Goal: Task Accomplishment & Management: Manage account settings

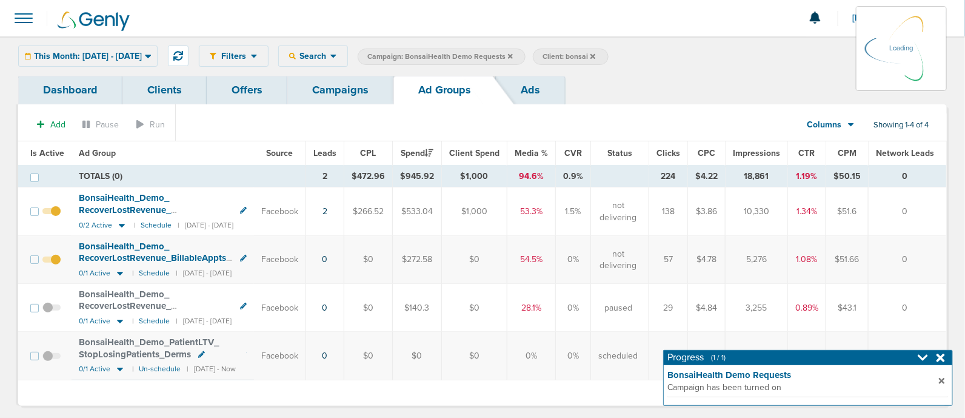
click at [513, 54] on icon at bounding box center [510, 55] width 5 height 5
click at [513, 55] on icon at bounding box center [510, 55] width 5 height 5
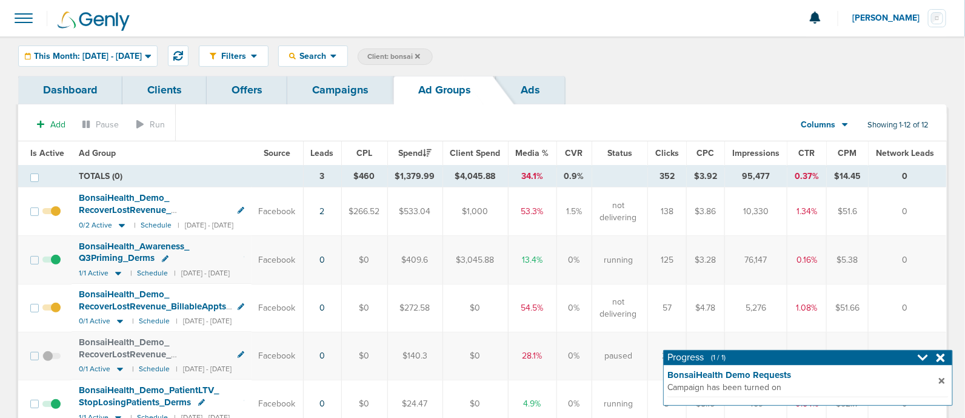
click at [420, 58] on span "Client: bonsai" at bounding box center [394, 57] width 53 height 10
drag, startPoint x: 554, startPoint y: 59, endPoint x: 469, endPoint y: 58, distance: 84.3
click at [469, 58] on span "Client Campaign Offers Landing Page Ad Group Network Campaign Ad Ad Status Netw…" at bounding box center [464, 57] width 212 height 17
type input "law"
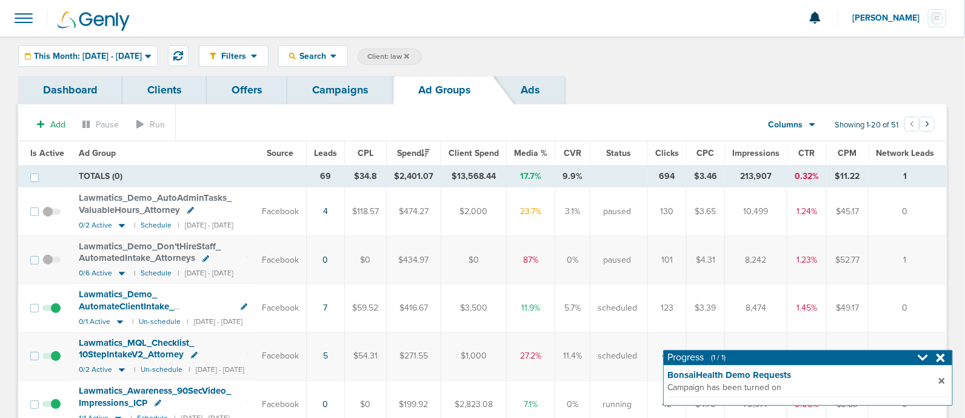
click at [944, 358] on icon at bounding box center [941, 358] width 8 height 12
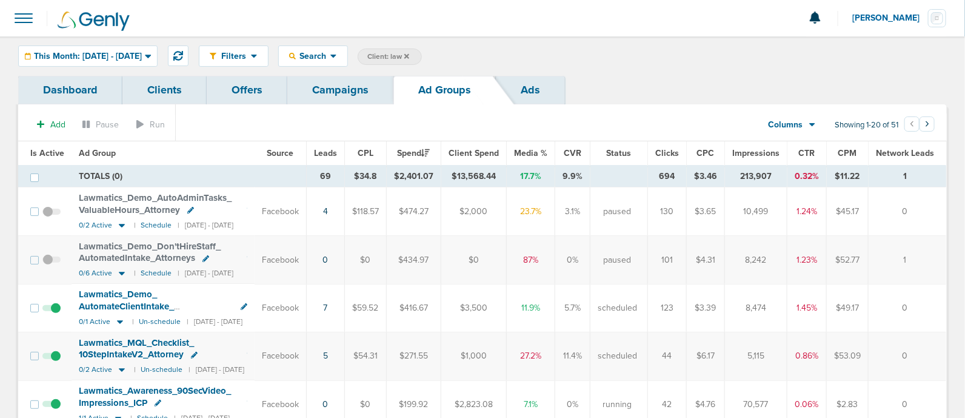
click at [358, 89] on link "Campaigns" at bounding box center [340, 90] width 106 height 29
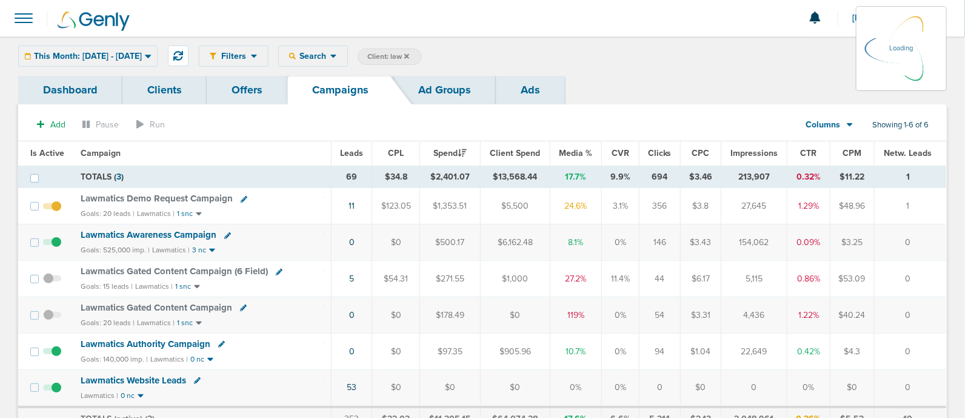
scroll to position [75, 0]
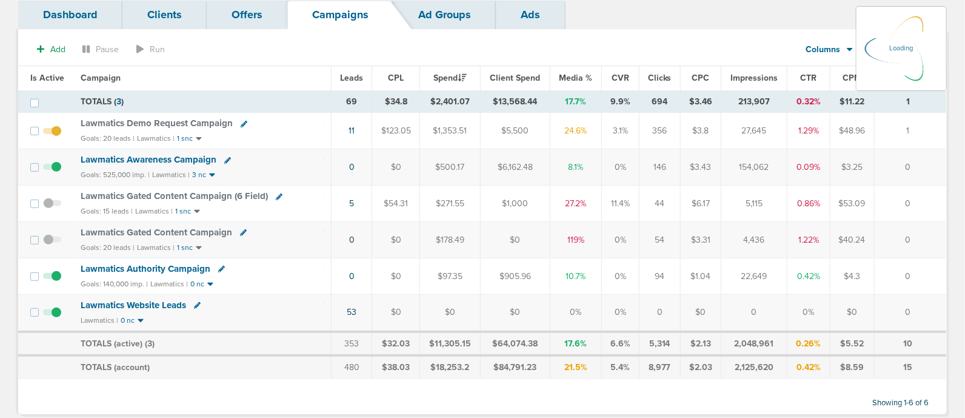
click at [148, 263] on span "Lawmatics Authority Campaign" at bounding box center [146, 268] width 130 height 11
click at [141, 265] on span "Lawmatics Authority Campaign" at bounding box center [146, 268] width 130 height 11
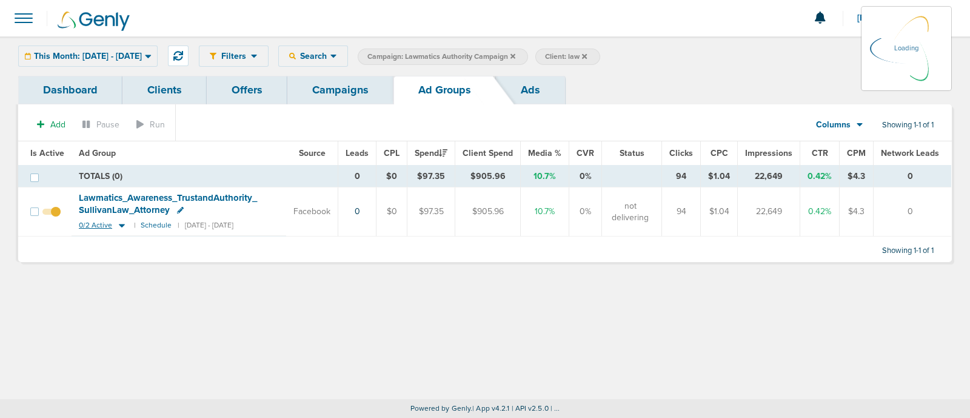
click at [120, 221] on icon at bounding box center [122, 225] width 12 height 10
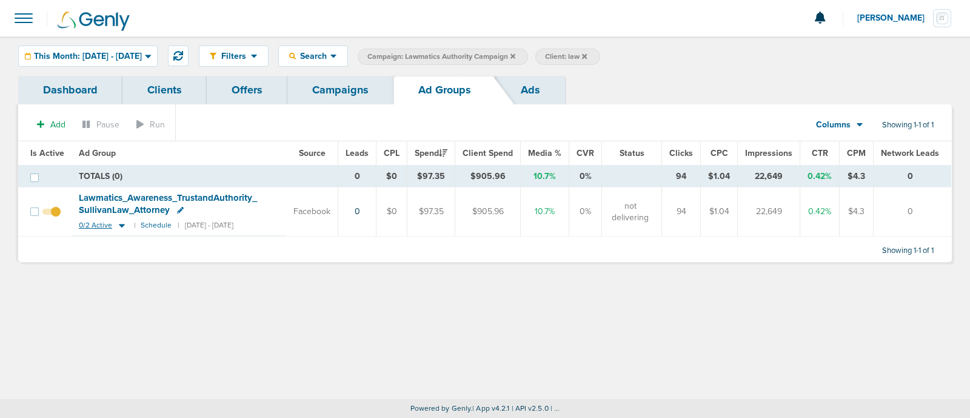
click at [121, 224] on icon at bounding box center [122, 226] width 6 height 4
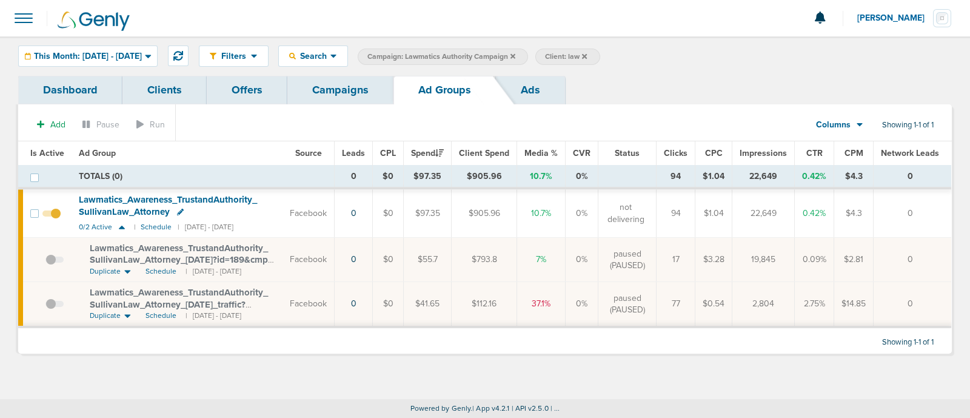
drag, startPoint x: 79, startPoint y: 244, endPoint x: 284, endPoint y: 258, distance: 205.5
click at [283, 258] on td "Lawmatics_ Awareness_ TrustandAuthority_ SullivanLaw_ Attorney_ [DATE]?id=189&c…" at bounding box center [177, 260] width 211 height 44
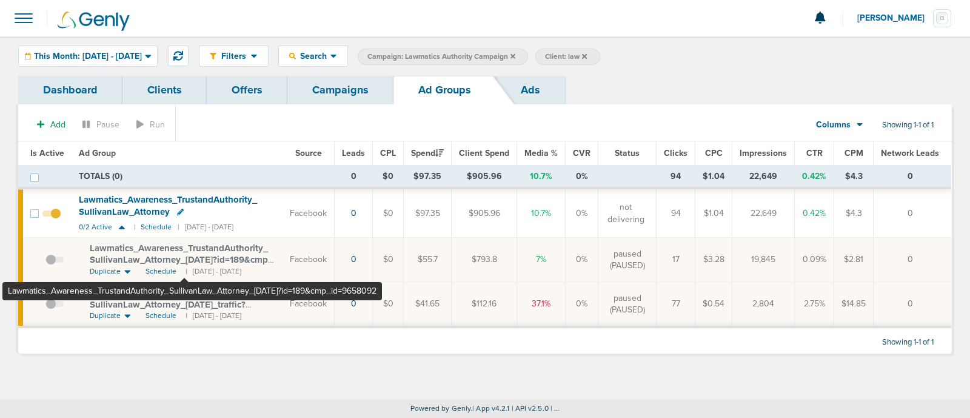
copy span "Lawmatics_ Awareness_ TrustandAuthority_ SullivanLaw_ Attorney_ [DATE]?id=189&c…"
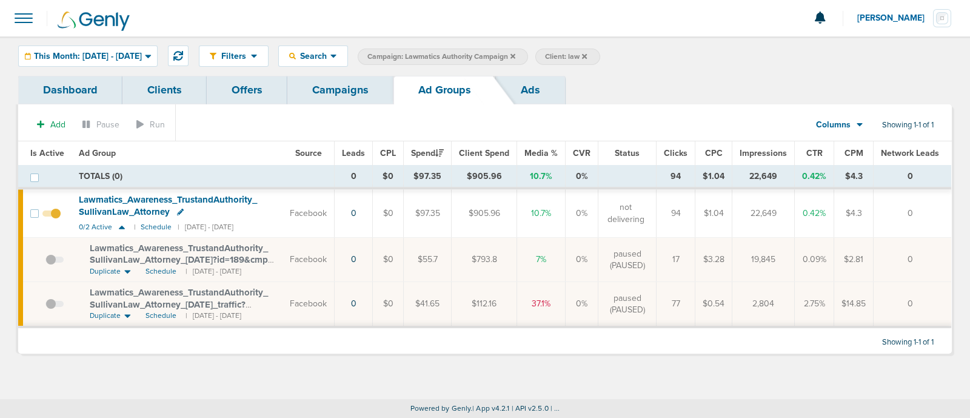
click at [338, 80] on link "Campaigns" at bounding box center [340, 90] width 106 height 29
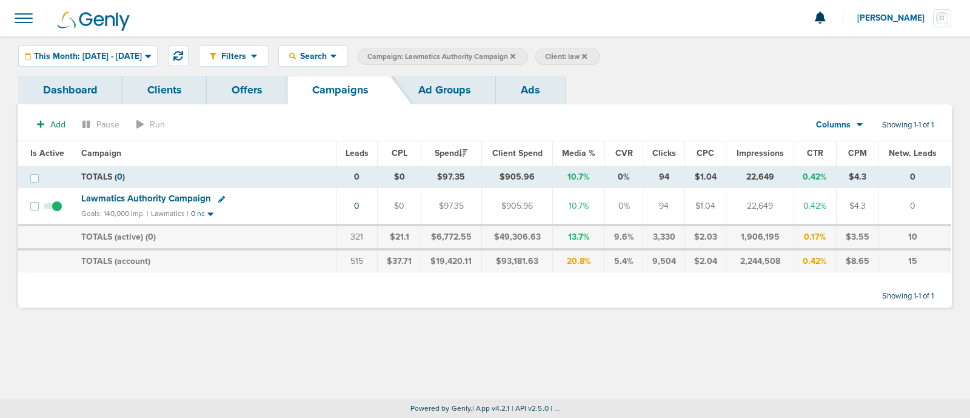
click at [528, 53] on label "Campaign: Lawmatics Authority Campaign" at bounding box center [443, 57] width 170 height 16
click at [515, 55] on icon at bounding box center [513, 55] width 5 height 5
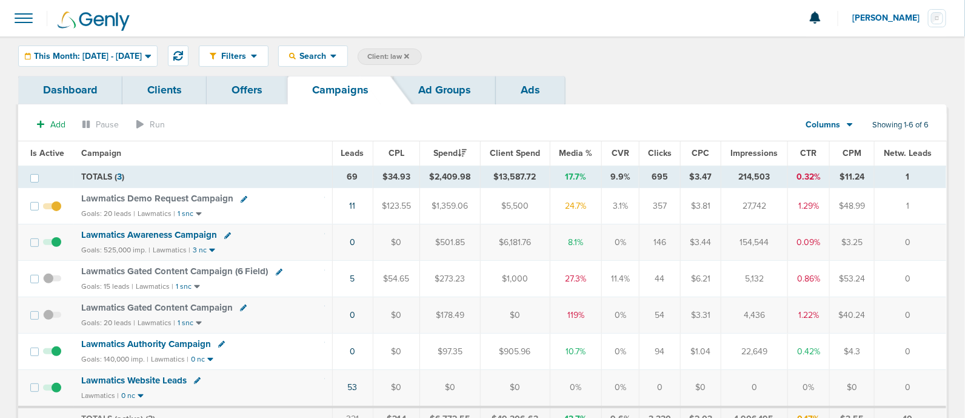
click at [409, 55] on icon at bounding box center [407, 56] width 5 height 7
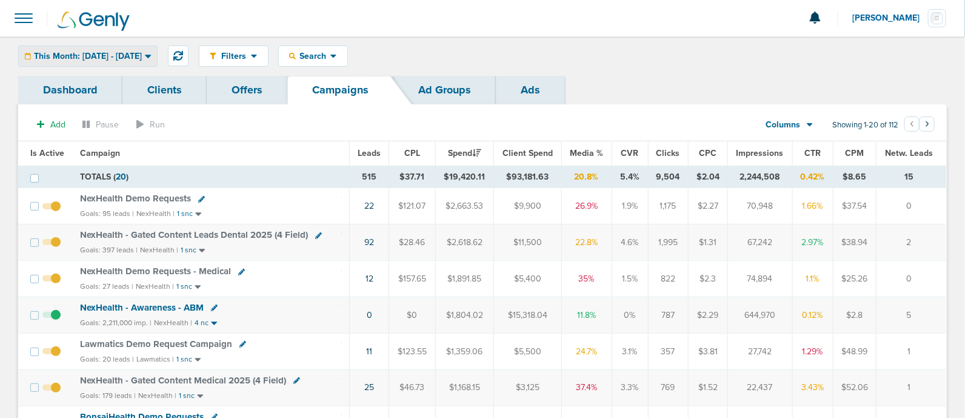
click at [157, 50] on div "This Month: [DATE] - [DATE]" at bounding box center [88, 56] width 138 height 20
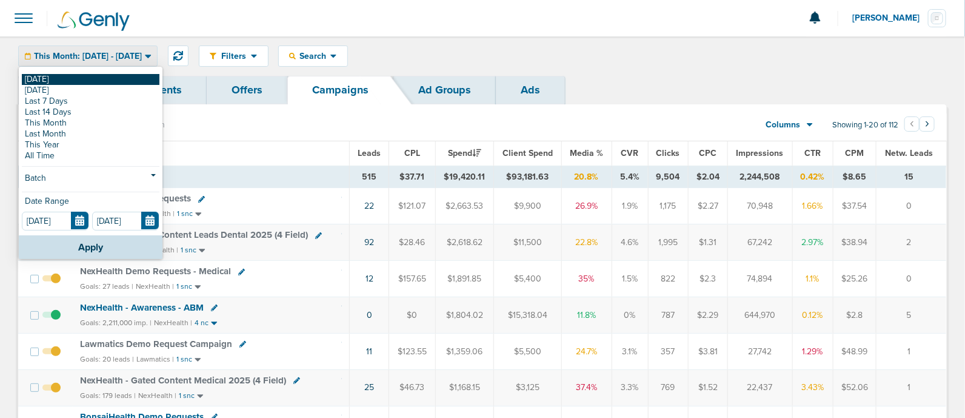
click at [86, 81] on link "[DATE]" at bounding box center [91, 79] width 138 height 11
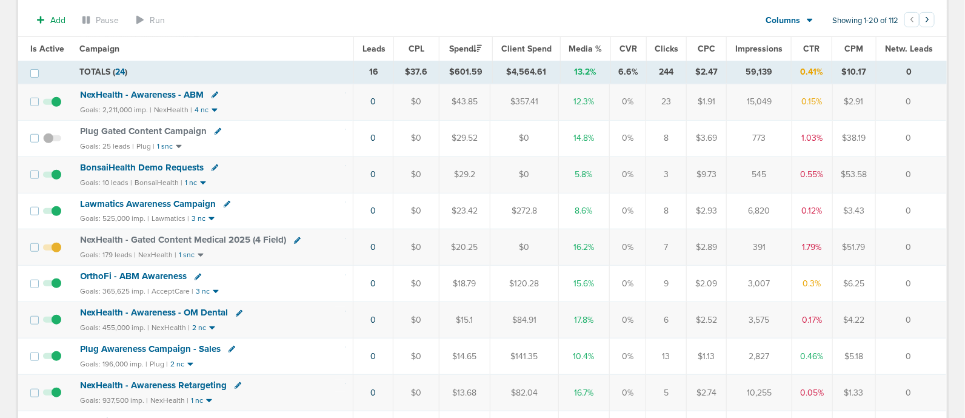
scroll to position [303, 0]
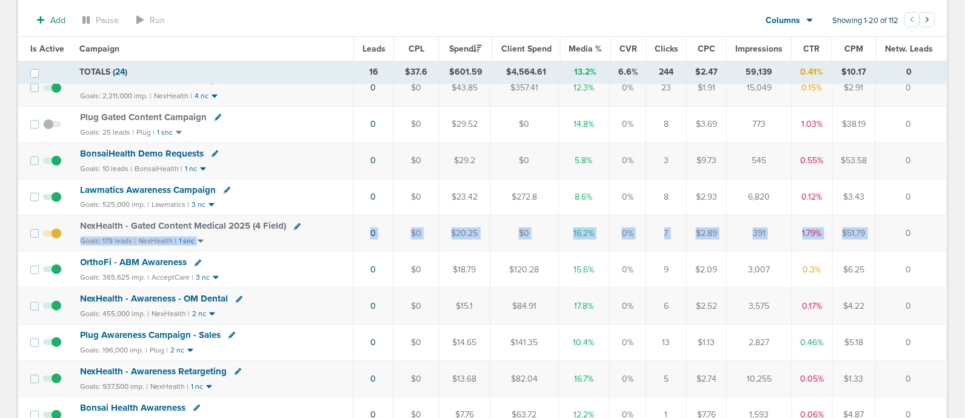
drag, startPoint x: 335, startPoint y: 220, endPoint x: 901, endPoint y: 212, distance: 565.9
click at [879, 224] on tr "NexHealth - Gated Content Medical 2025 (4 Field) Goals: 179 leads | NexHealth |…" at bounding box center [482, 233] width 929 height 36
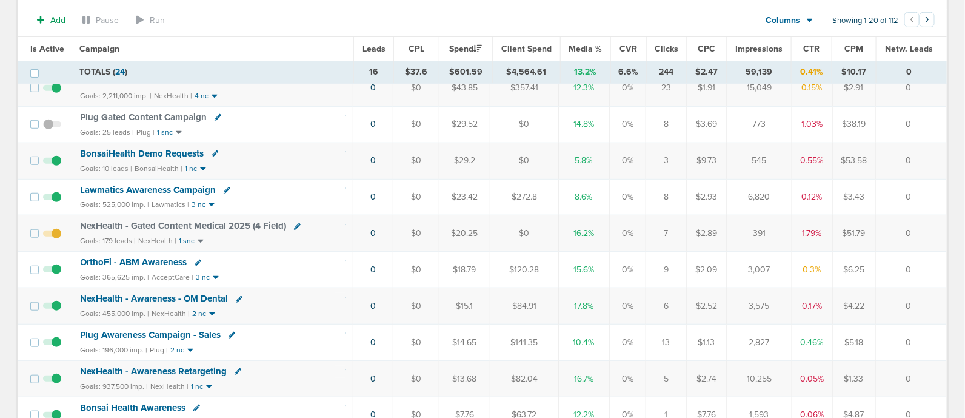
click at [904, 210] on td "0" at bounding box center [911, 197] width 71 height 36
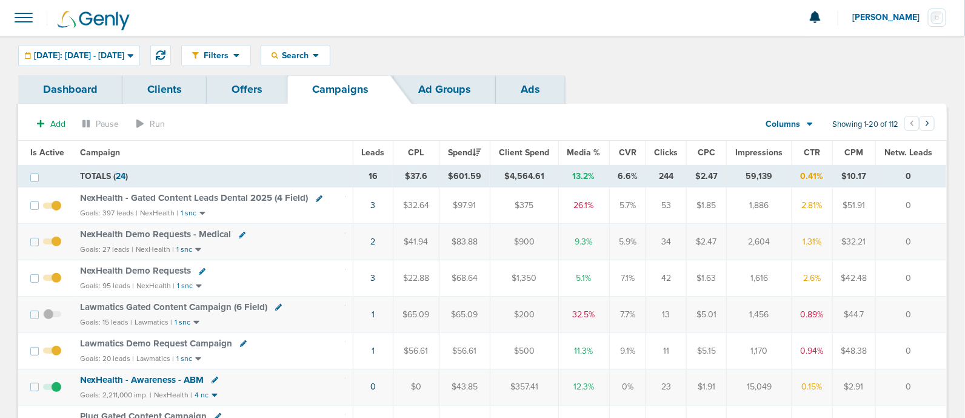
scroll to position [0, 0]
click at [582, 151] on span "Media %" at bounding box center [584, 153] width 33 height 10
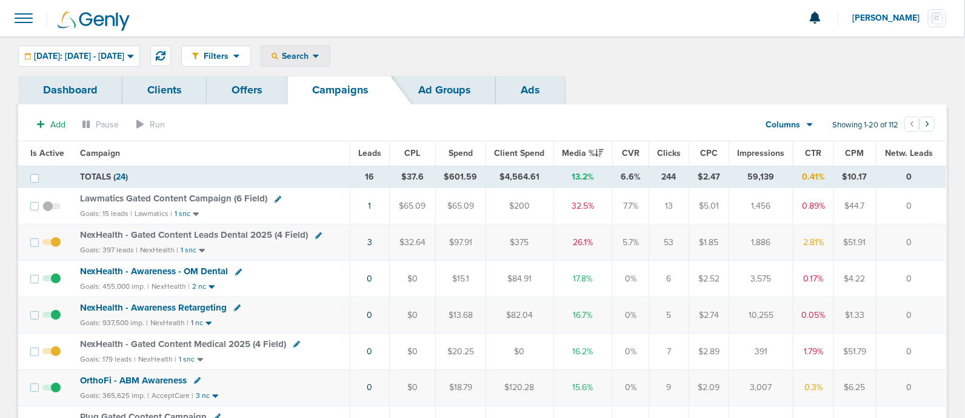
click at [313, 59] on span "Search" at bounding box center [295, 56] width 35 height 10
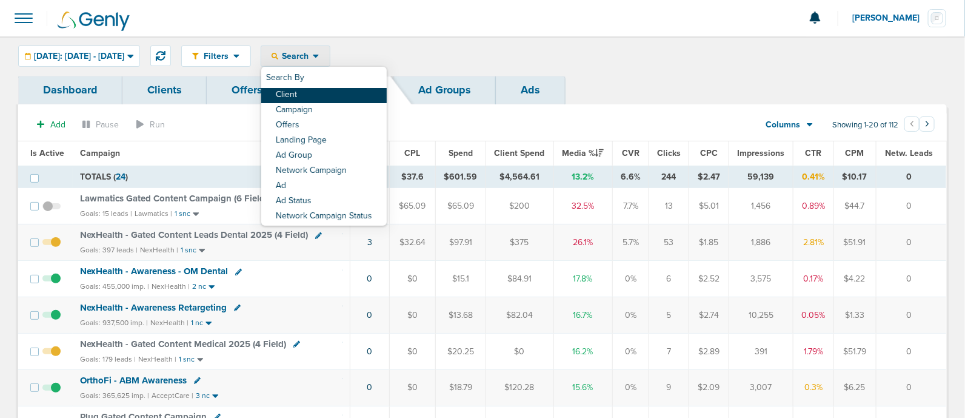
click at [349, 89] on link "Client" at bounding box center [324, 95] width 126 height 15
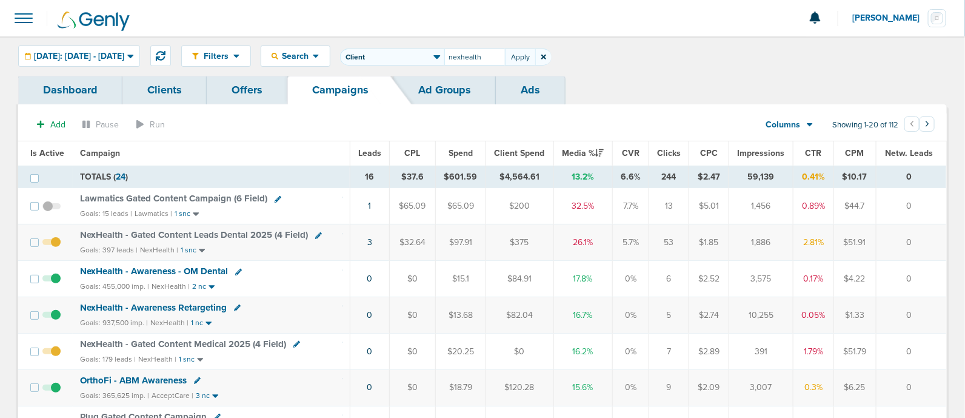
type input "nexhealth"
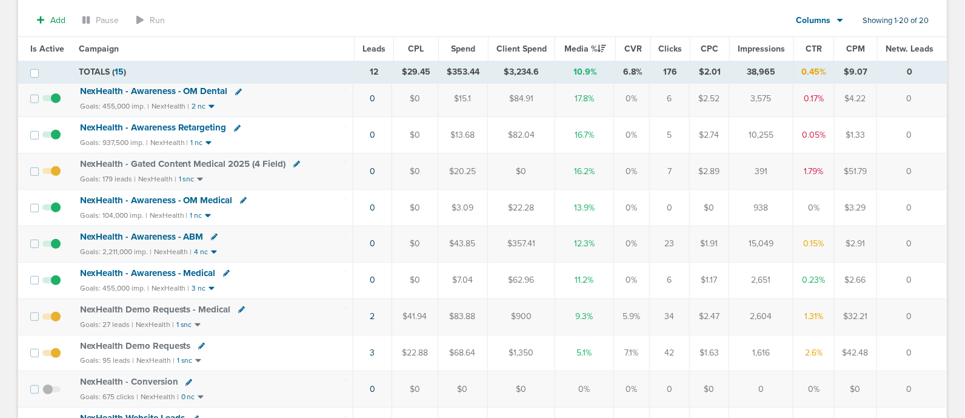
scroll to position [151, 0]
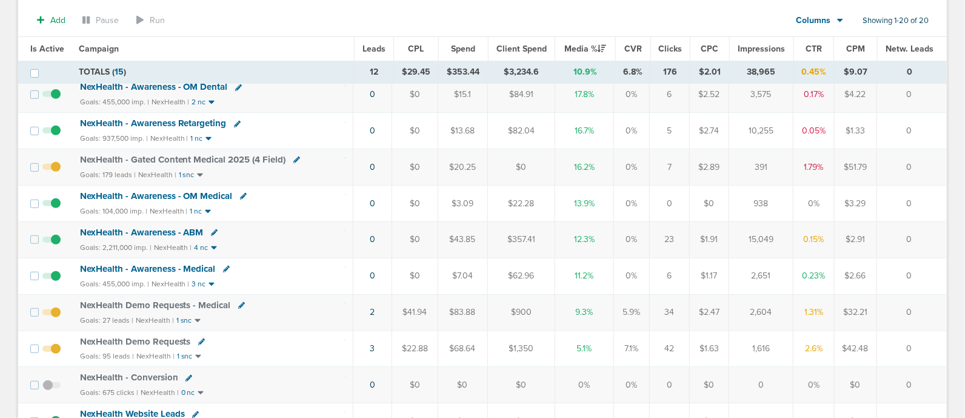
click at [147, 233] on span "NexHealth - Awareness - ABM" at bounding box center [142, 232] width 124 height 11
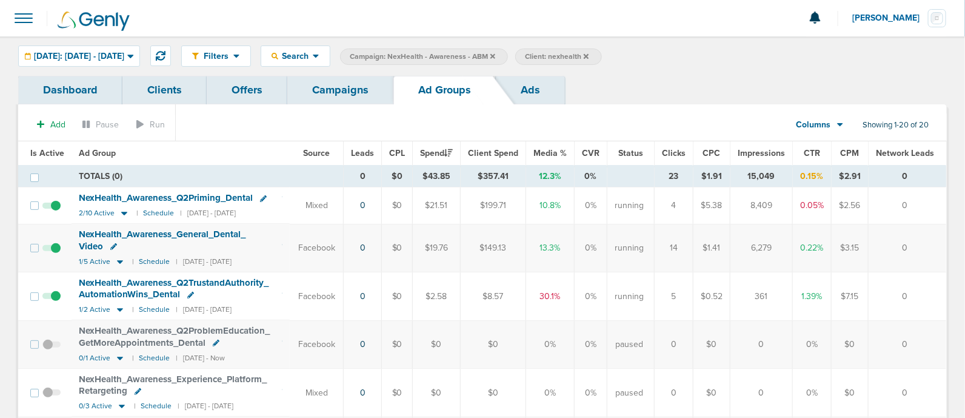
click at [116, 286] on span "NexHealth_ Awareness_ Q2TrustandAuthority_ AutomationWins_ Dental" at bounding box center [174, 288] width 190 height 23
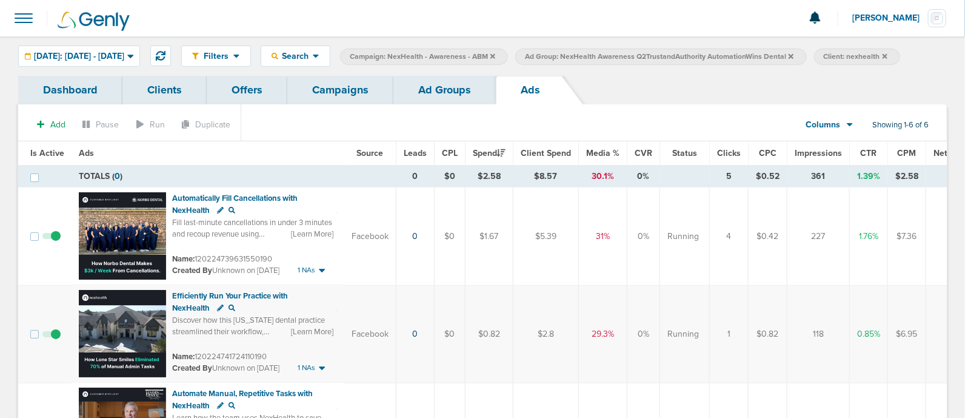
click at [350, 90] on link "Campaigns" at bounding box center [340, 90] width 106 height 29
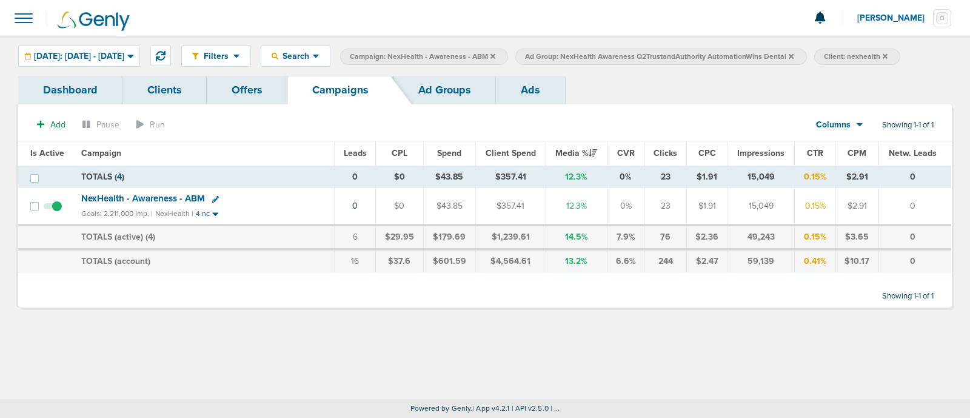
click at [495, 55] on icon at bounding box center [493, 55] width 5 height 5
click at [619, 56] on icon at bounding box center [616, 55] width 5 height 5
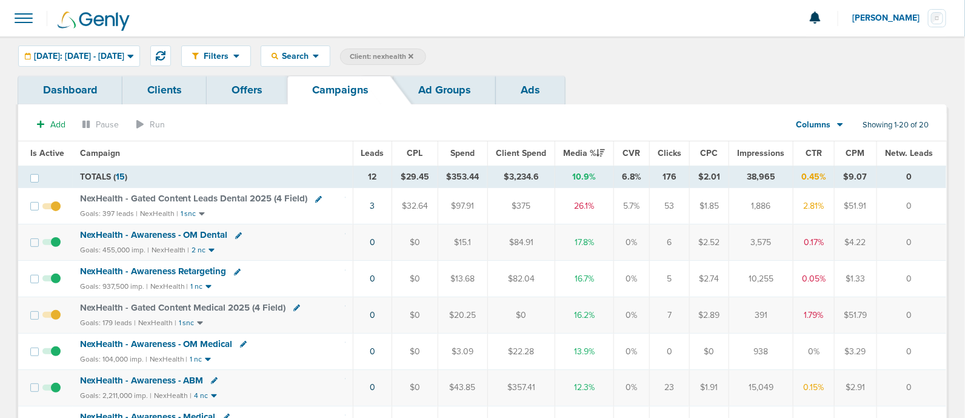
click at [414, 54] on icon at bounding box center [411, 55] width 5 height 5
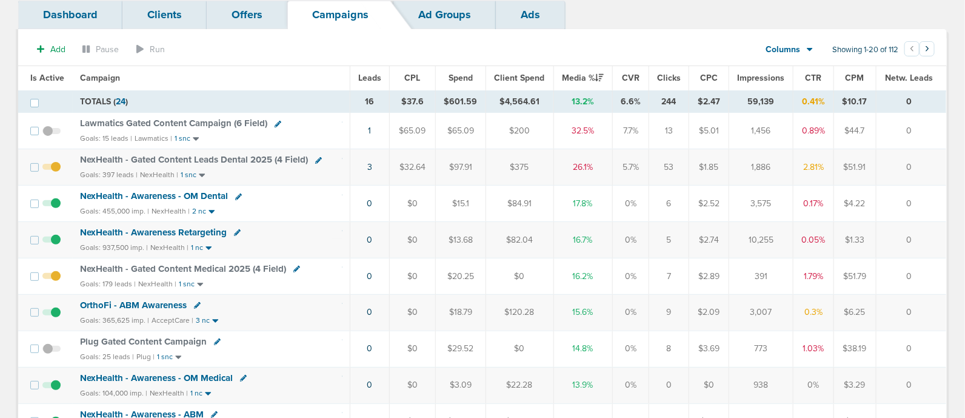
scroll to position [86, 0]
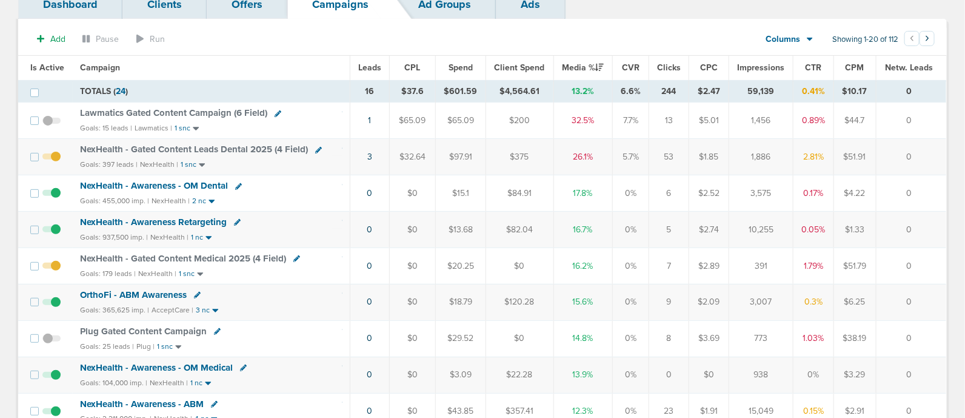
click at [218, 253] on span "NexHealth - Gated Content Medical 2025 (4 Field)" at bounding box center [183, 258] width 206 height 11
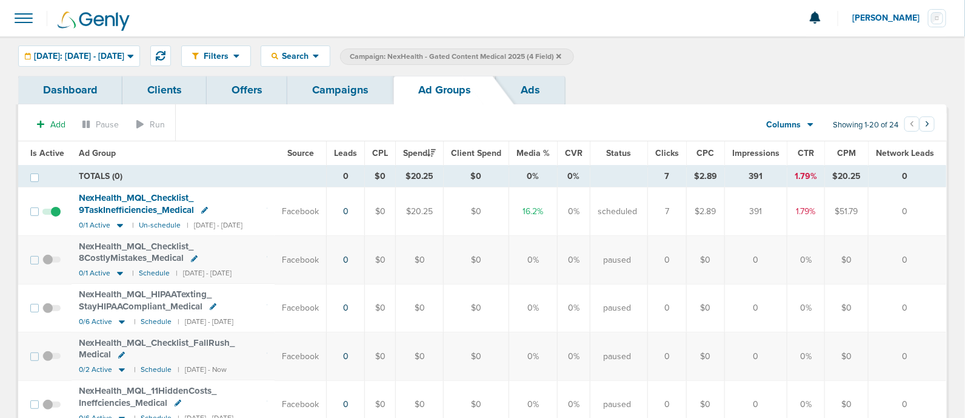
click at [357, 152] on span "Leads" at bounding box center [345, 153] width 23 height 10
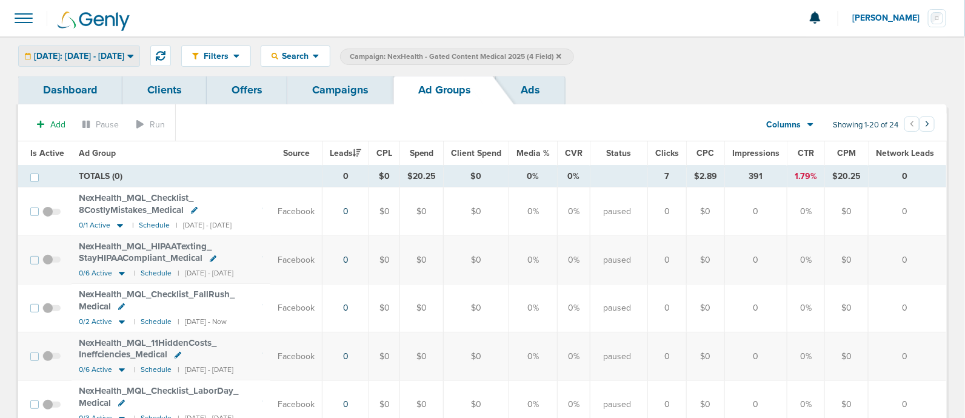
click at [124, 52] on span "[DATE]: [DATE] - [DATE]" at bounding box center [79, 56] width 90 height 8
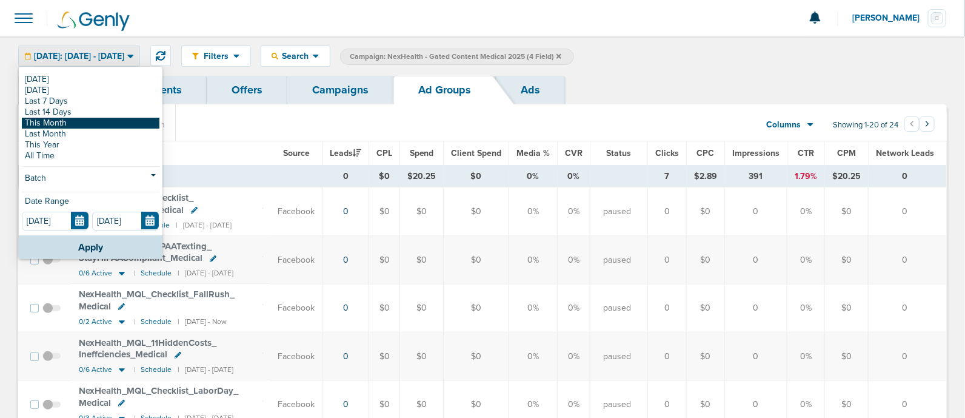
click at [70, 126] on link "This Month" at bounding box center [91, 123] width 138 height 11
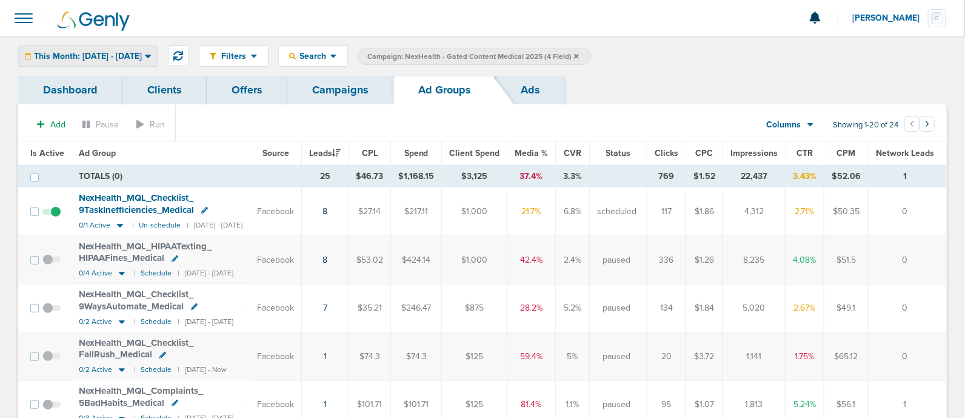
click at [142, 56] on span "This Month: [DATE] - [DATE]" at bounding box center [88, 56] width 108 height 8
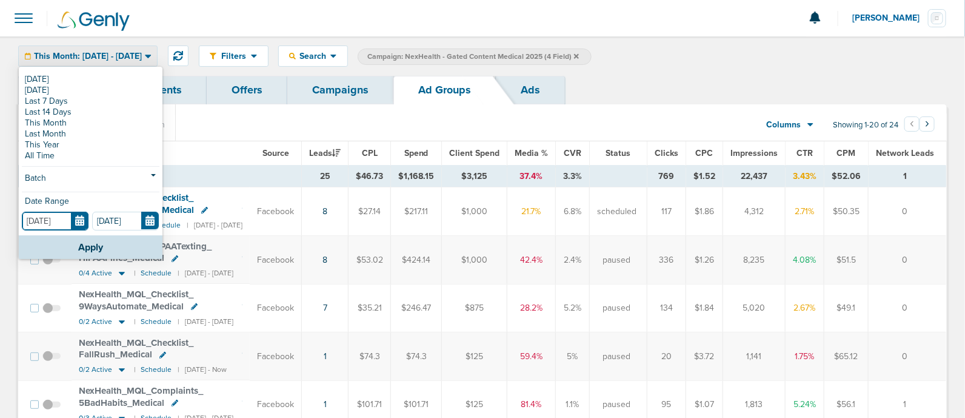
click at [77, 221] on input "[DATE]" at bounding box center [55, 221] width 67 height 19
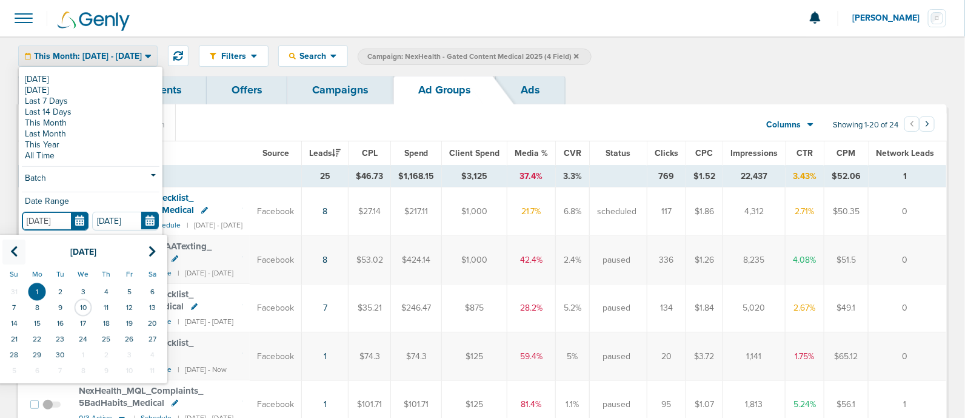
click at [15, 247] on icon at bounding box center [14, 252] width 8 height 12
click at [21, 286] on td "1" at bounding box center [13, 292] width 23 height 16
type input "[DATE]"
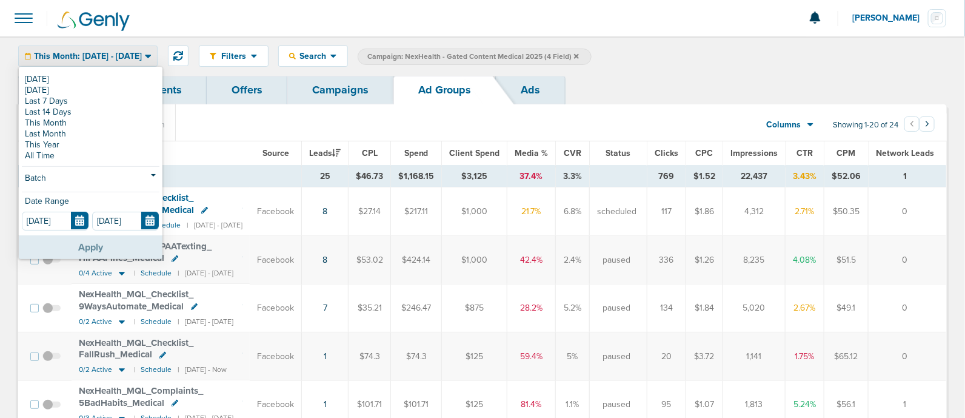
click at [118, 241] on button "Apply" at bounding box center [91, 247] width 144 height 24
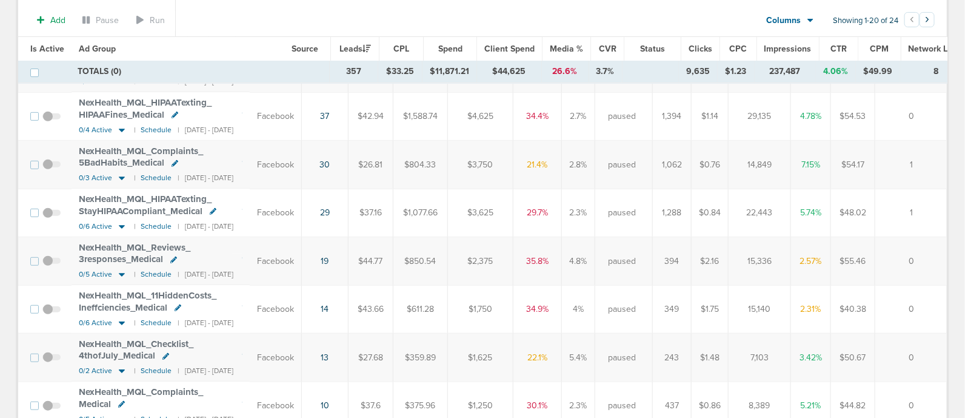
scroll to position [7, 0]
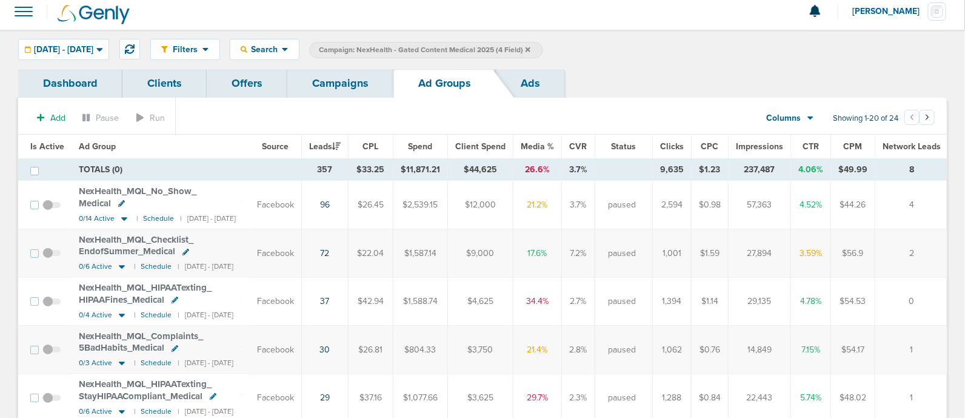
click at [531, 47] on icon at bounding box center [528, 49] width 5 height 7
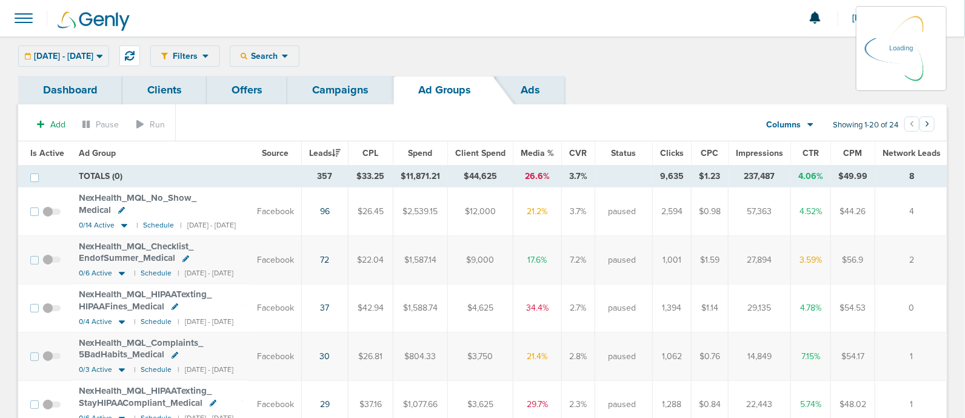
click at [314, 57] on div "Filters Active Only Settings Status Active Inactive Objectives MQL SQL Traffic …" at bounding box center [548, 55] width 797 height 21
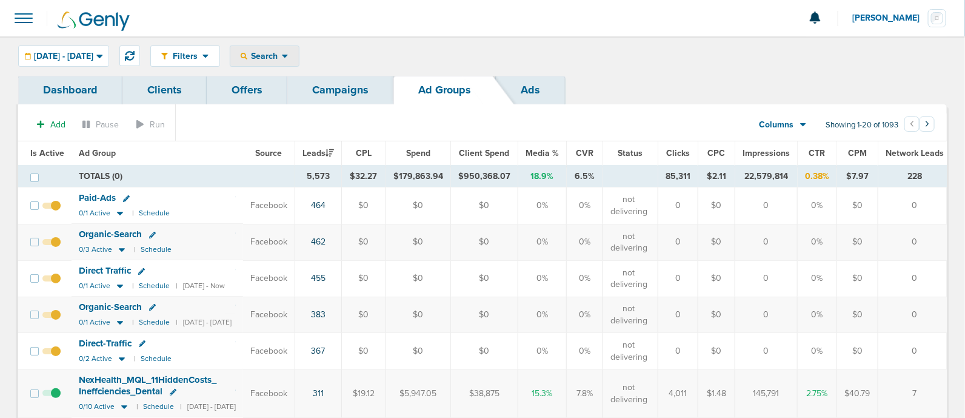
click at [288, 55] on icon at bounding box center [285, 57] width 6 height 4
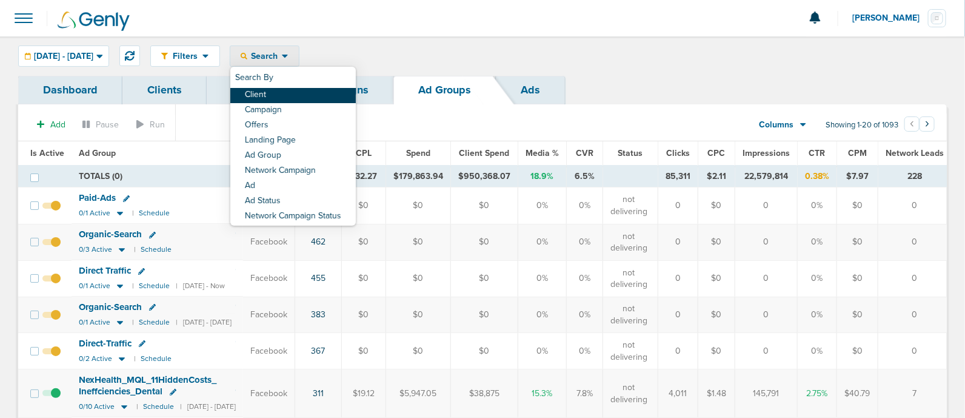
click at [320, 95] on link "Client" at bounding box center [293, 95] width 126 height 15
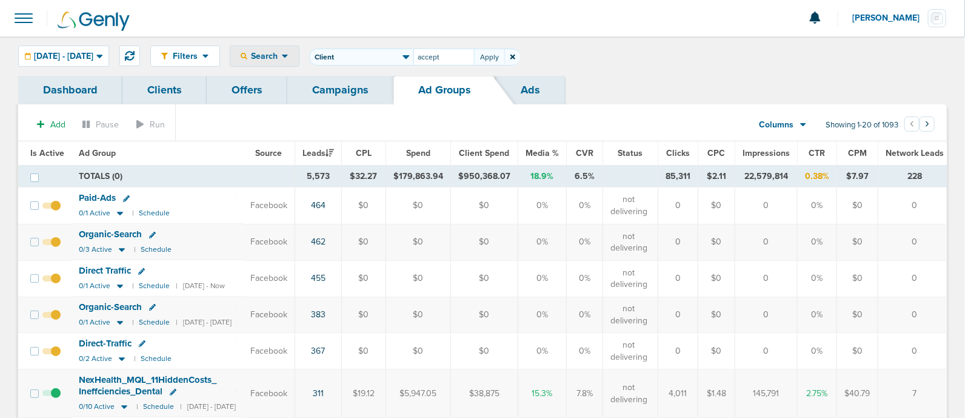
type input "accept"
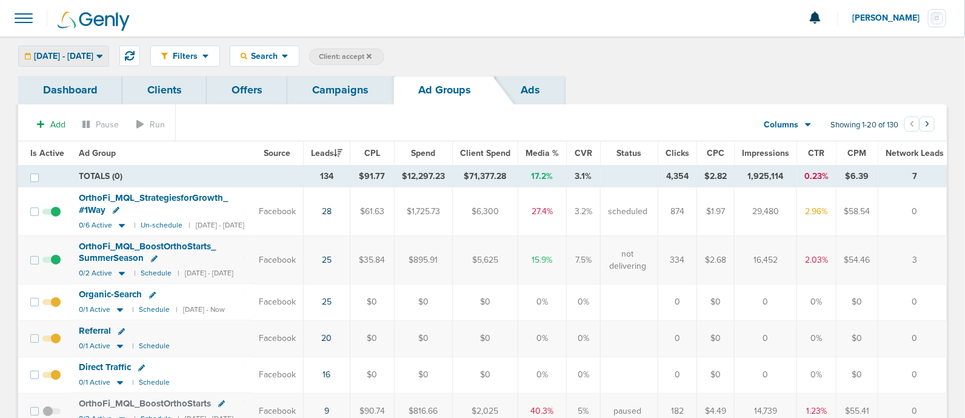
click at [76, 53] on span "[DATE] - [DATE]" at bounding box center [63, 56] width 59 height 8
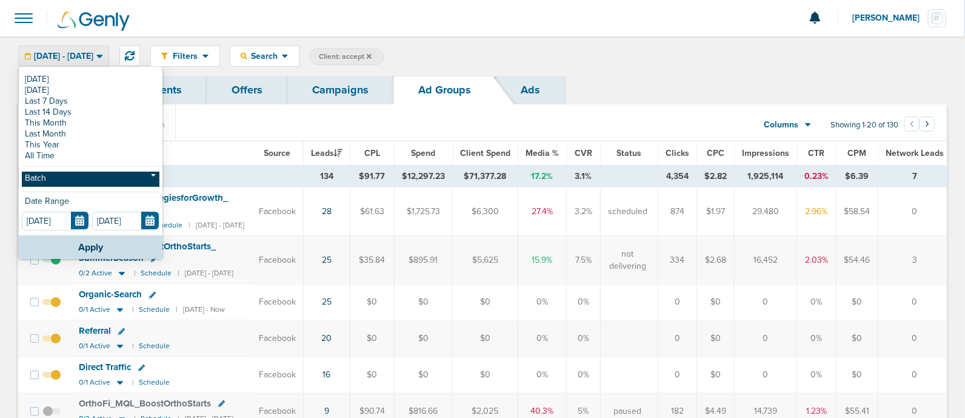
click at [68, 183] on link "Batch" at bounding box center [91, 179] width 138 height 15
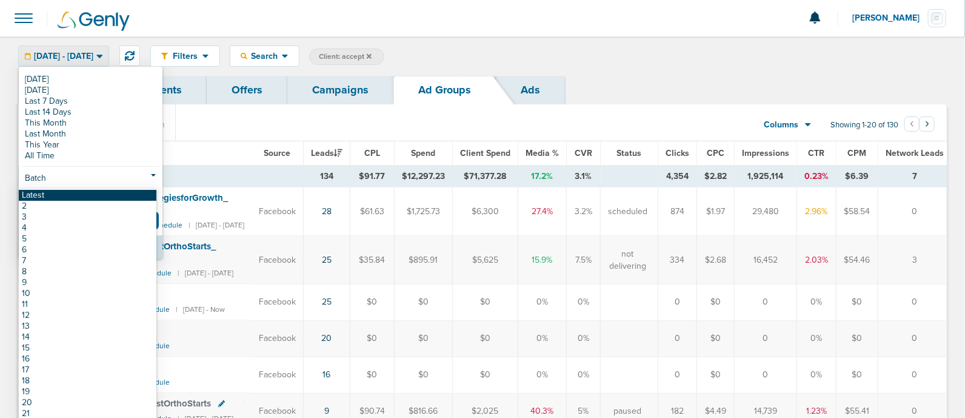
click at [62, 195] on link "Latest" at bounding box center [88, 195] width 138 height 11
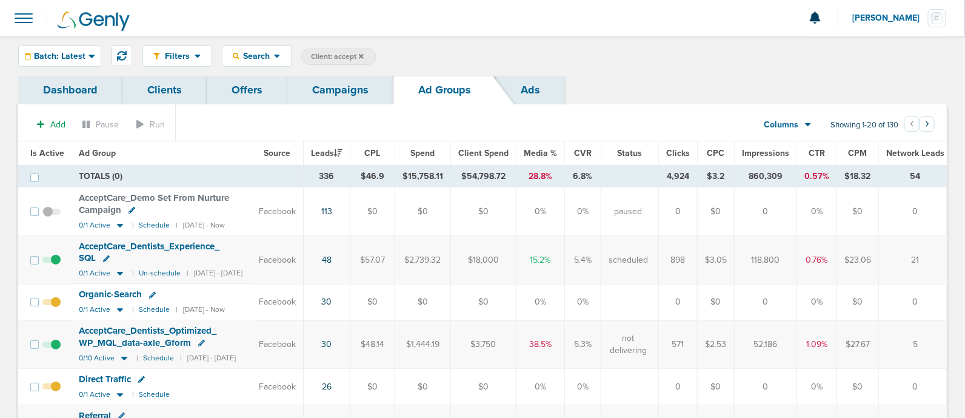
click at [324, 83] on link "Campaigns" at bounding box center [340, 90] width 106 height 29
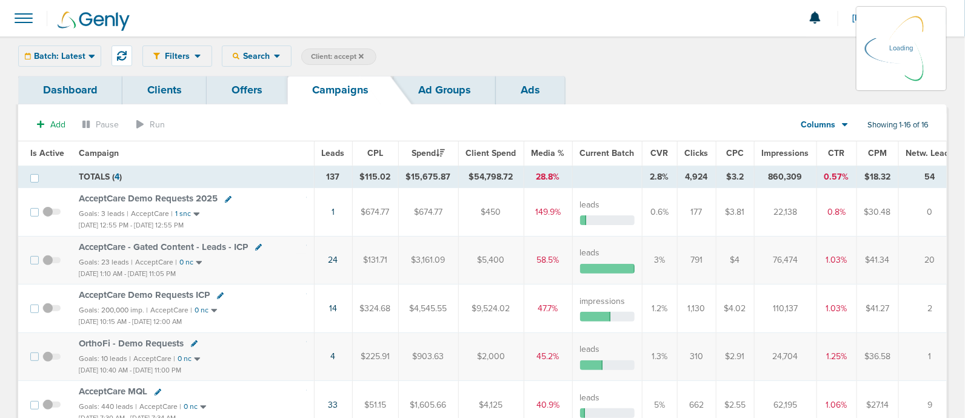
click at [57, 150] on span "Is Active" at bounding box center [47, 153] width 34 height 10
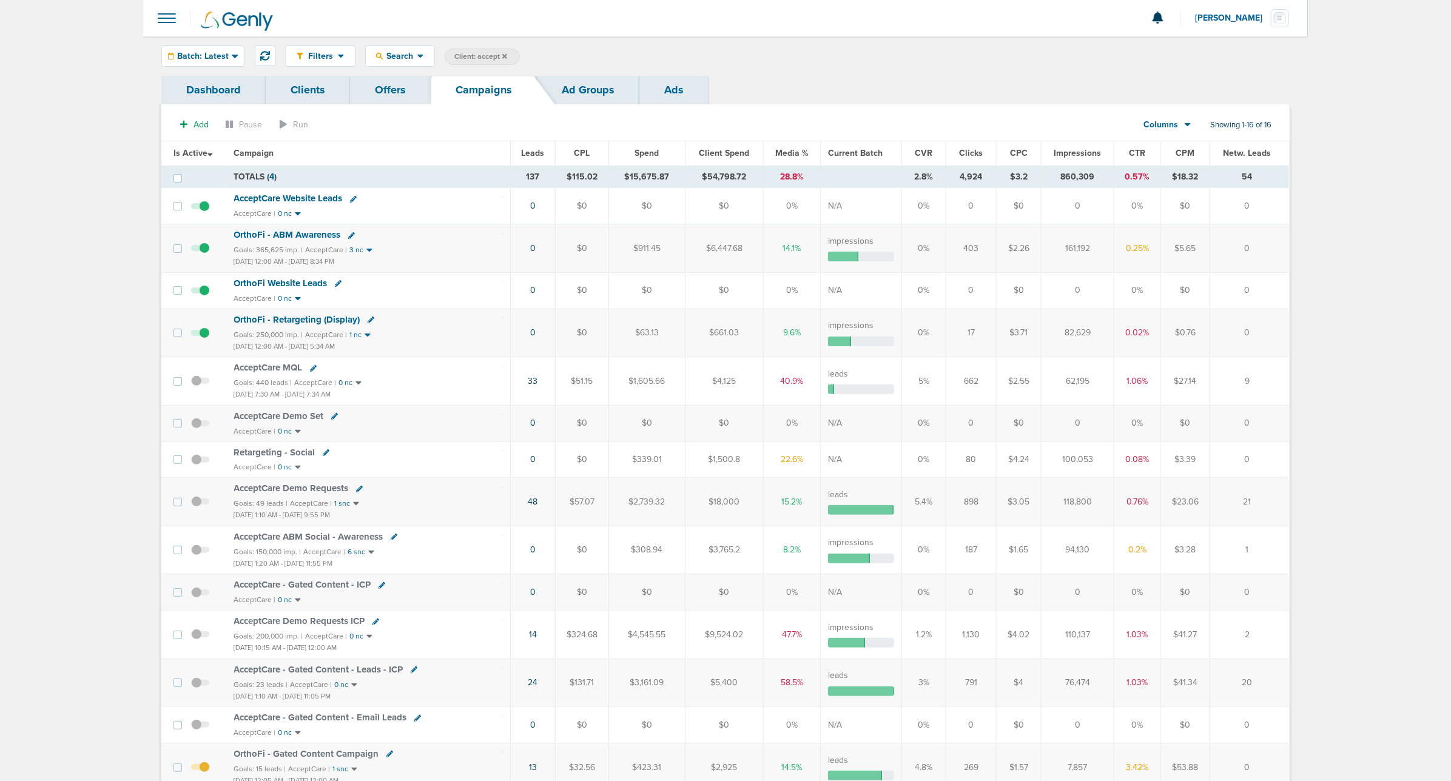
click at [507, 53] on icon at bounding box center [504, 56] width 5 height 7
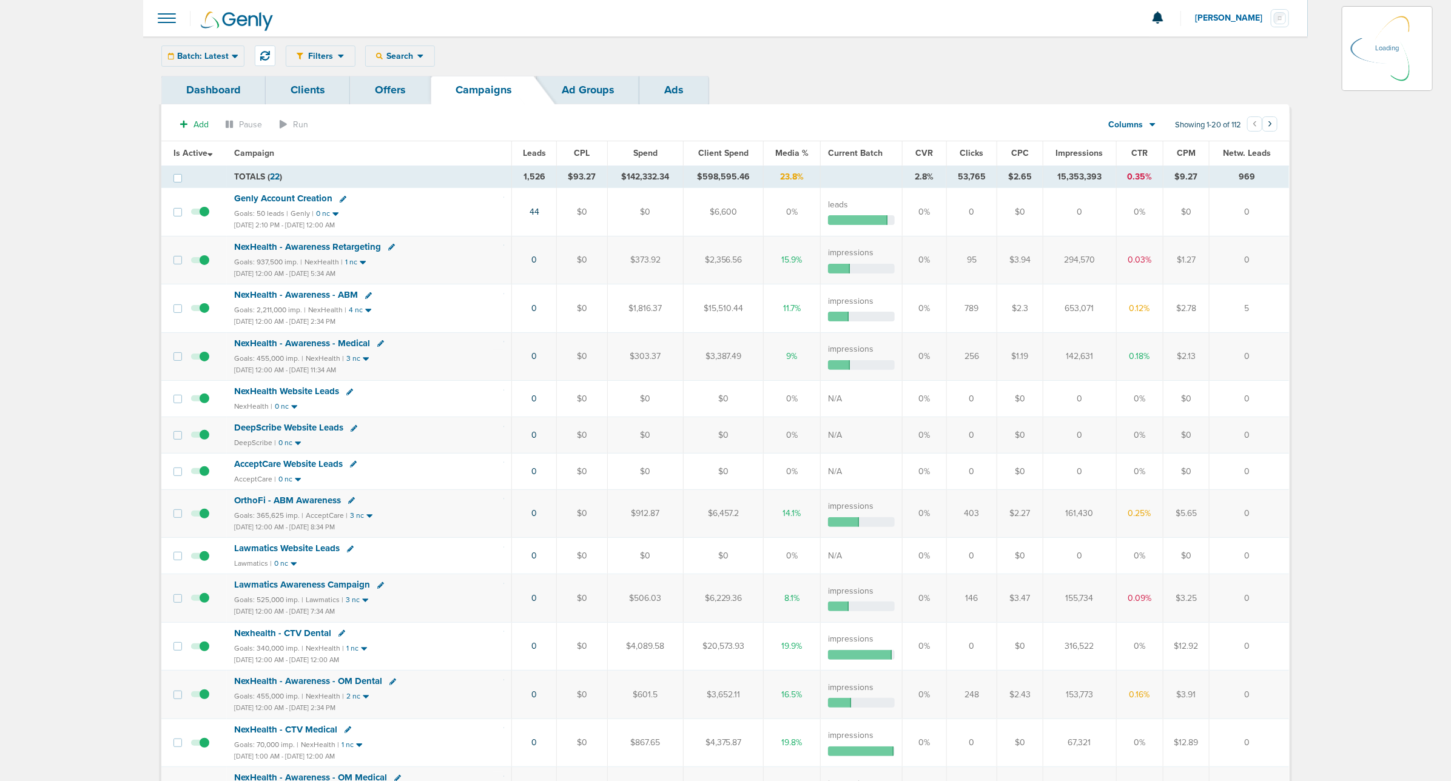
click at [212, 55] on div "Batch: Latest [DATE] [DATE] Last 7 Days Last 14 Days This Month Last Month This…" at bounding box center [202, 55] width 83 height 21
click at [215, 55] on span "Batch: Latest" at bounding box center [203, 56] width 52 height 8
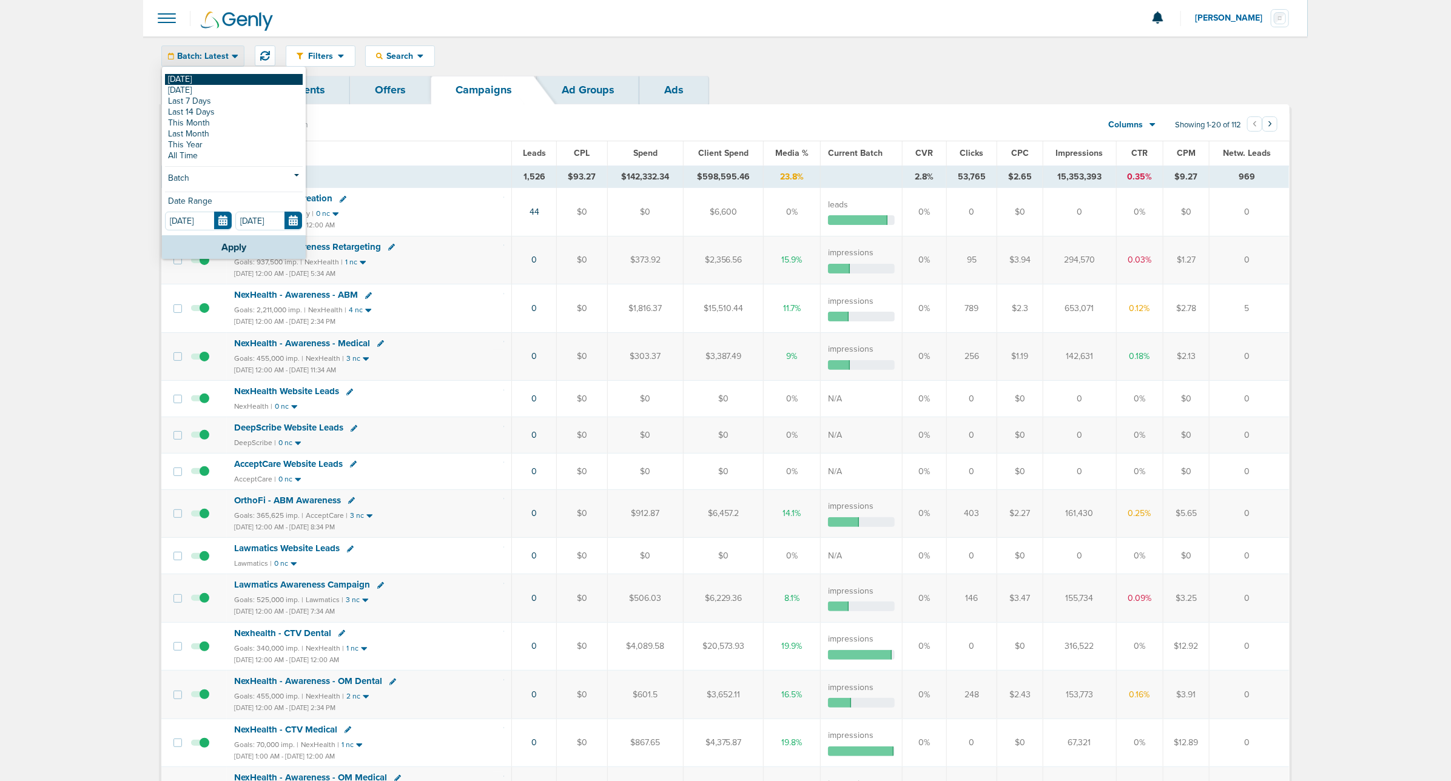
click at [190, 84] on link "[DATE]" at bounding box center [234, 79] width 138 height 11
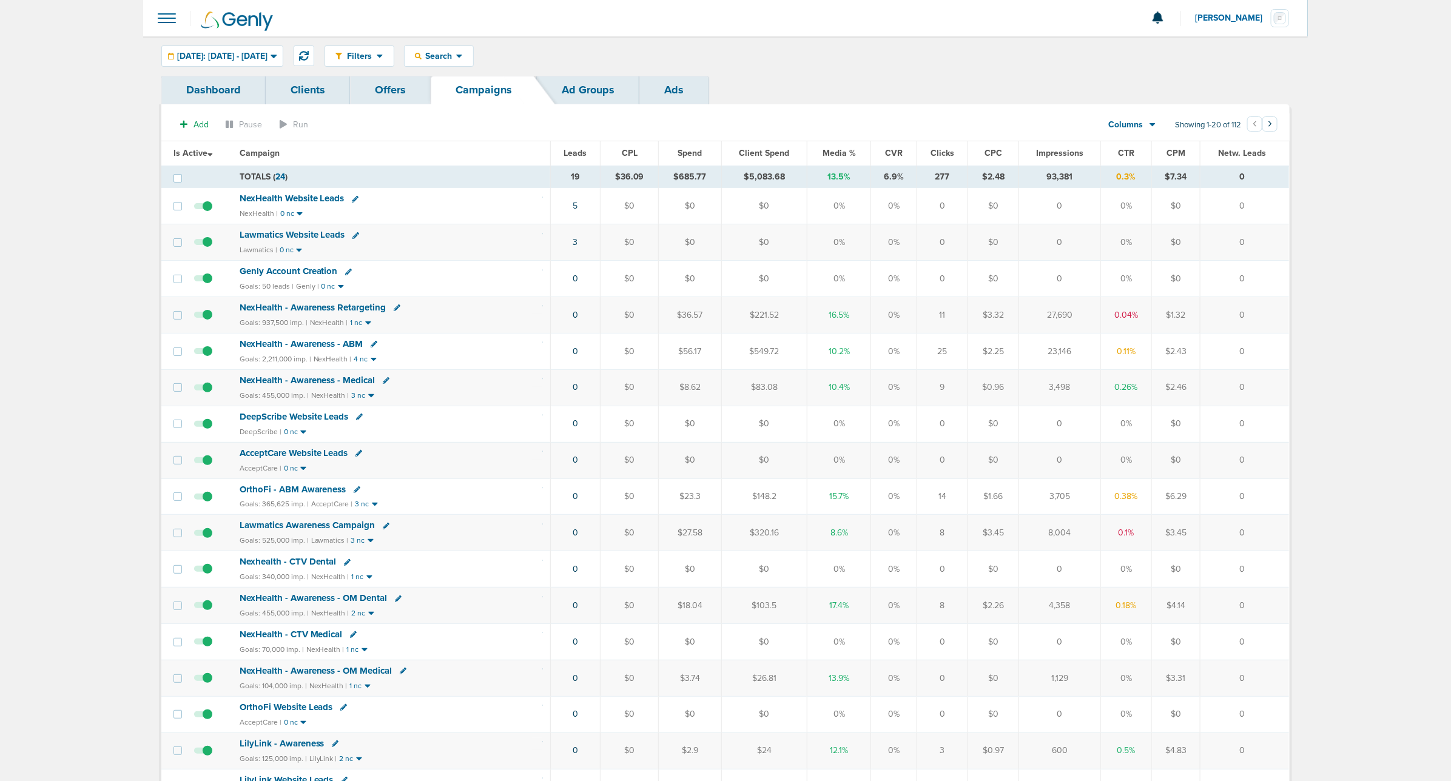
click at [836, 153] on span "Media %" at bounding box center [838, 153] width 33 height 10
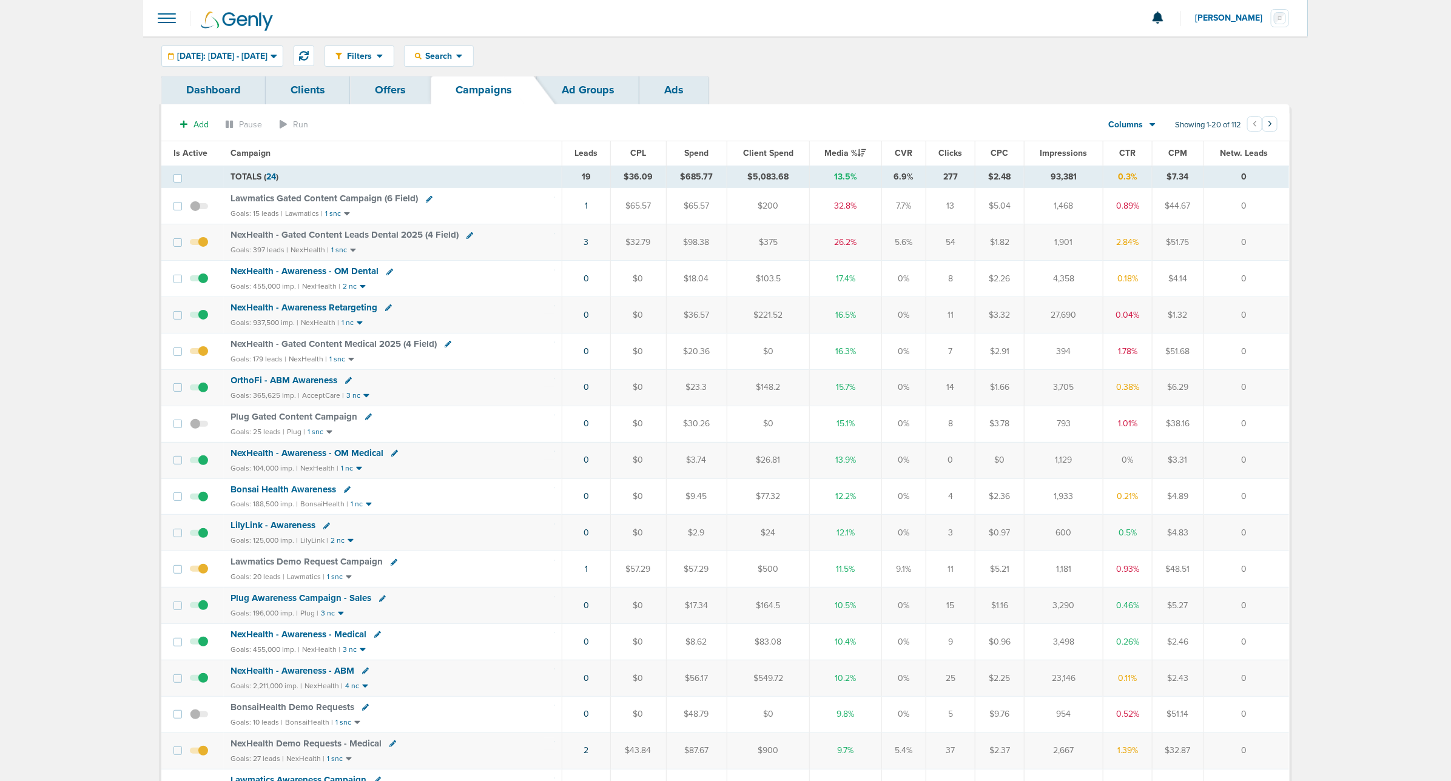
click at [467, 238] on icon at bounding box center [469, 235] width 7 height 7
select select
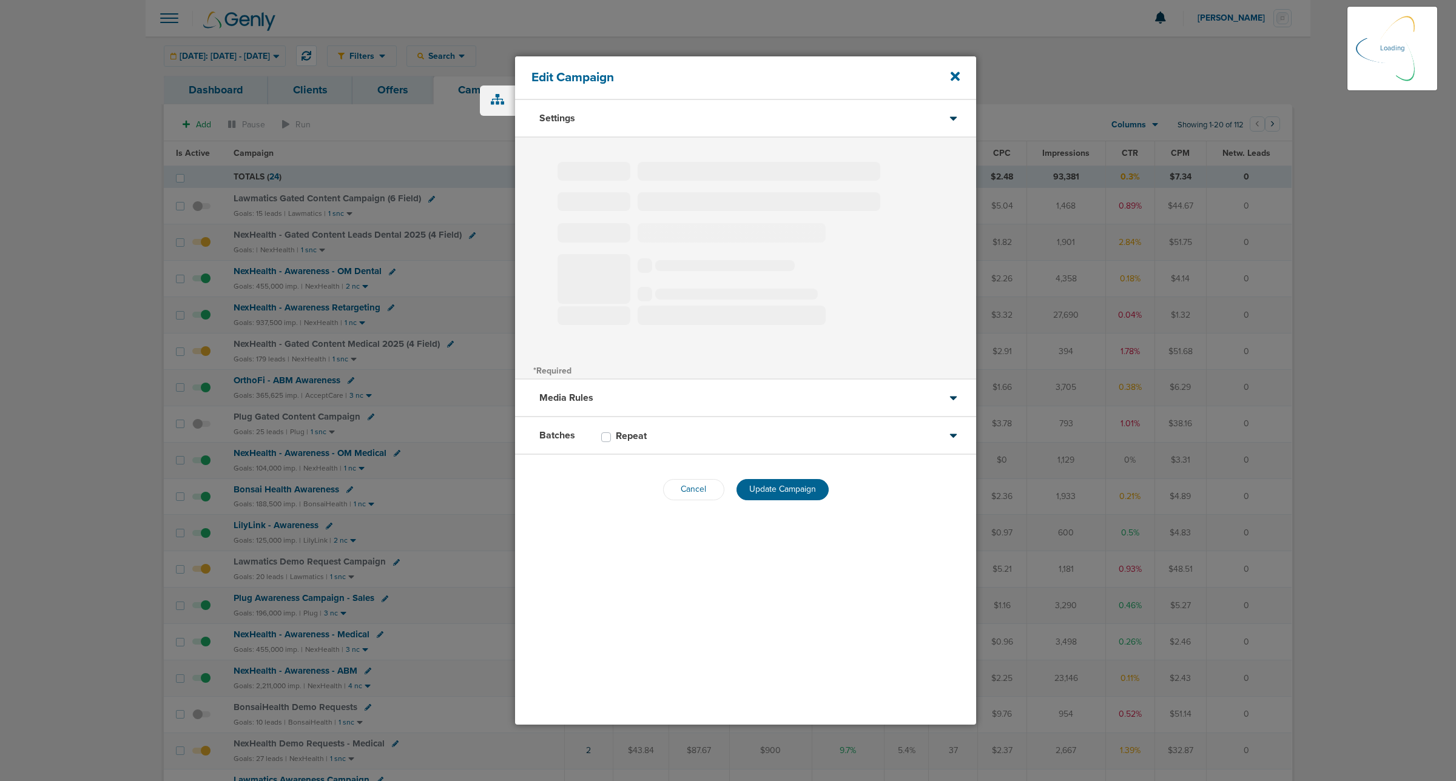
select select "1"
select select "2"
select select "6"
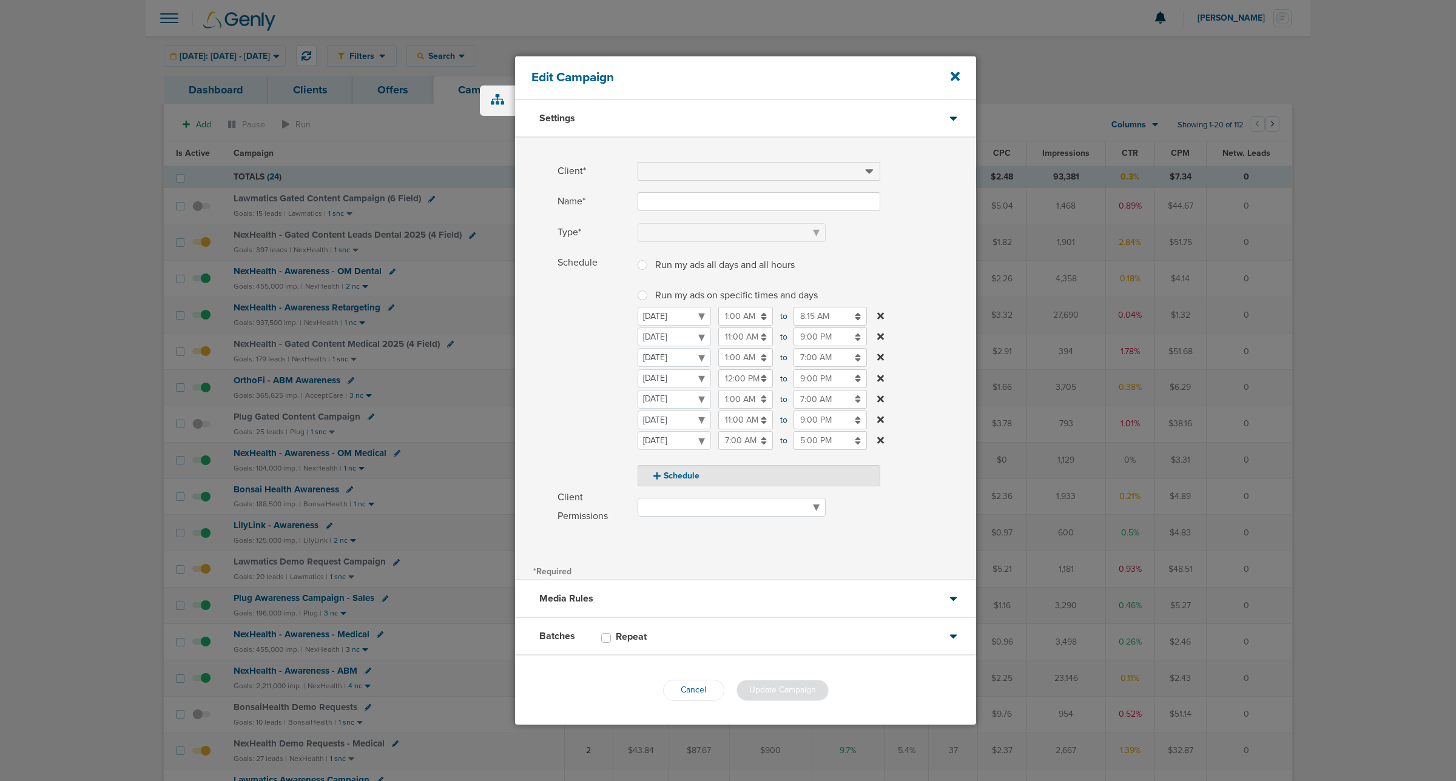
type input "NexHealth - Gated Content Leads Dental 2025 (4 Field)"
select select "Leads"
radio input "true"
select select "readWrite"
click at [751, 417] on input "11:00 AM" at bounding box center [745, 420] width 55 height 19
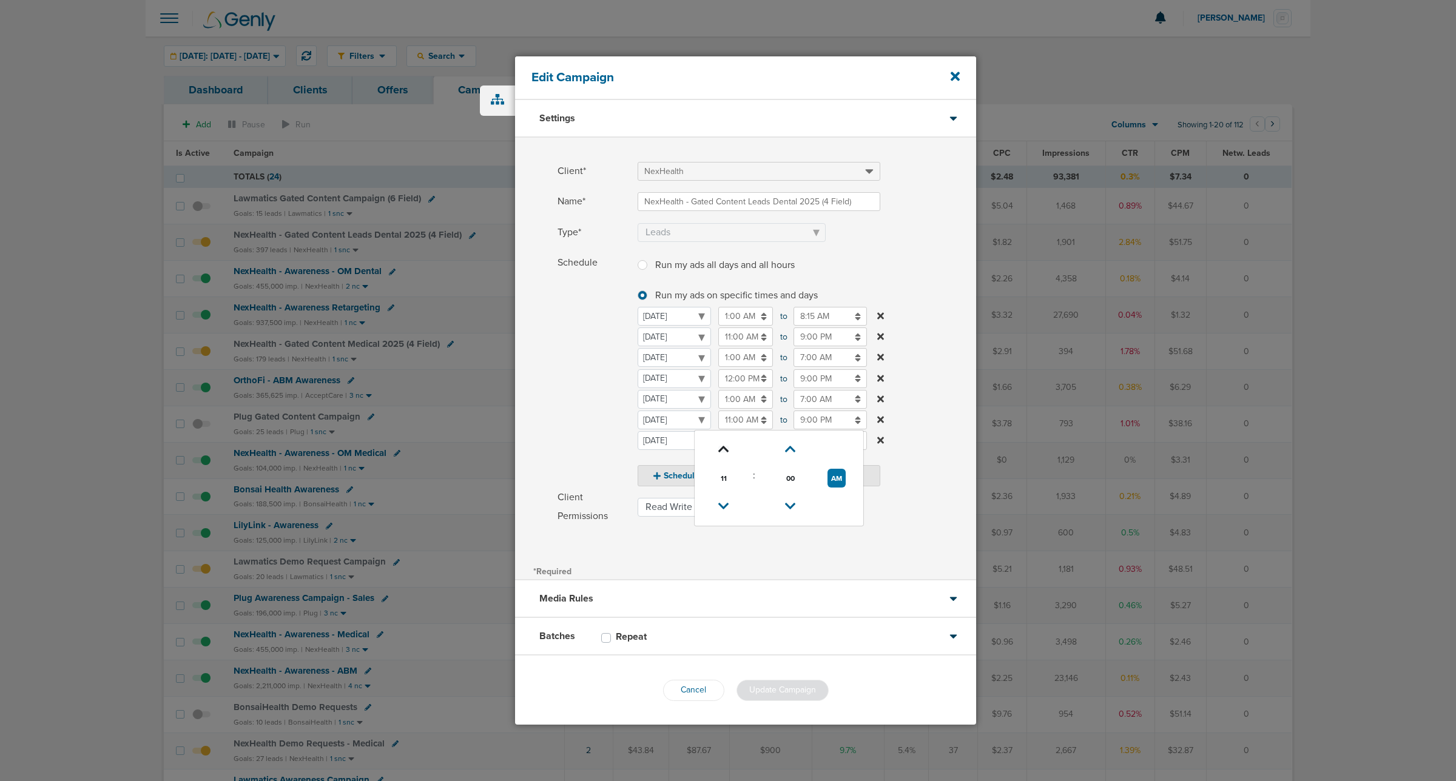
click at [726, 417] on icon at bounding box center [723, 449] width 11 height 7
type input "12:00 PM"
click at [937, 303] on label "Schedule Run my ads all days and all hours Run my ads all days and all hours Ru…" at bounding box center [766, 370] width 418 height 233
click at [786, 417] on span "Update Campaign" at bounding box center [782, 690] width 67 height 10
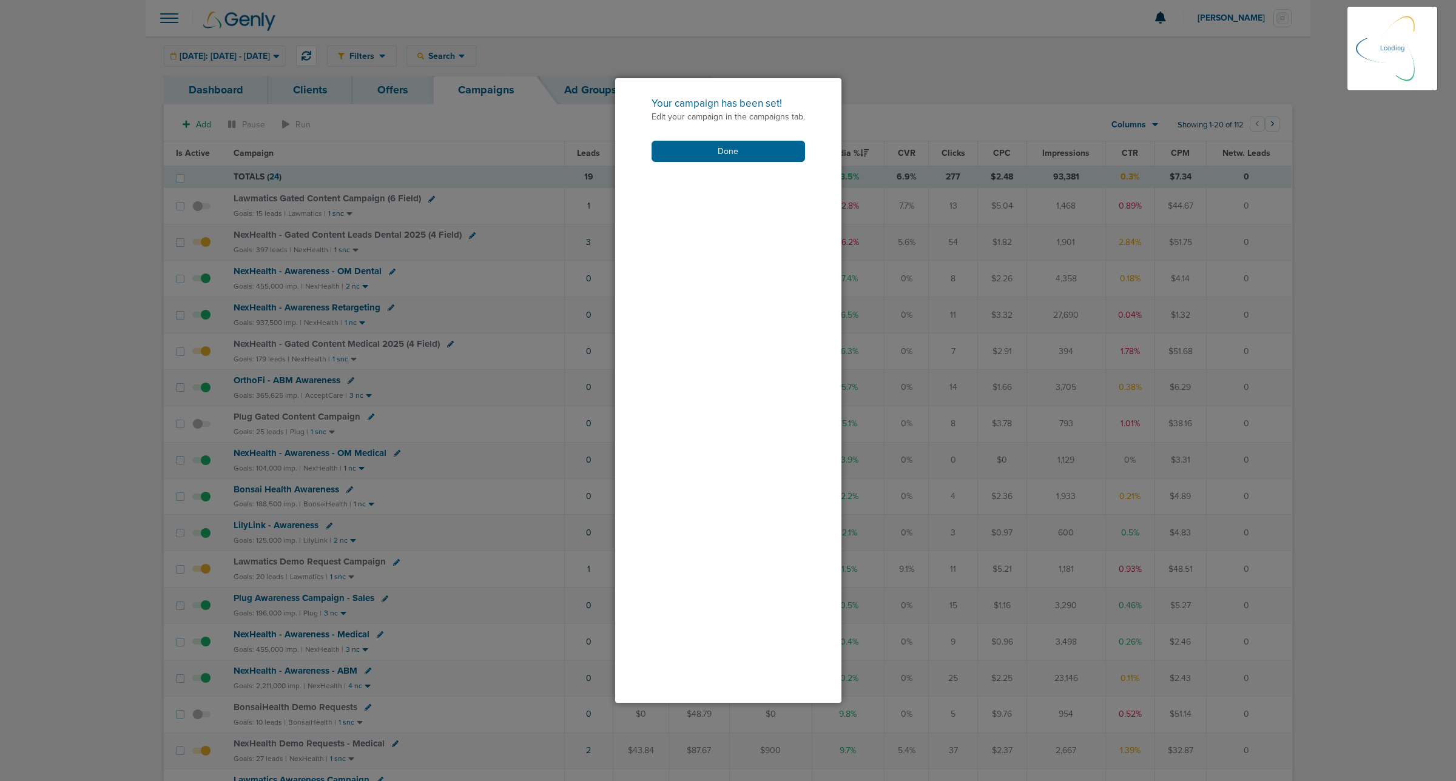
click at [699, 164] on div "Your campaign has been set! Edit your campaign in the campaigns tab. Done" at bounding box center [728, 129] width 226 height 102
click at [699, 156] on button "Done" at bounding box center [727, 151] width 153 height 21
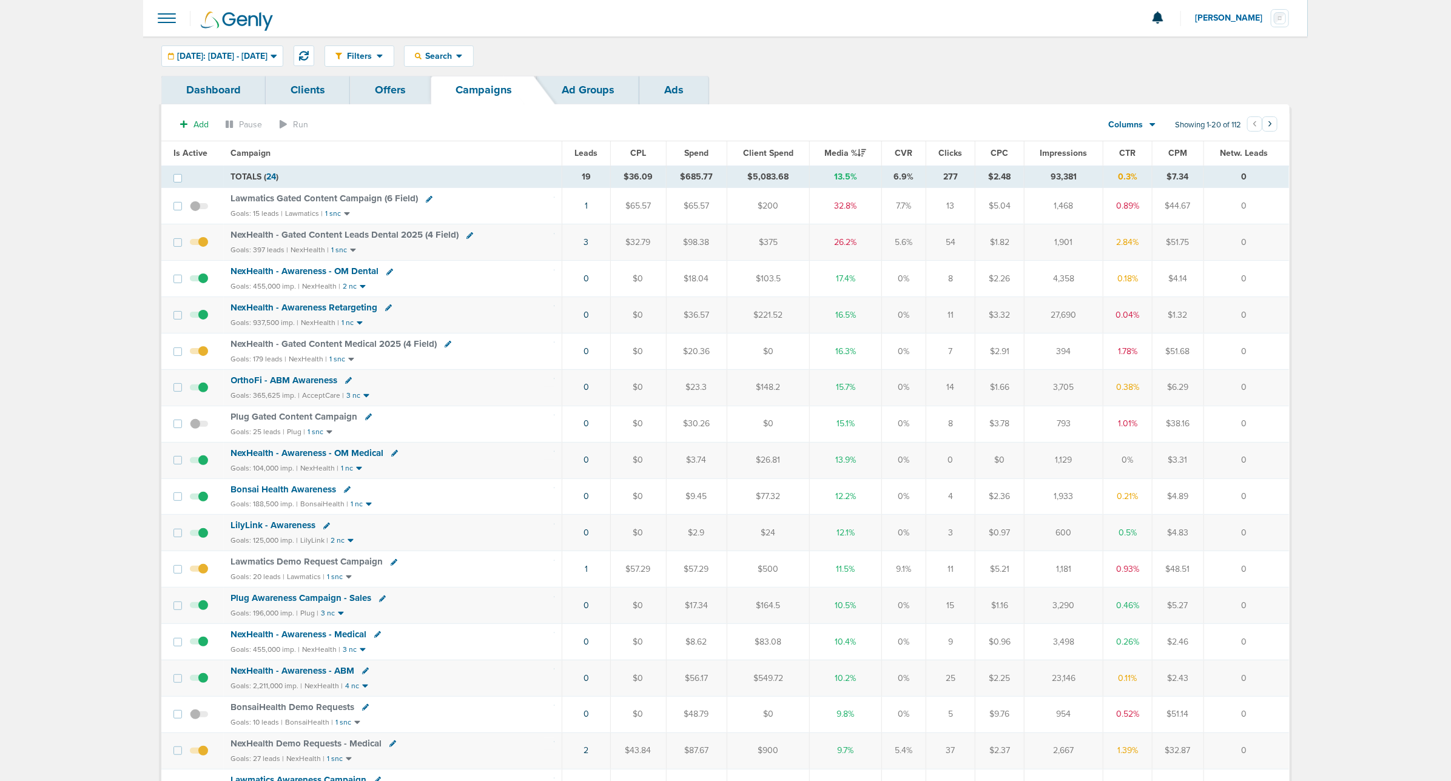
click at [452, 346] on div "NexHealth - Gated Content Medical 2025 (4 Field)" at bounding box center [392, 344] width 323 height 12
click at [449, 346] on icon at bounding box center [448, 344] width 7 height 7
select select
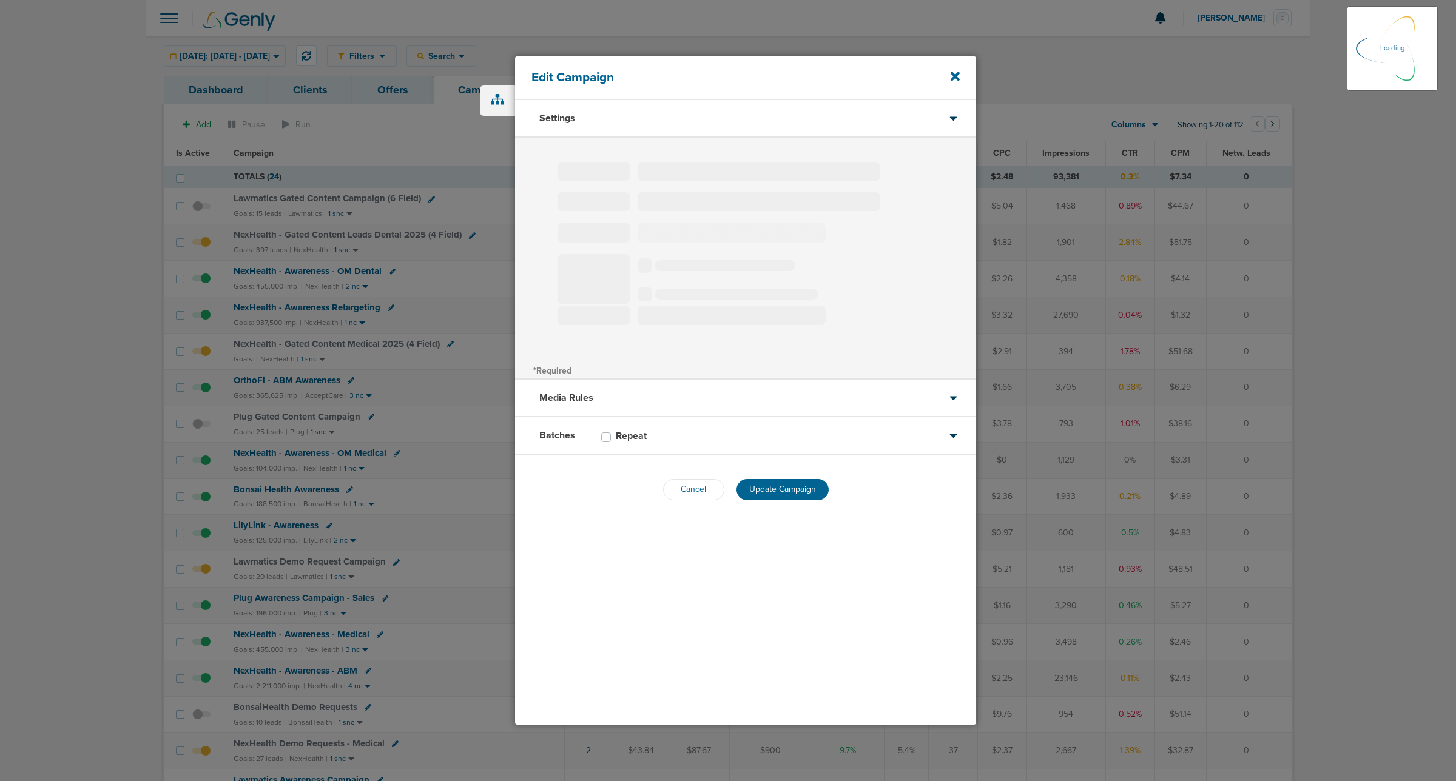
select select "1"
select select "2"
select select "3"
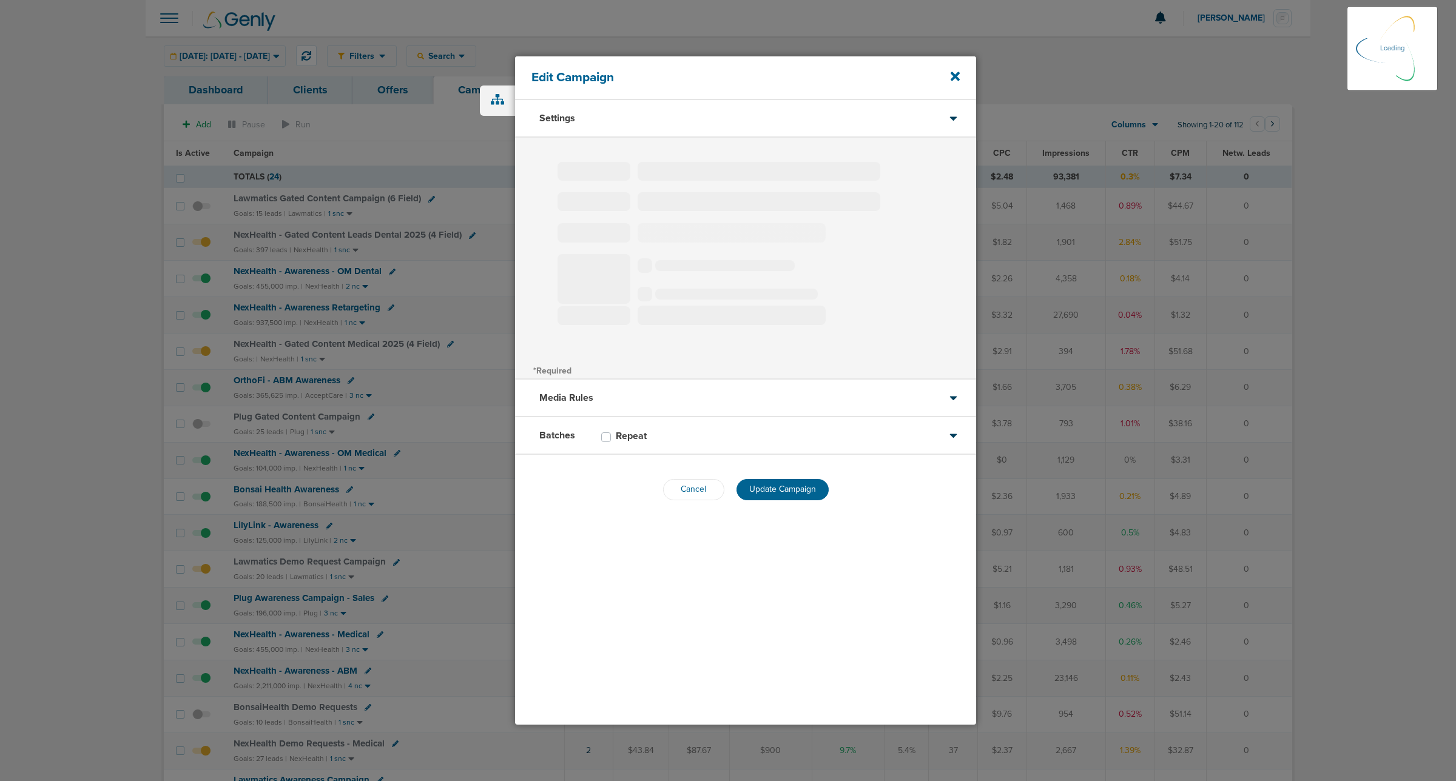
select select "4"
select select "6"
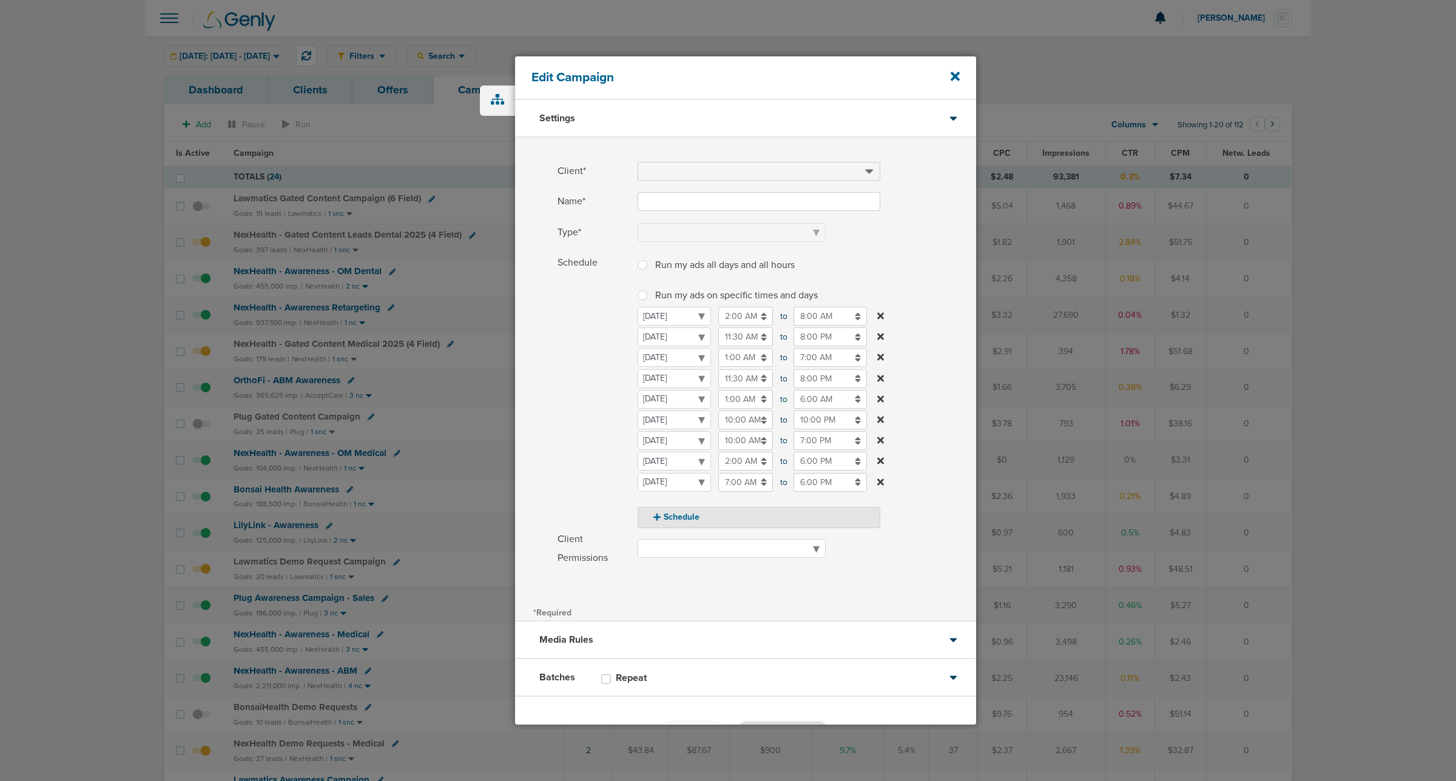
type input "NexHealth - Gated Content Medical 2025 (4 Field)"
select select "Leads"
radio input "true"
select select "readWrite"
click at [734, 417] on input "10:00 AM" at bounding box center [745, 420] width 55 height 19
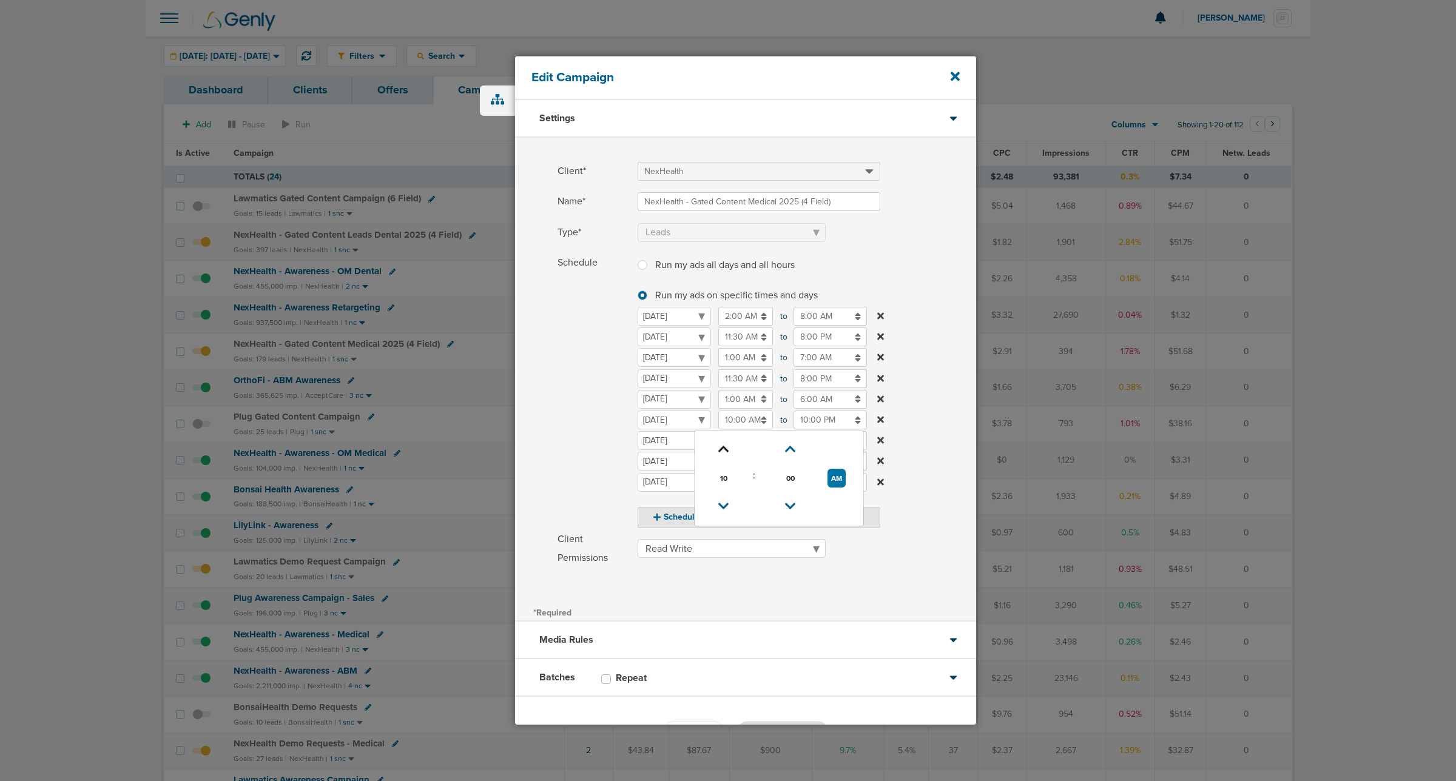
click at [720, 417] on icon at bounding box center [723, 449] width 11 height 7
type input "12:00 PM"
click at [920, 338] on label "Schedule Run my ads all days and all hours Run my ads all days and all hours Ru…" at bounding box center [766, 391] width 418 height 275
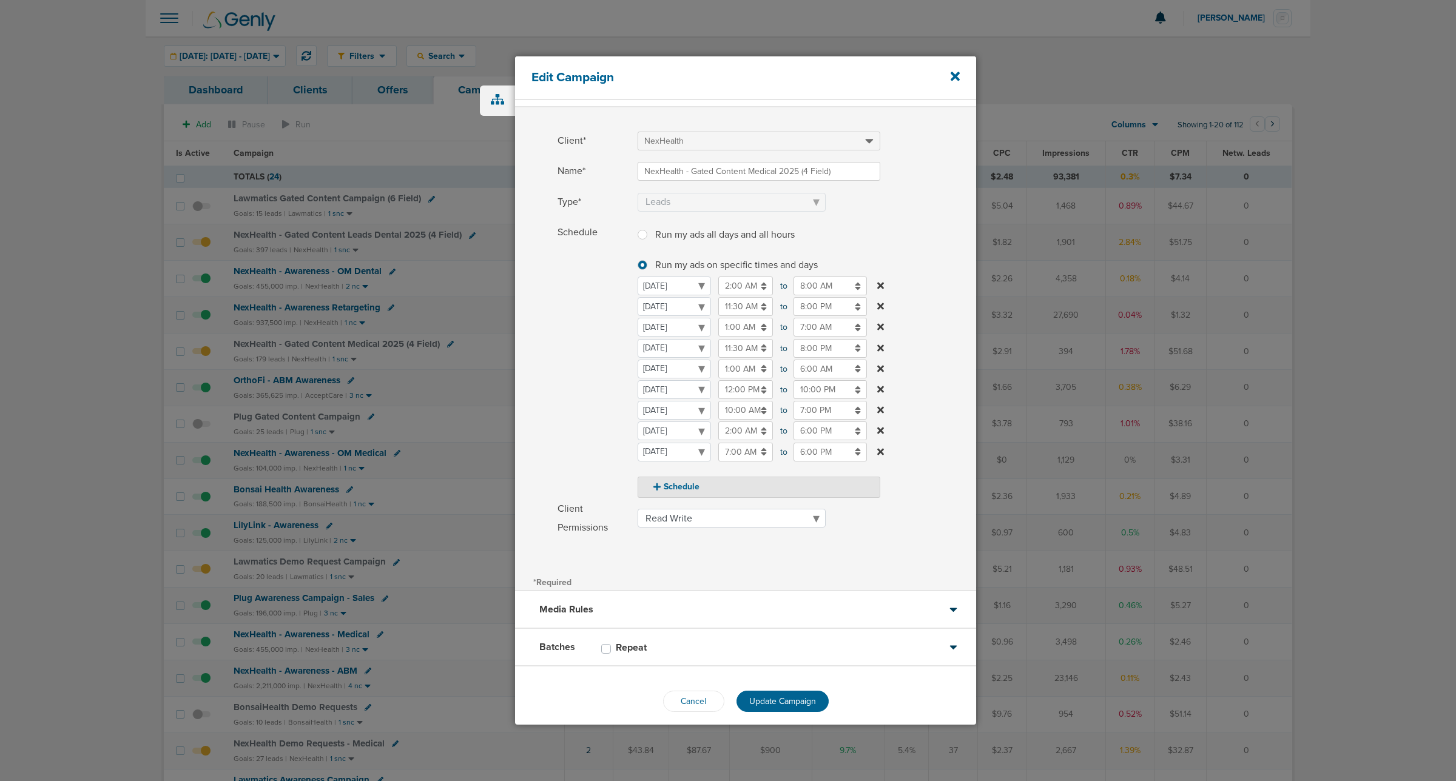
scroll to position [41, 0]
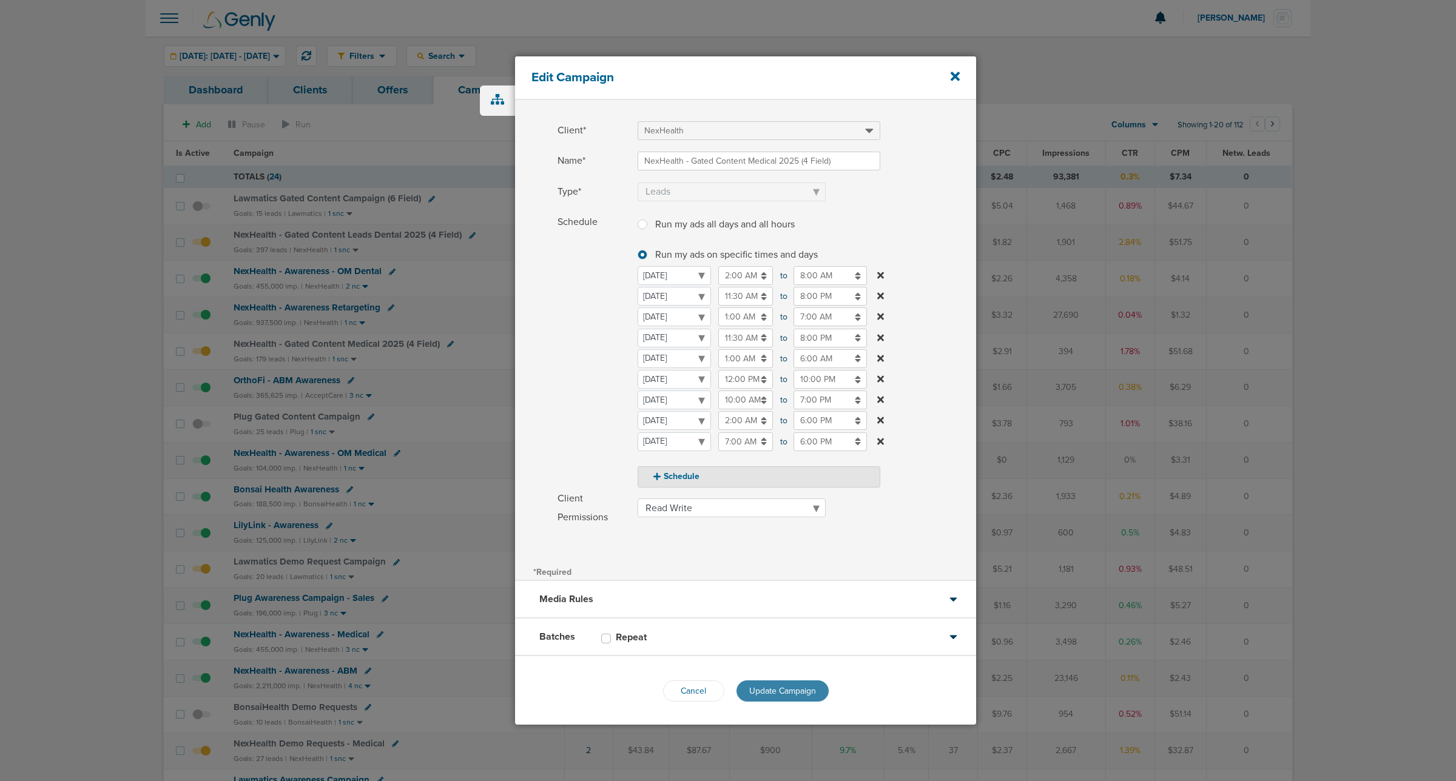
click at [760, 417] on span "Update Campaign" at bounding box center [782, 691] width 67 height 10
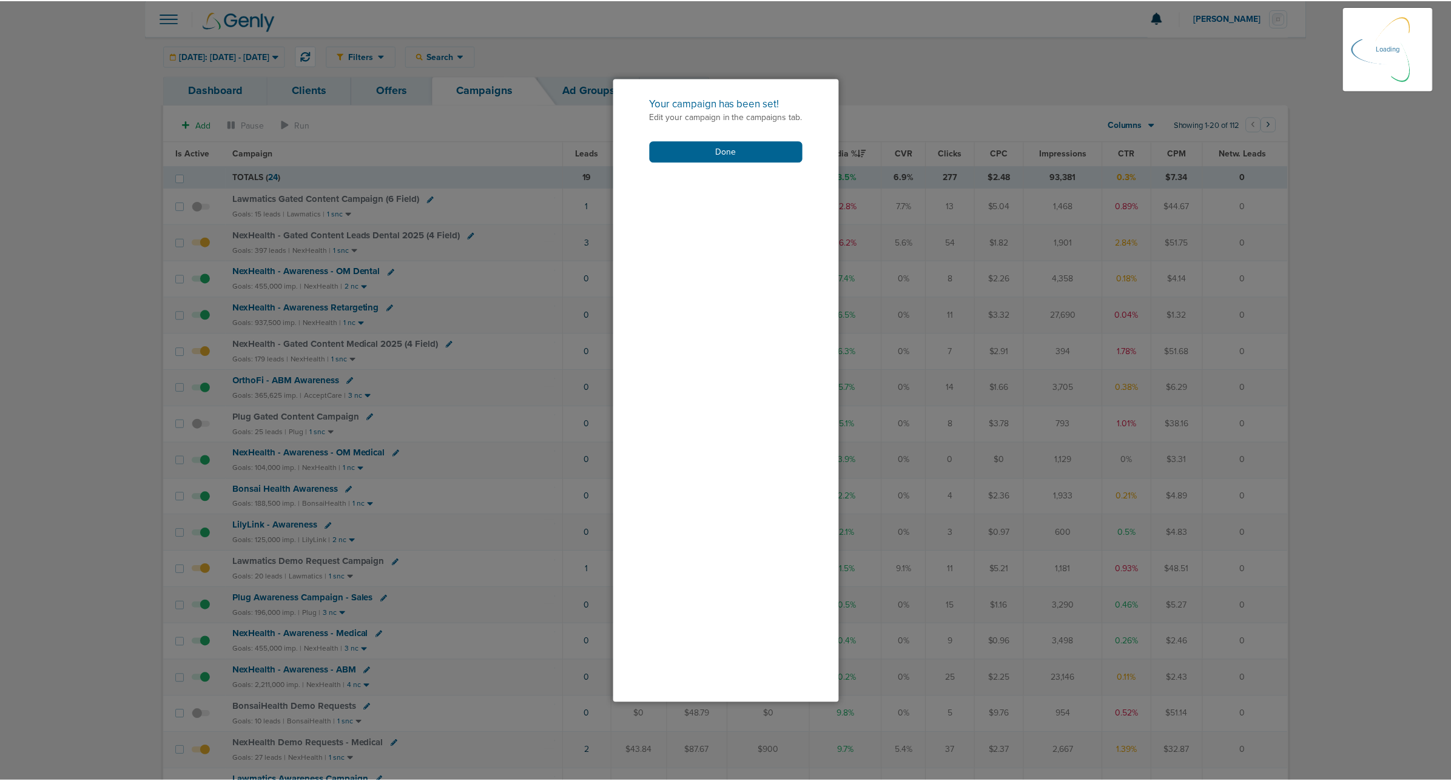
scroll to position [2, 0]
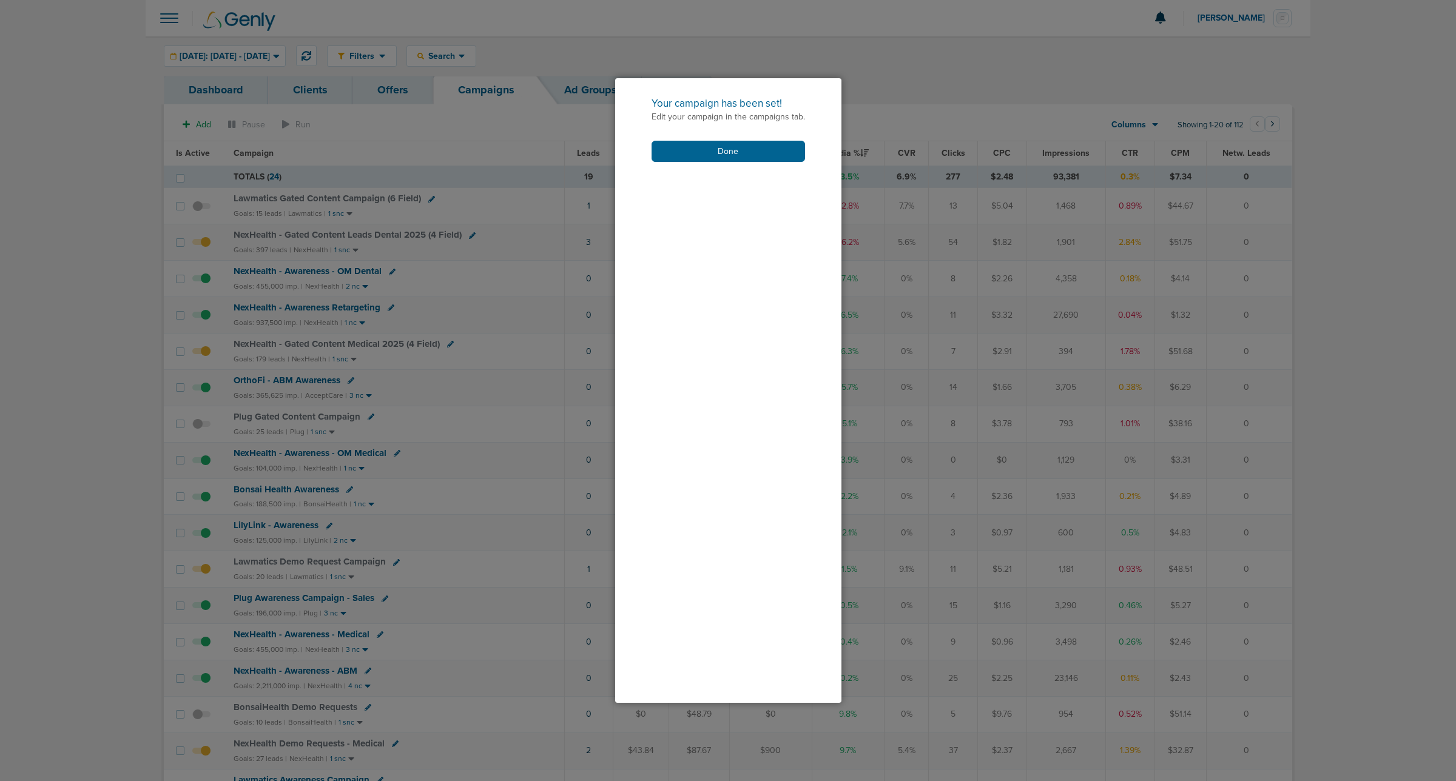
click at [724, 167] on div "Your campaign has been set! Edit your campaign in the campaigns tab. Done" at bounding box center [728, 129] width 226 height 102
click at [720, 158] on button "Done" at bounding box center [727, 151] width 153 height 21
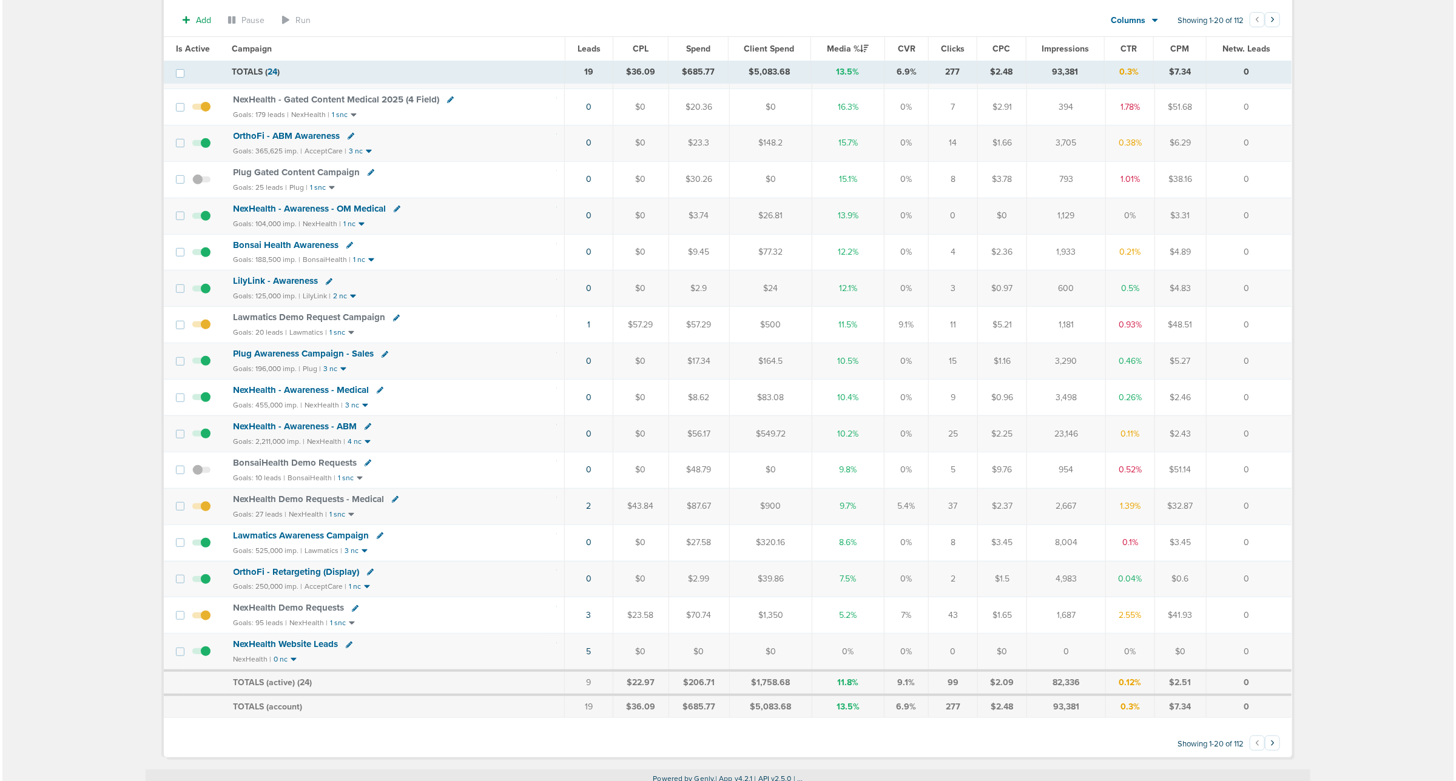
scroll to position [266, 0]
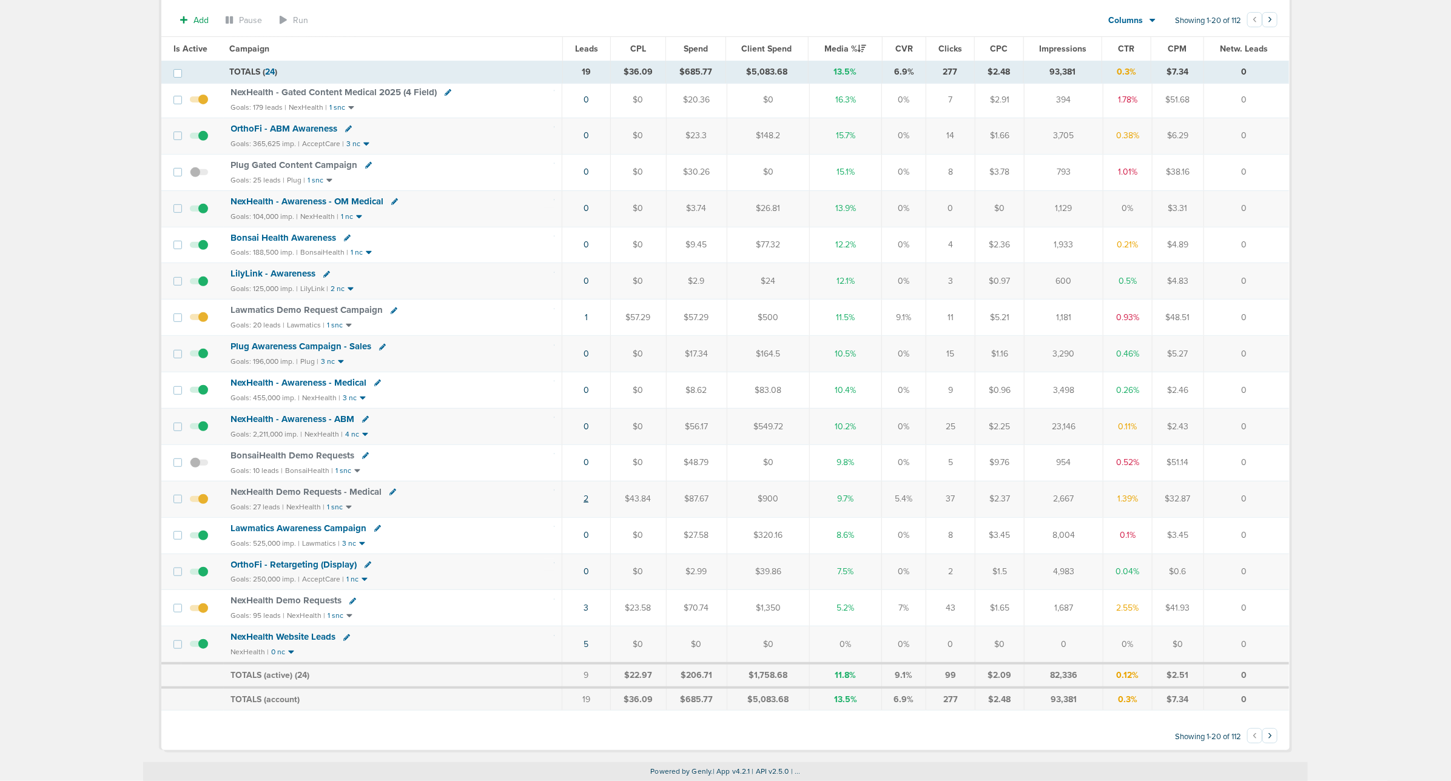
click at [586, 417] on link "2" at bounding box center [585, 499] width 5 height 10
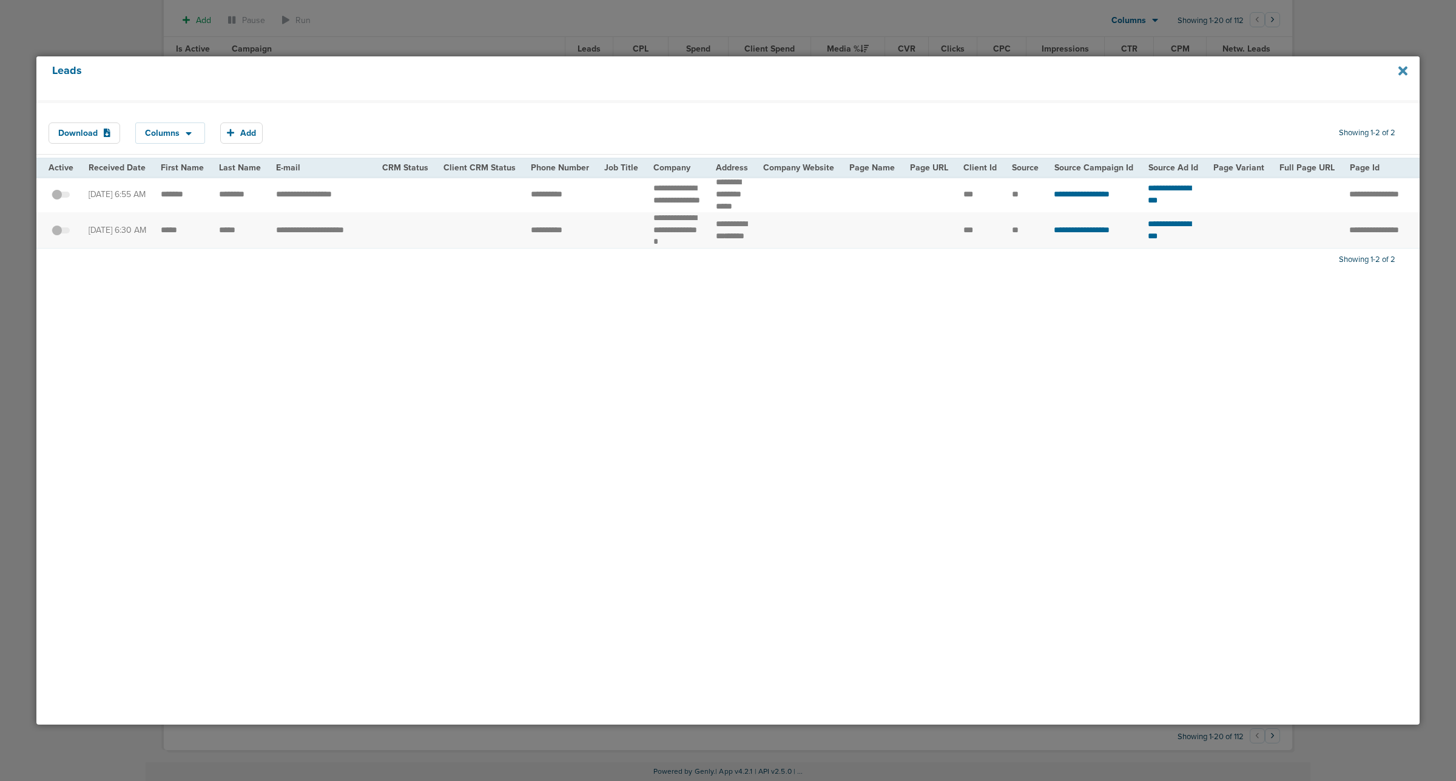
click at [965, 68] on icon at bounding box center [1402, 70] width 9 height 9
click at [965, 73] on icon at bounding box center [1402, 70] width 9 height 9
click at [965, 67] on icon at bounding box center [1402, 70] width 9 height 13
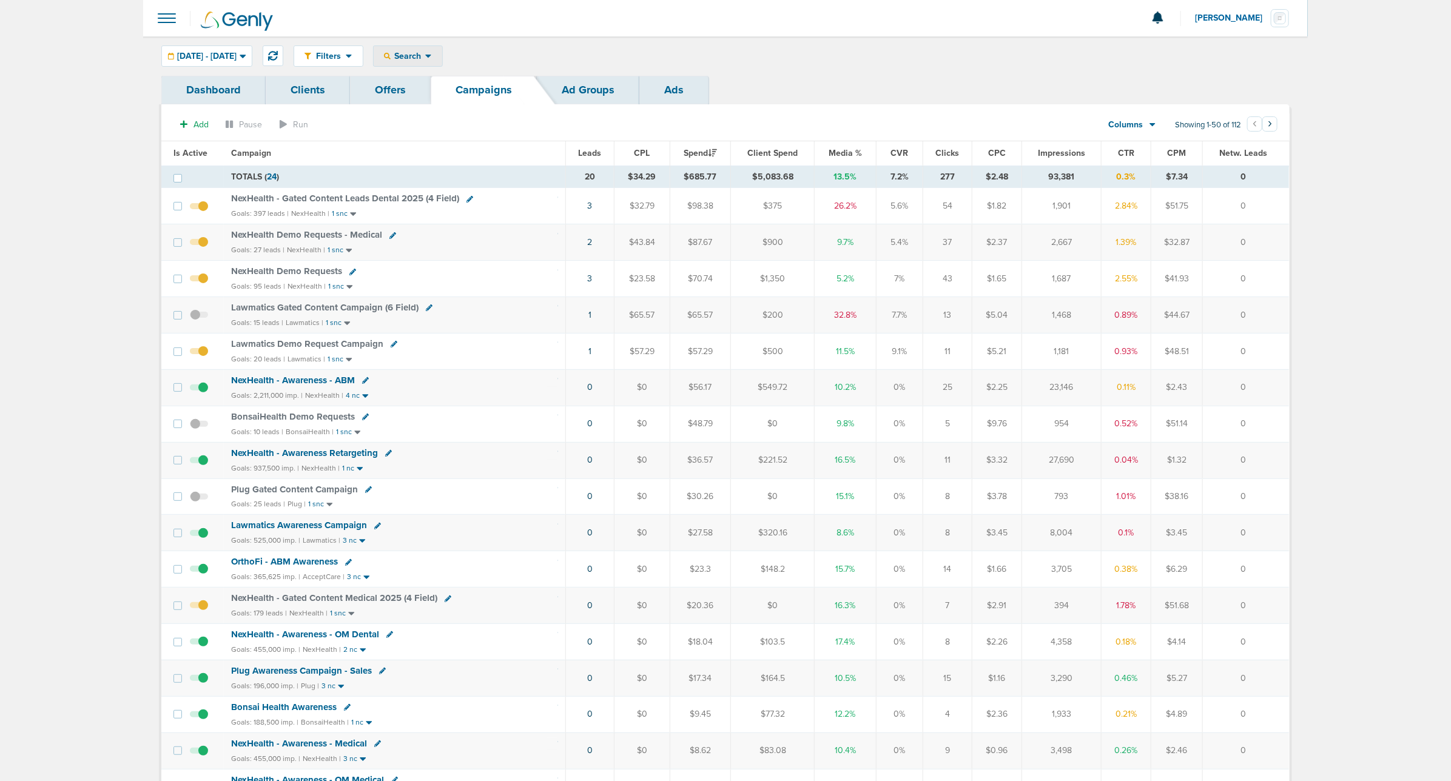
click at [442, 62] on div "Search" at bounding box center [408, 56] width 69 height 20
click at [451, 94] on link "Client" at bounding box center [437, 95] width 126 height 15
type input "nex"
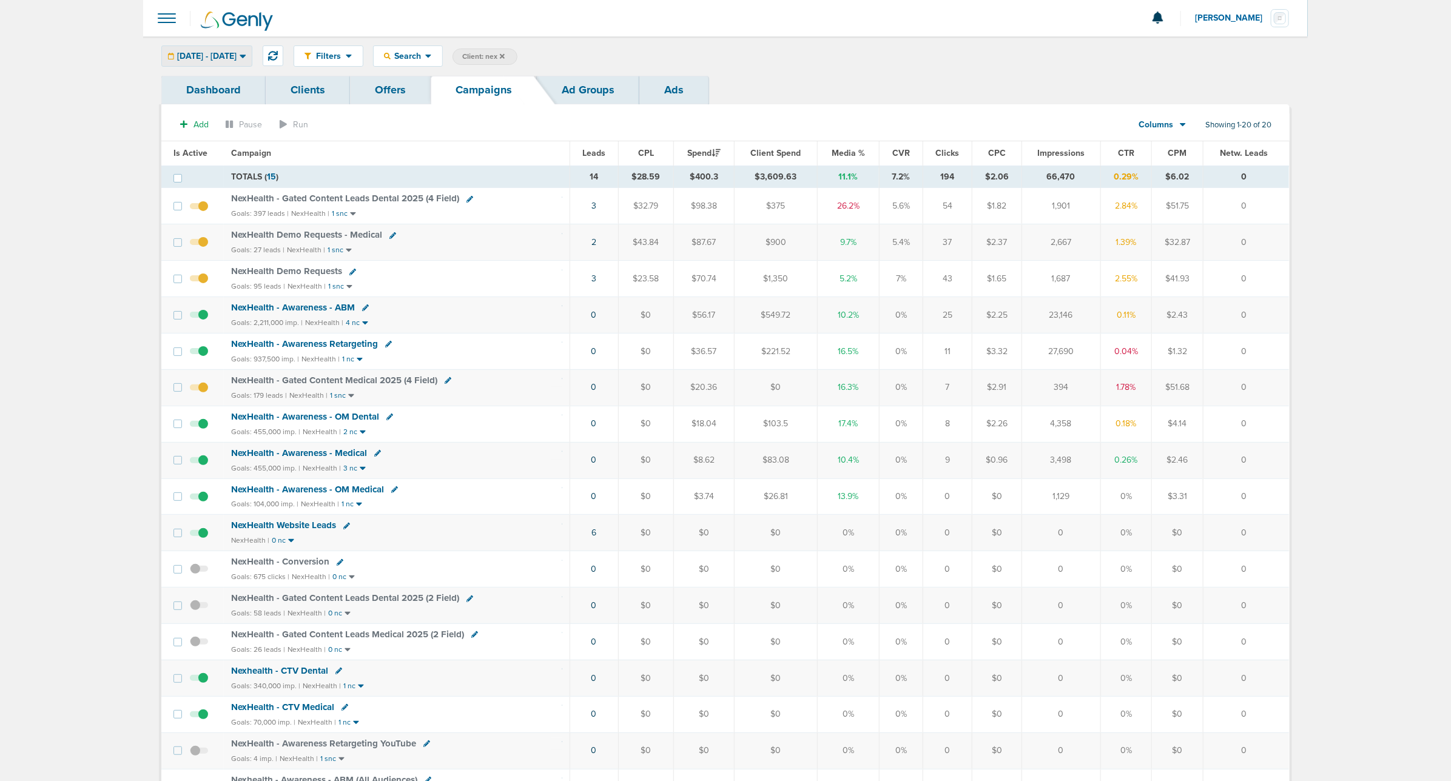
click at [237, 53] on span "09.10.2025 - 09.10.2025" at bounding box center [206, 56] width 59 height 8
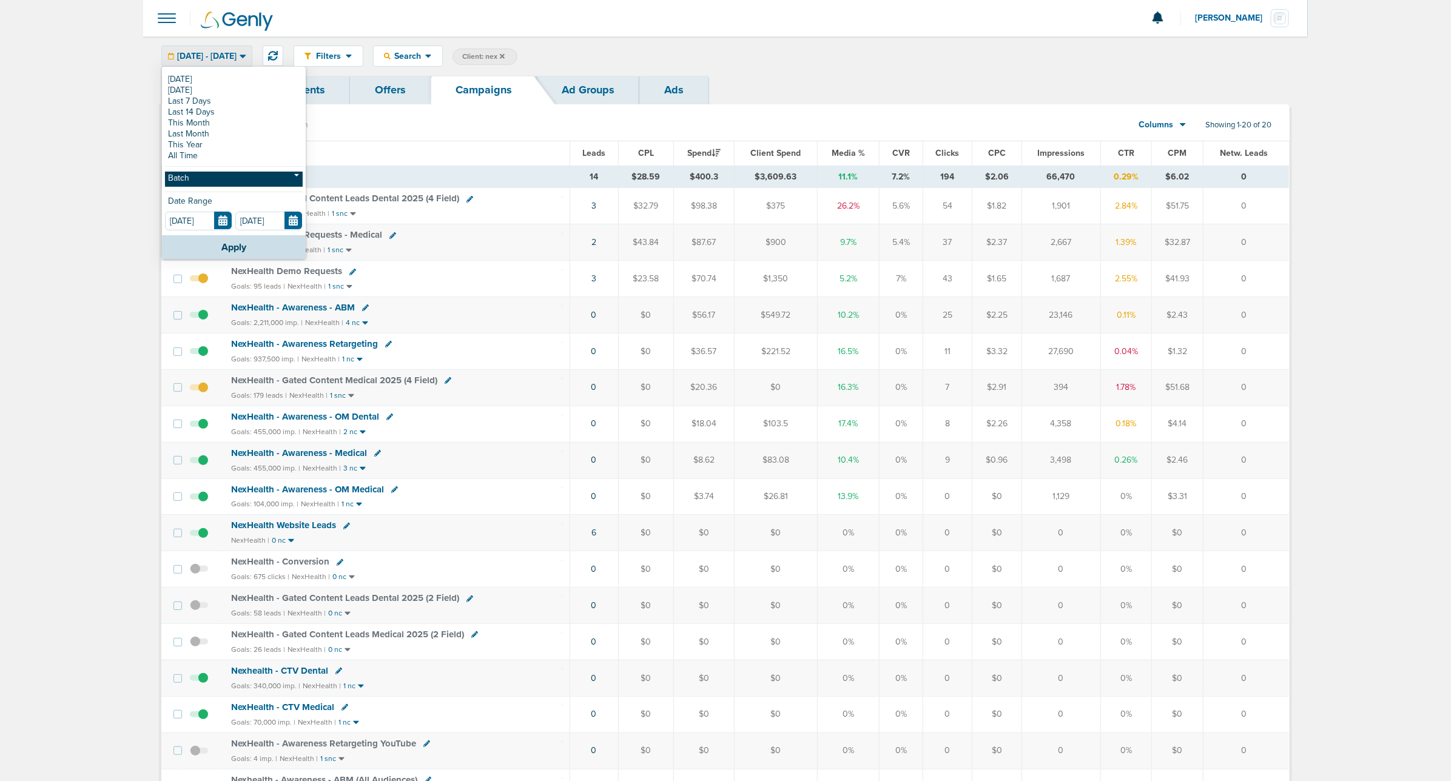
click at [258, 176] on link "Batch" at bounding box center [234, 179] width 138 height 15
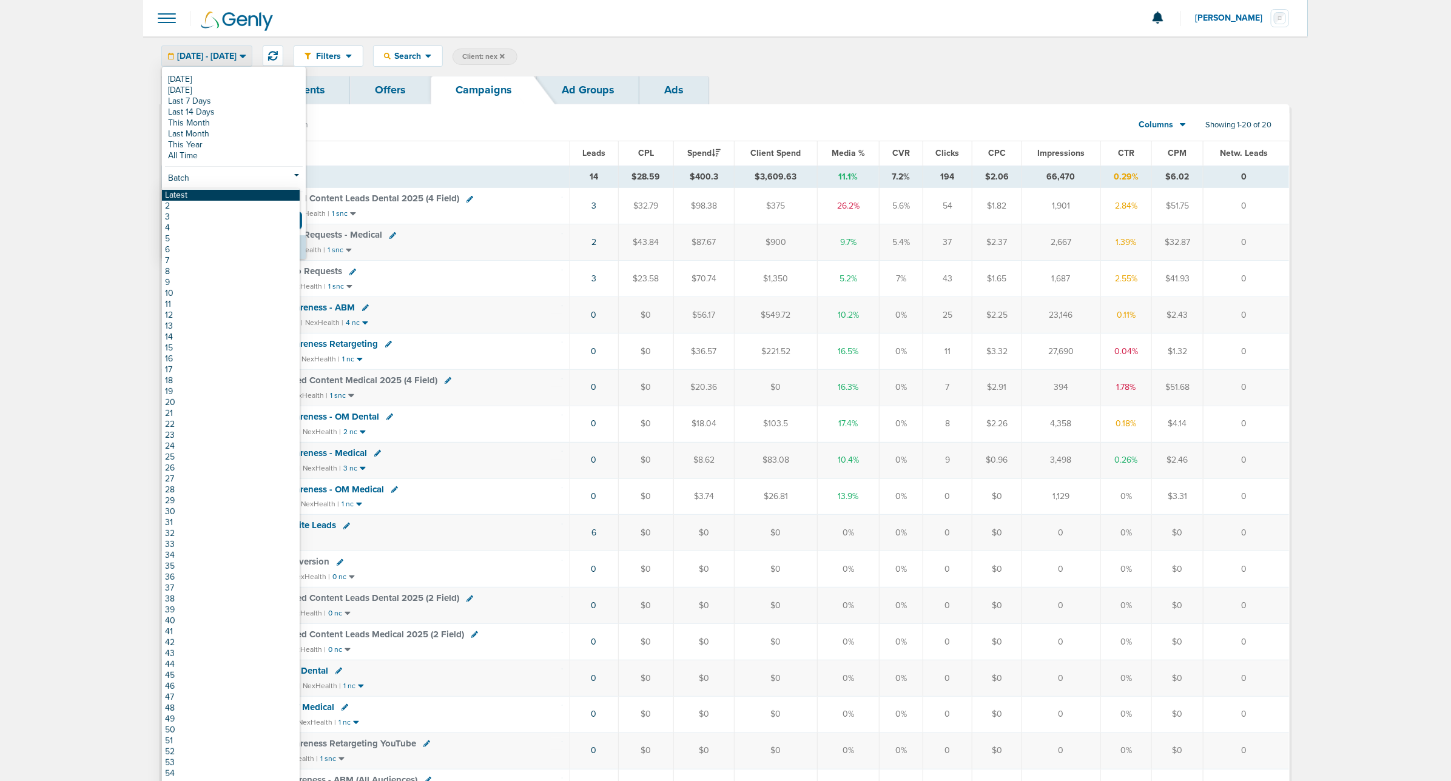
click at [244, 195] on link "Latest" at bounding box center [231, 195] width 138 height 11
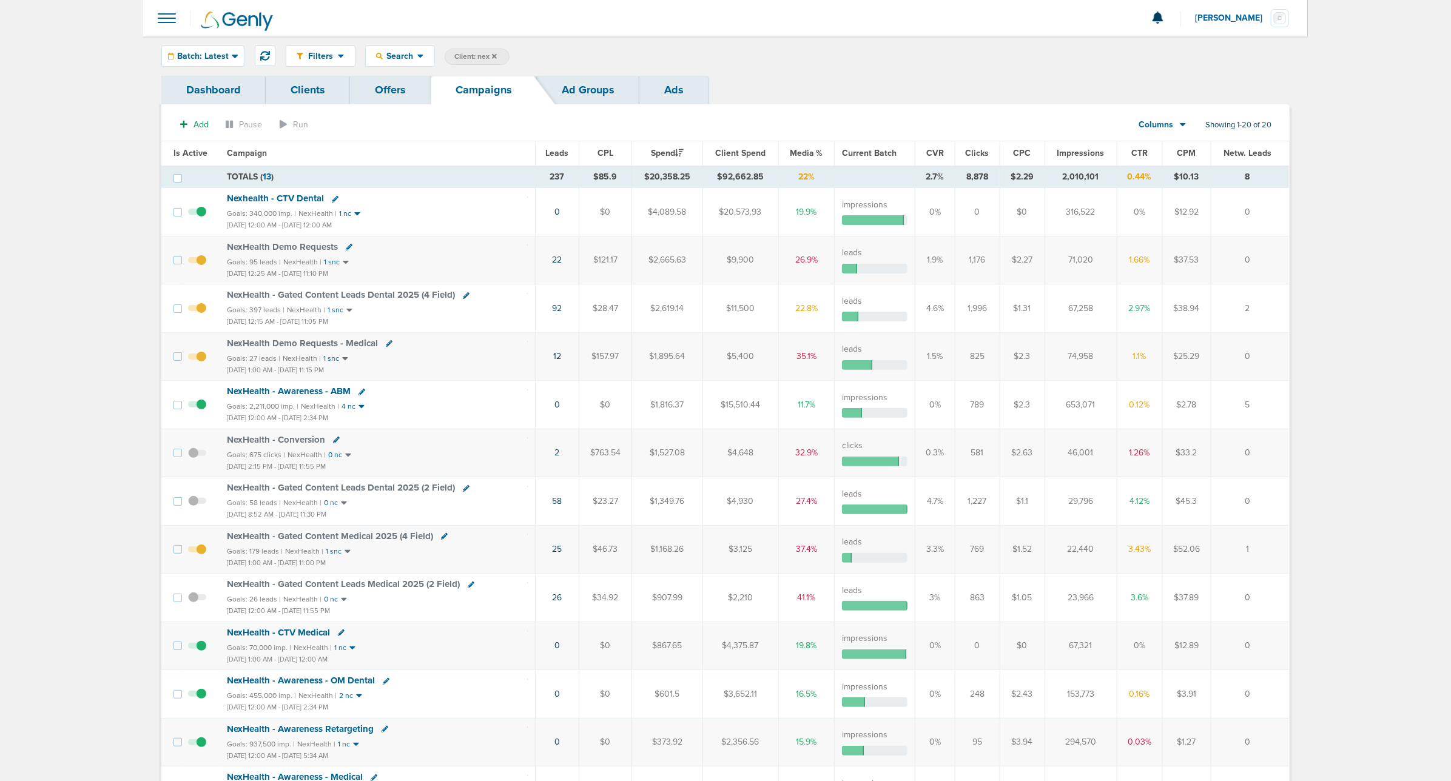
click at [1075, 150] on span "Impressions" at bounding box center [1080, 153] width 47 height 10
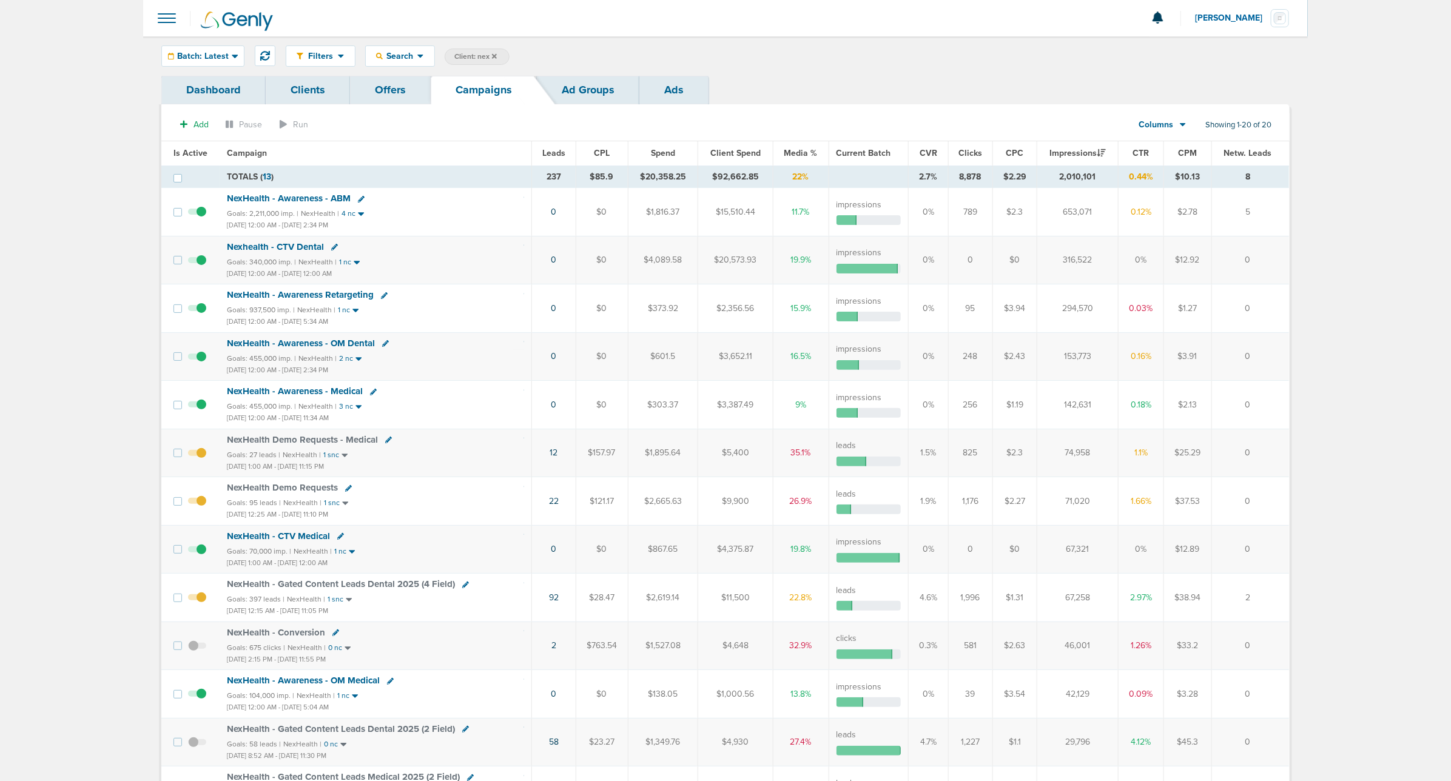
click at [474, 55] on span "Client: nex" at bounding box center [475, 57] width 42 height 10
drag, startPoint x: 577, startPoint y: 55, endPoint x: 528, endPoint y: 53, distance: 49.8
click at [528, 53] on span "Client Campaign Offers Landing Page Ad Group Network Campaign Ad Ad Status Netw…" at bounding box center [551, 57] width 212 height 17
type input "law"
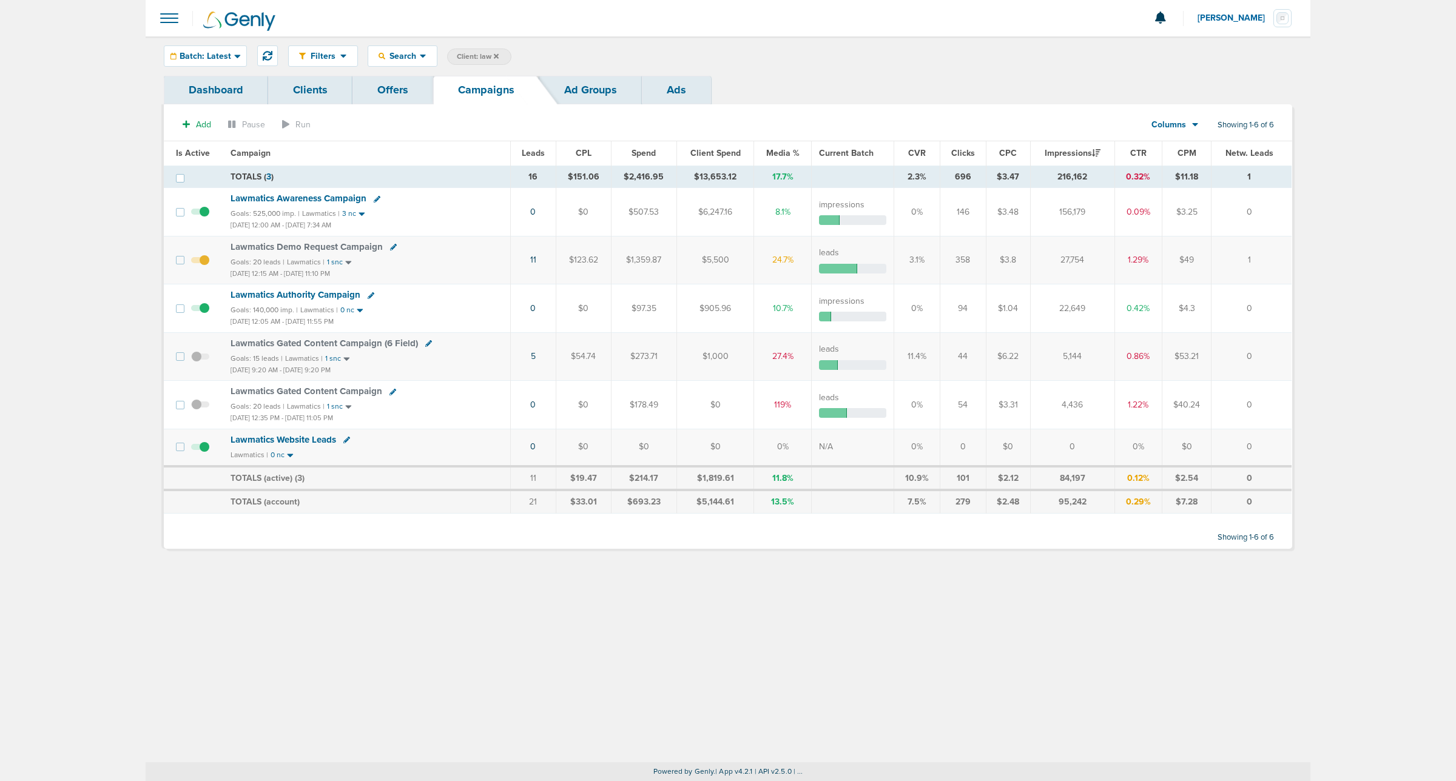
click at [315, 391] on span "Lawmatics Gated Content Campaign" at bounding box center [306, 391] width 152 height 11
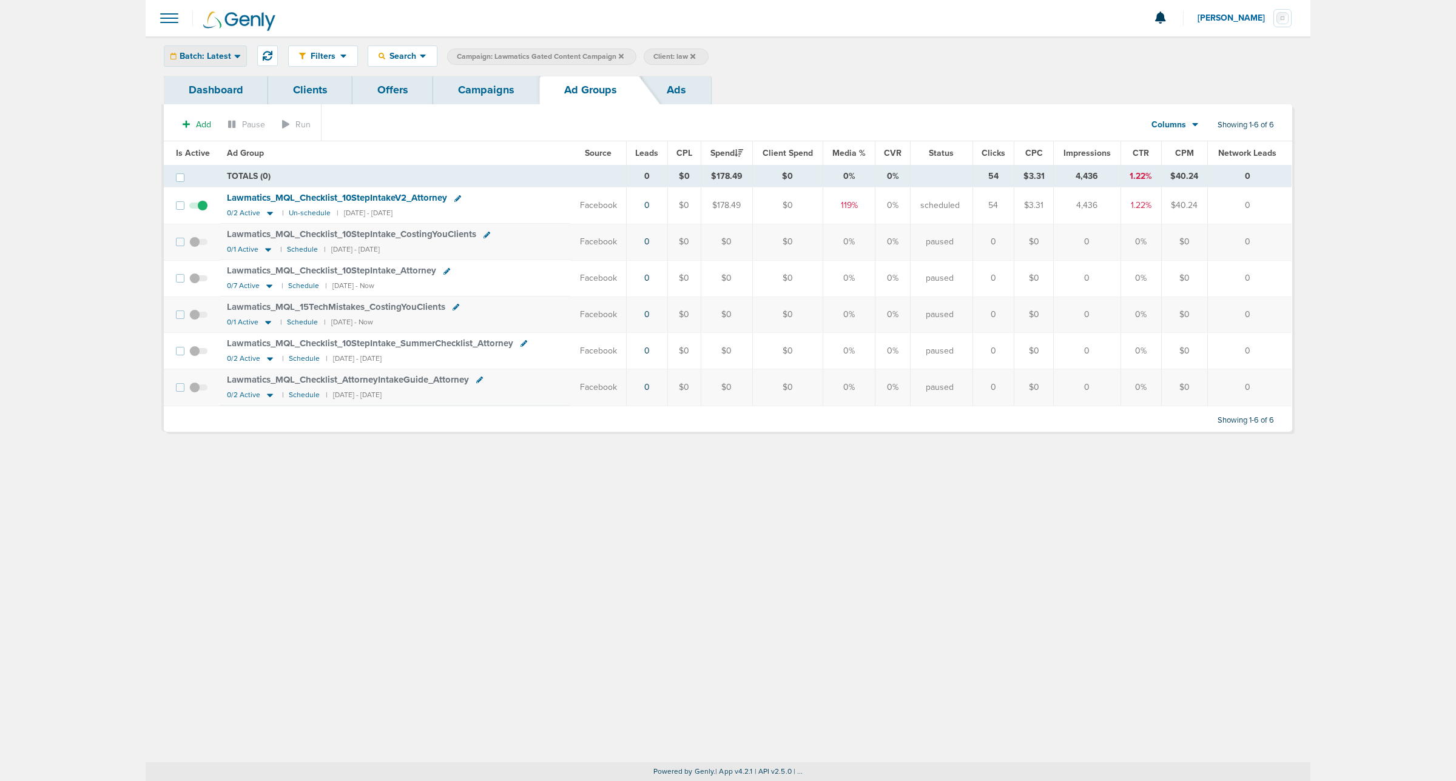
click at [220, 56] on span "Batch: Latest" at bounding box center [206, 56] width 52 height 8
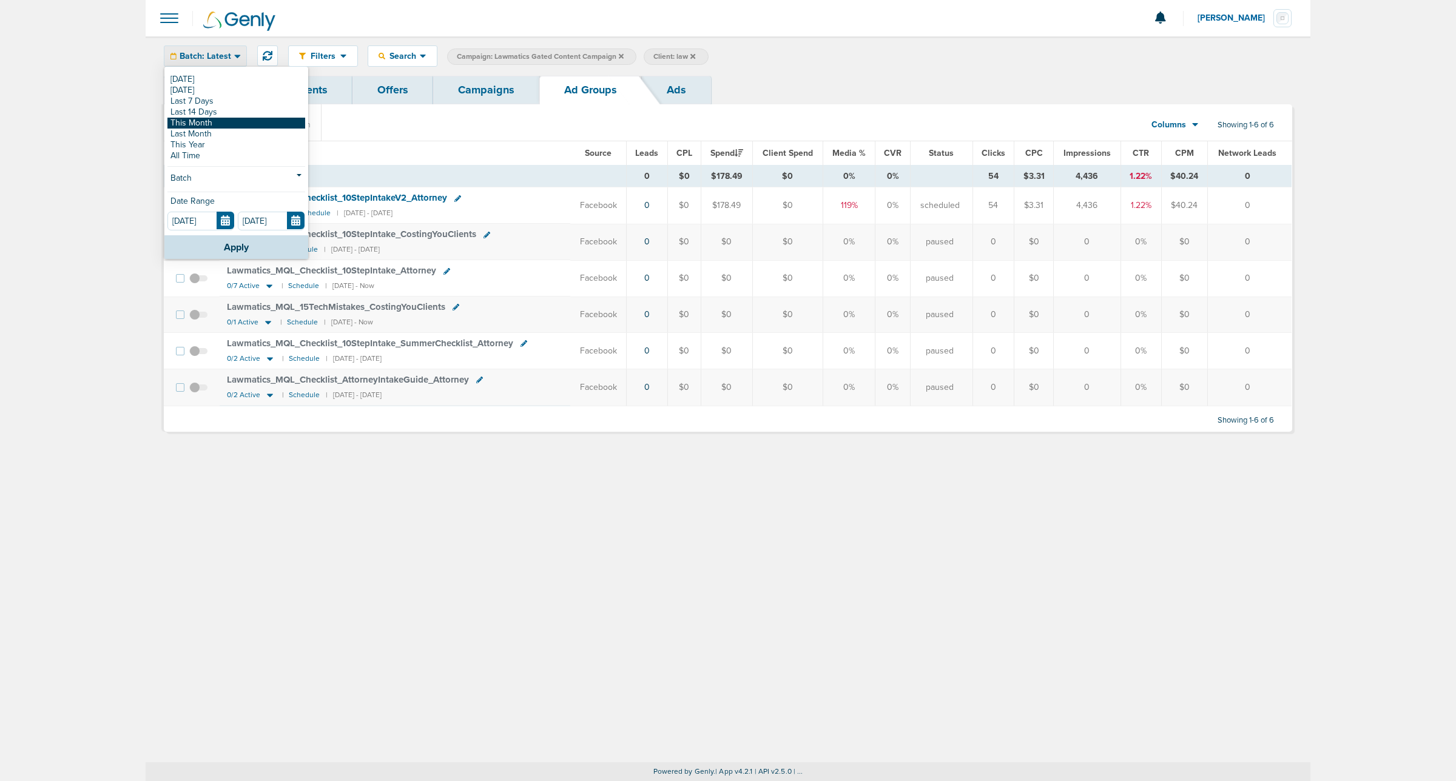
click at [218, 118] on link "This Month" at bounding box center [236, 123] width 138 height 11
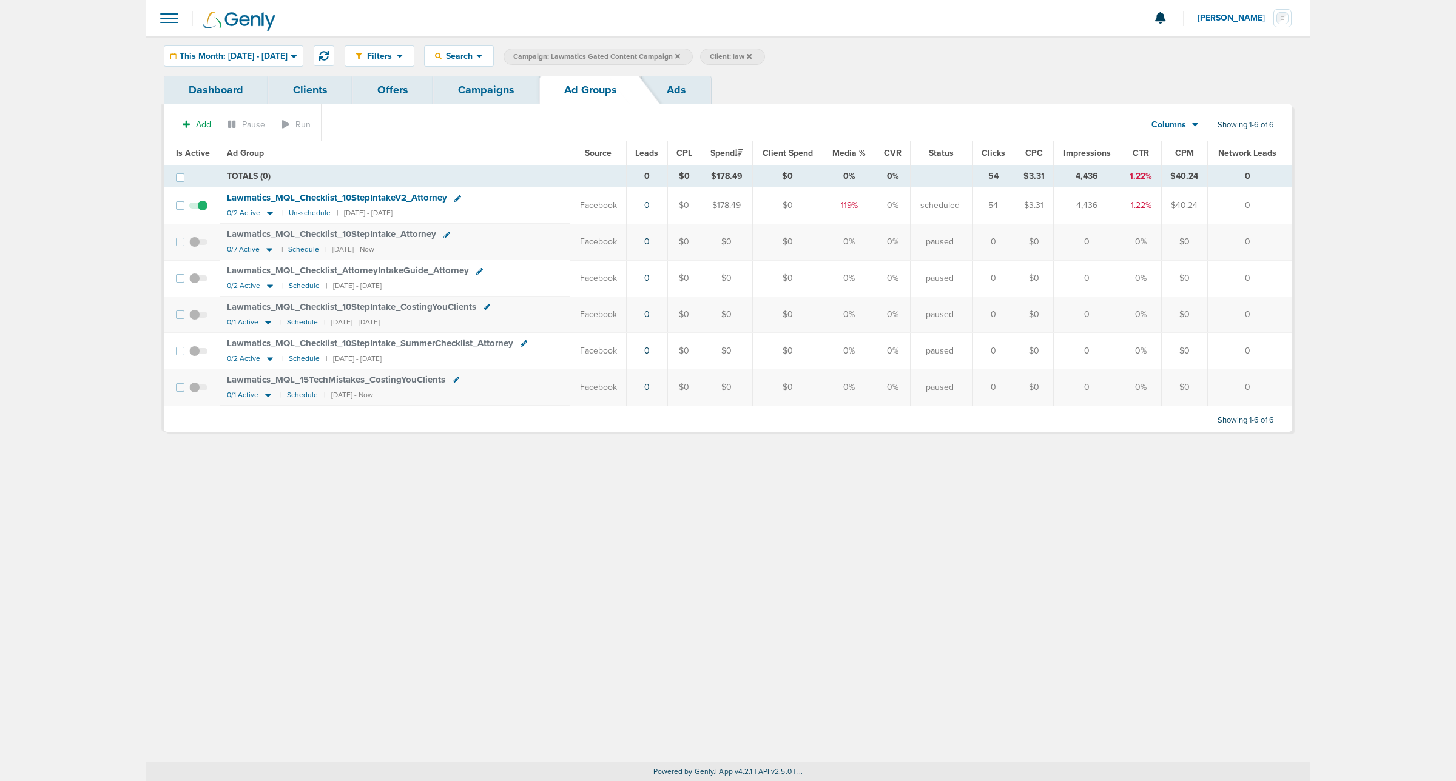
click at [483, 95] on link "Campaigns" at bounding box center [486, 90] width 106 height 29
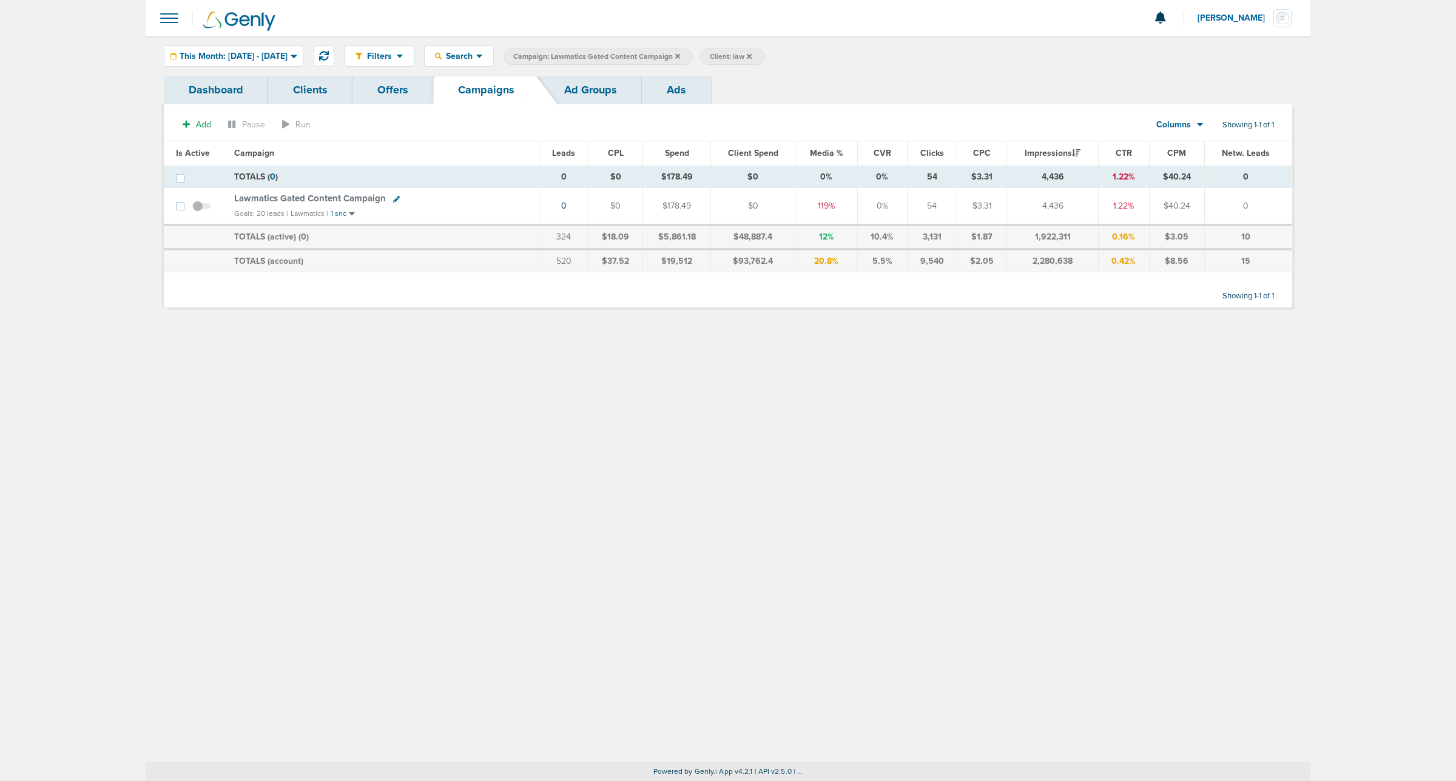
click at [680, 56] on icon at bounding box center [677, 56] width 5 height 7
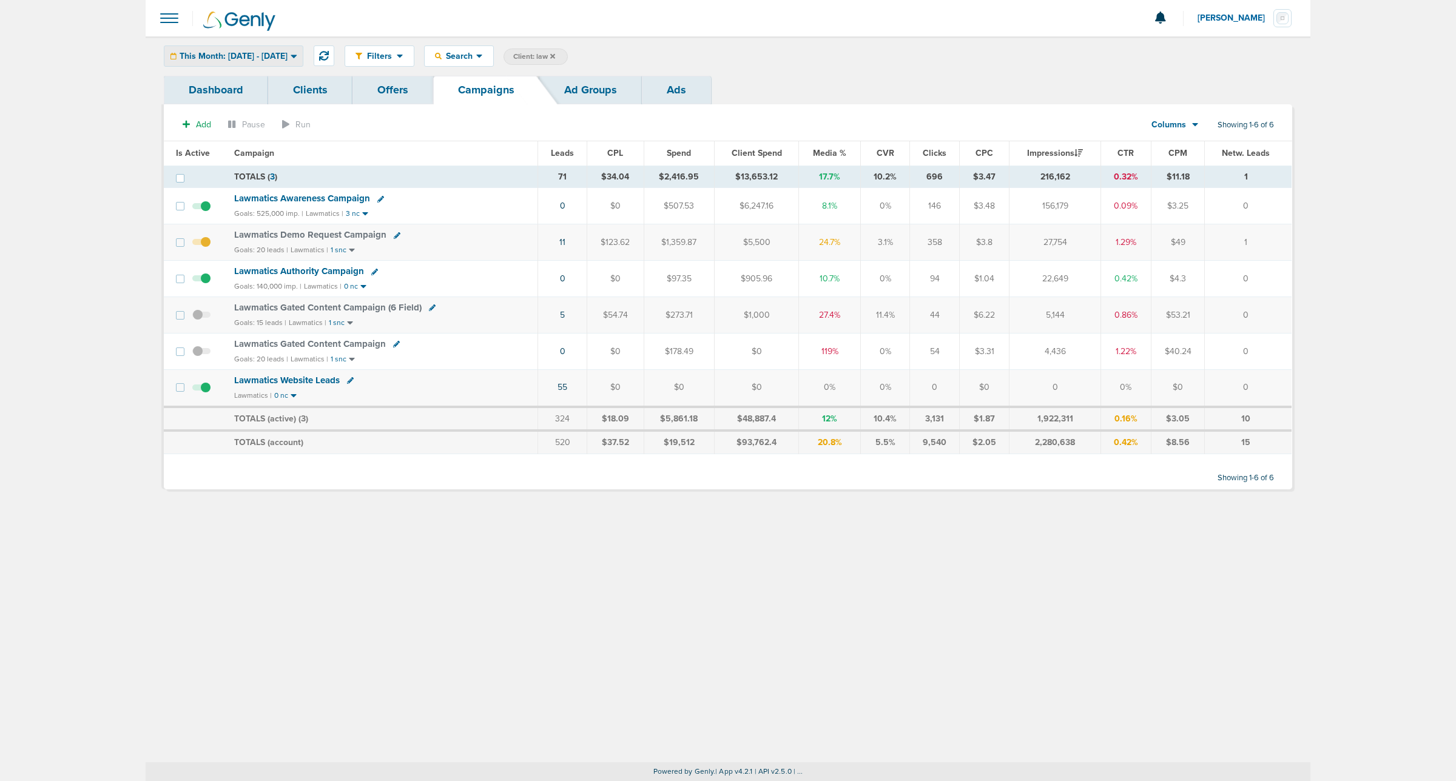
click at [266, 56] on span "This Month: [DATE] - [DATE]" at bounding box center [234, 56] width 108 height 8
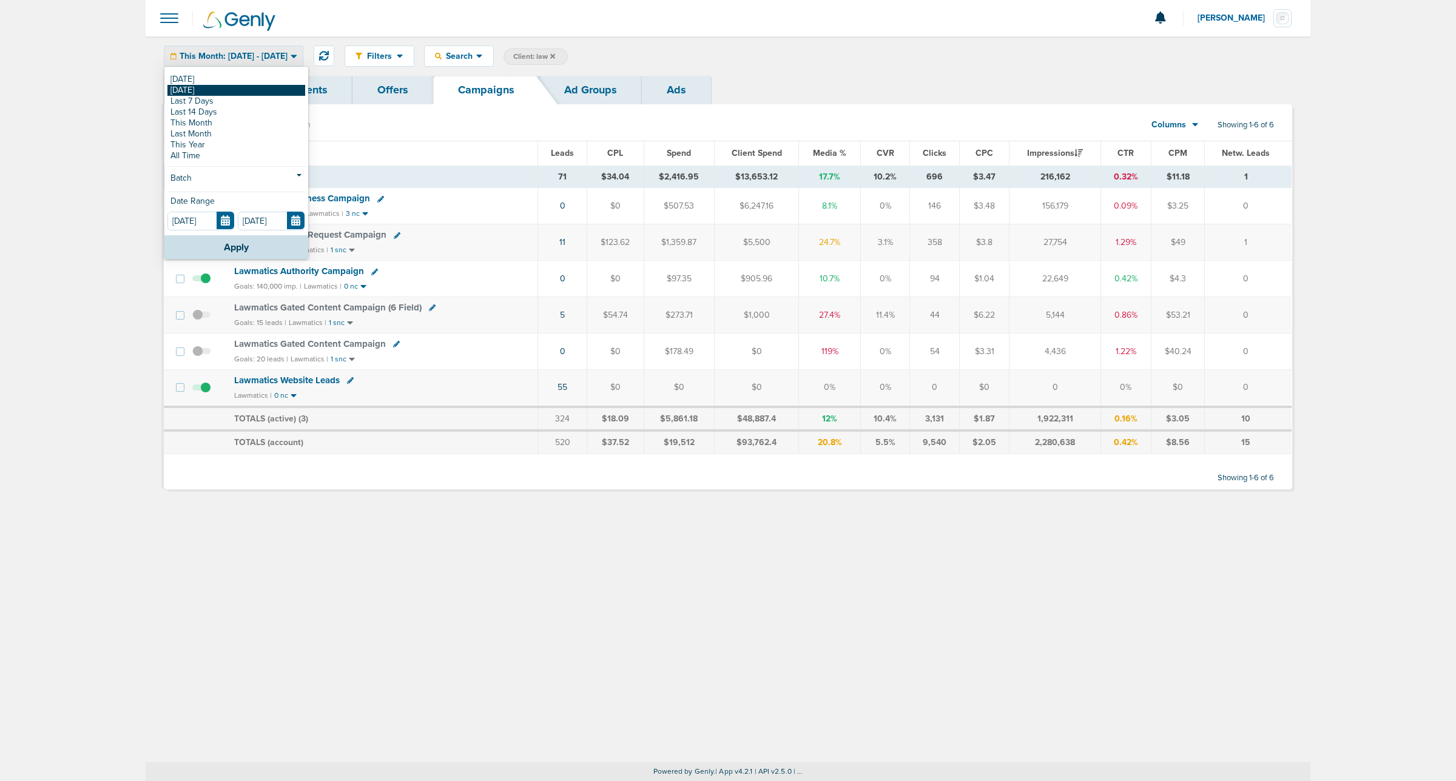
click at [250, 92] on link "[DATE]" at bounding box center [236, 90] width 138 height 11
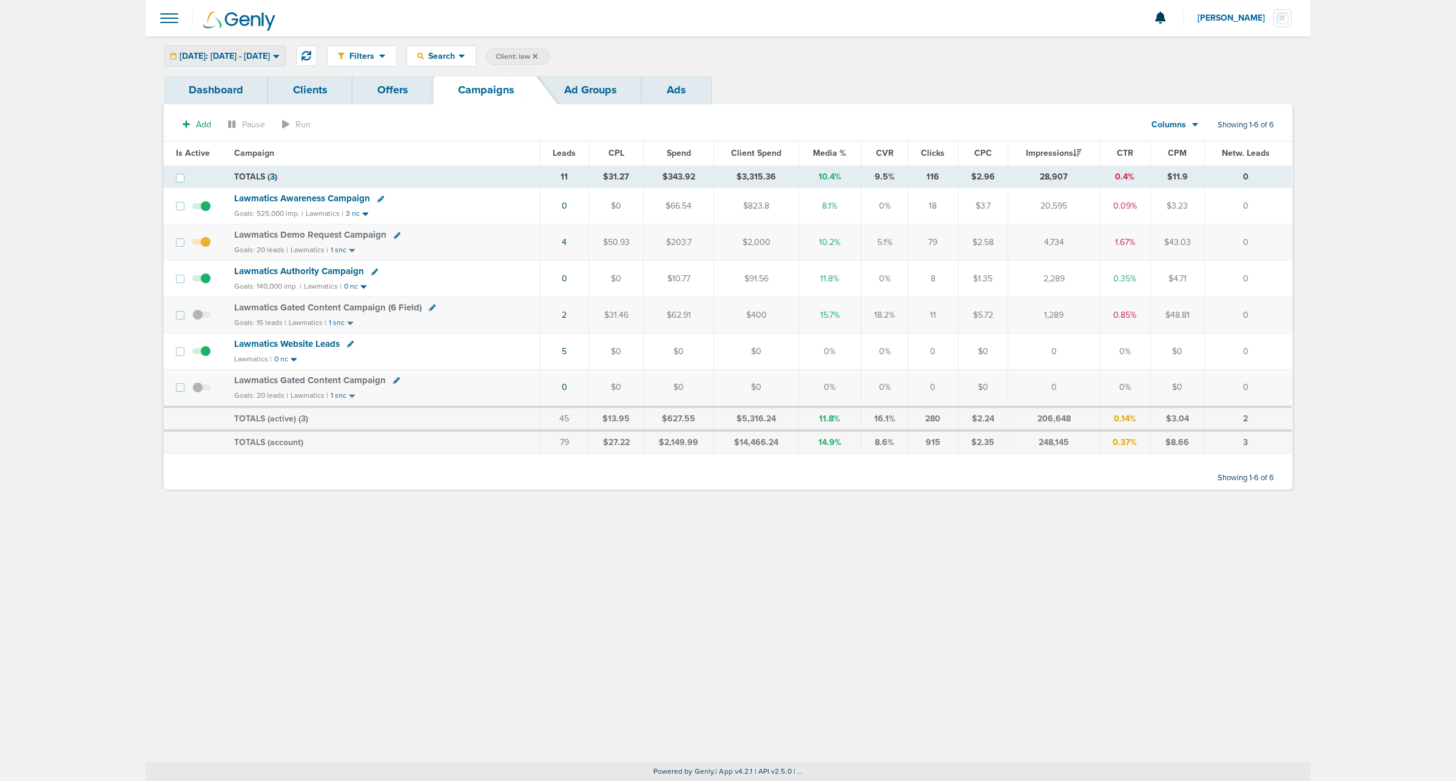
click at [285, 62] on div "Yesterday: 09.09.2025 - 09.09.2025" at bounding box center [224, 56] width 121 height 20
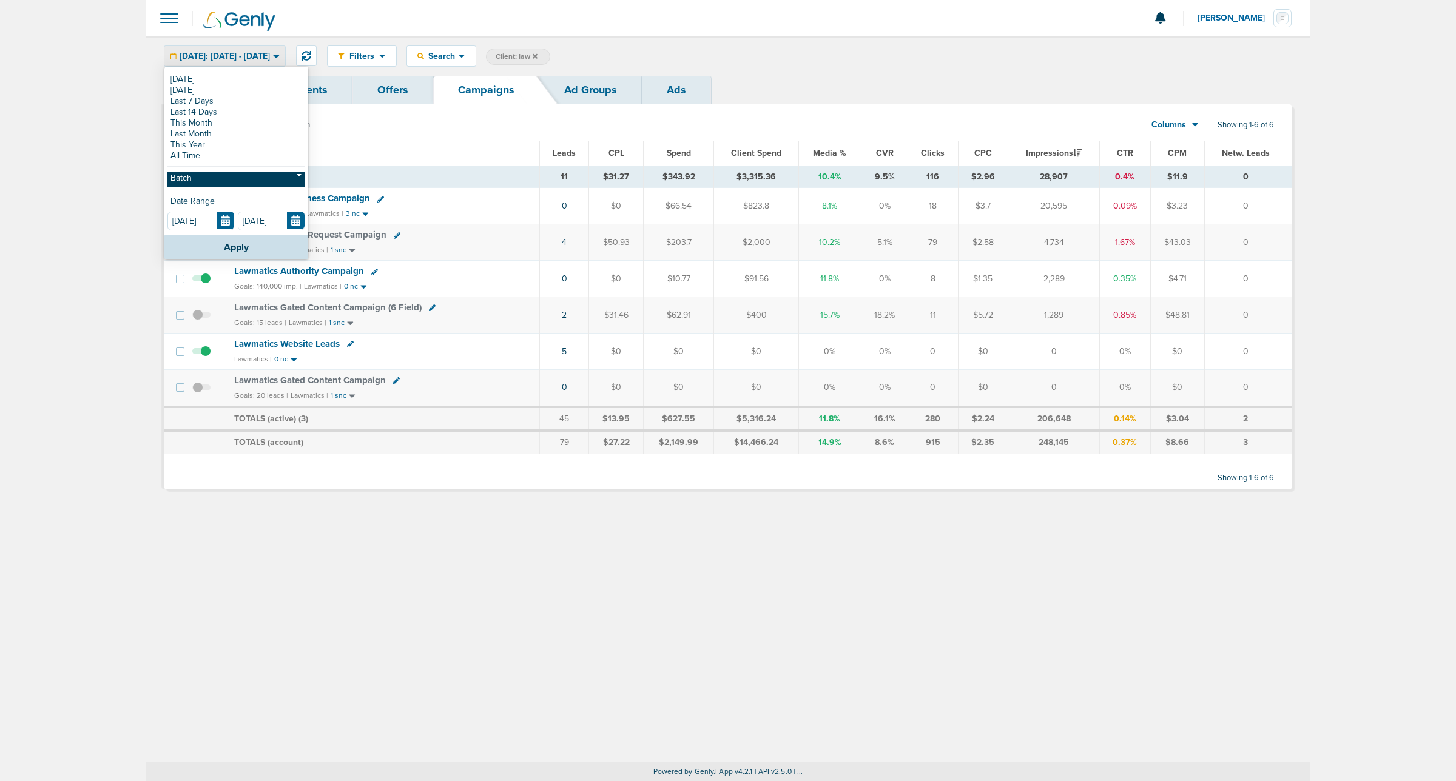
click at [247, 180] on link "Batch" at bounding box center [236, 179] width 138 height 15
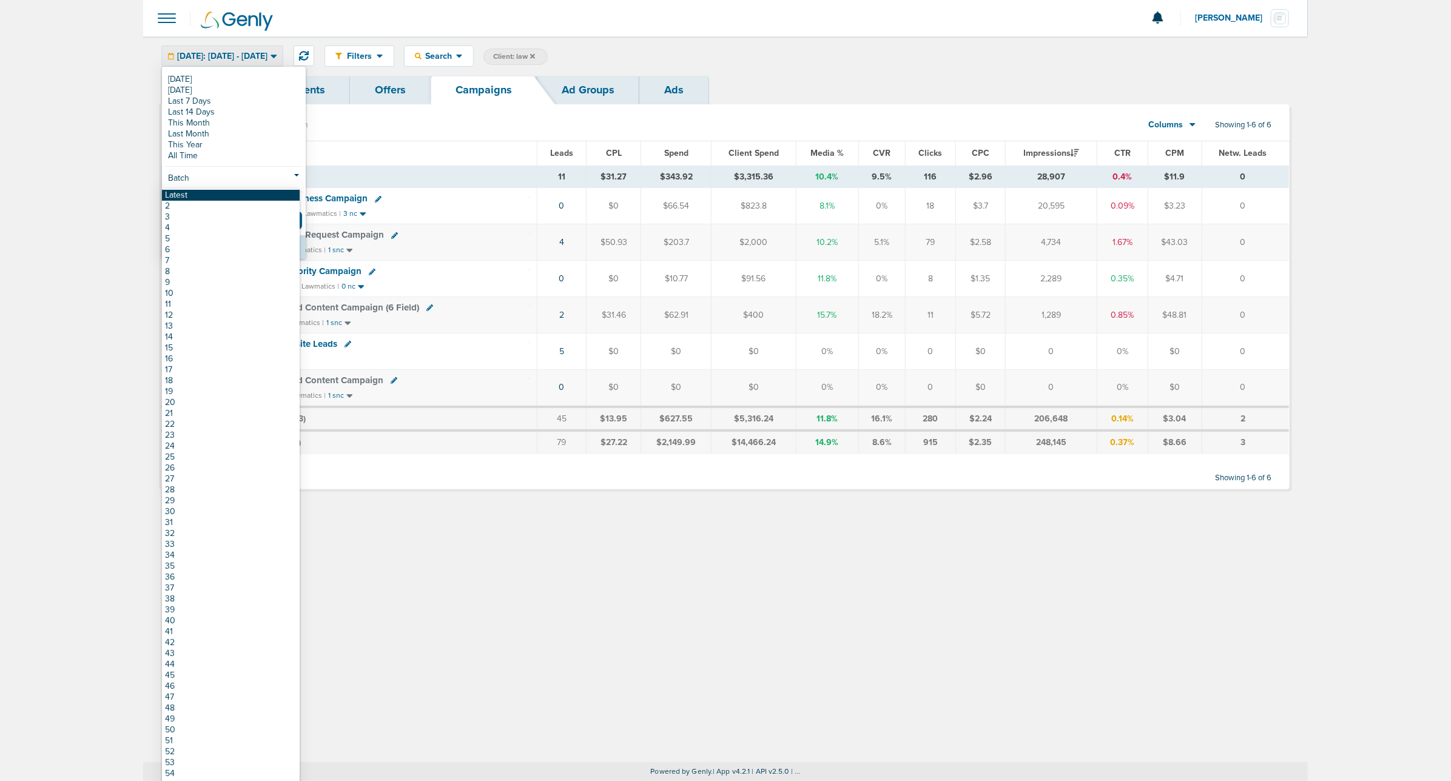
click at [247, 191] on link "Latest" at bounding box center [231, 195] width 138 height 11
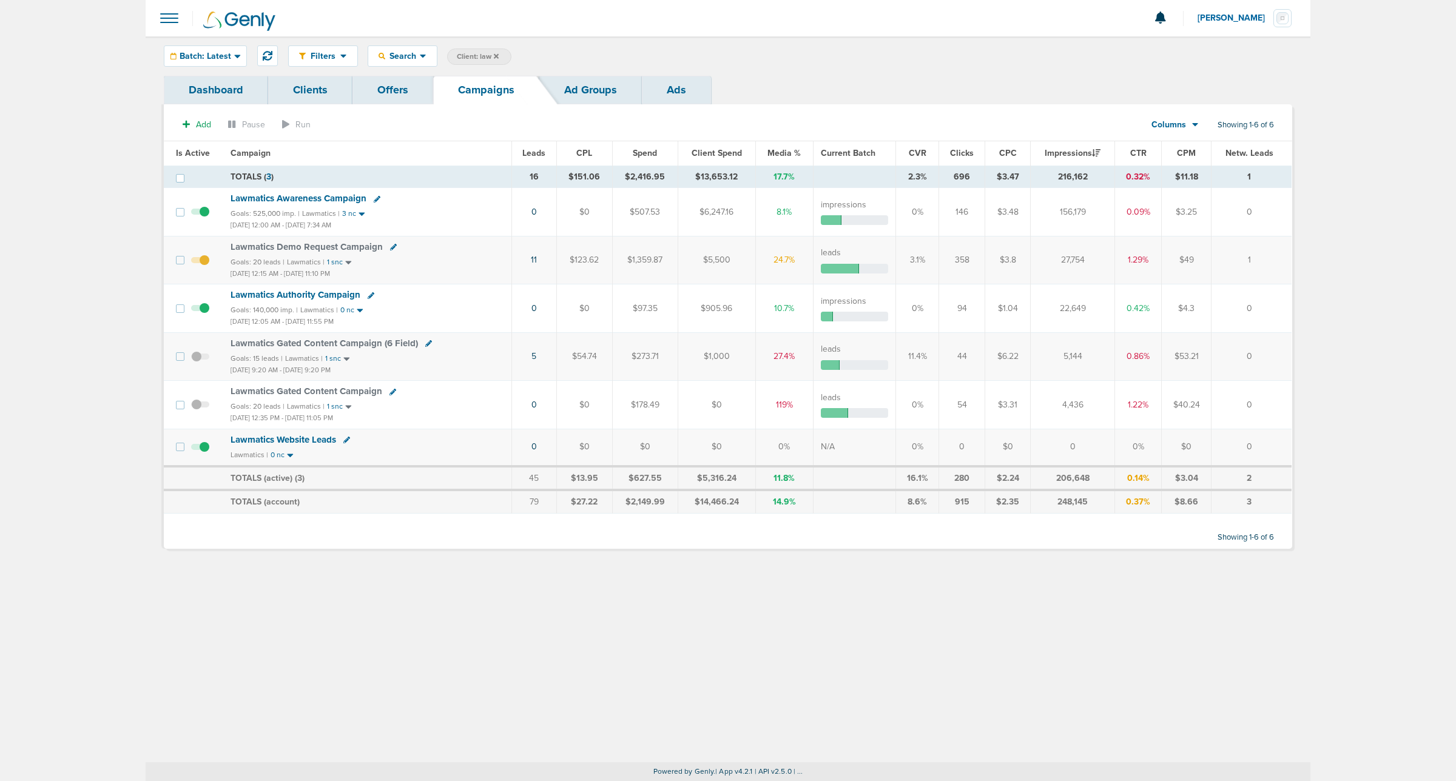
click at [497, 55] on icon at bounding box center [496, 55] width 5 height 5
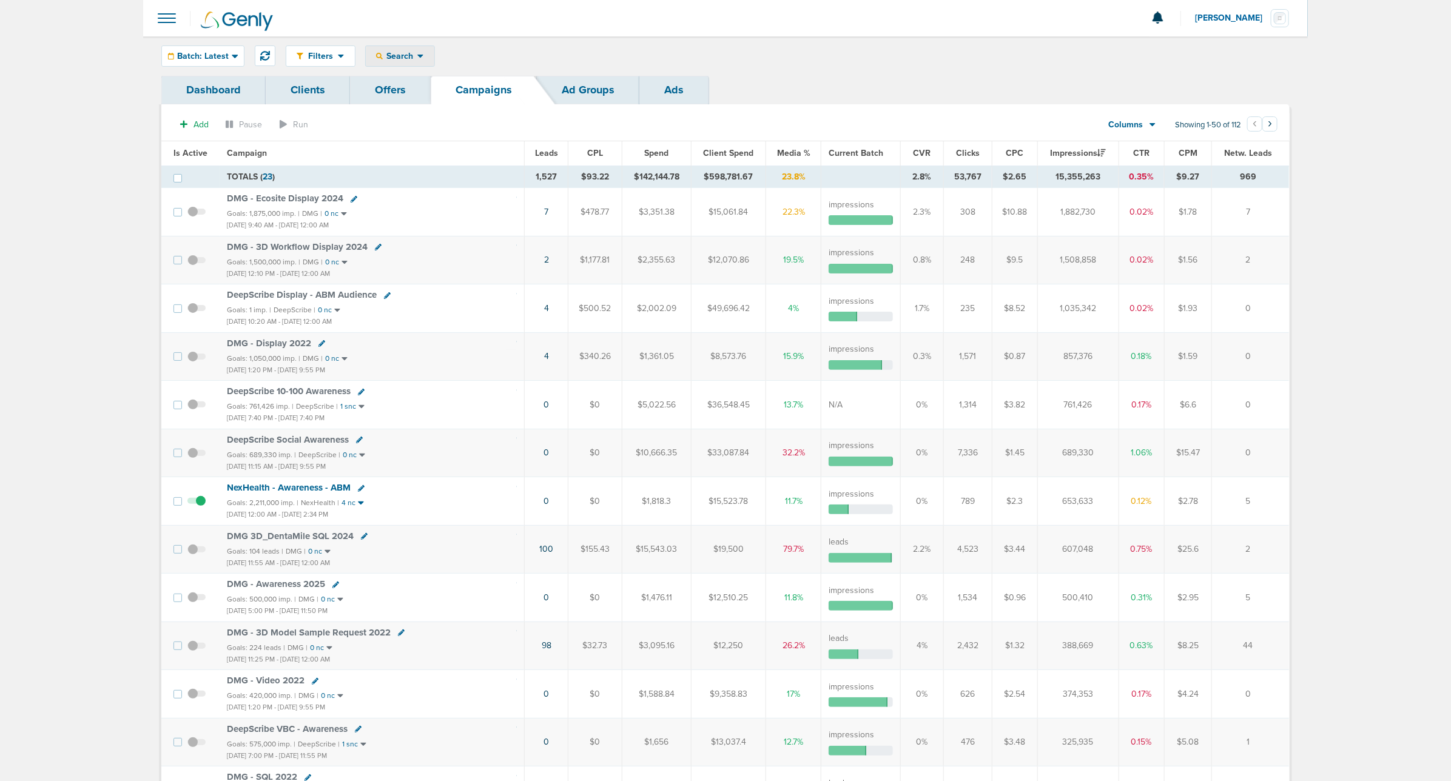
click at [397, 62] on div "Search" at bounding box center [400, 56] width 69 height 20
click at [413, 98] on link "Client" at bounding box center [429, 95] width 126 height 15
type input "nex"
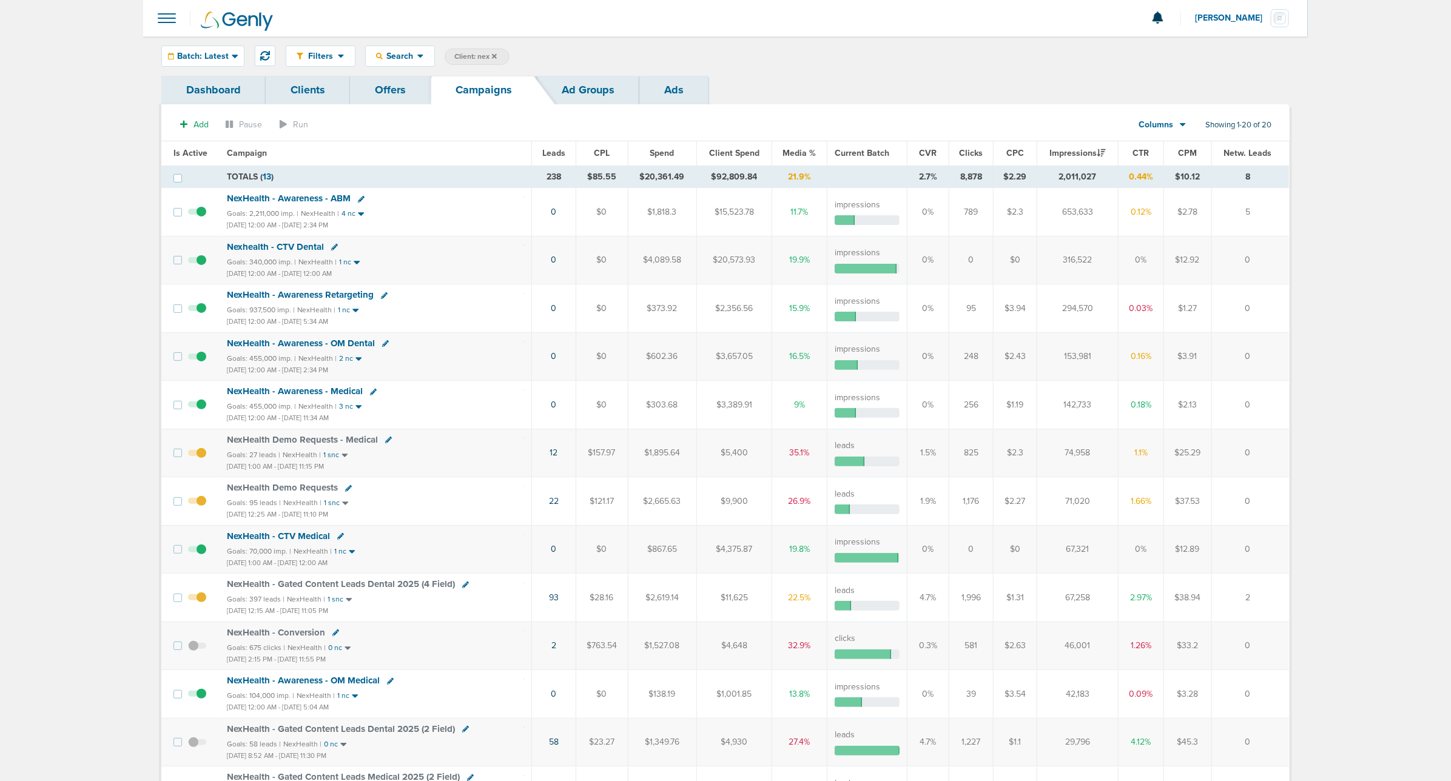
click at [494, 56] on icon at bounding box center [494, 55] width 5 height 5
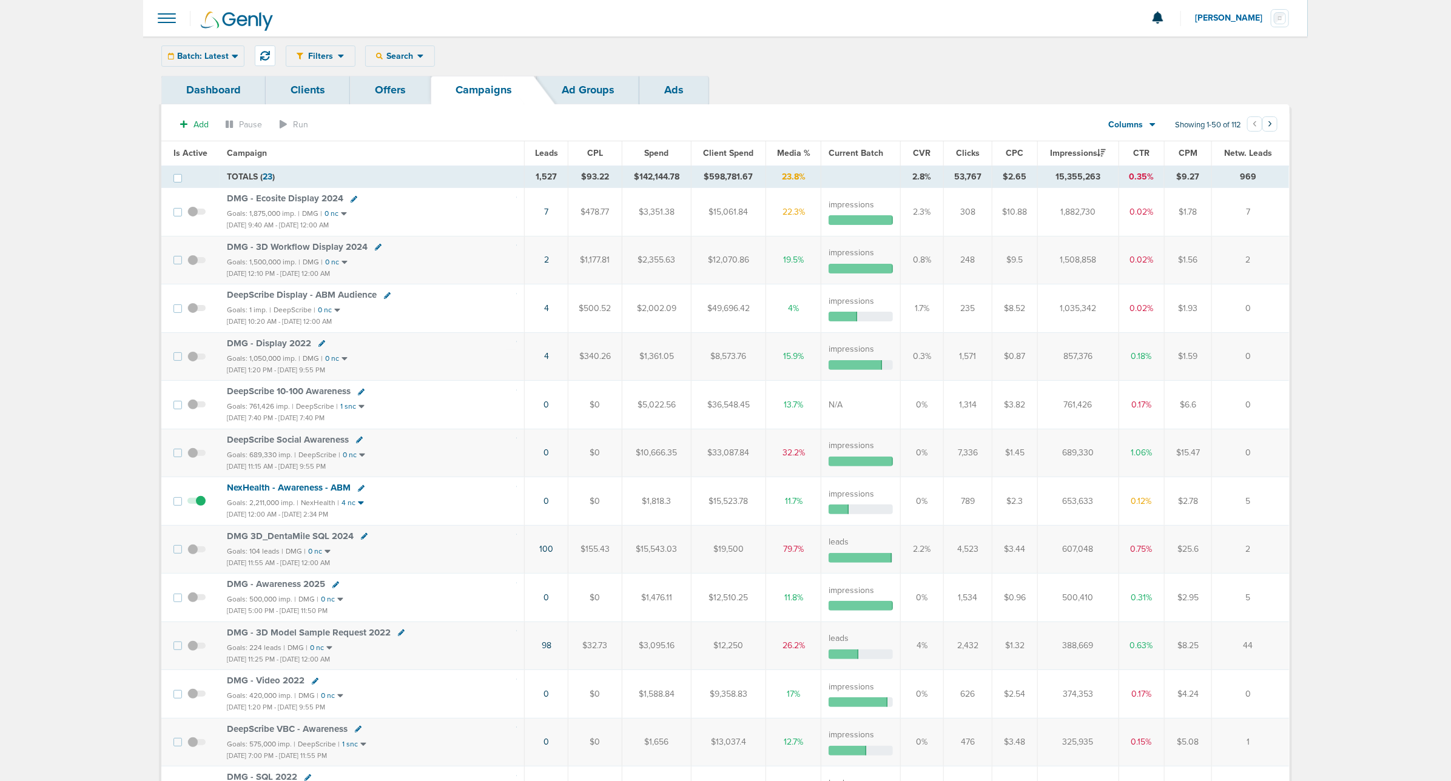
click at [224, 56] on div "Batch: Latest Today Yesterday Last 7 Days Last 14 Days This Month Last Month Th…" at bounding box center [202, 55] width 83 height 21
click at [234, 58] on icon at bounding box center [235, 57] width 6 height 4
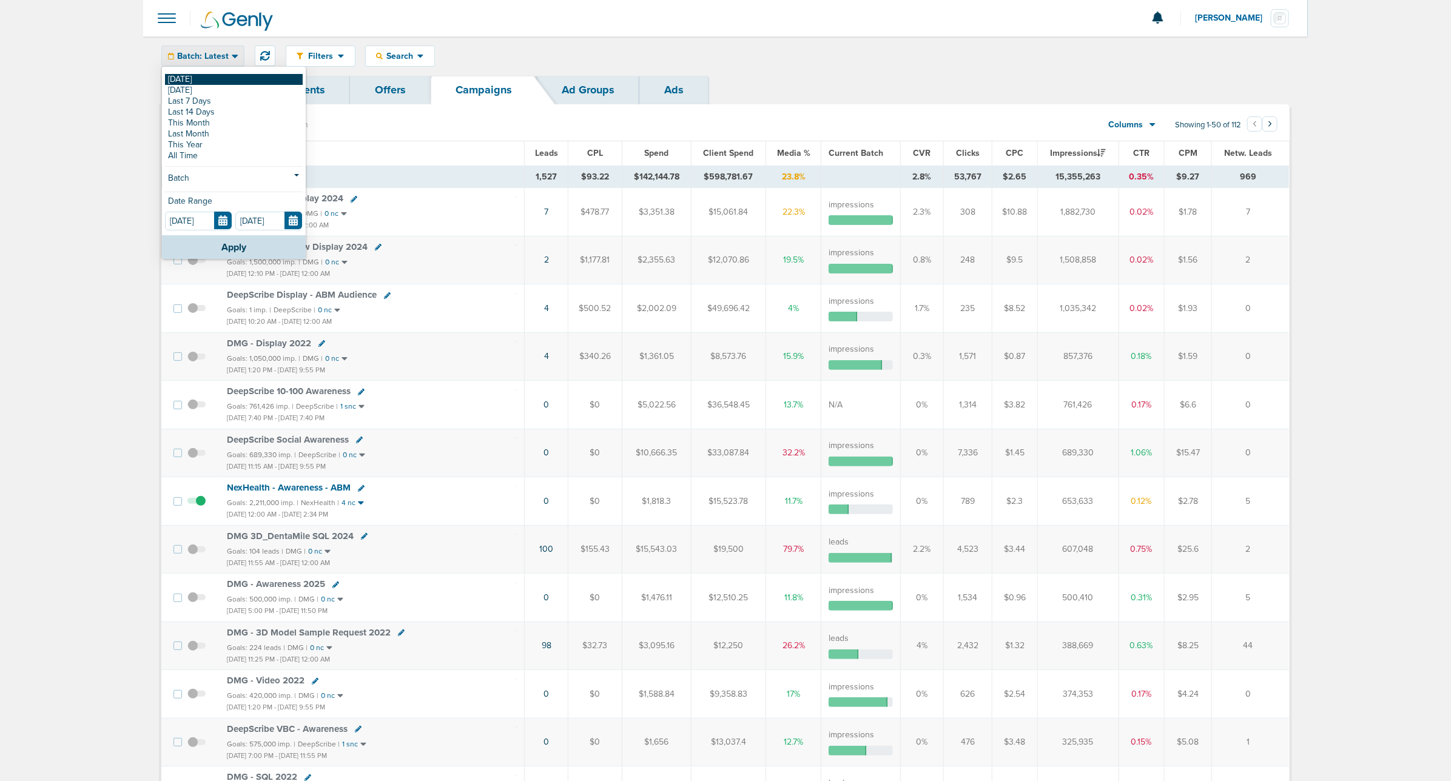
click at [218, 78] on link "[DATE]" at bounding box center [234, 79] width 138 height 11
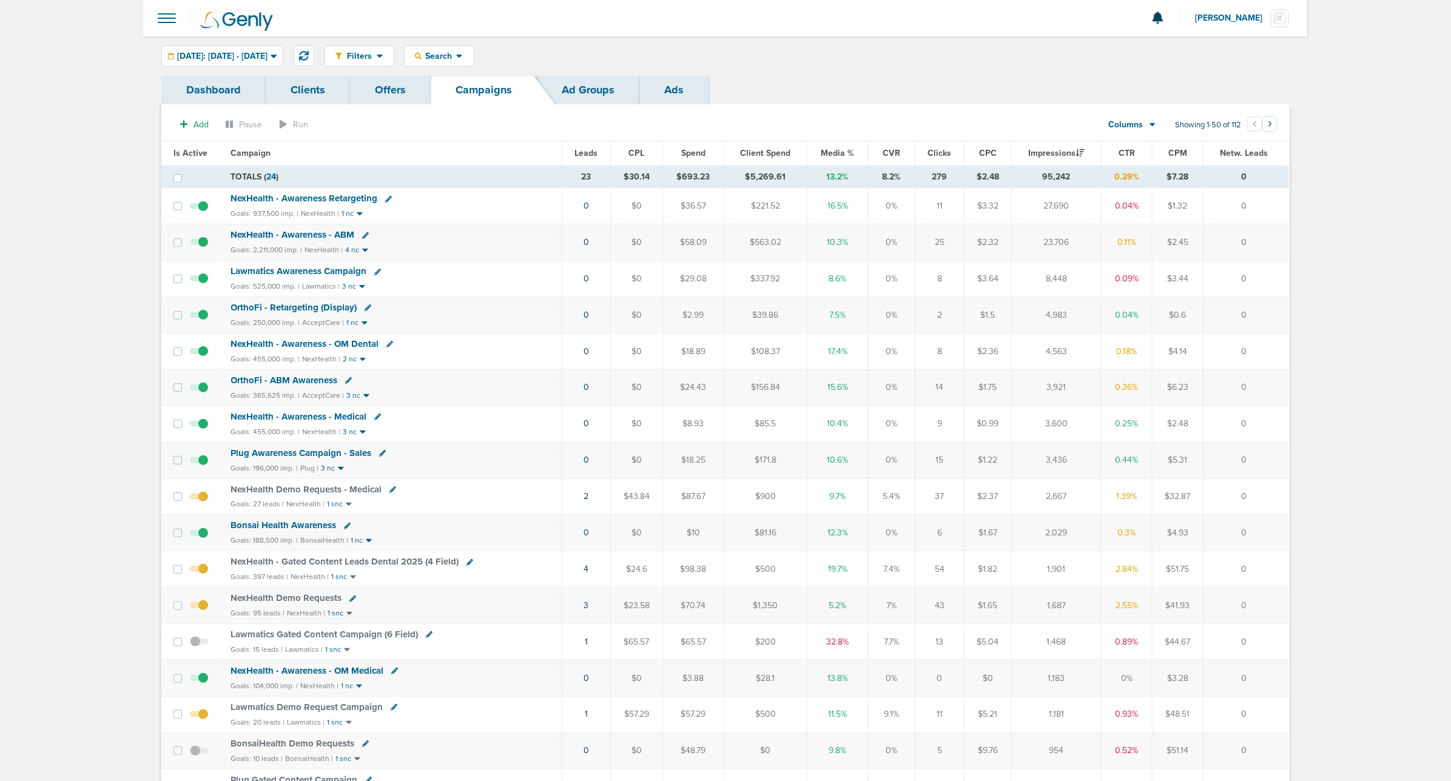
click at [834, 155] on span "Media %" at bounding box center [837, 153] width 33 height 10
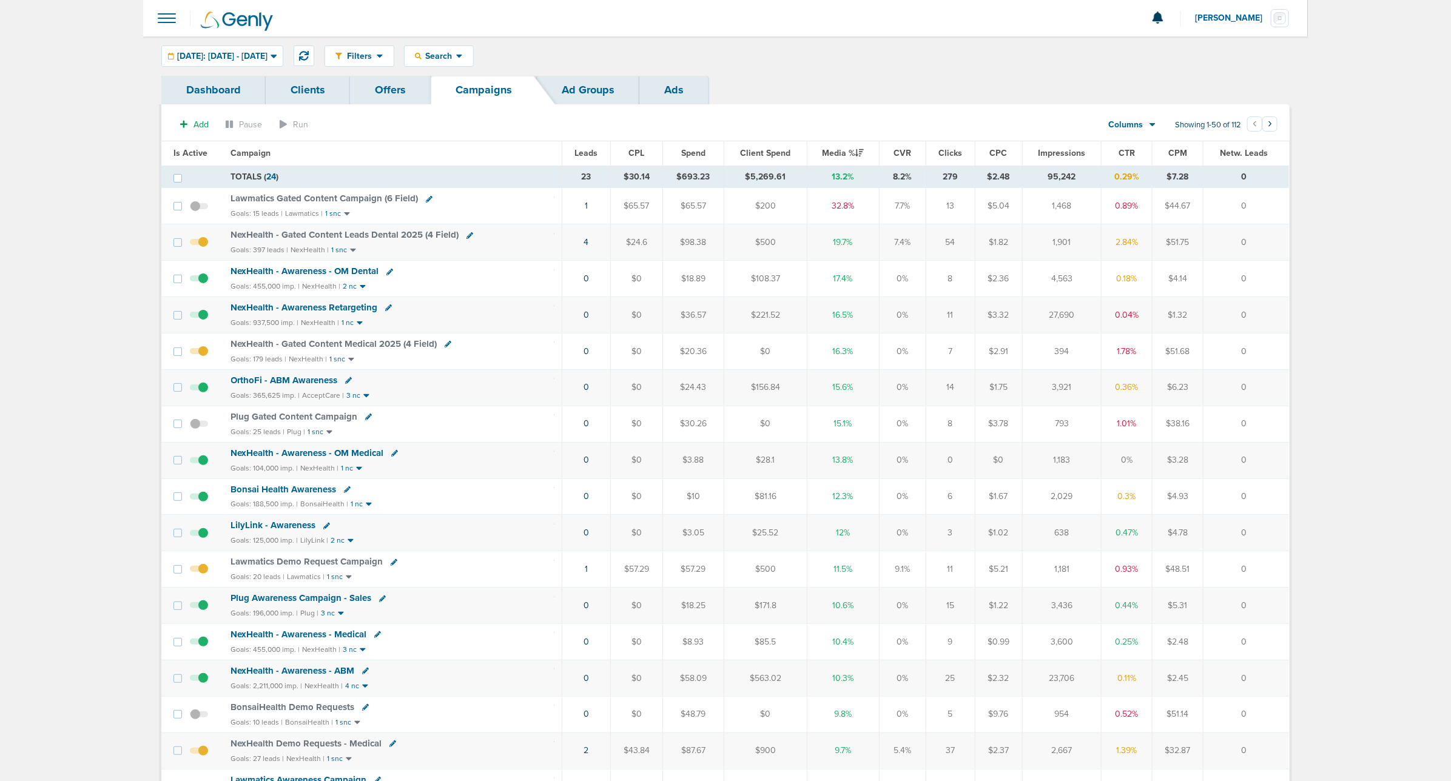
click at [348, 349] on span "NexHealth - Gated Content Medical 2025 (4 Field)" at bounding box center [334, 343] width 206 height 11
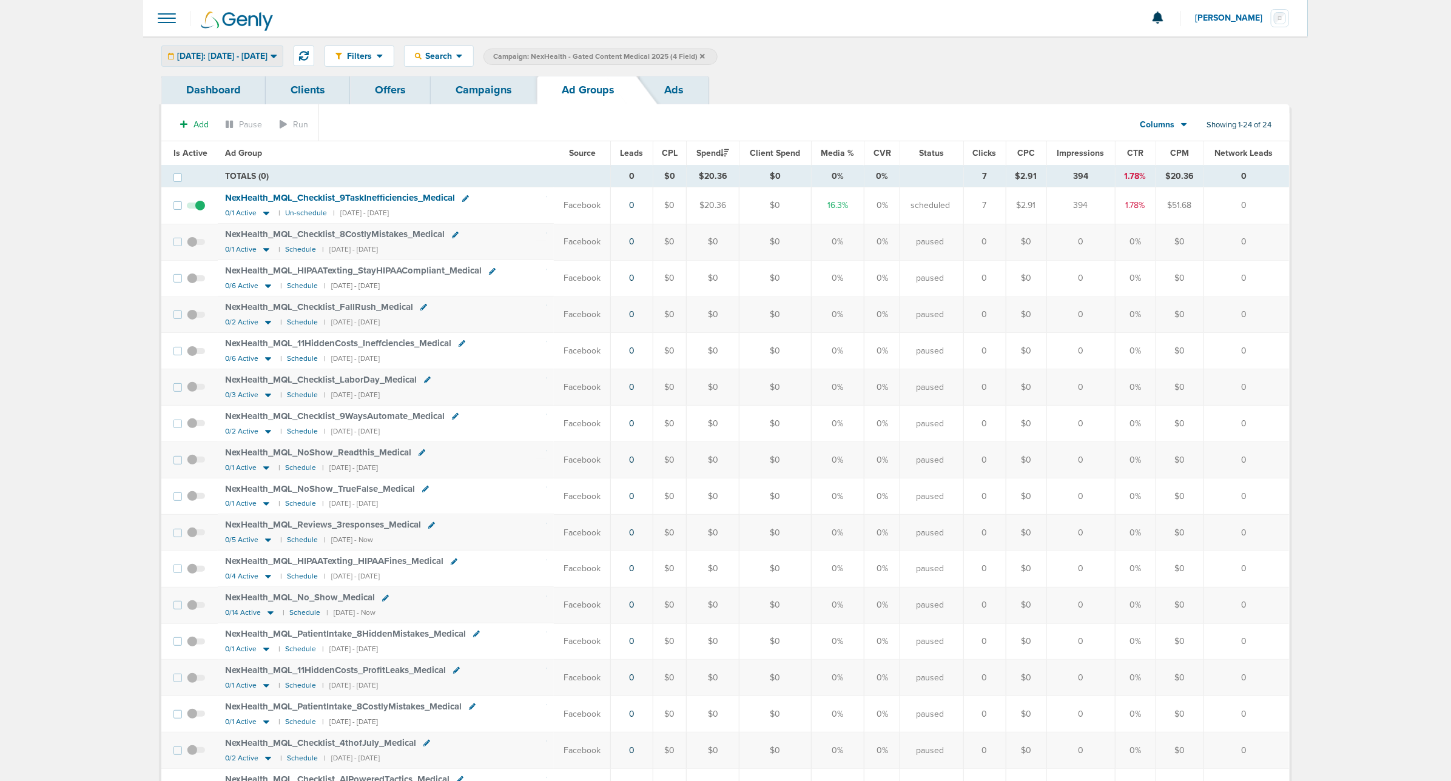
click at [267, 55] on span "[DATE]: [DATE] - [DATE]" at bounding box center [222, 56] width 90 height 8
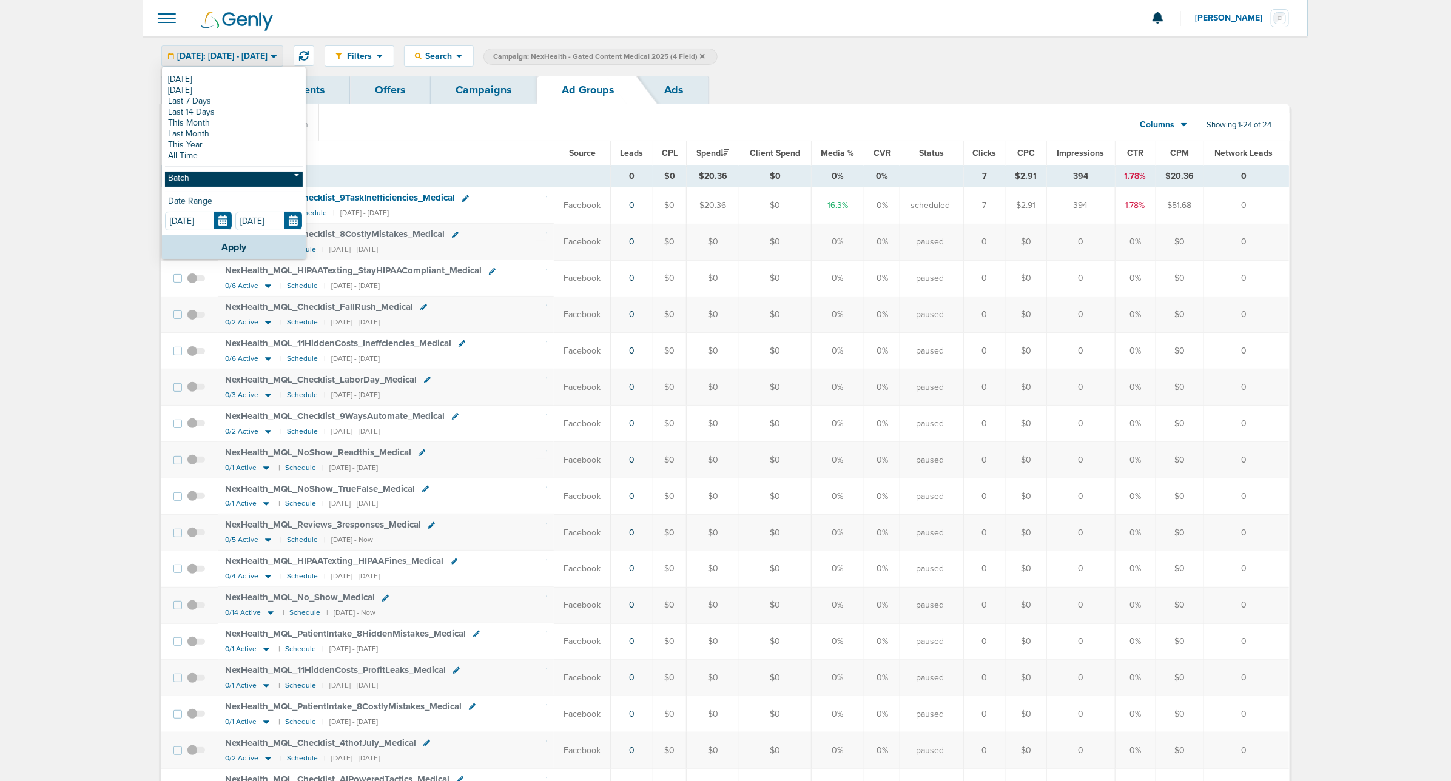
click at [243, 173] on link "Batch" at bounding box center [234, 179] width 138 height 15
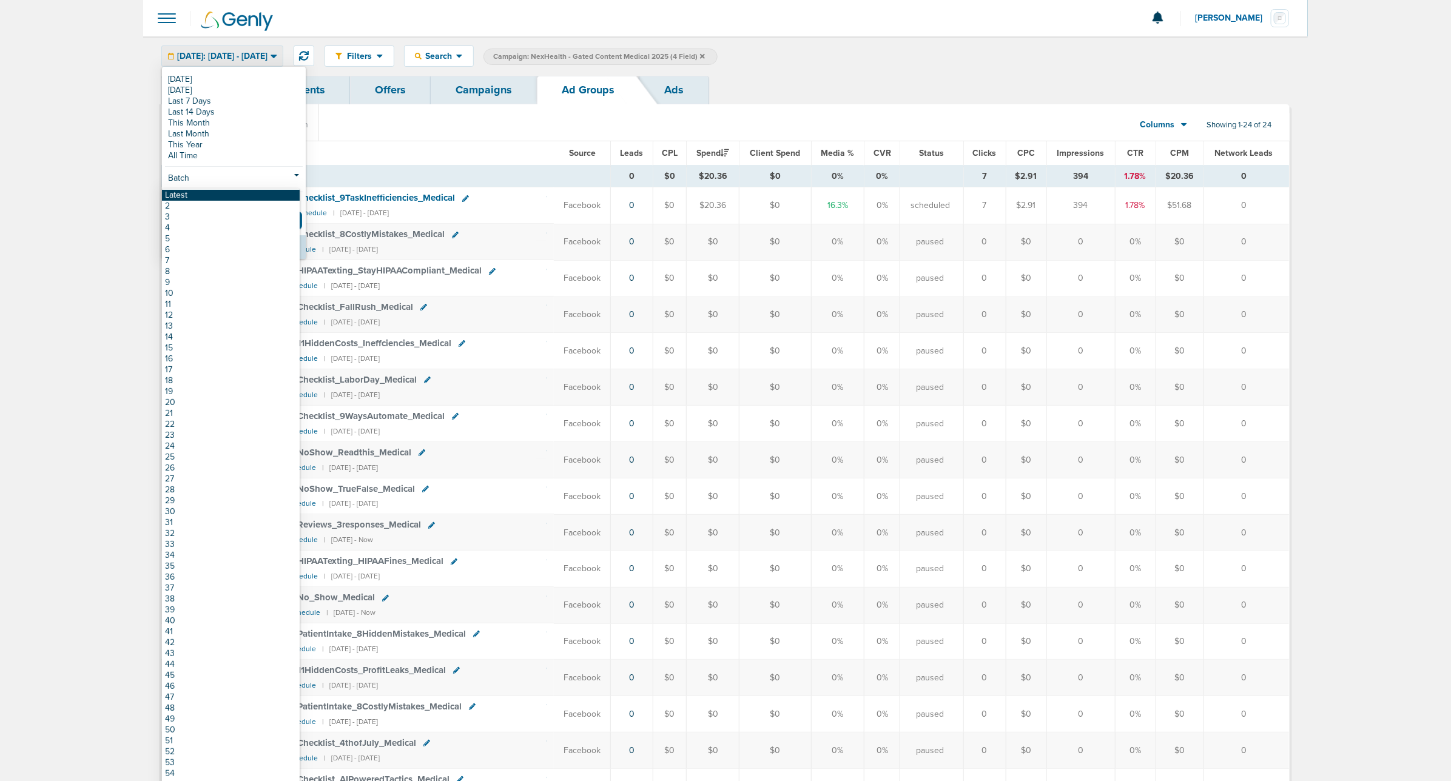
click at [240, 192] on link "Latest" at bounding box center [231, 195] width 138 height 11
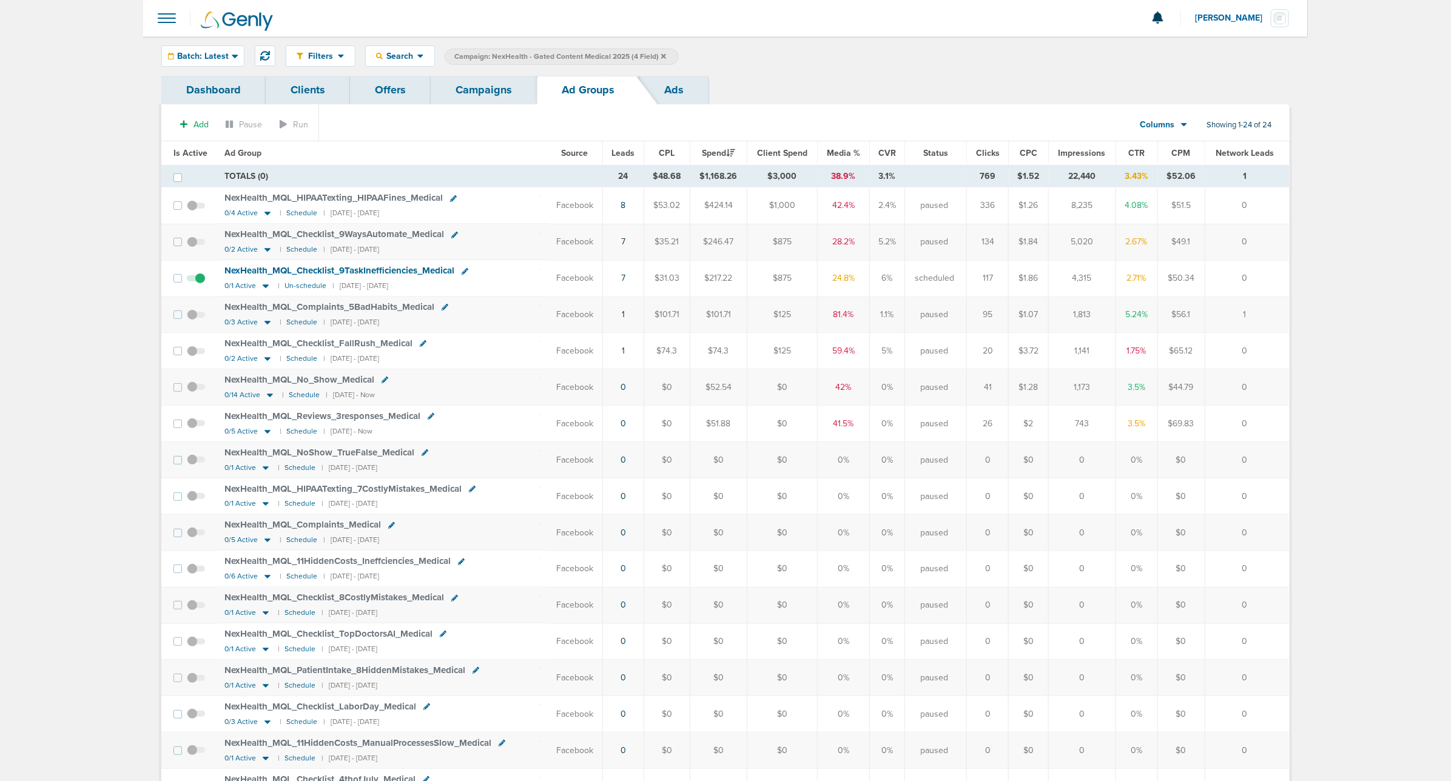
drag, startPoint x: 616, startPoint y: 176, endPoint x: 640, endPoint y: 177, distance: 24.3
click at [640, 177] on td "24" at bounding box center [623, 177] width 41 height 22
click at [637, 175] on td "24" at bounding box center [623, 177] width 41 height 22
click at [474, 92] on link "Campaigns" at bounding box center [484, 90] width 106 height 29
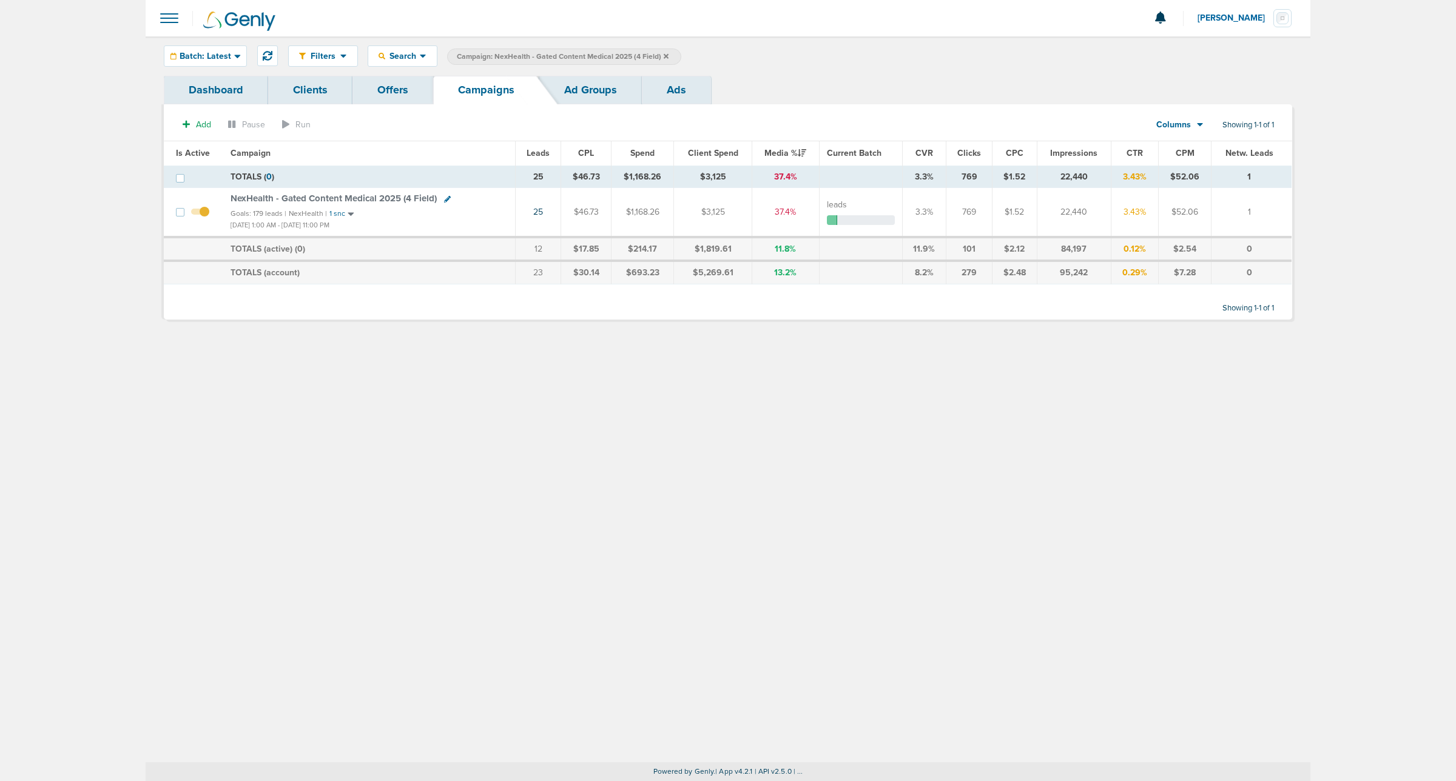
click at [664, 56] on icon at bounding box center [665, 56] width 5 height 7
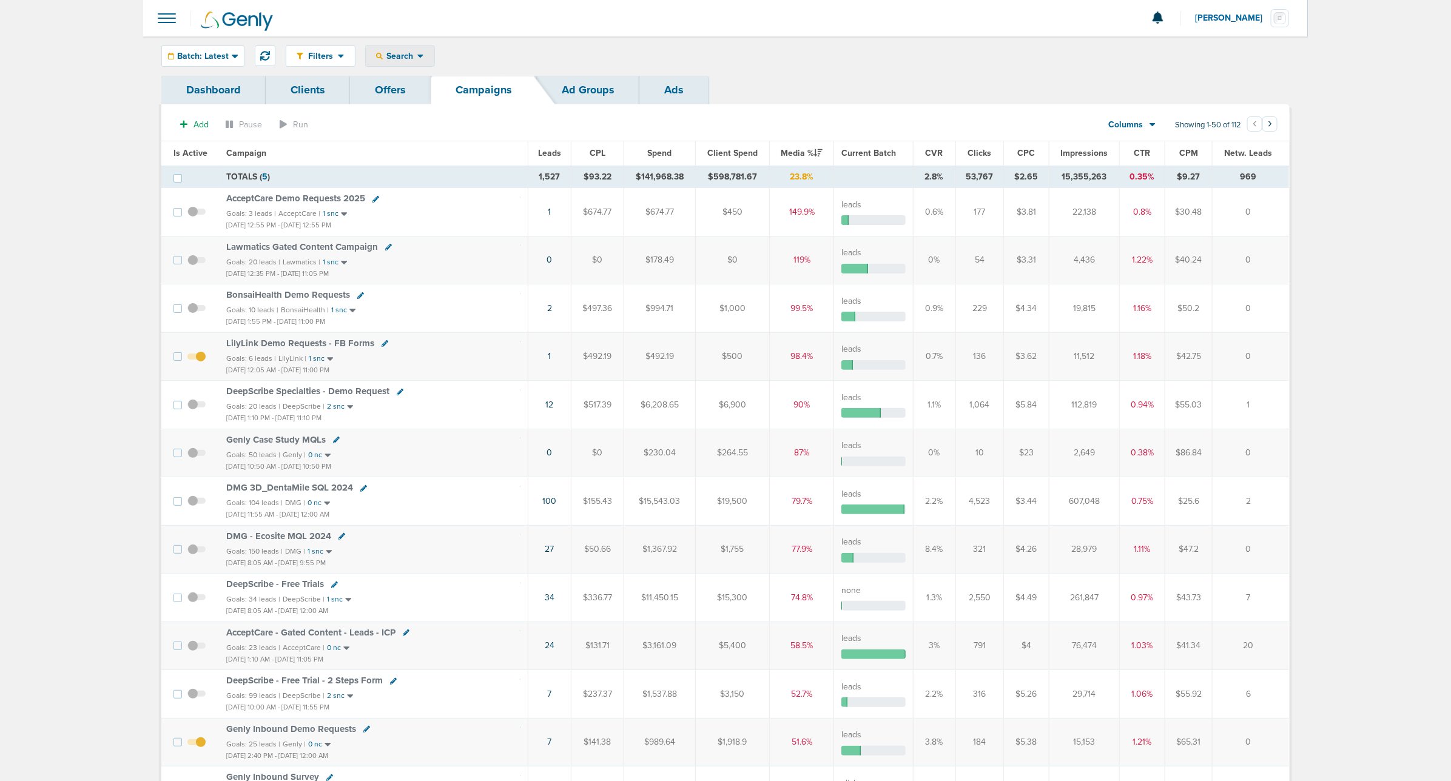
click at [384, 55] on span "Search" at bounding box center [400, 56] width 35 height 10
click at [400, 93] on link "Client" at bounding box center [429, 95] width 126 height 15
type input "nex"
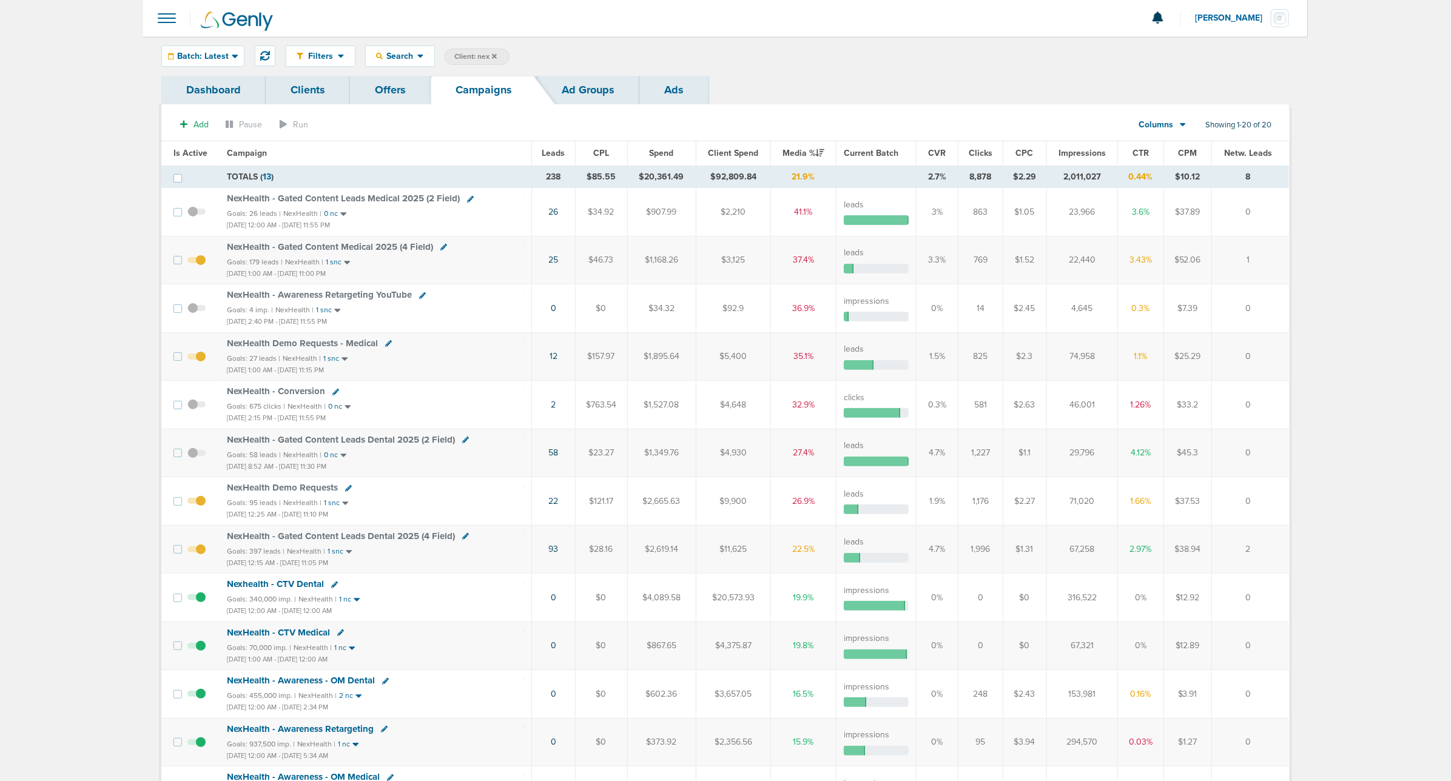
click at [495, 58] on icon at bounding box center [494, 56] width 5 height 7
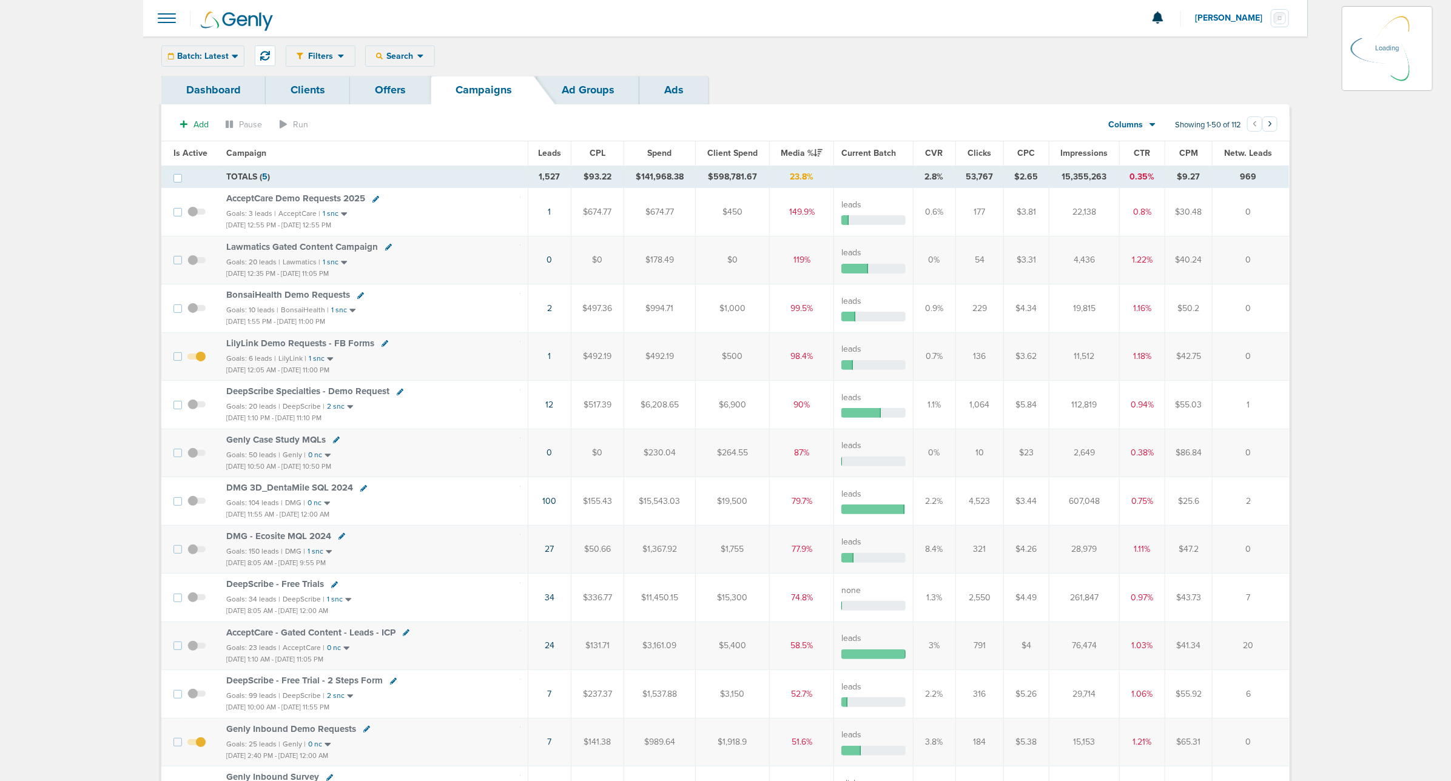
click at [229, 53] on div "Batch: Latest" at bounding box center [203, 56] width 82 height 20
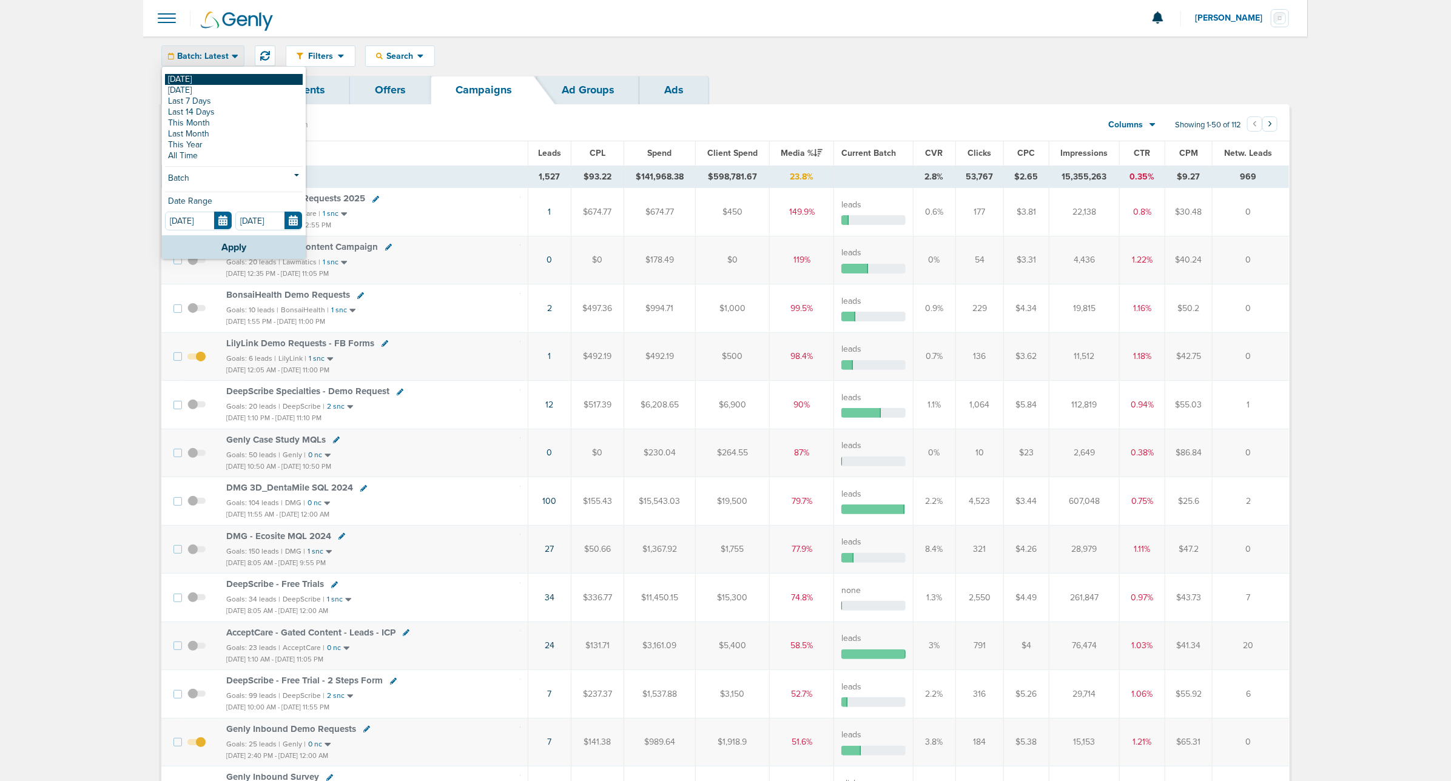
click at [222, 74] on link "[DATE]" at bounding box center [234, 79] width 138 height 11
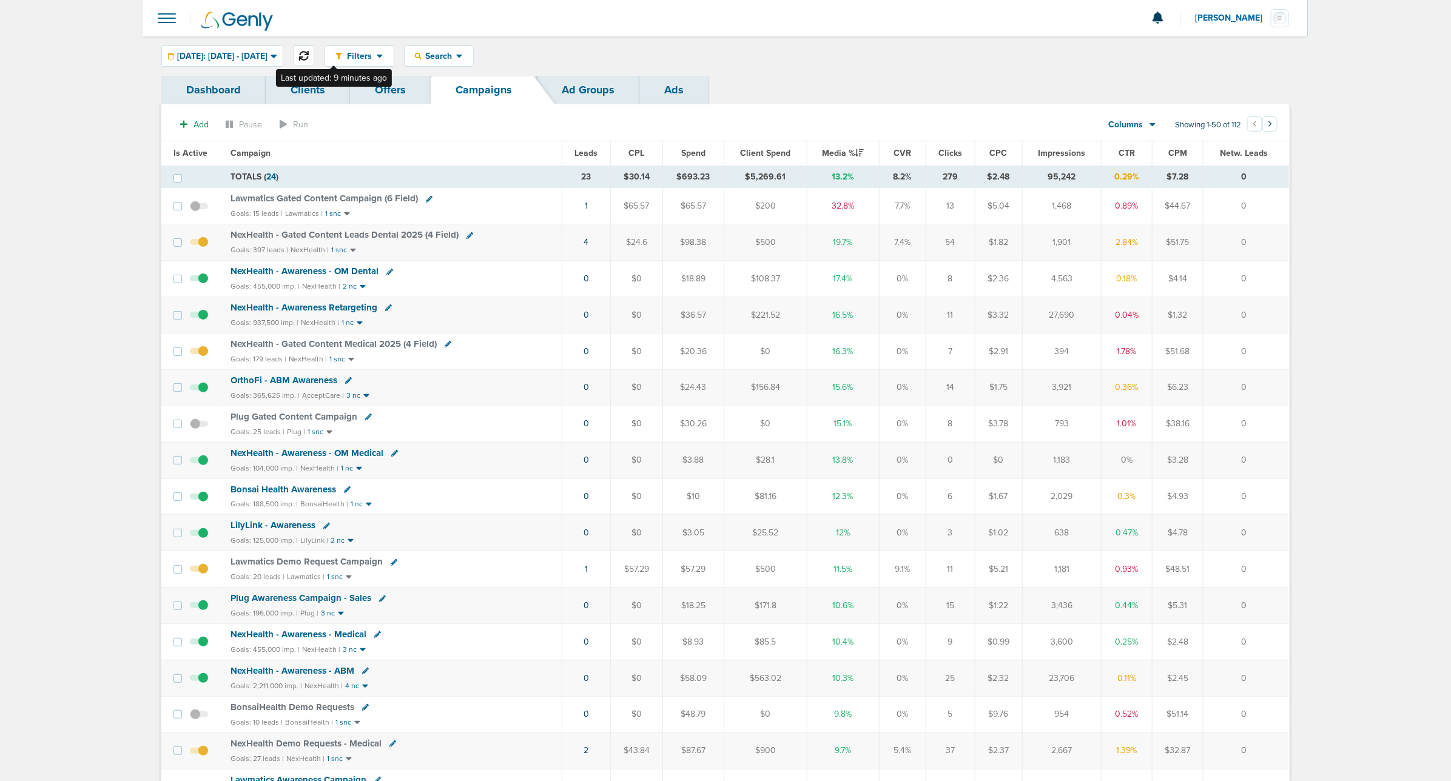
click at [309, 53] on icon at bounding box center [304, 56] width 10 height 10
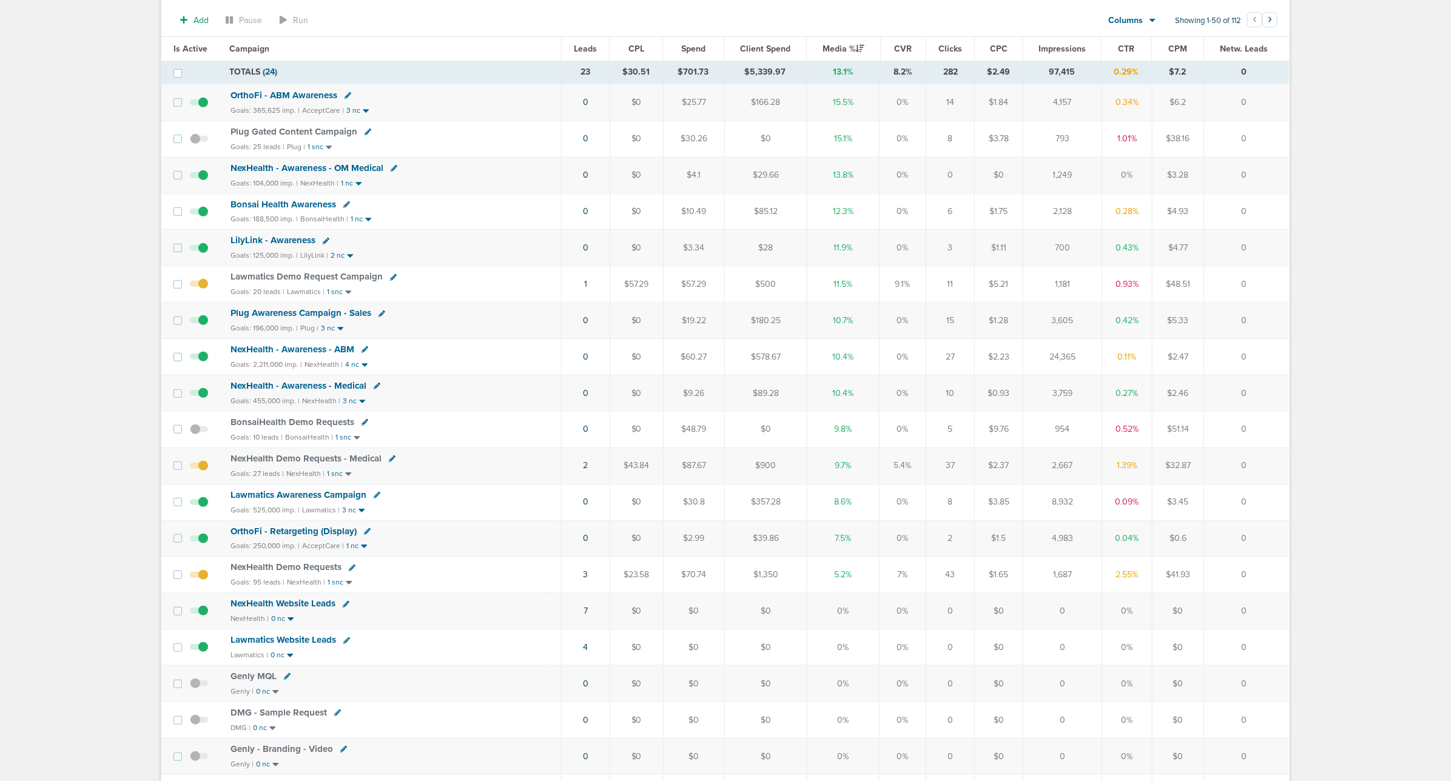
scroll to position [303, 0]
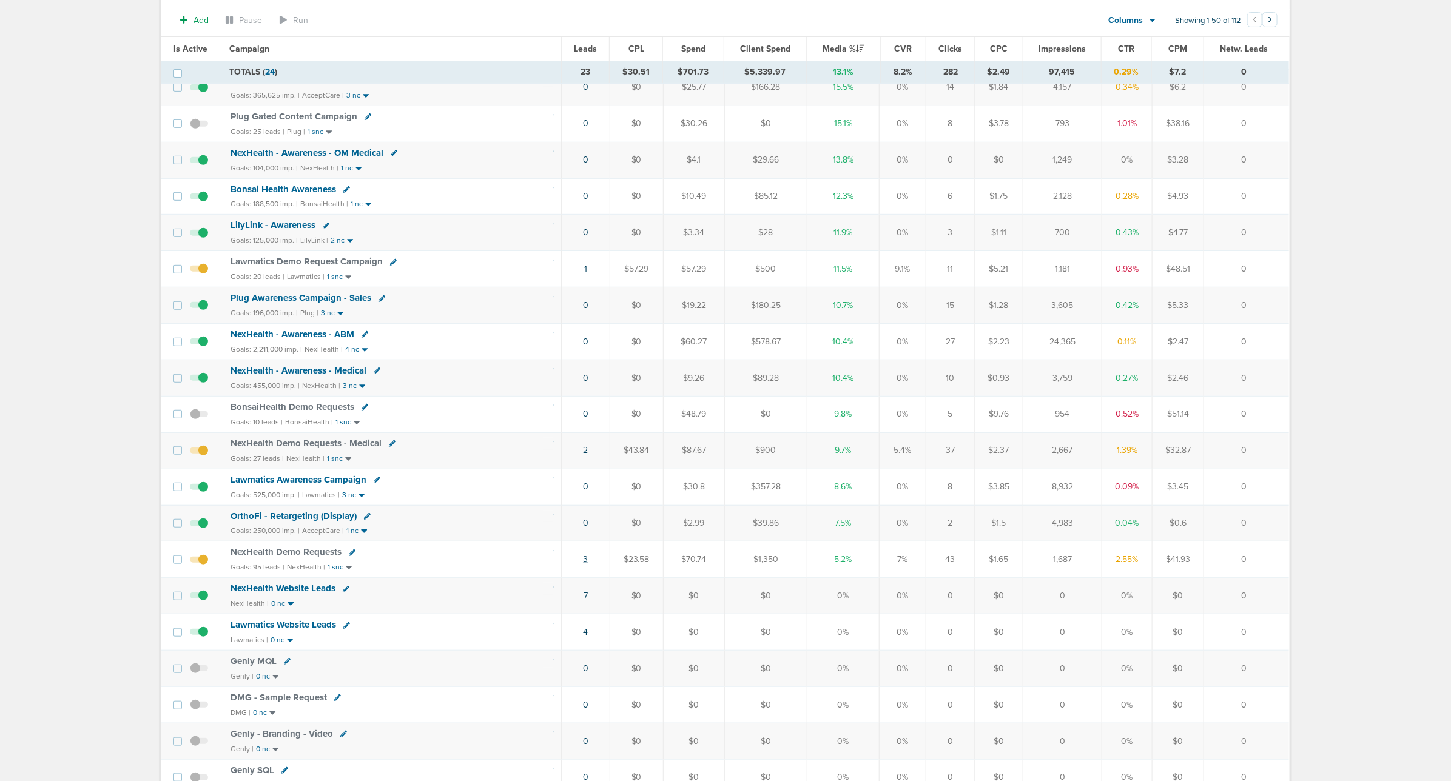
click at [587, 565] on link "3" at bounding box center [585, 559] width 5 height 10
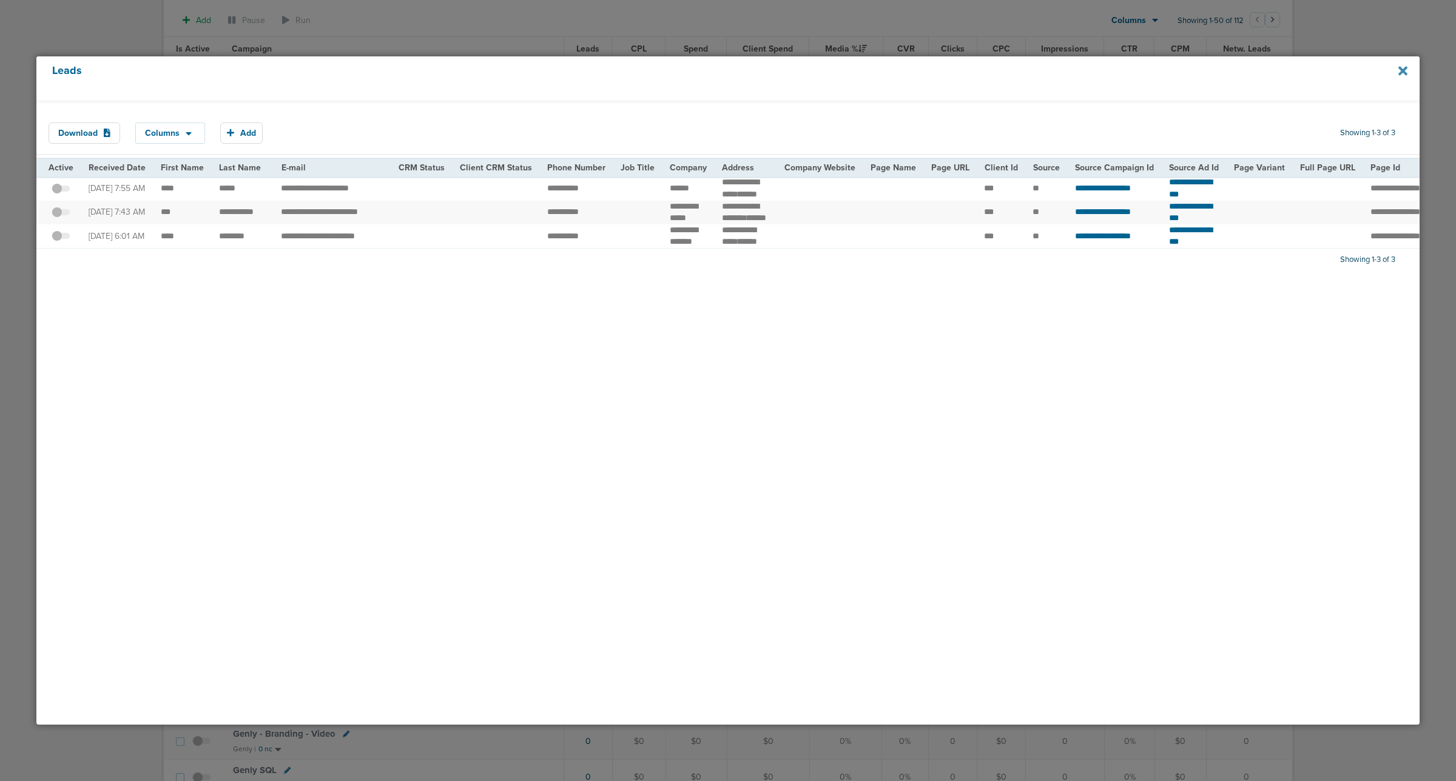
click at [1398, 69] on icon at bounding box center [1402, 70] width 9 height 13
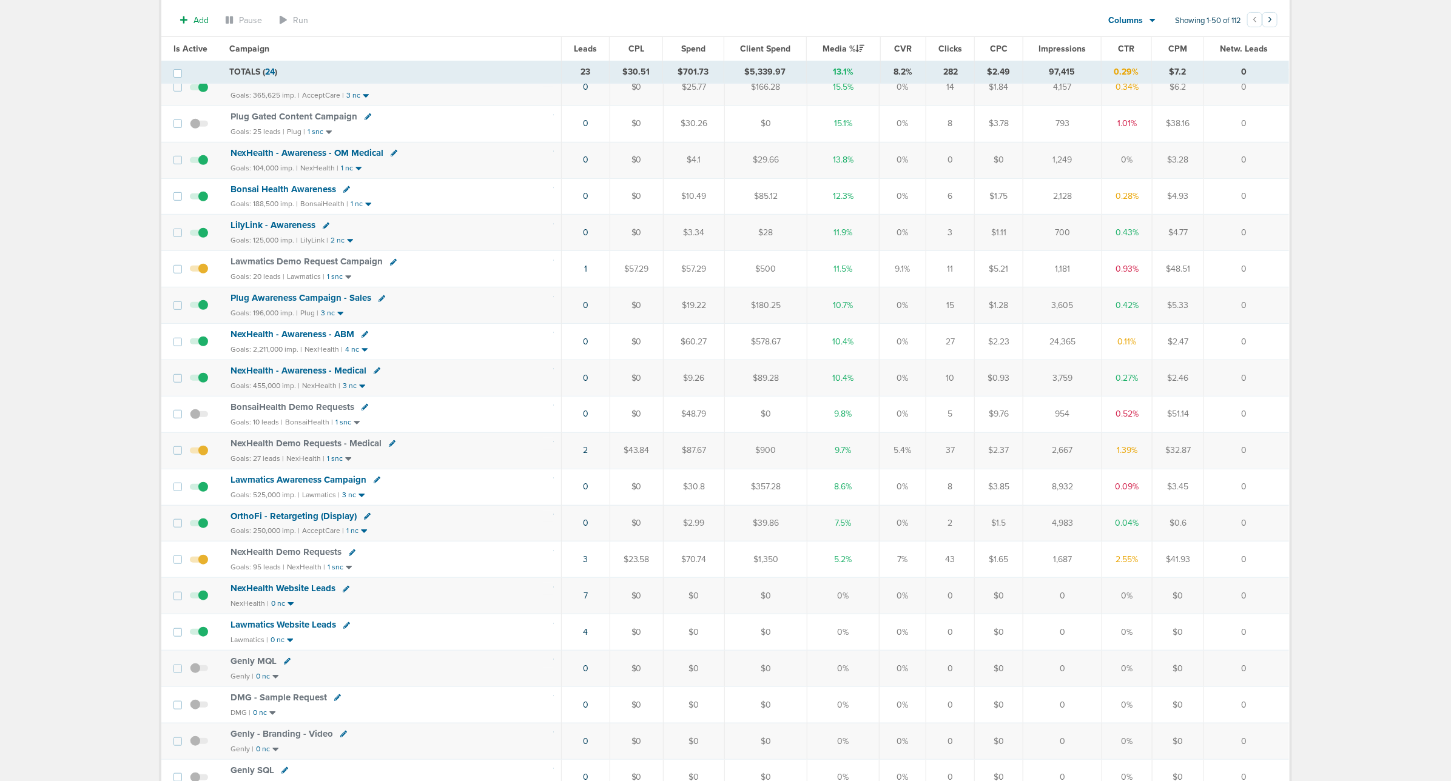
click at [280, 557] on span "NexHealth Demo Requests" at bounding box center [285, 551] width 111 height 11
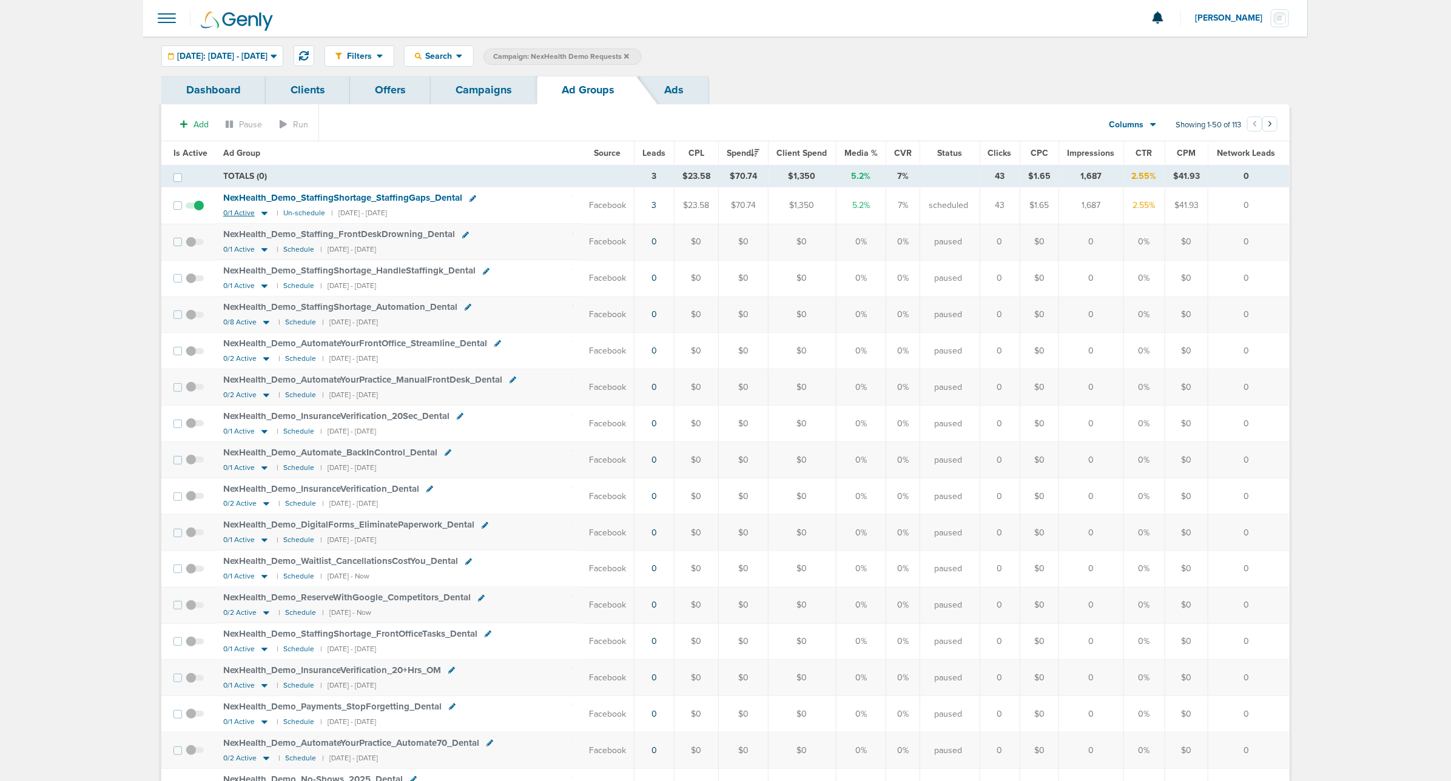
click at [261, 216] on icon at bounding box center [264, 213] width 12 height 10
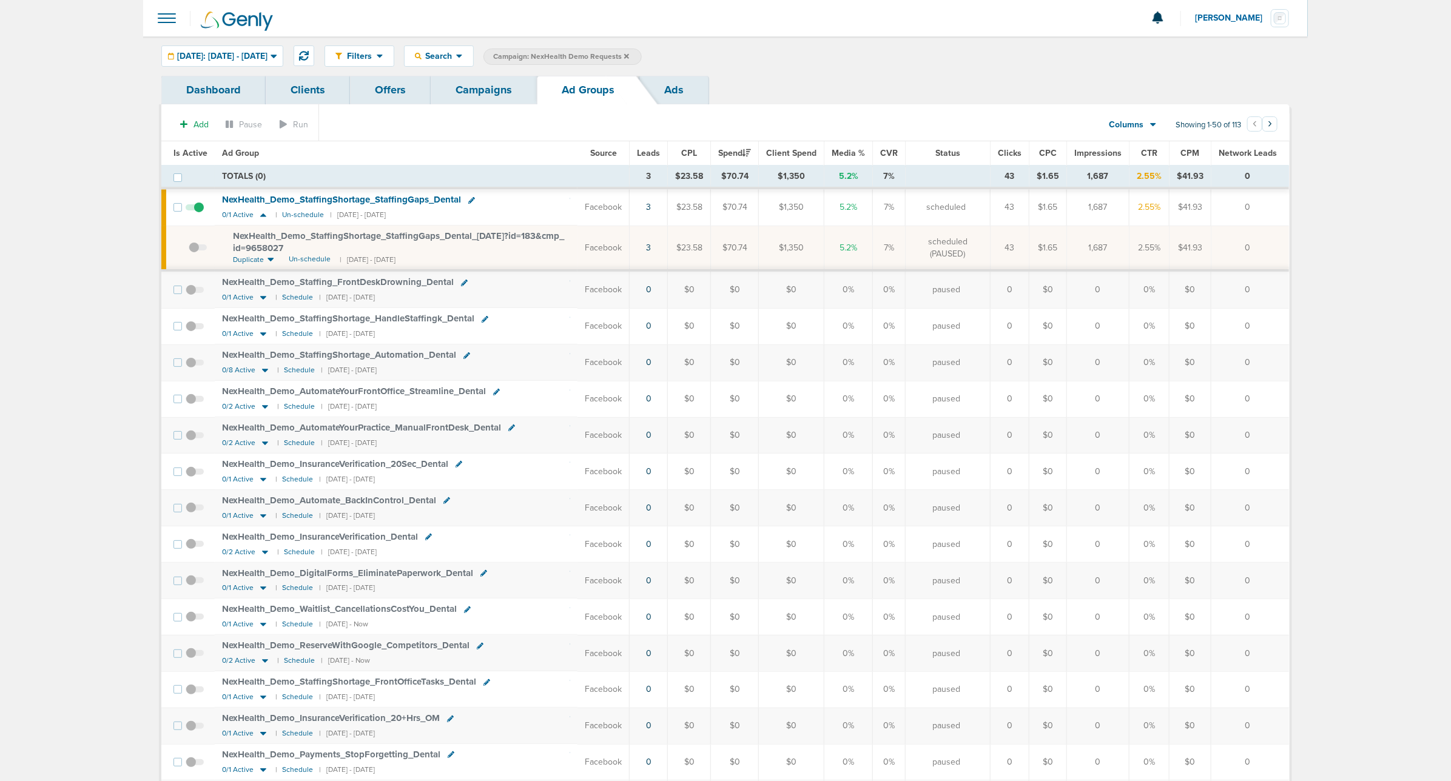
click at [314, 235] on span "NexHealth_ Demo_ StaffingShortage_ StaffingGaps_ Dental_ 09.04.25?id=183&cmp_ i…" at bounding box center [398, 241] width 331 height 23
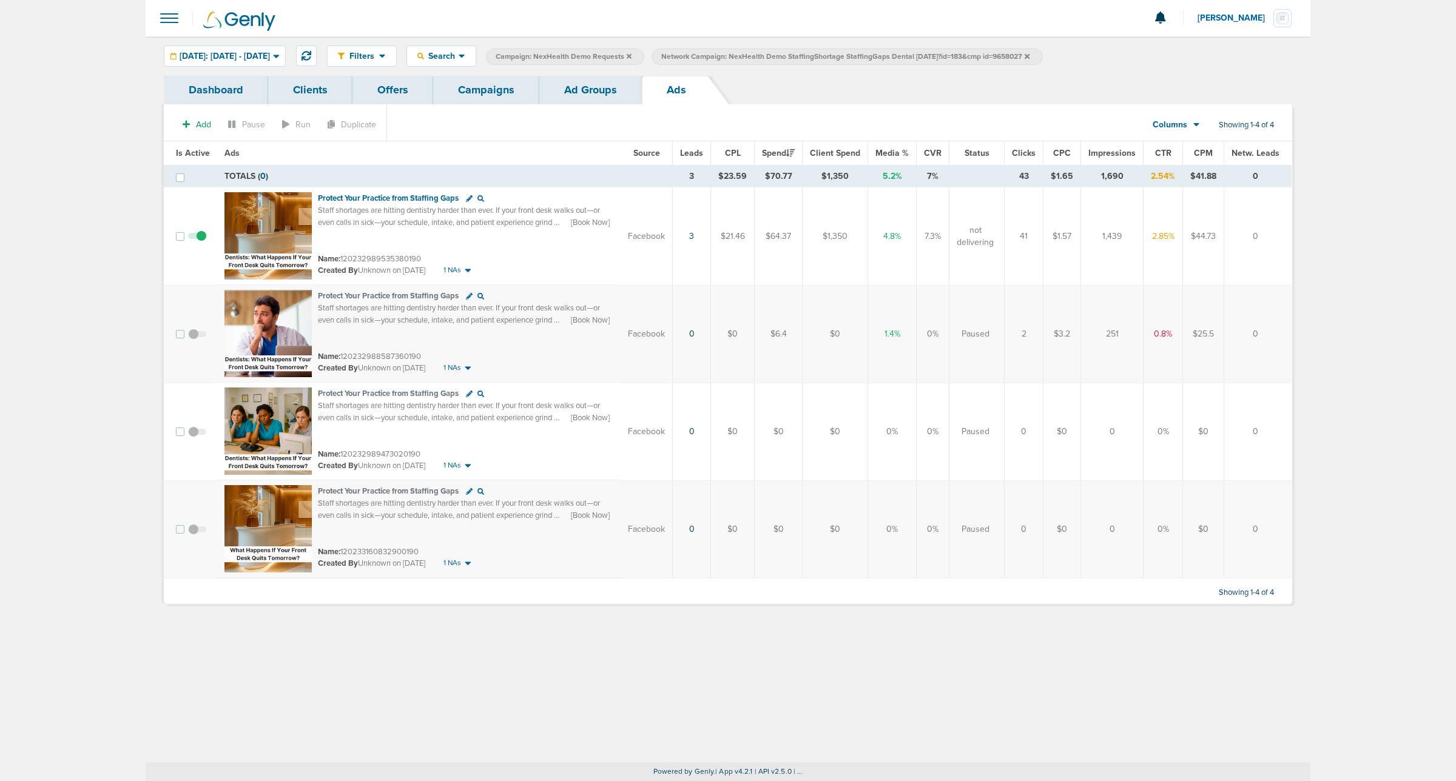
click at [568, 87] on link "Ad Groups" at bounding box center [590, 90] width 102 height 29
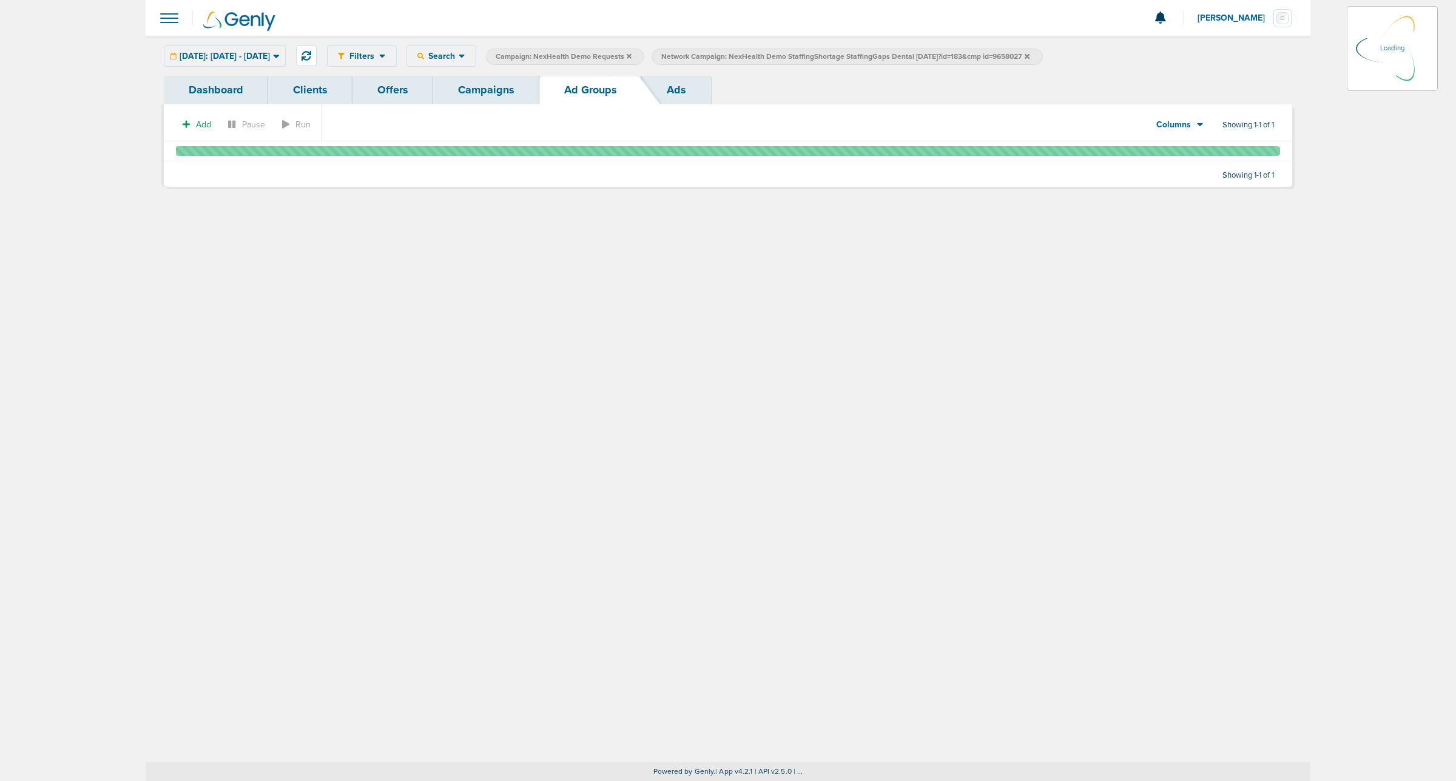
click at [476, 84] on link "Campaigns" at bounding box center [486, 90] width 106 height 29
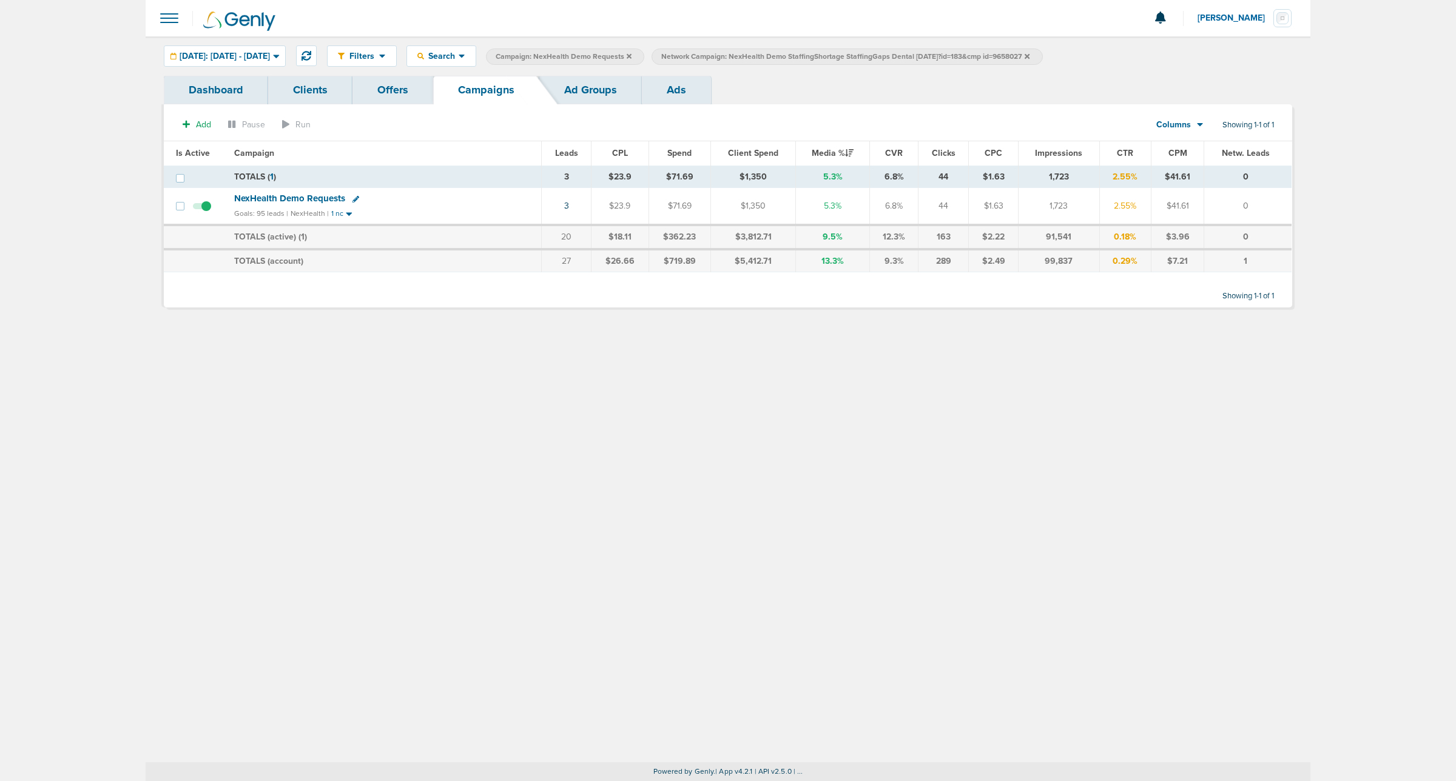
click at [1029, 58] on span "Network Campaign: NexHealth Demo StaffingShortage StaffingGaps Dental 09.04.25?…" at bounding box center [845, 57] width 368 height 10
click at [1029, 58] on icon at bounding box center [1026, 55] width 5 height 5
click at [631, 56] on icon at bounding box center [628, 56] width 5 height 7
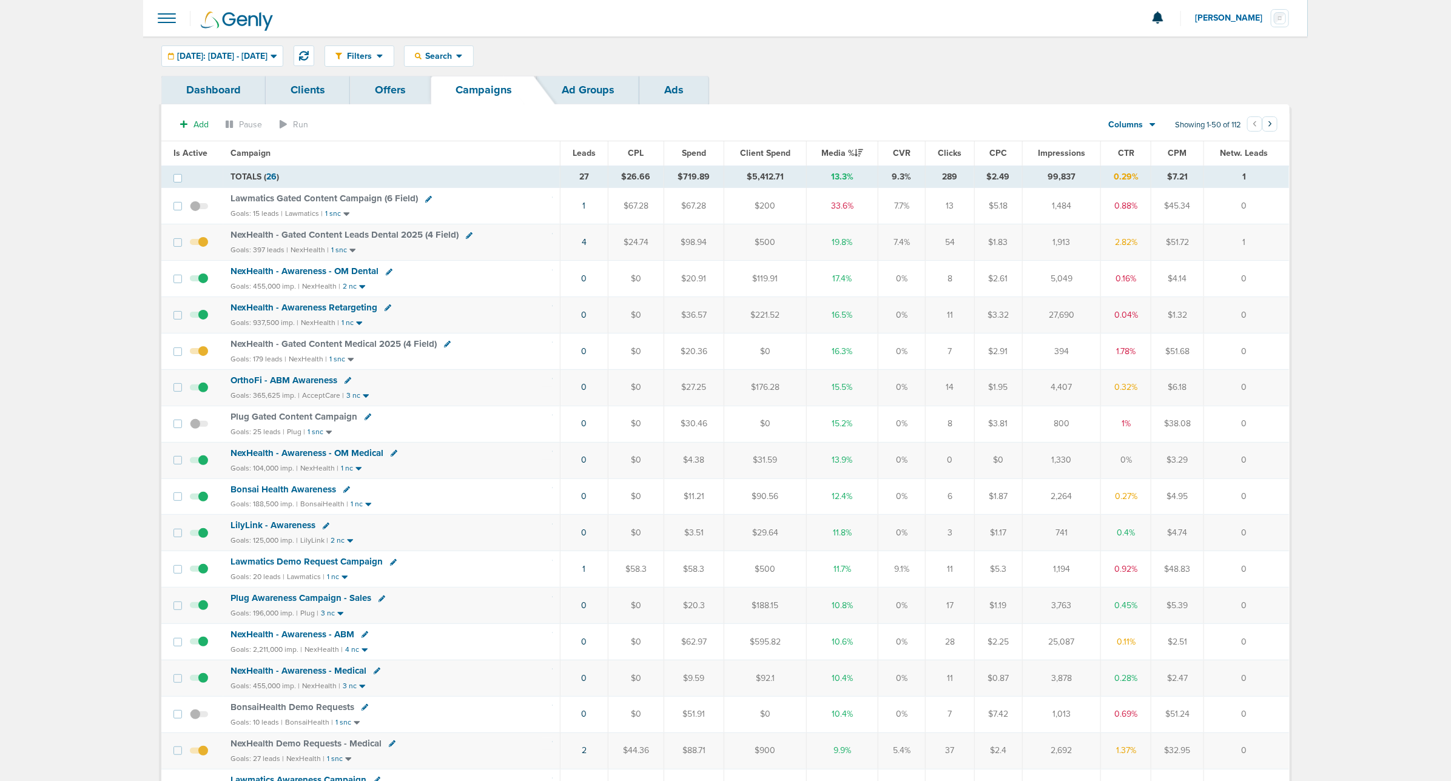
click at [391, 566] on icon at bounding box center [393, 562] width 7 height 7
select select
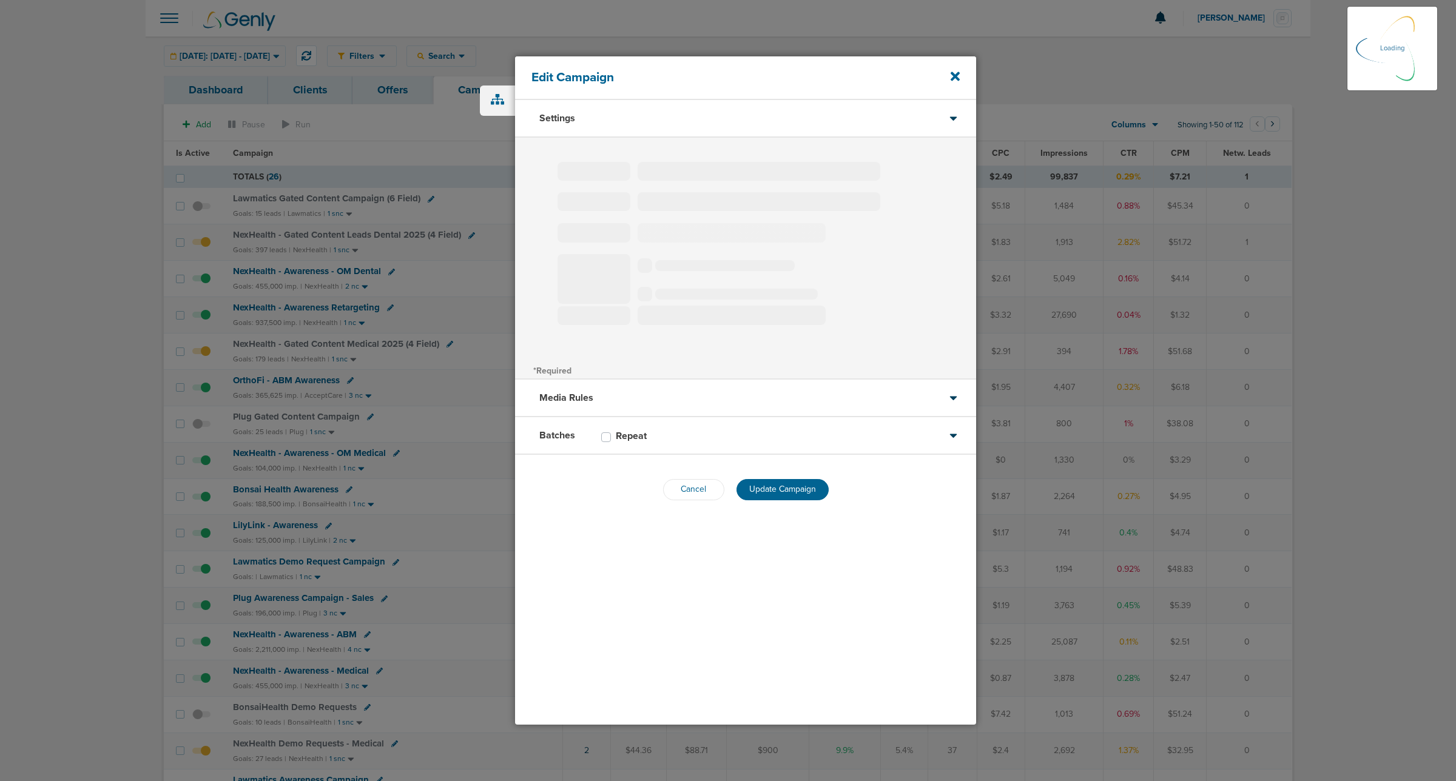
select select "1"
select select "2"
select select "3"
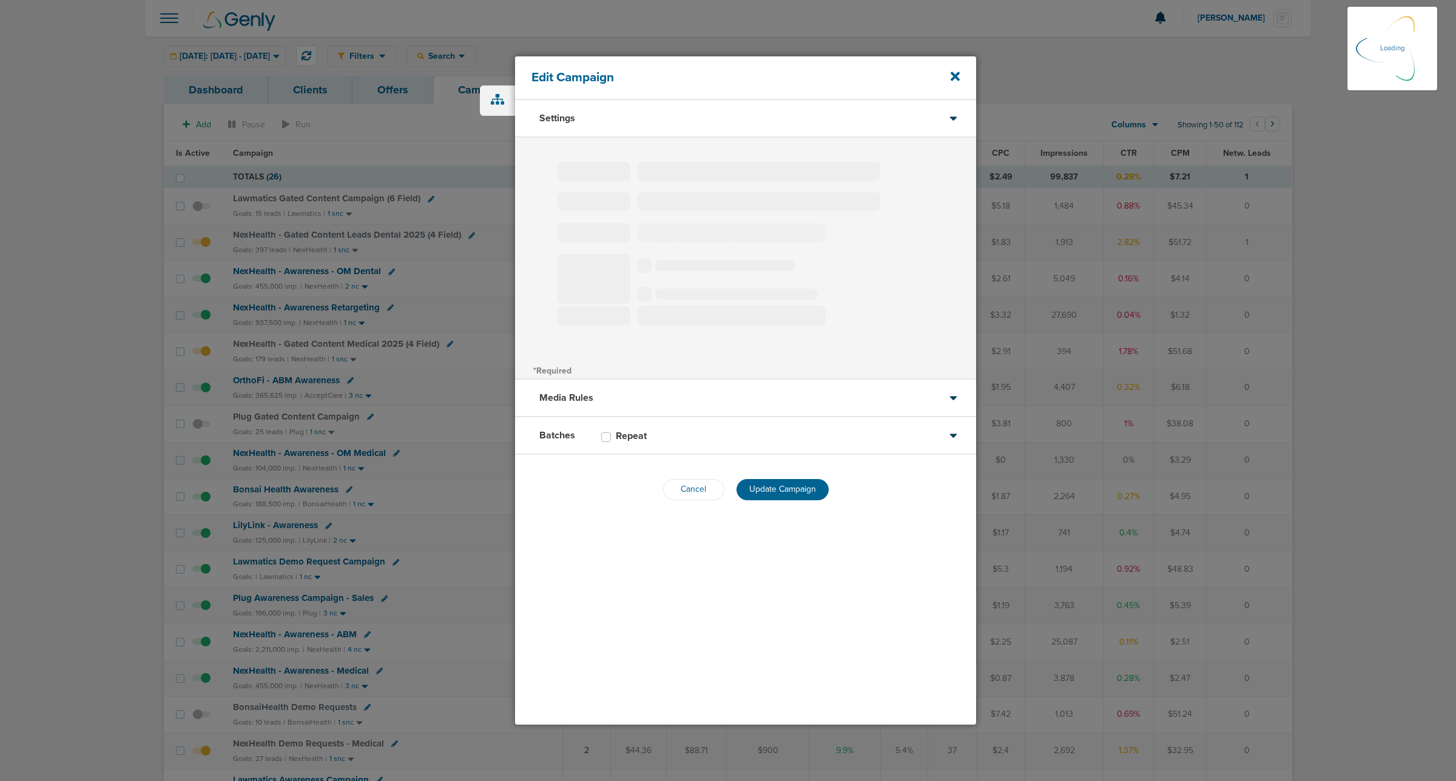
select select "6"
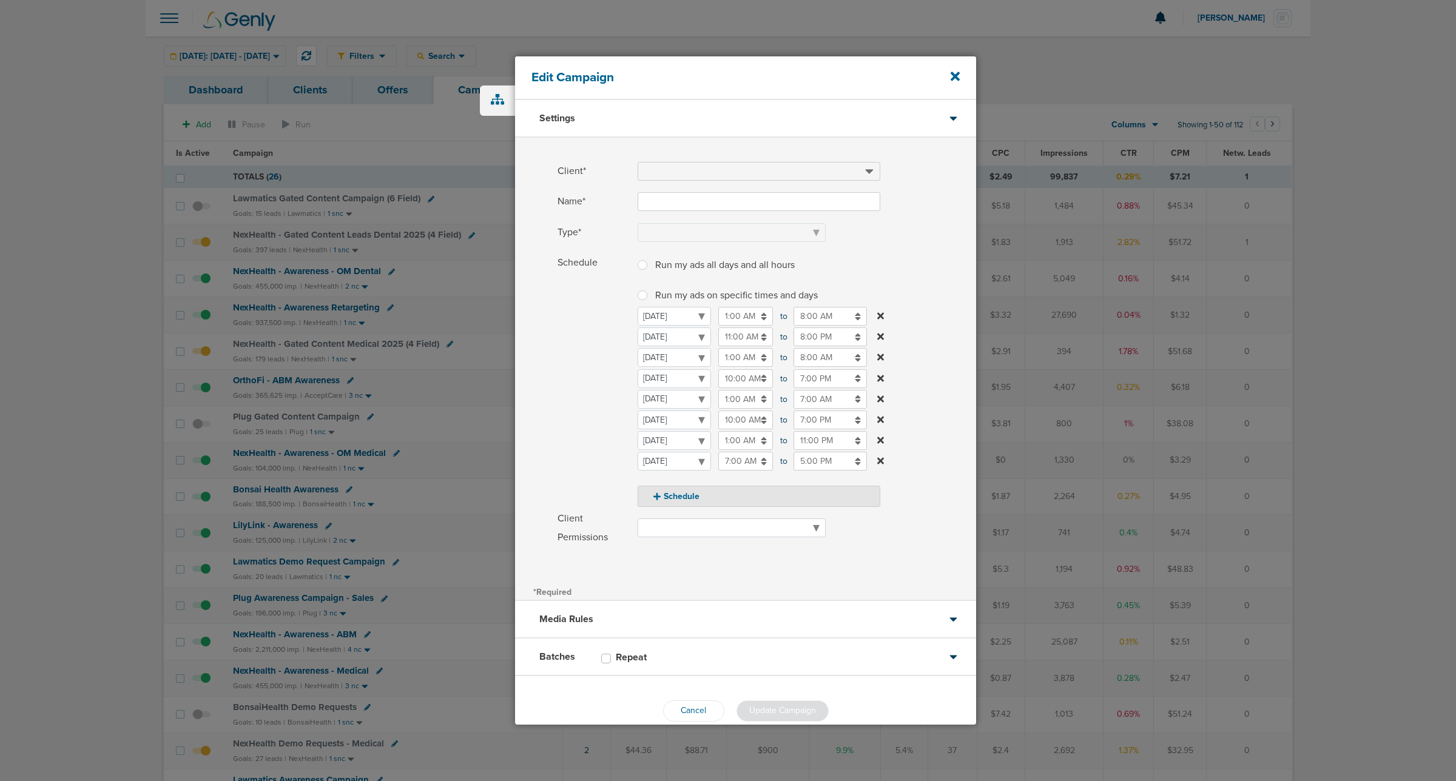
type input "Lawmatics Demo Request Campaign"
select select "Leads"
radio input "true"
select select "readWrite"
click at [951, 79] on icon at bounding box center [954, 76] width 9 height 9
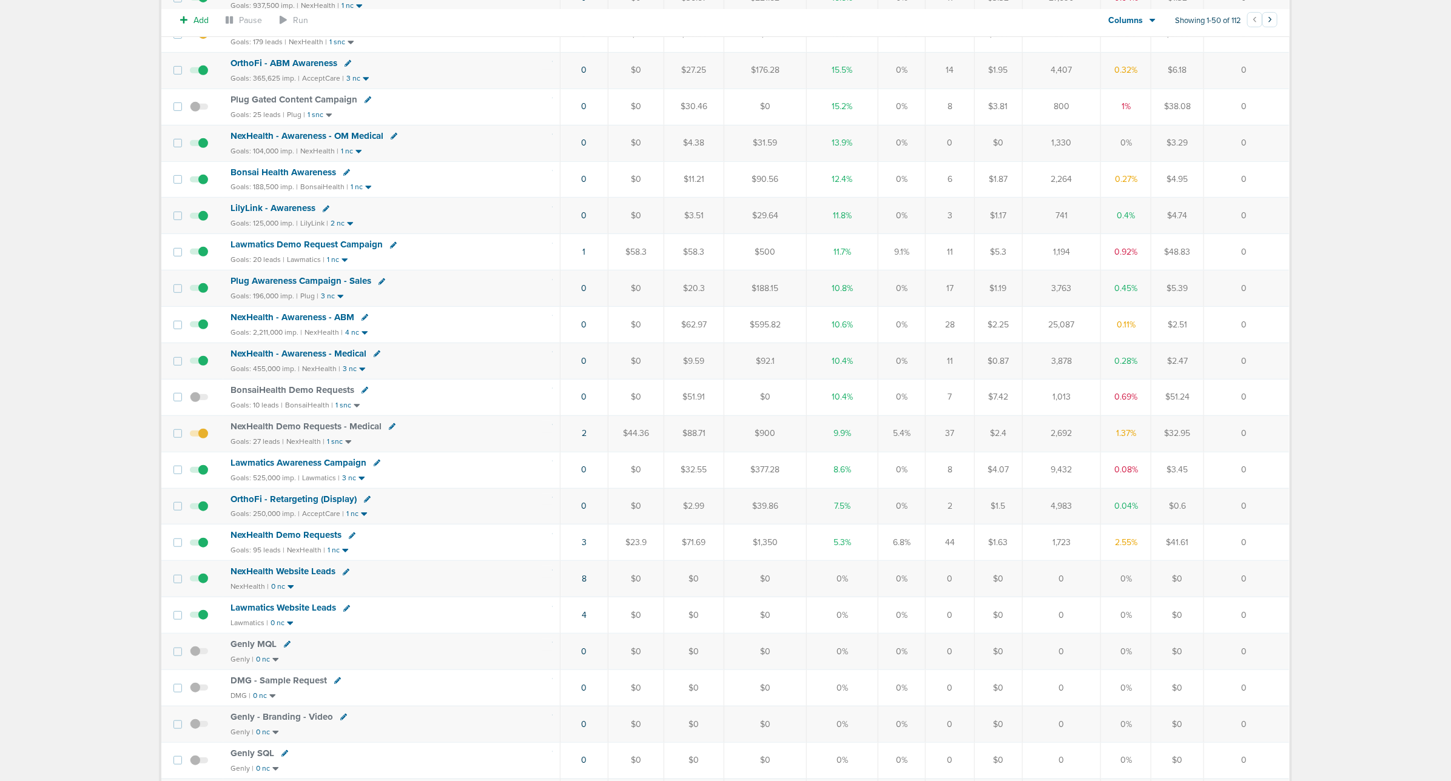
scroll to position [379, 0]
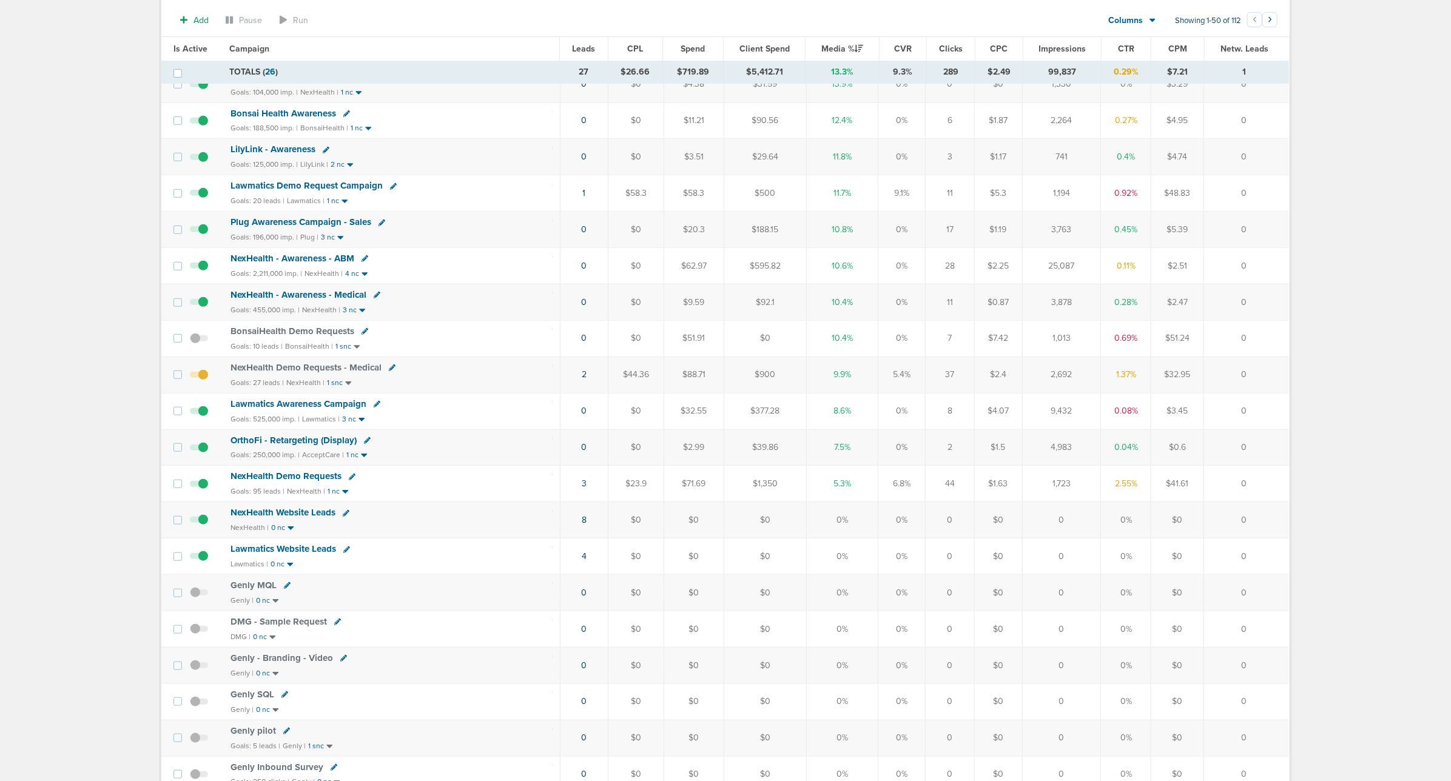
click at [480, 338] on div "BonsaiHealth Demo Requests" at bounding box center [391, 332] width 322 height 12
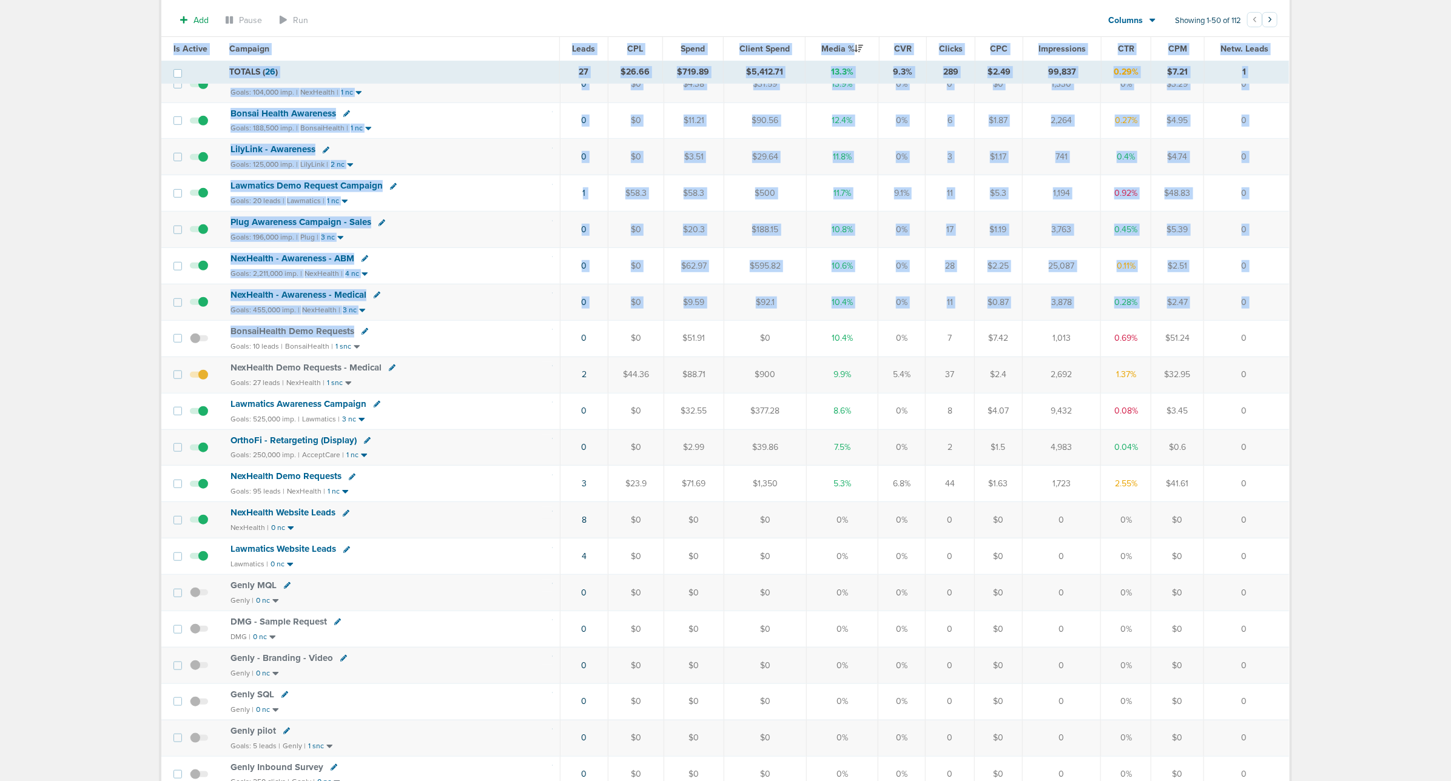
drag, startPoint x: 480, startPoint y: 346, endPoint x: 1365, endPoint y: 334, distance: 885.5
click at [1365, 334] on main "Notifications You have no unread notifications Lauren Mericle Profile Sign Out …" at bounding box center [725, 684] width 1451 height 2126
click at [1281, 340] on td "0" at bounding box center [1246, 338] width 85 height 36
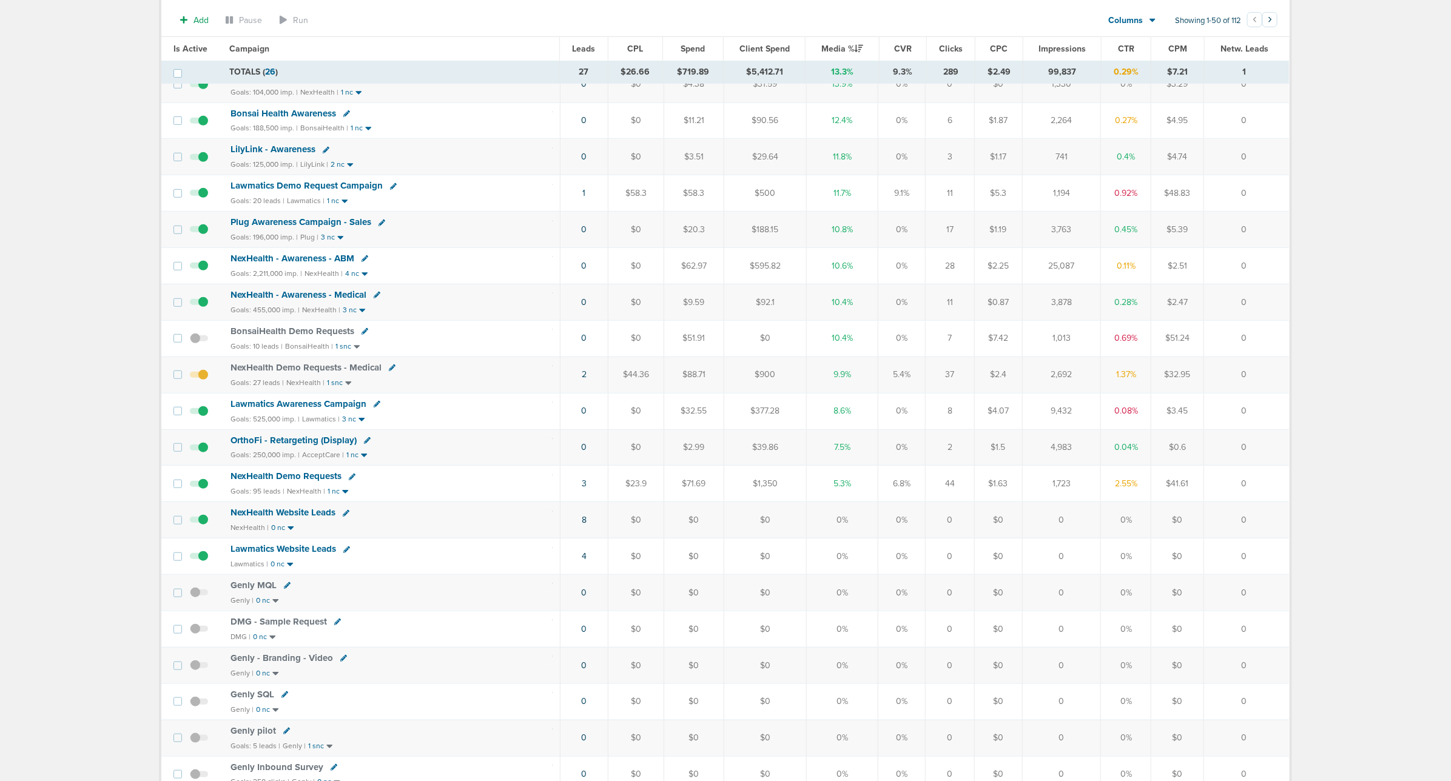
drag, startPoint x: 1142, startPoint y: 343, endPoint x: 1104, endPoint y: 349, distance: 38.2
click at [1104, 349] on td "0.69%" at bounding box center [1126, 338] width 50 height 36
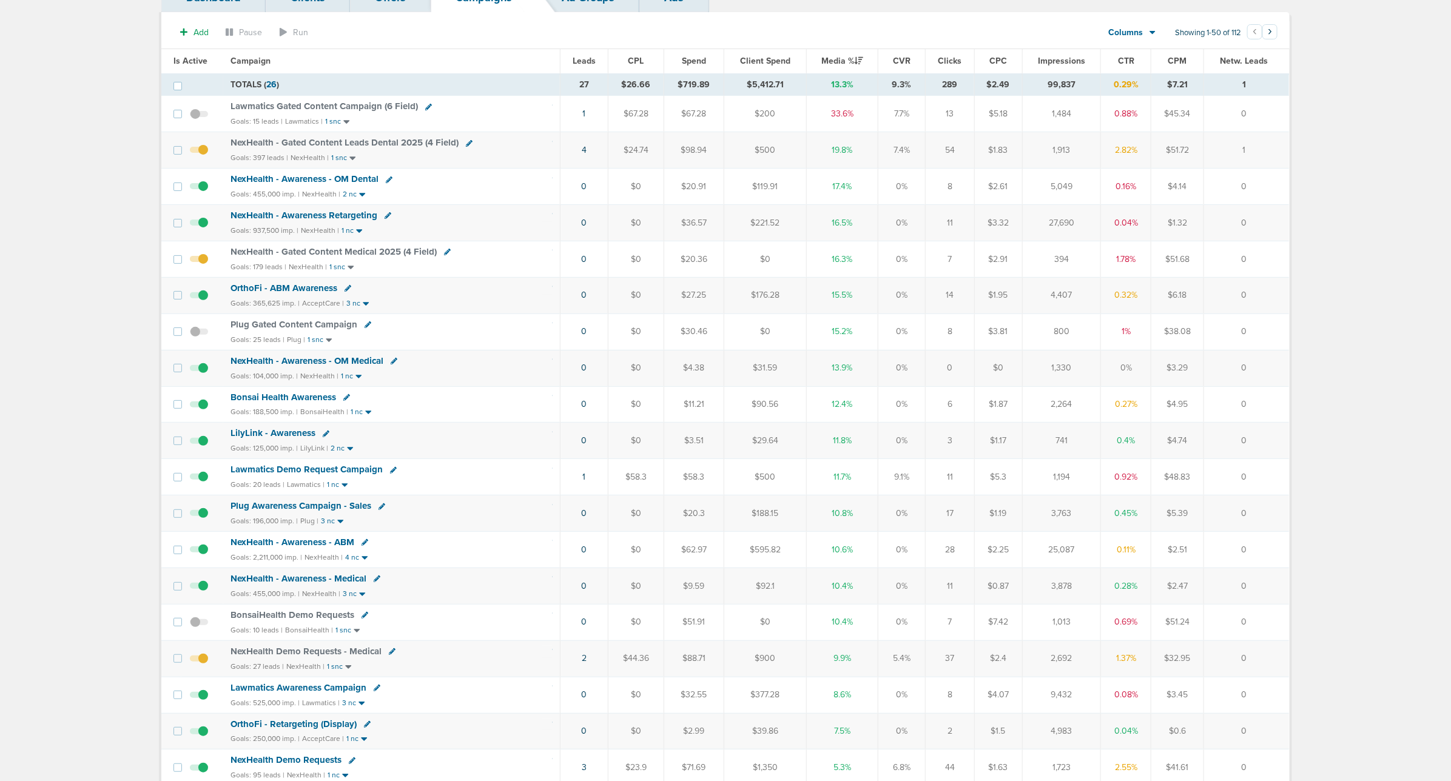
scroll to position [76, 0]
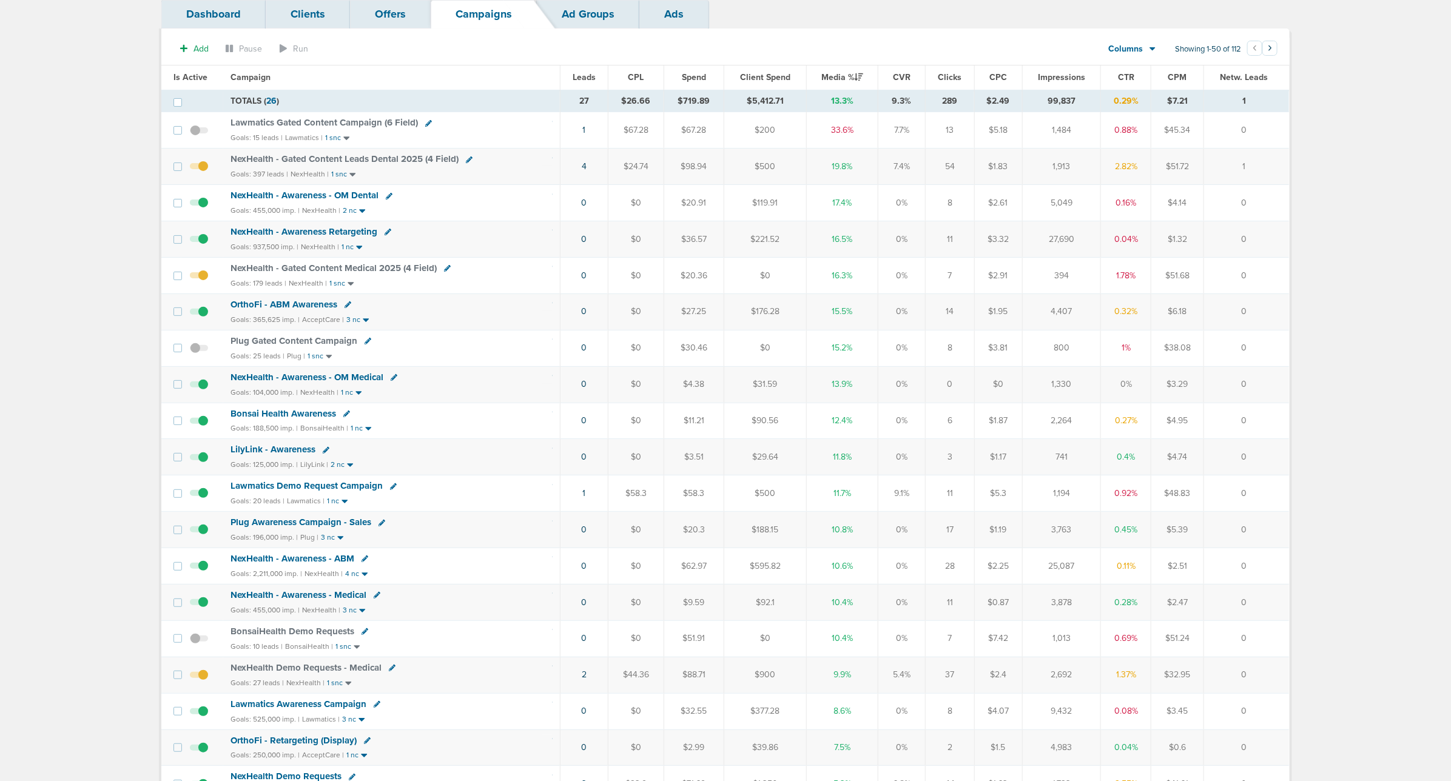
click at [365, 272] on span "NexHealth - Gated Content Medical 2025 (4 Field)" at bounding box center [333, 268] width 206 height 11
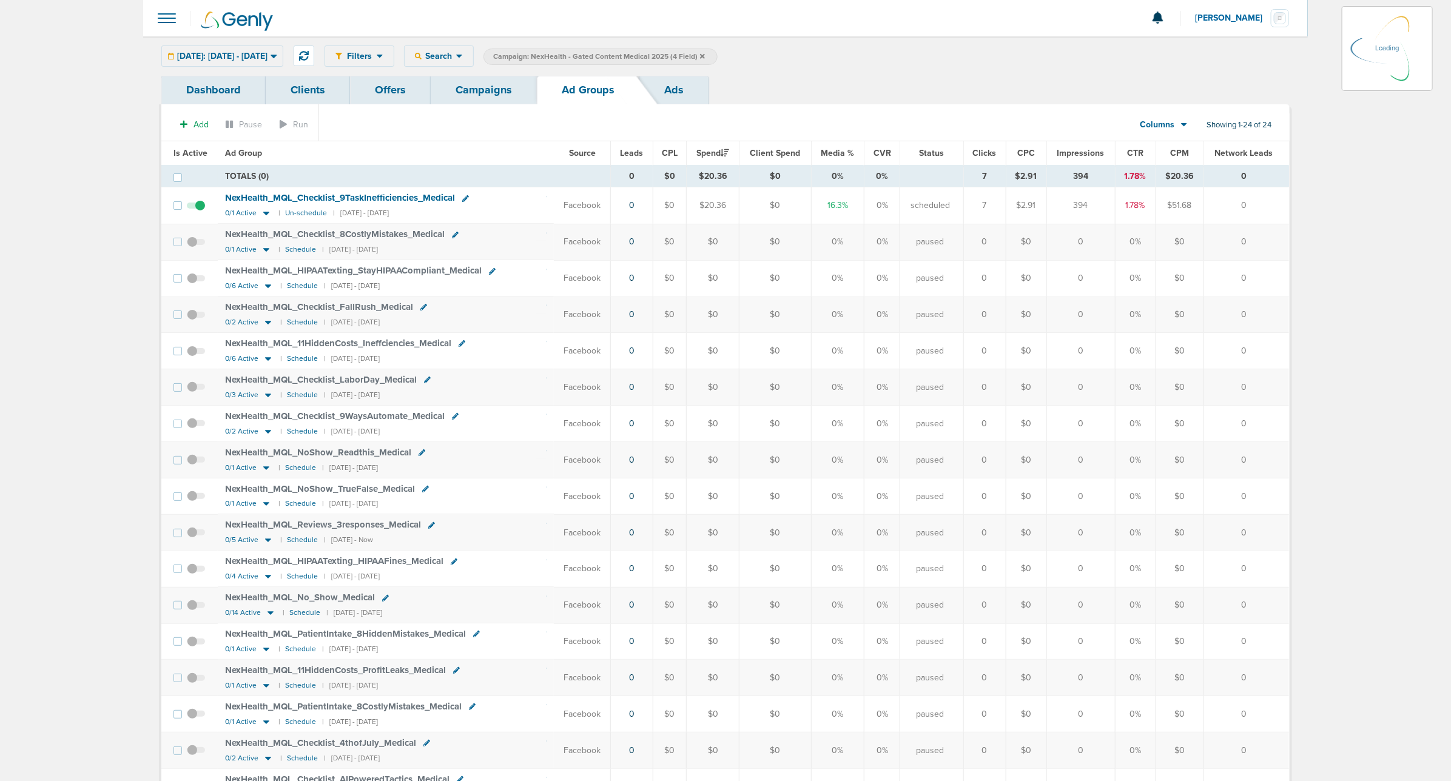
click at [283, 52] on div "Today: 09.10.2025 - 09.10.2025 Today Yesterday Last 7 Days Last 14 Days This Mo…" at bounding box center [222, 55] width 122 height 21
click at [277, 56] on icon at bounding box center [273, 57] width 6 height 4
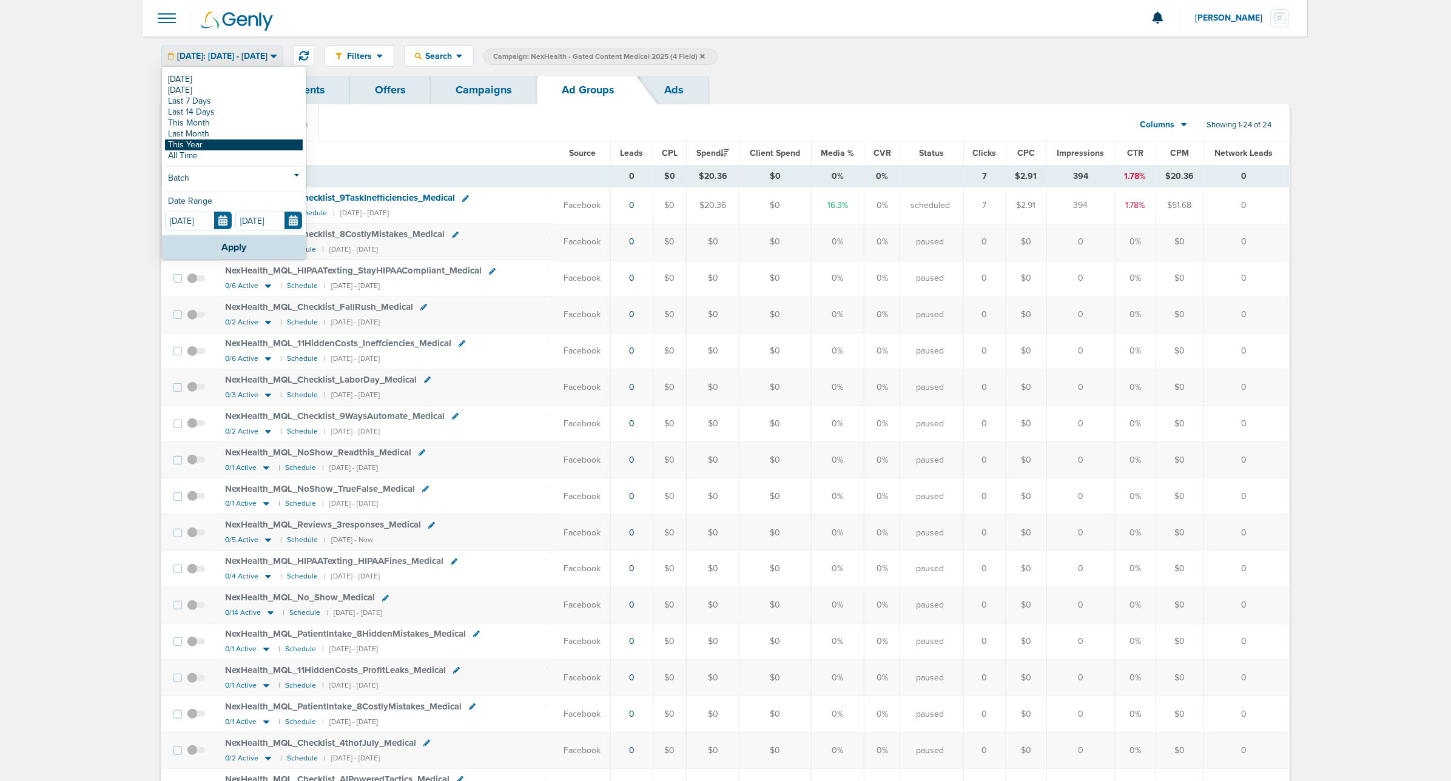
click at [176, 146] on link "This Year" at bounding box center [234, 144] width 138 height 11
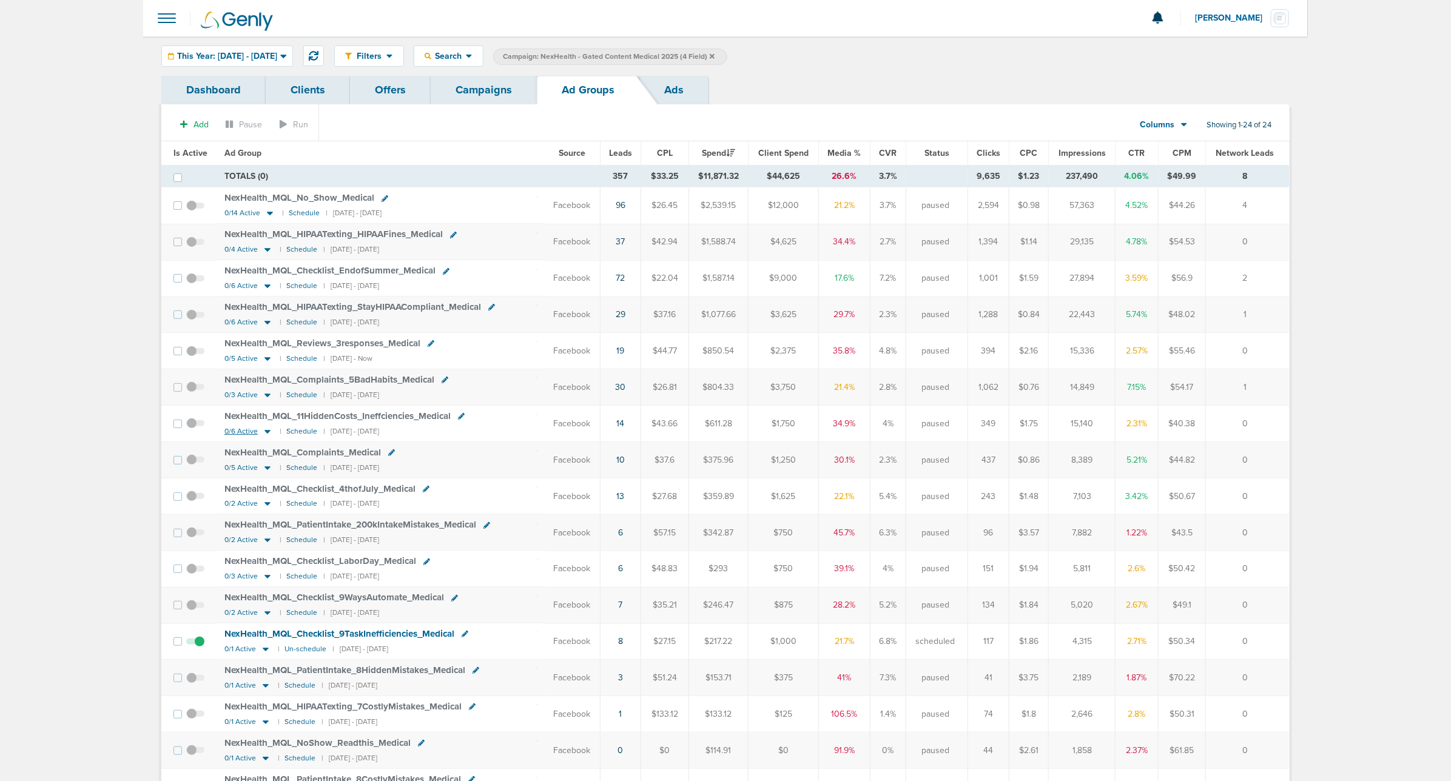
click at [267, 434] on icon at bounding box center [267, 432] width 6 height 4
click at [411, 421] on span "NexHealth_ MQL_ 11HiddenCosts_ Ineffciencies_ Medical" at bounding box center [337, 416] width 226 height 11
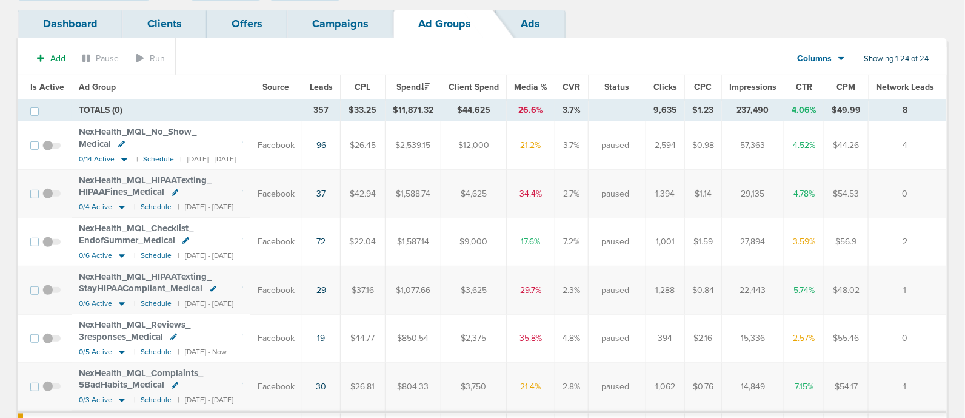
scroll to position [151, 0]
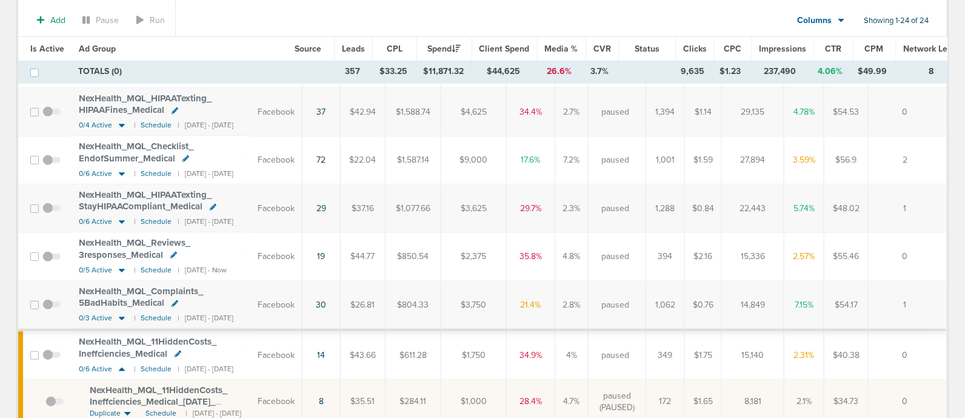
click at [250, 232] on td "NexHealth_ MQL_ Reviews_ 3responses_ Medical 0/5 Active | Schedule | 09/07/2025…" at bounding box center [161, 256] width 179 height 48
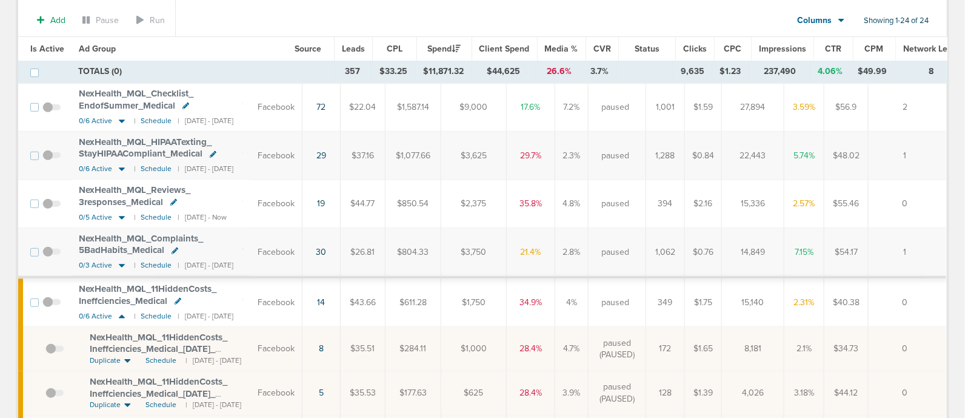
scroll to position [227, 0]
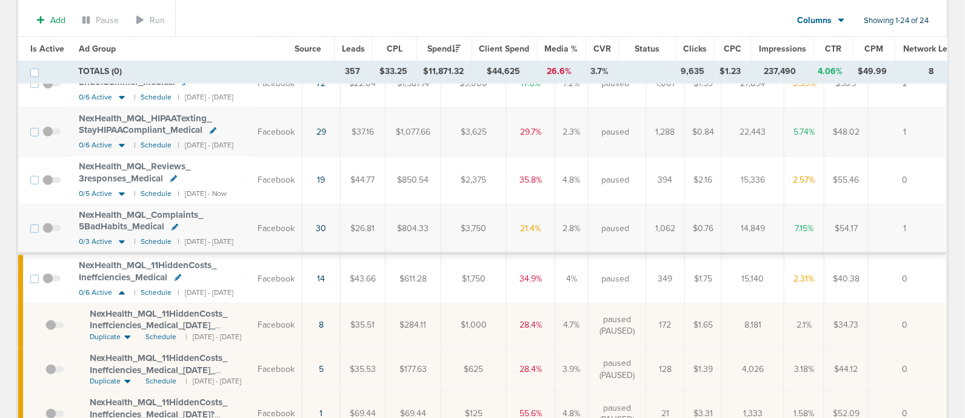
click at [130, 260] on span "NexHealth_ MQL_ 11HiddenCosts_ Ineffciencies_ Medical" at bounding box center [148, 271] width 138 height 23
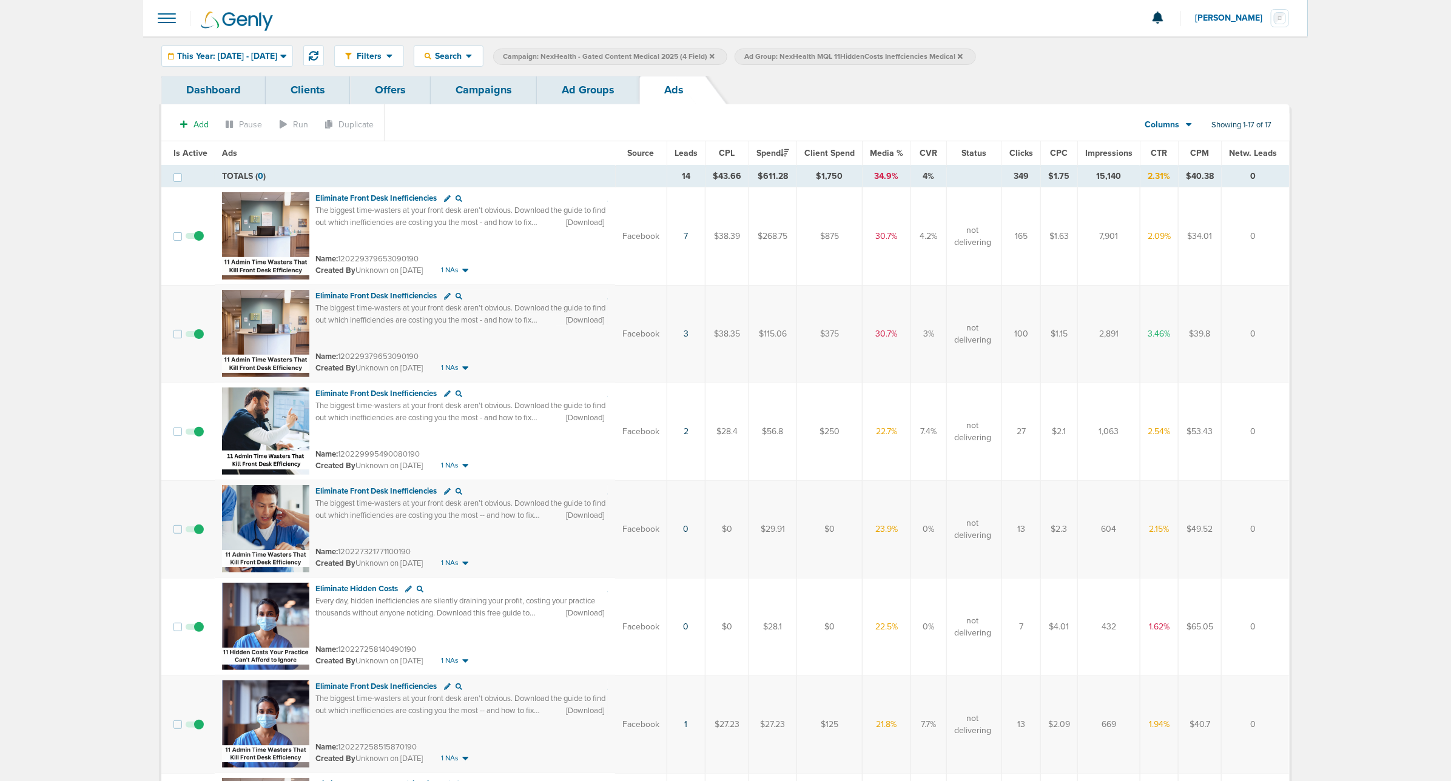
click at [582, 90] on link "Ad Groups" at bounding box center [588, 90] width 102 height 29
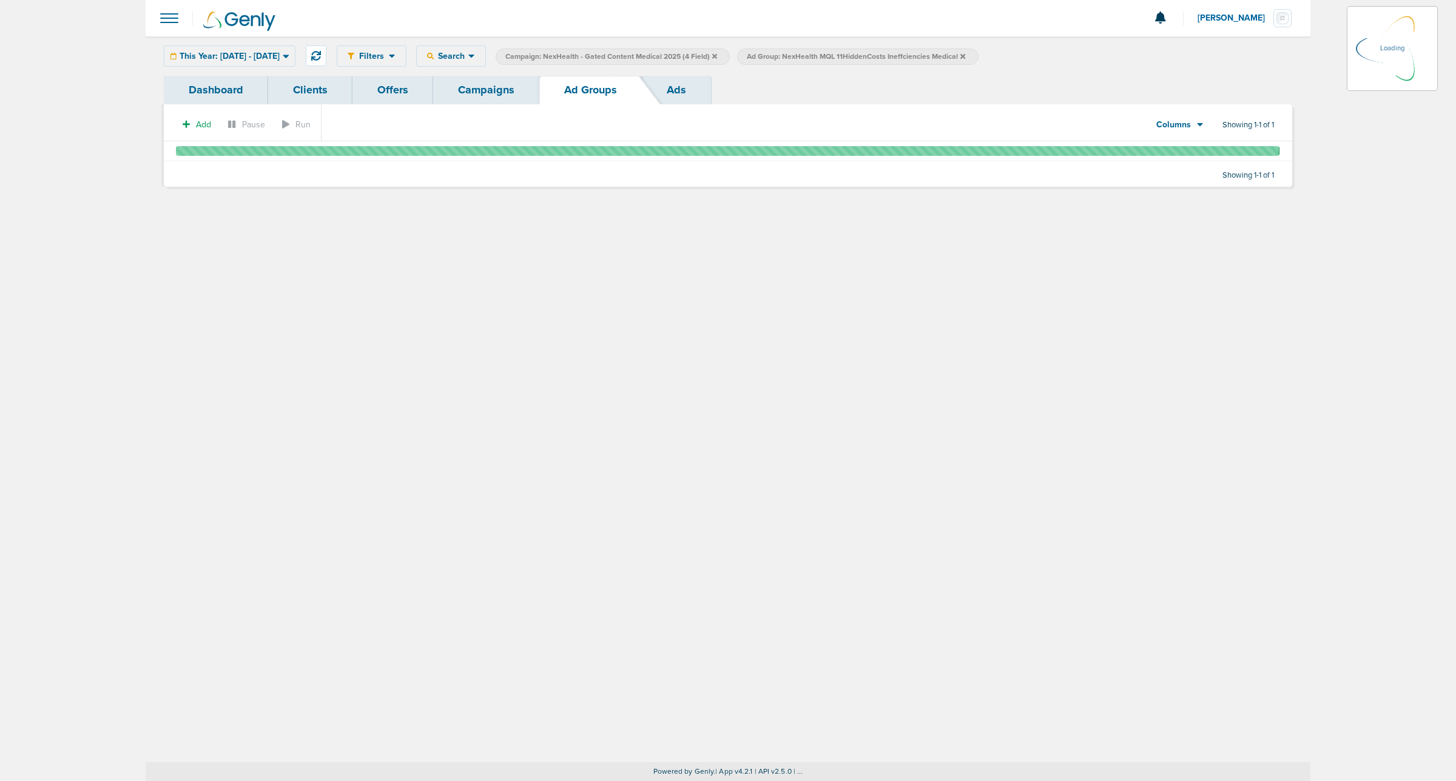
click at [474, 89] on link "Campaigns" at bounding box center [486, 90] width 106 height 29
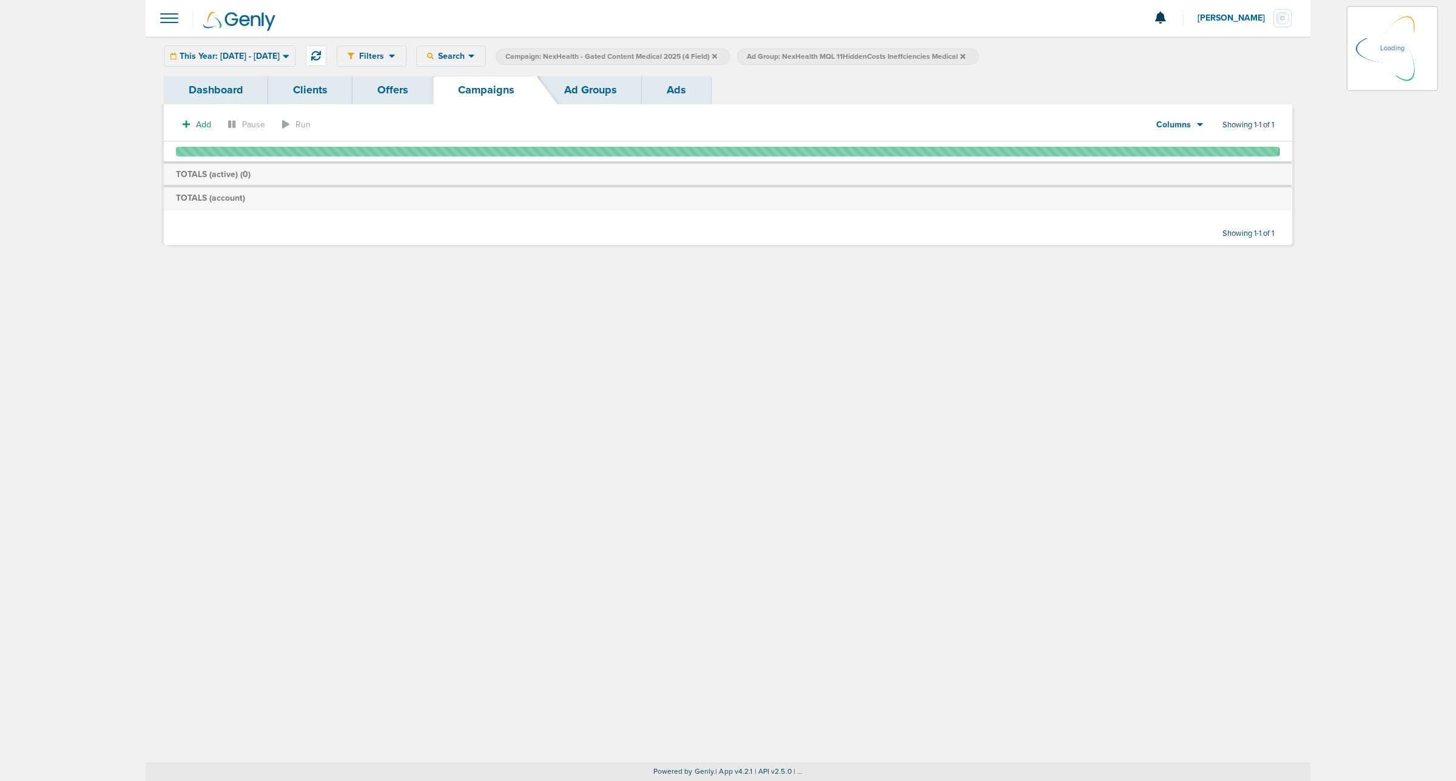
click at [289, 56] on icon at bounding box center [286, 57] width 6 height 4
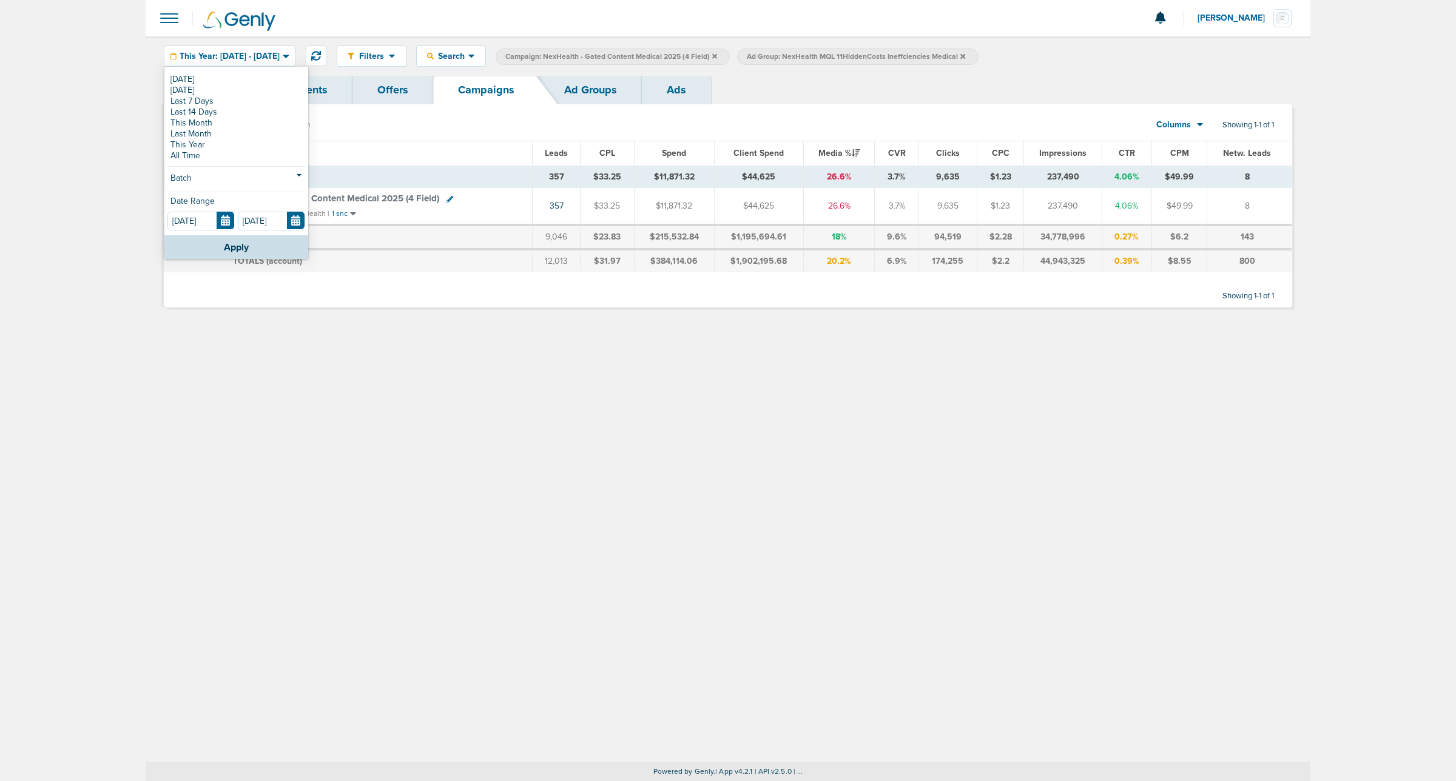
click at [580, 434] on div "Filters Active Only Settings Status Active Inactive Objectives MQL SQL Traffic …" at bounding box center [728, 399] width 1164 height 726
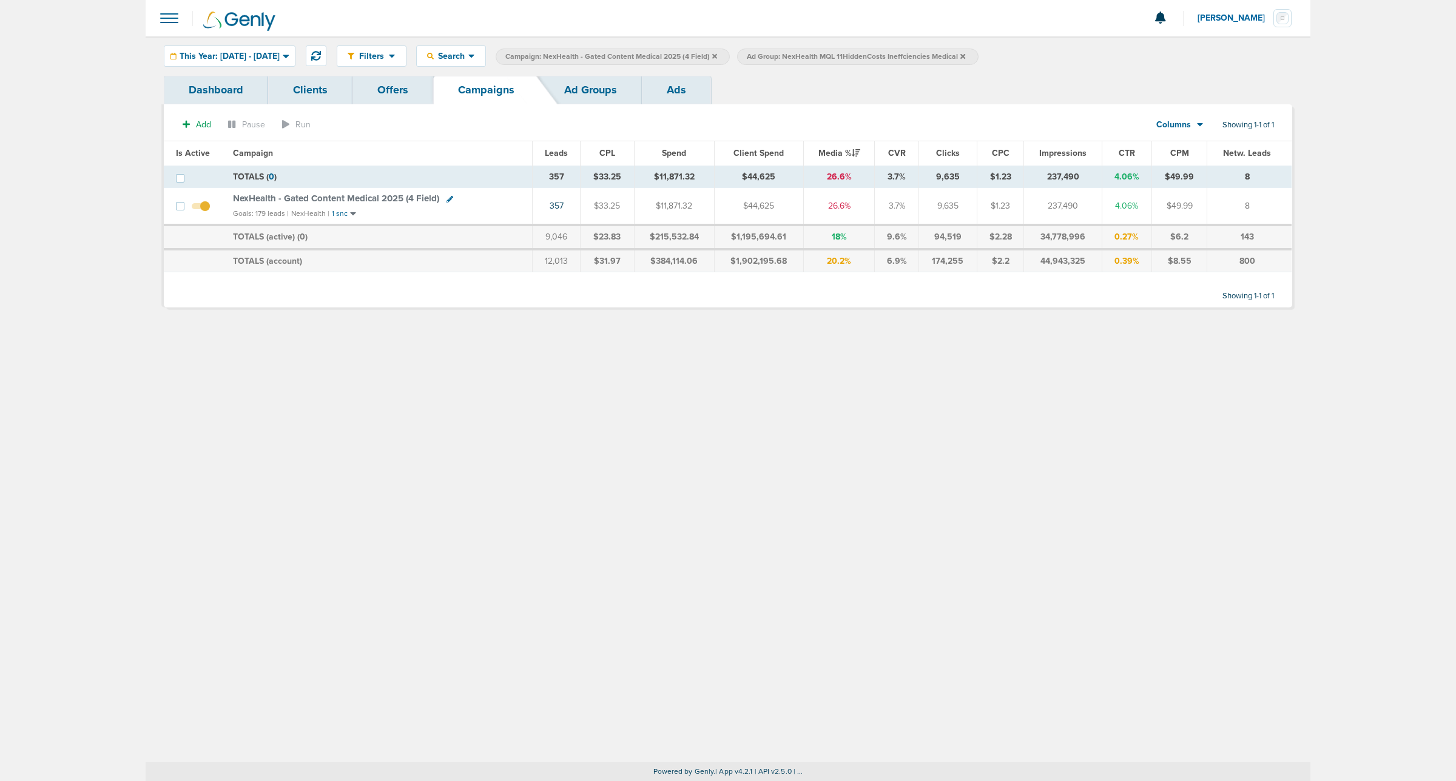
click at [717, 56] on icon at bounding box center [714, 55] width 5 height 5
click at [724, 55] on icon at bounding box center [721, 55] width 5 height 5
click at [724, 53] on icon at bounding box center [721, 56] width 5 height 7
click at [292, 55] on div "This Year: 01.01.2025 - 09.10.2025 Today Yesterday Last 7 Days Last 14 Days Thi…" at bounding box center [230, 55] width 132 height 21
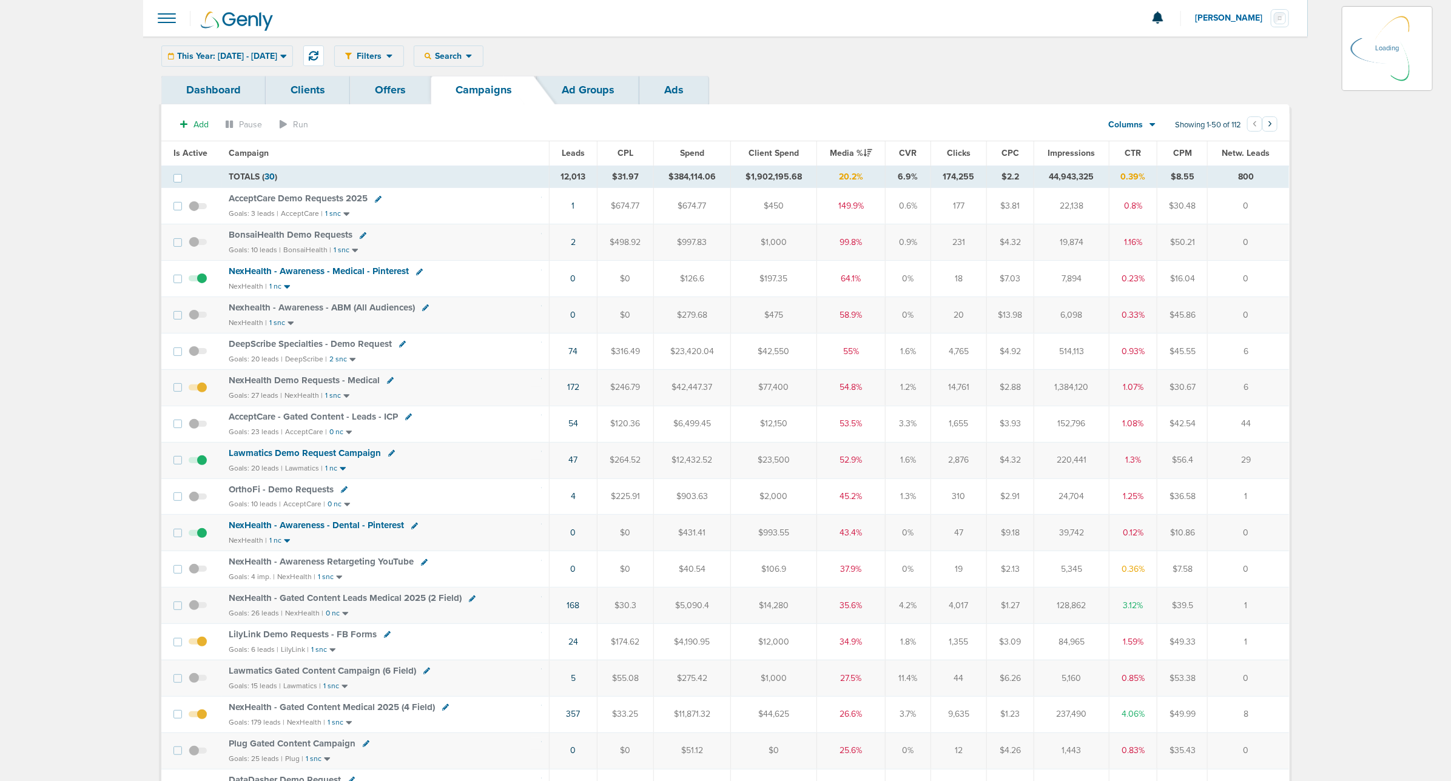
click at [270, 56] on div "This Year: 01.01.2025 - 09.10.2025 Today Yesterday Last 7 Days Last 14 Days Thi…" at bounding box center [227, 55] width 132 height 21
click at [292, 64] on div "This Year: 01.01.2025 - 09.10.2025" at bounding box center [227, 56] width 130 height 20
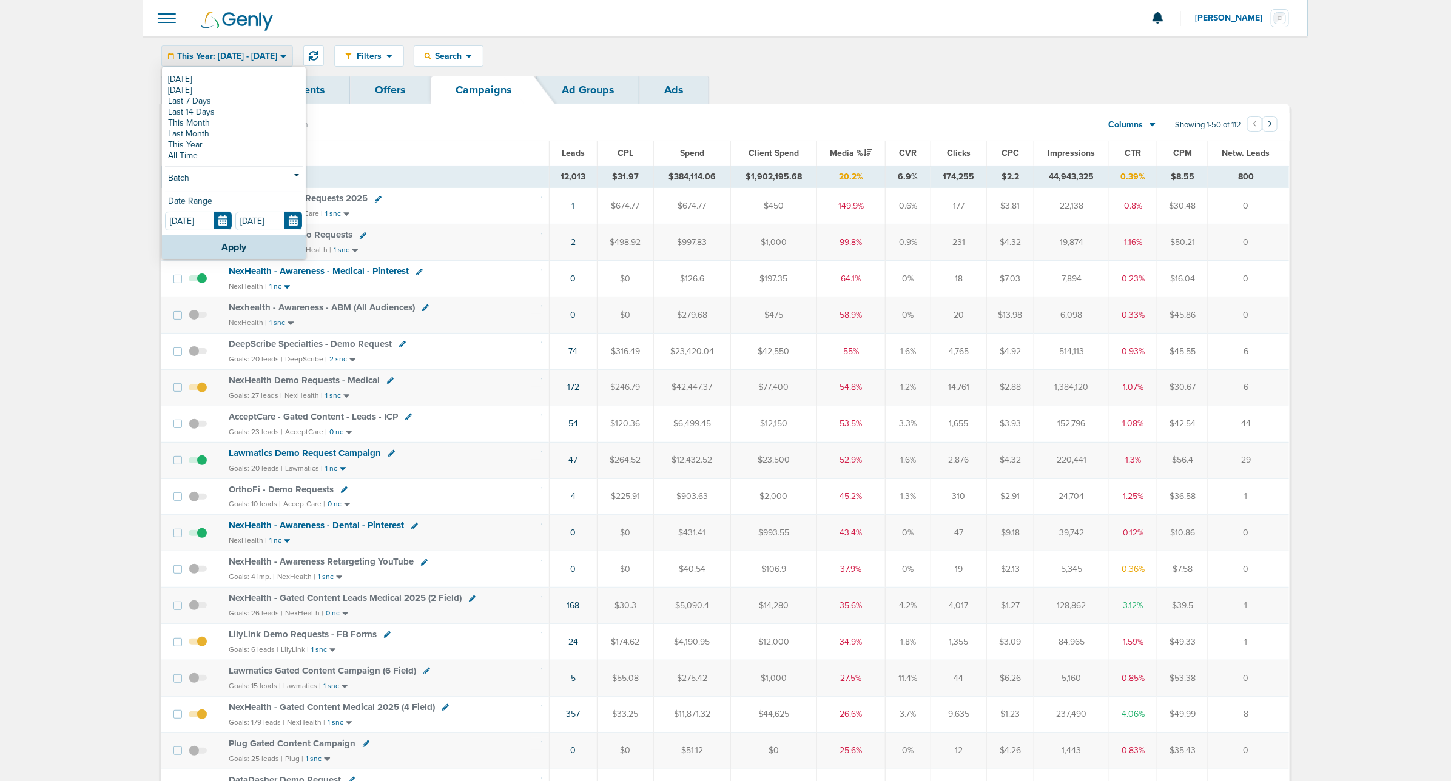
click at [449, 143] on th "Campaign" at bounding box center [384, 153] width 327 height 24
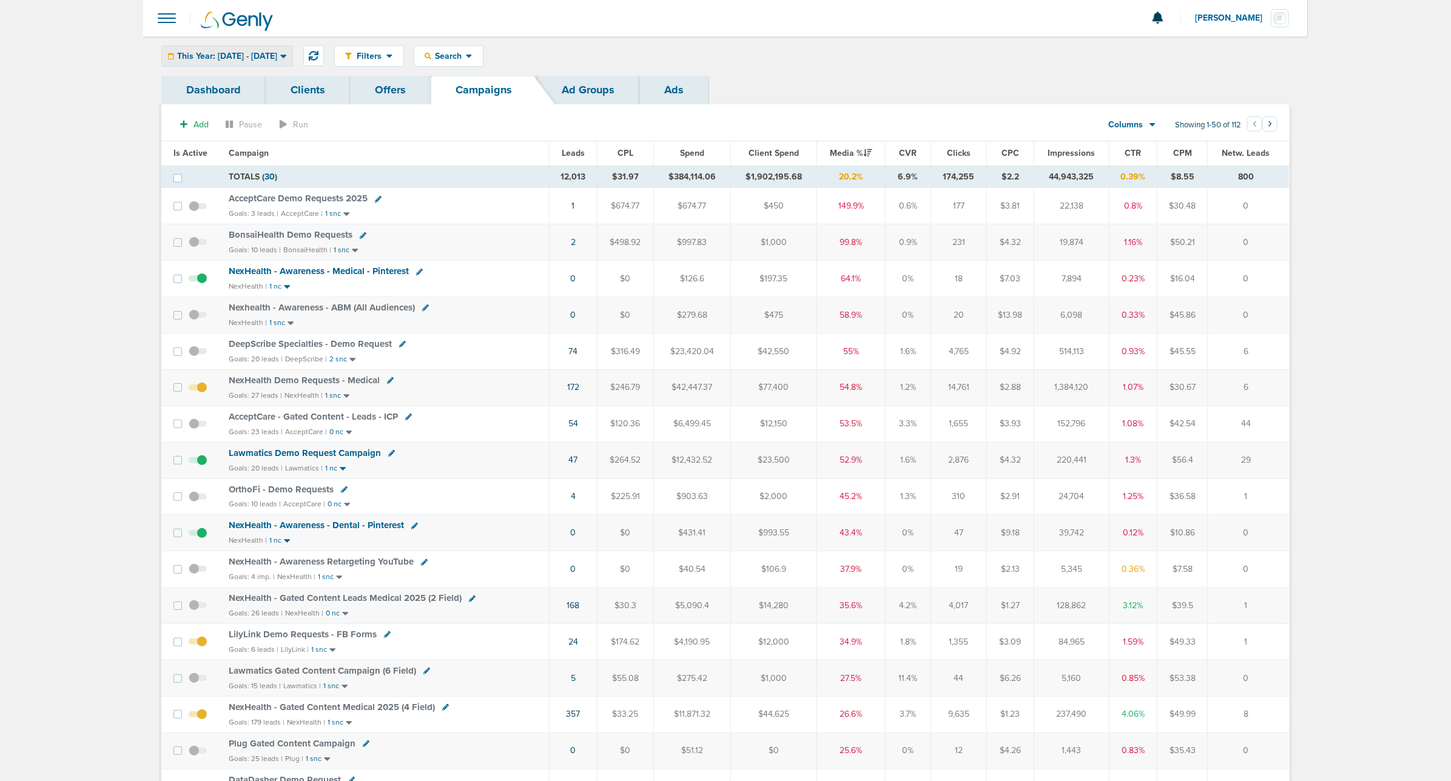
click at [252, 52] on span "This Year: 01.01.2025 - 09.10.2025" at bounding box center [227, 56] width 100 height 8
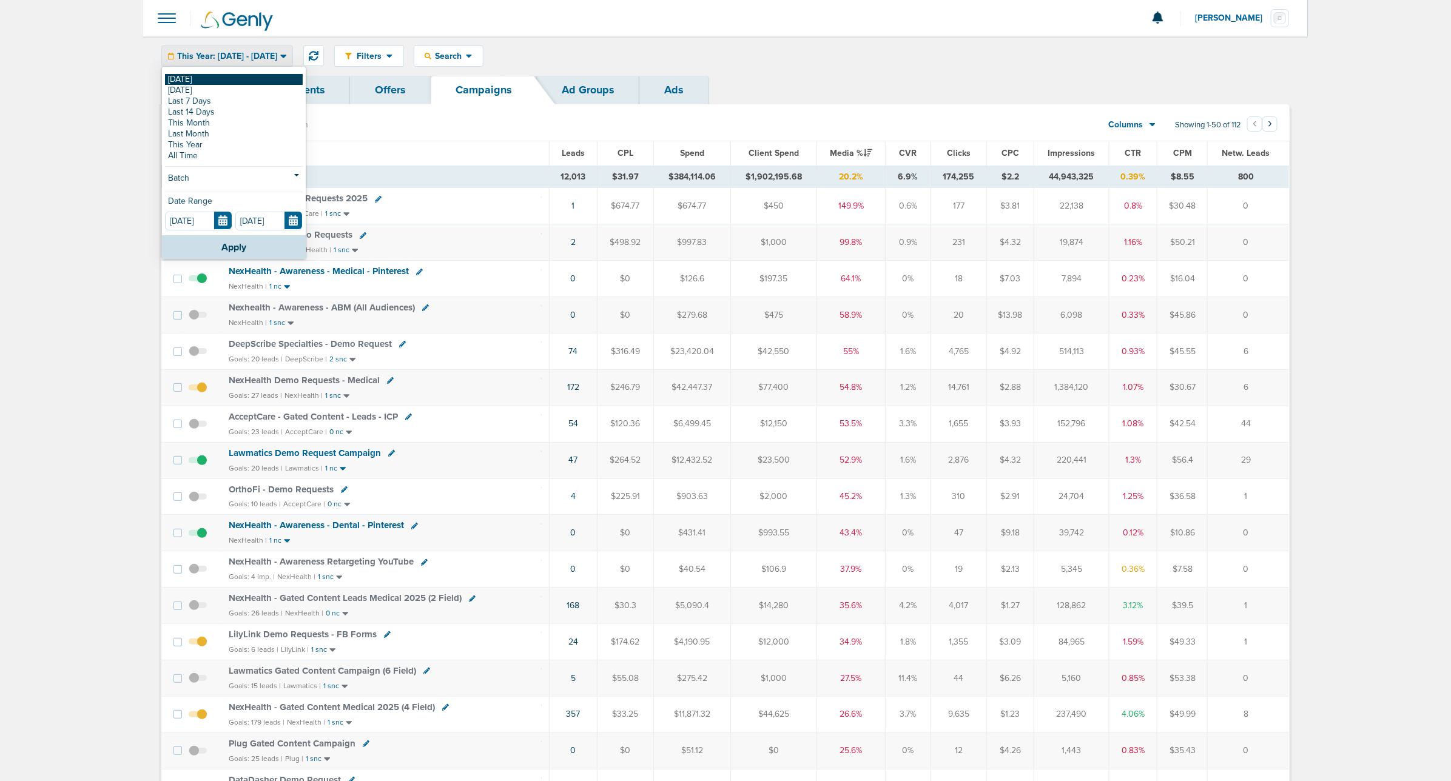
click at [213, 75] on link "[DATE]" at bounding box center [234, 79] width 138 height 11
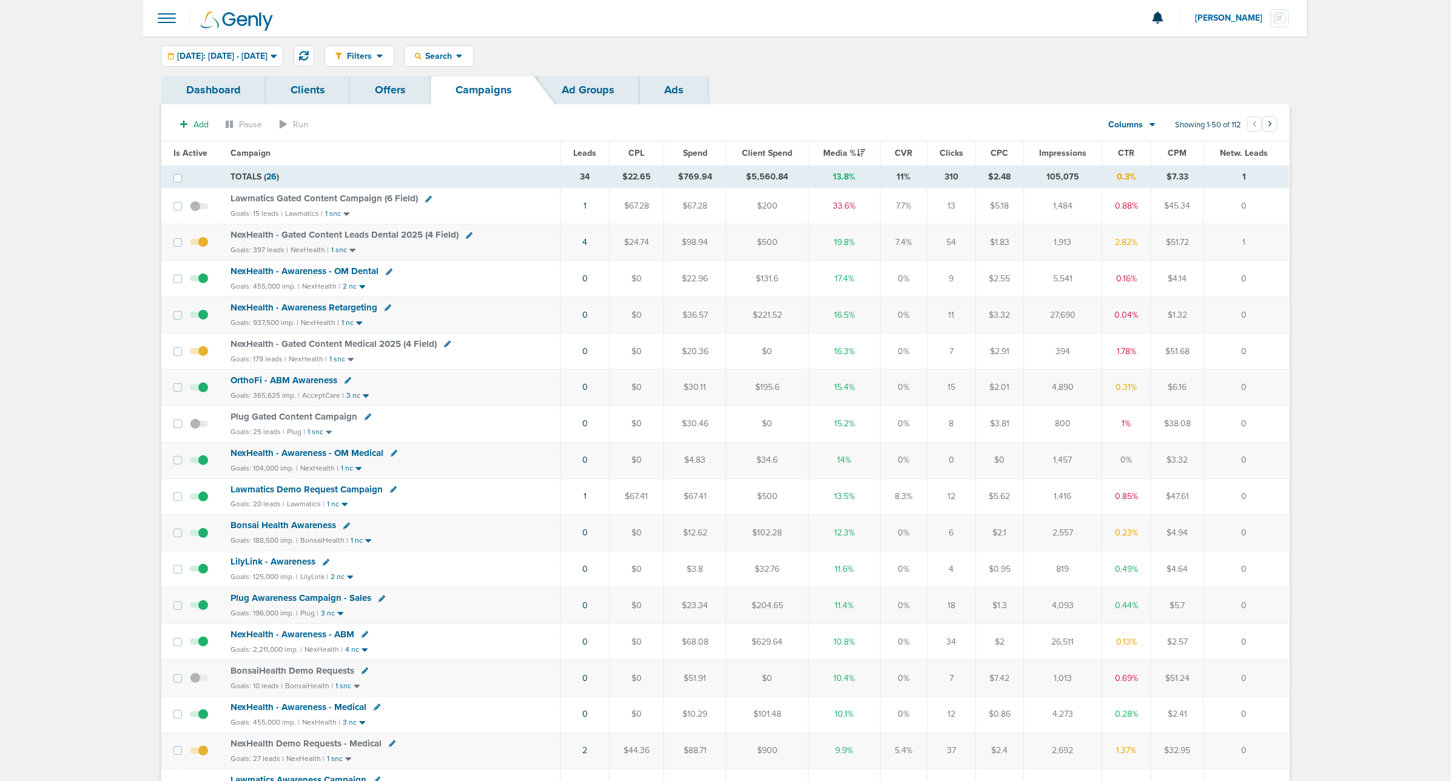
click at [413, 232] on span "NexHealth - Gated Content Leads Dental 2025 (4 Field)" at bounding box center [344, 234] width 228 height 11
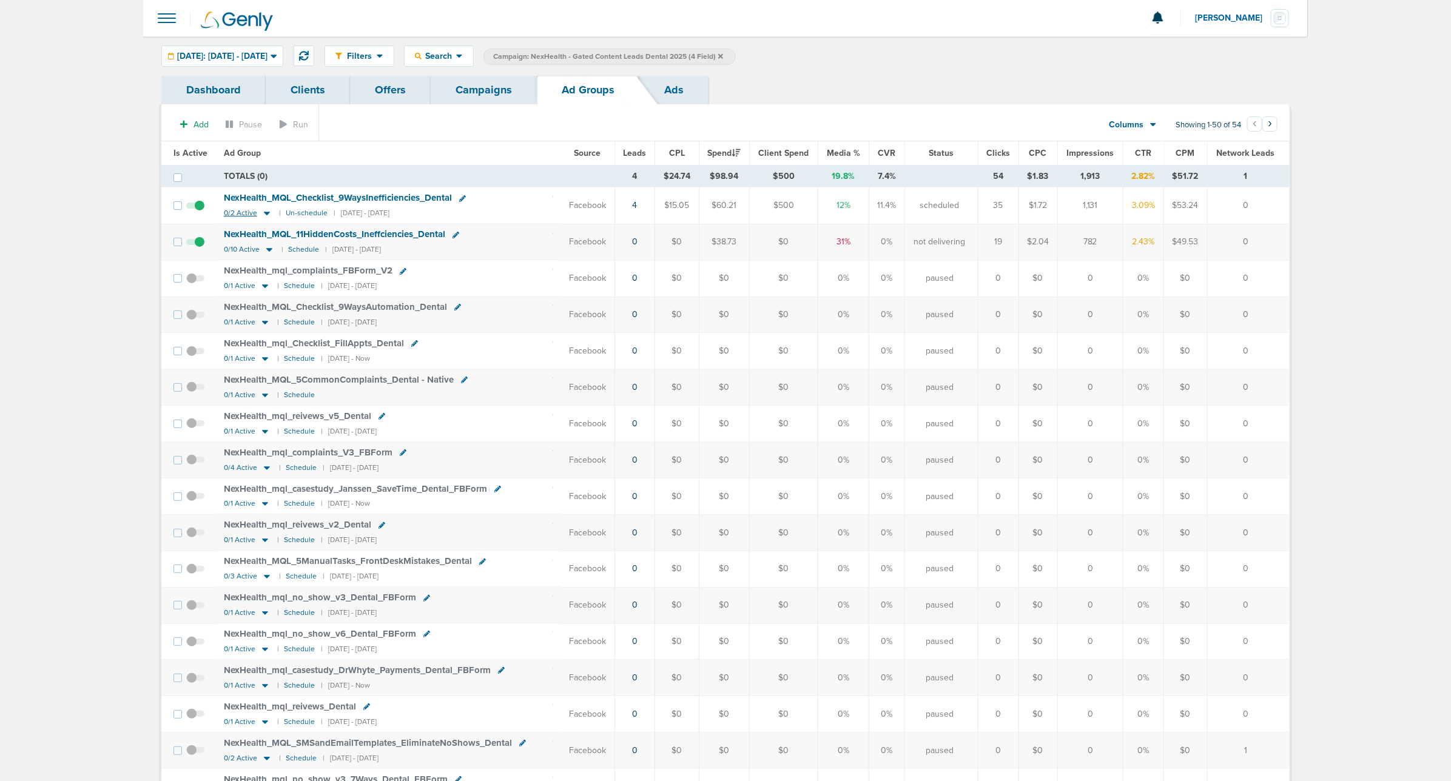
click at [265, 213] on icon at bounding box center [267, 214] width 6 height 4
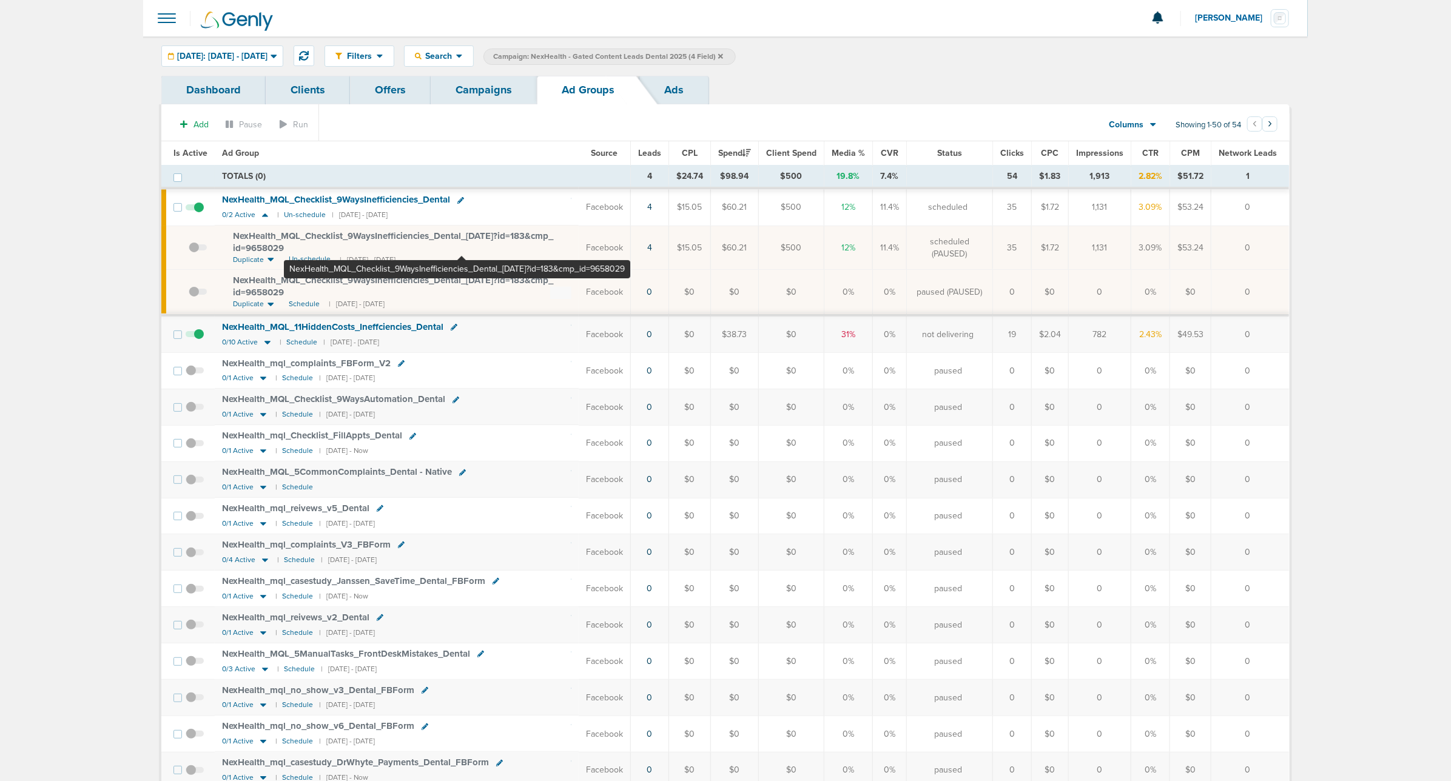
click at [461, 235] on span "NexHealth_ MQL_ Checklist_ 9WaysInefficiencies_ Dental_ 09.10.25?id=183&cmp_ id…" at bounding box center [393, 241] width 320 height 23
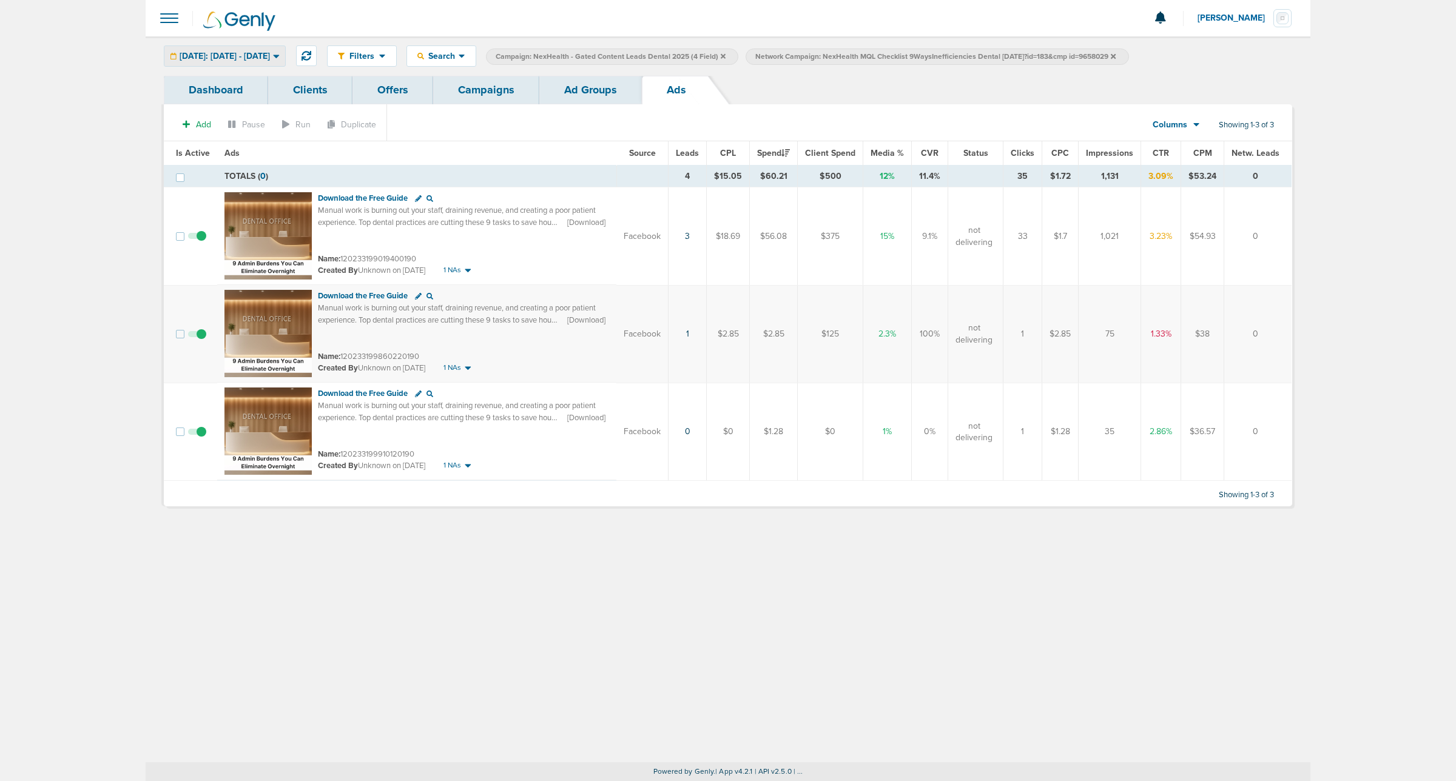
click at [259, 62] on div "[DATE]: [DATE] - [DATE]" at bounding box center [224, 56] width 121 height 20
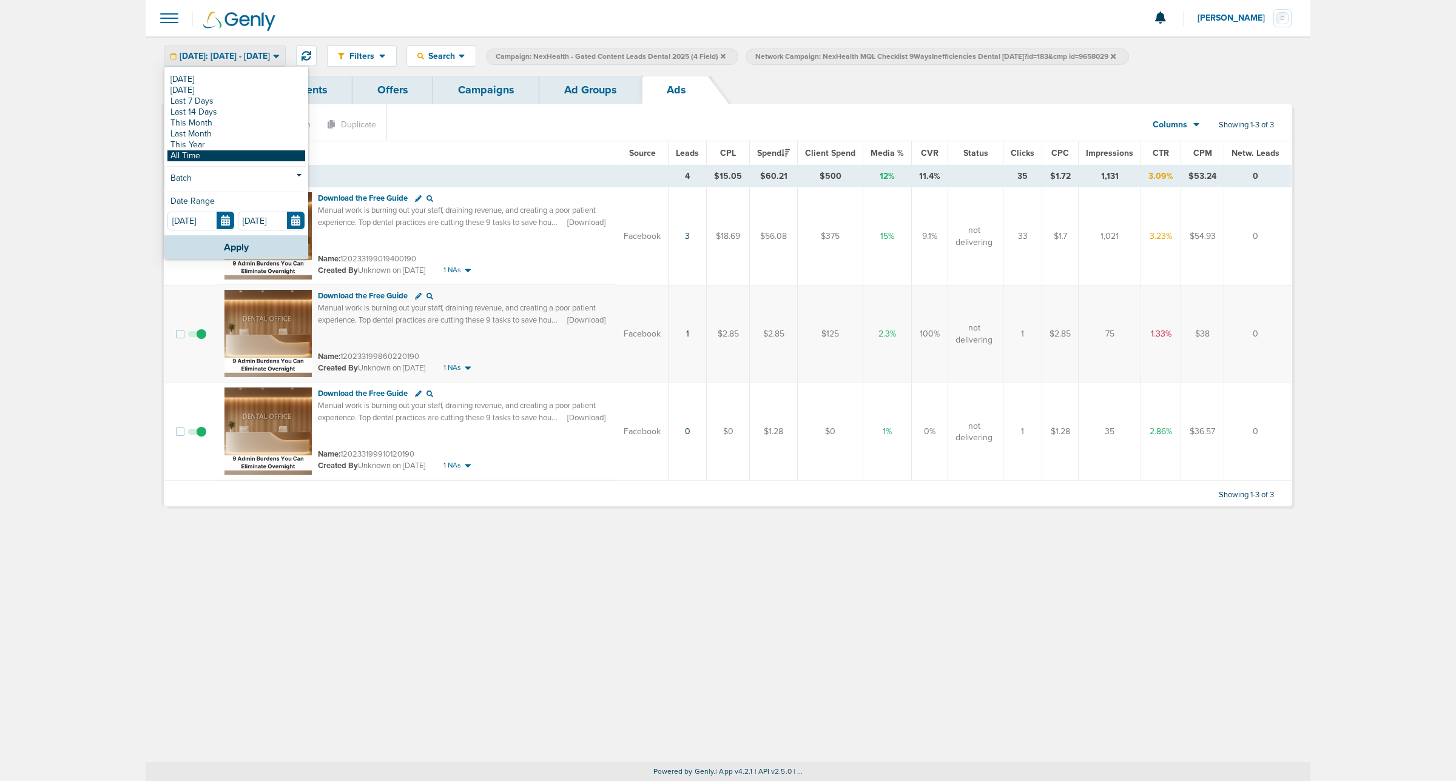
click at [213, 153] on link "All Time" at bounding box center [236, 155] width 138 height 11
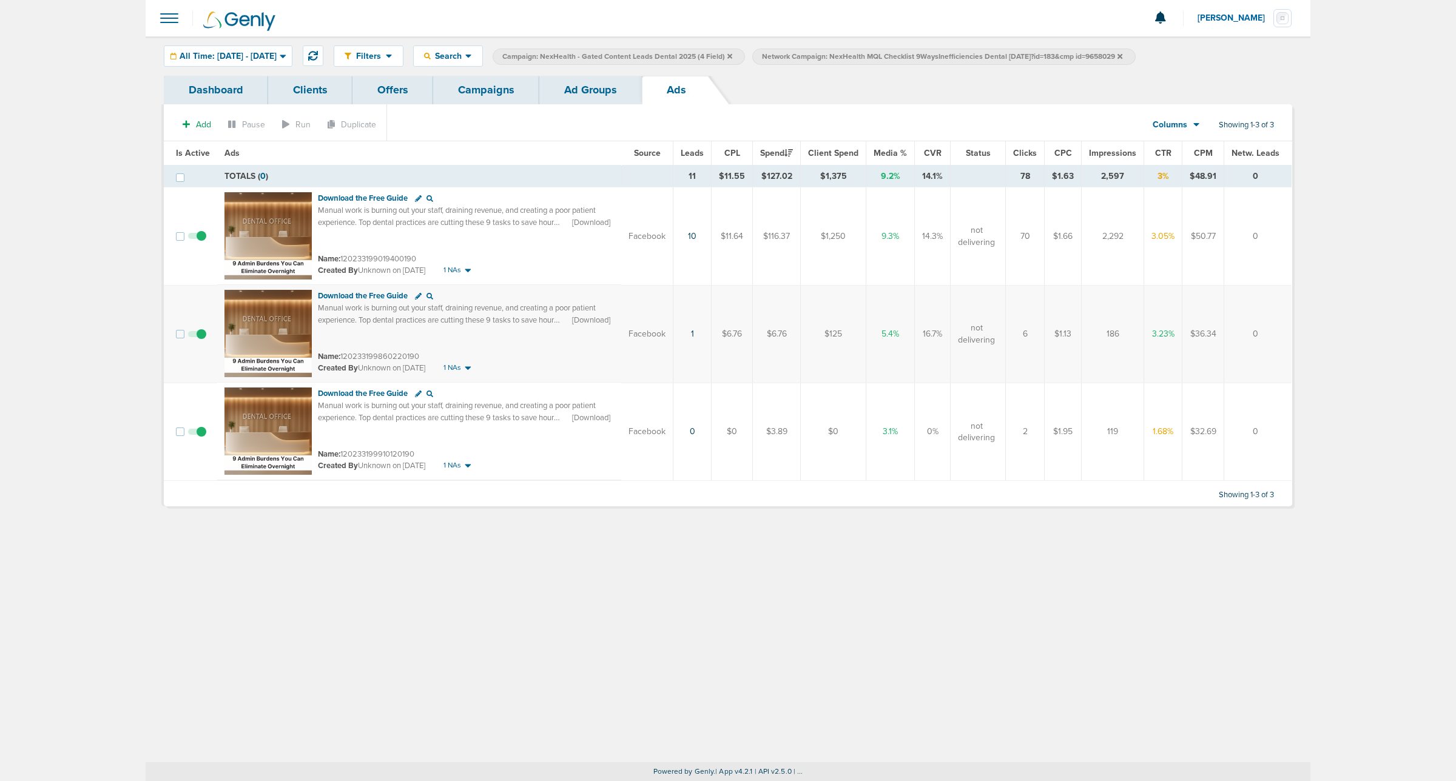
click at [486, 87] on link "Campaigns" at bounding box center [486, 90] width 106 height 29
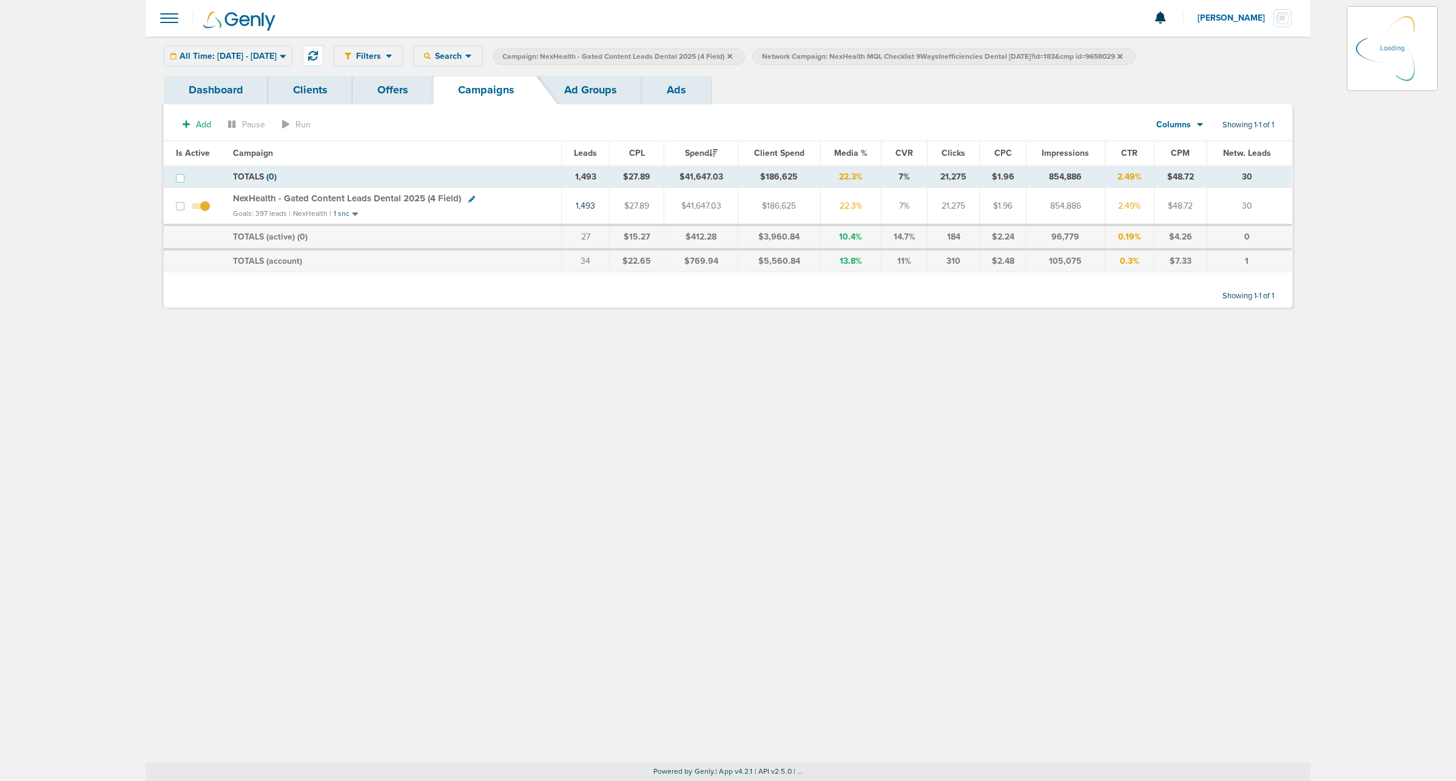
click at [732, 58] on icon at bounding box center [729, 55] width 5 height 5
click at [732, 56] on icon at bounding box center [729, 55] width 5 height 5
click at [804, 391] on div "Filters Active Only Settings Status Active Inactive Objectives MQL SQL Traffic …" at bounding box center [728, 399] width 1164 height 726
click at [694, 53] on icon at bounding box center [692, 56] width 5 height 7
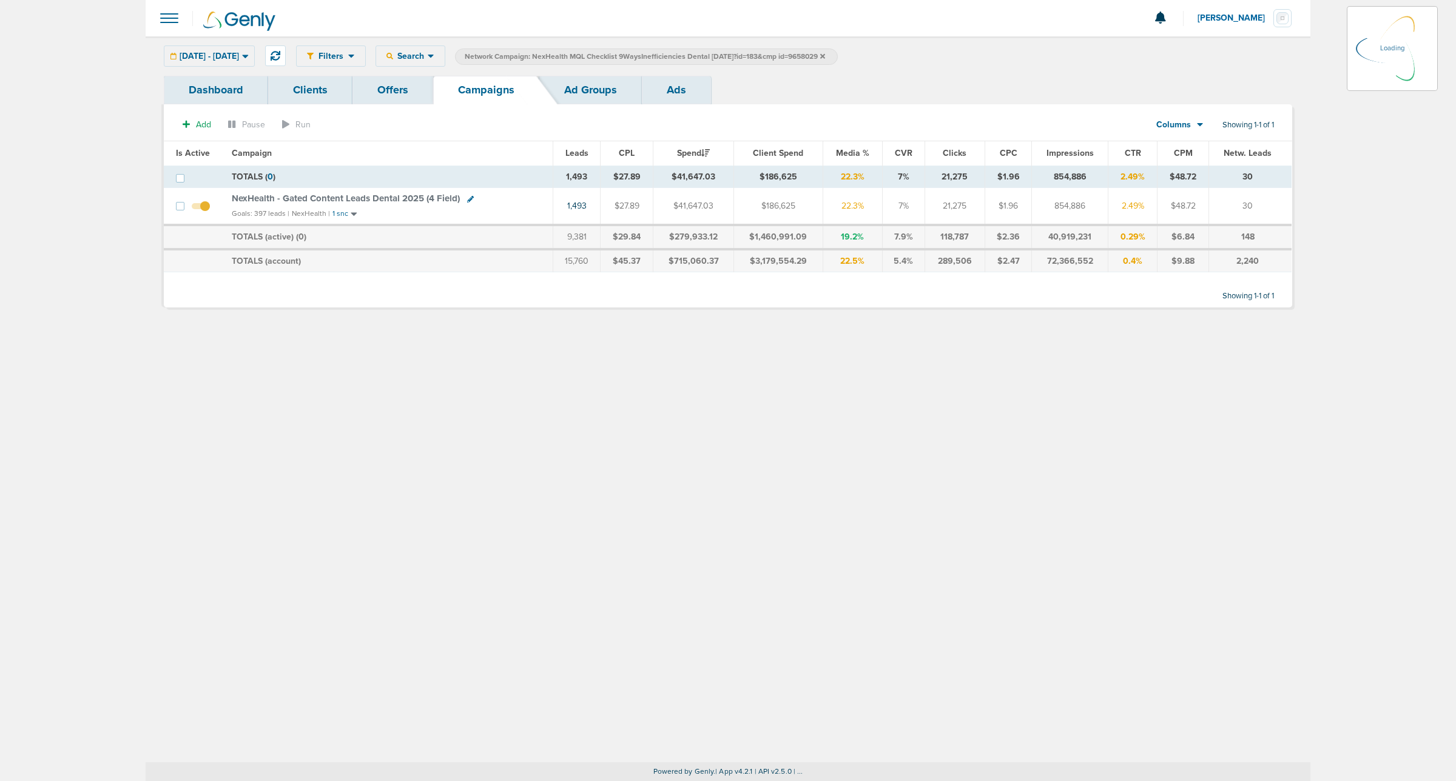
click at [825, 55] on icon at bounding box center [822, 55] width 5 height 5
click at [825, 58] on icon at bounding box center [822, 55] width 5 height 5
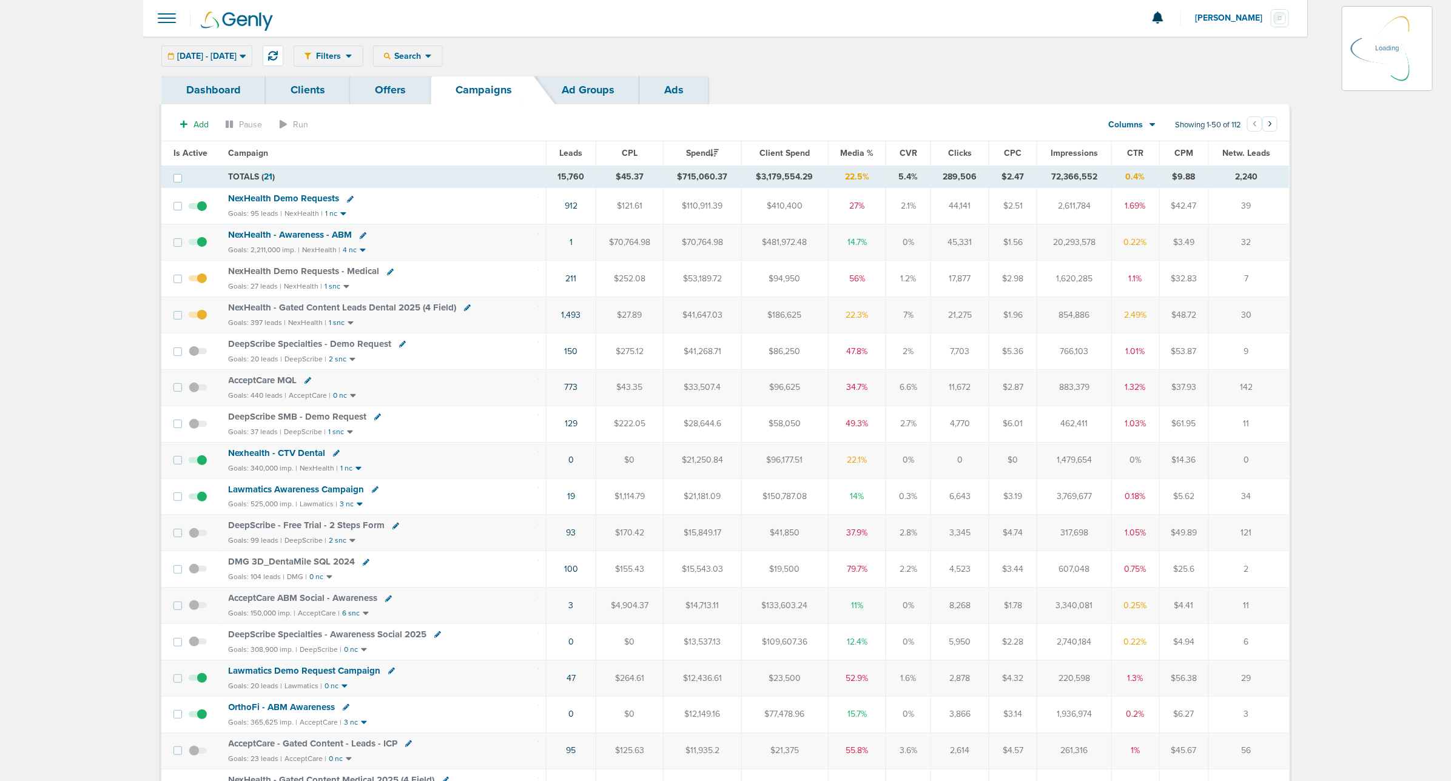
click at [252, 55] on div "01.01.2015 - 09.10.2025 Today Yesterday Last 7 Days Last 14 Days This Month Las…" at bounding box center [206, 55] width 91 height 21
click at [246, 58] on icon at bounding box center [243, 56] width 7 height 10
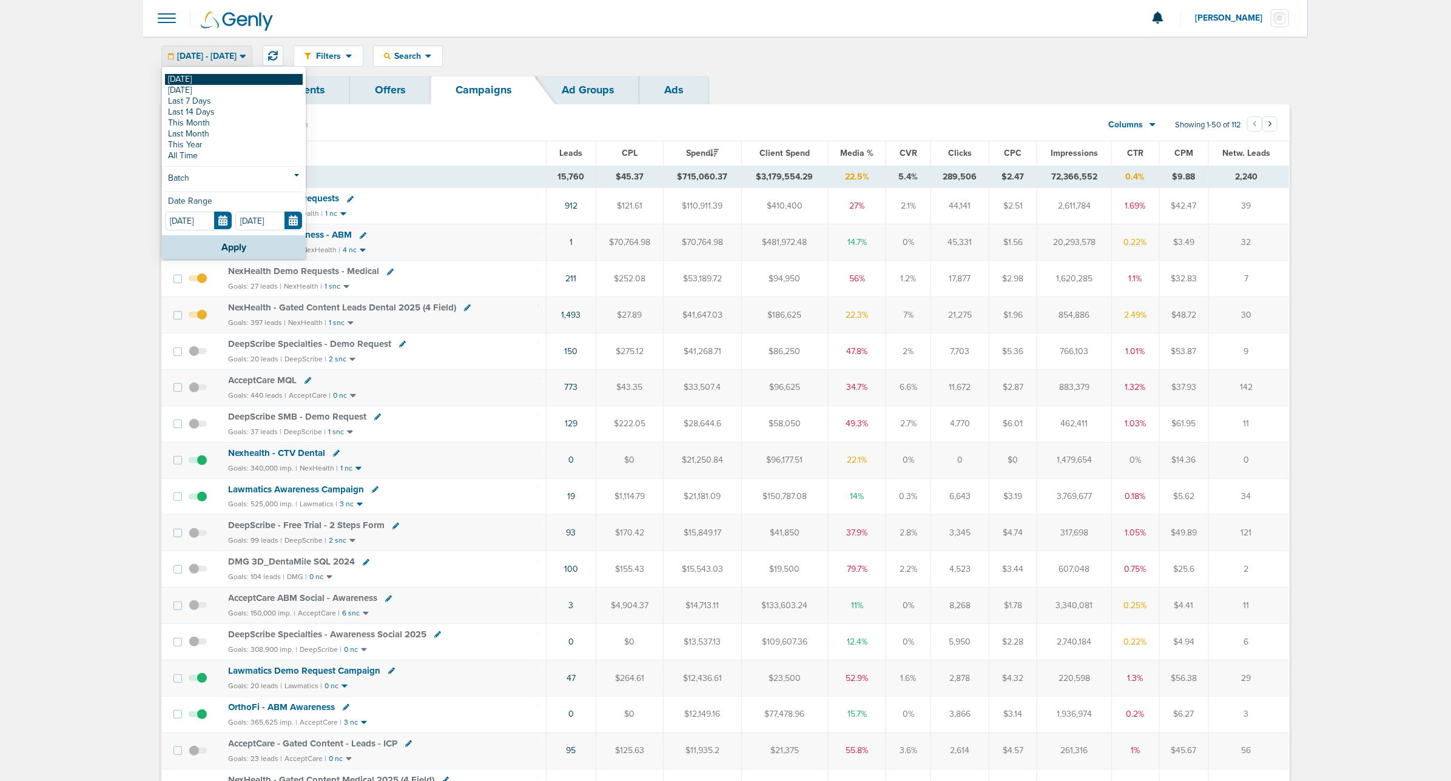
click at [207, 74] on link "[DATE]" at bounding box center [234, 79] width 138 height 11
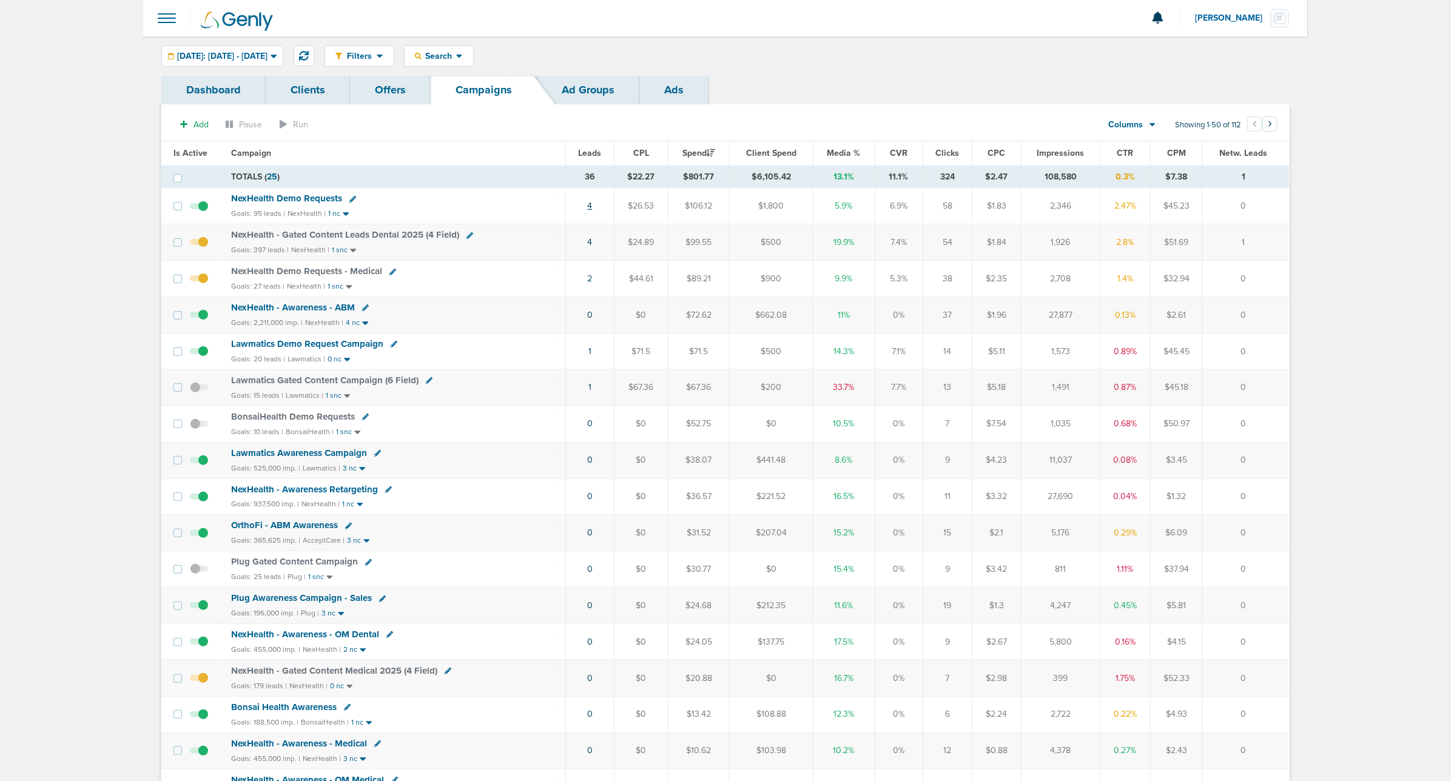
click at [587, 207] on link "4" at bounding box center [589, 206] width 5 height 10
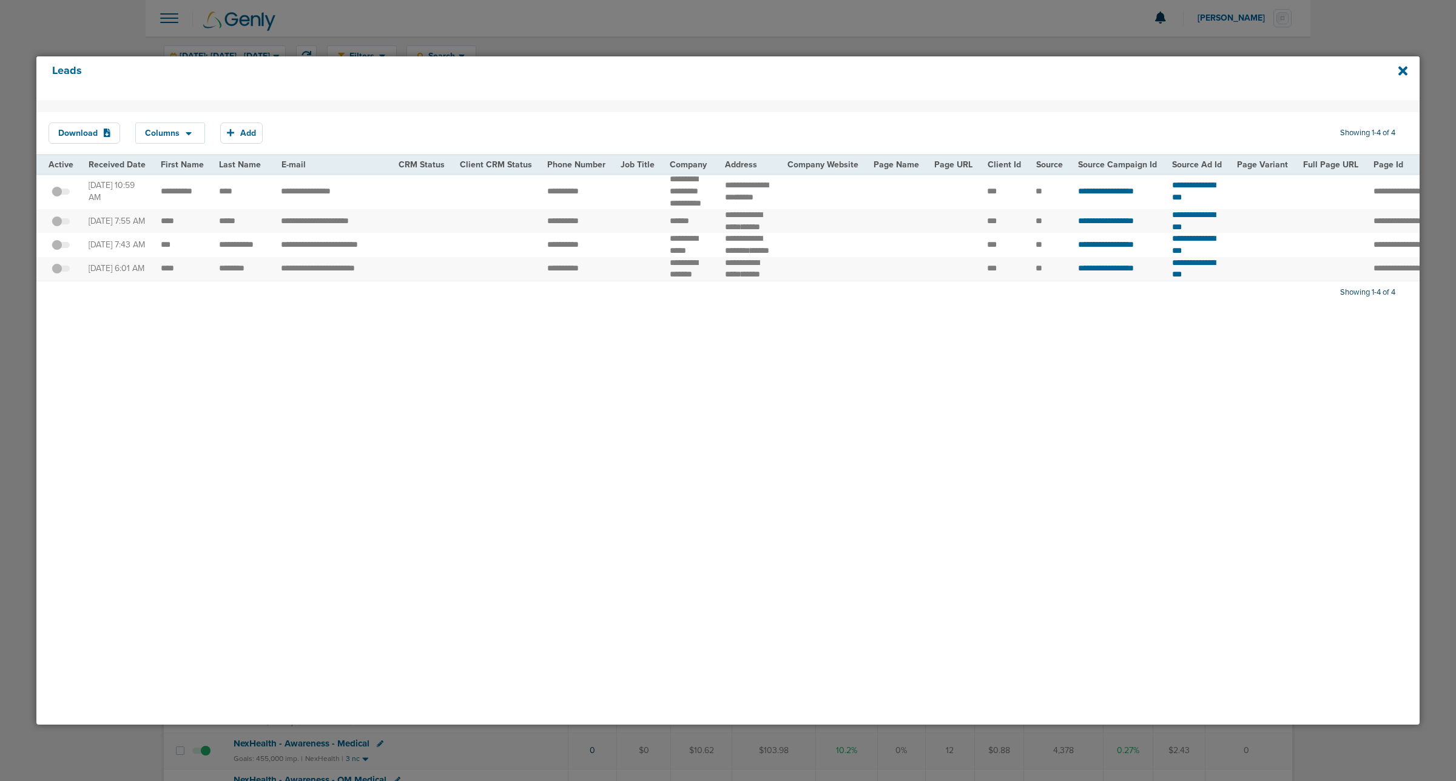
click at [1395, 68] on div "Leads" at bounding box center [727, 78] width 1383 height 44
click at [1401, 68] on icon at bounding box center [1402, 70] width 9 height 9
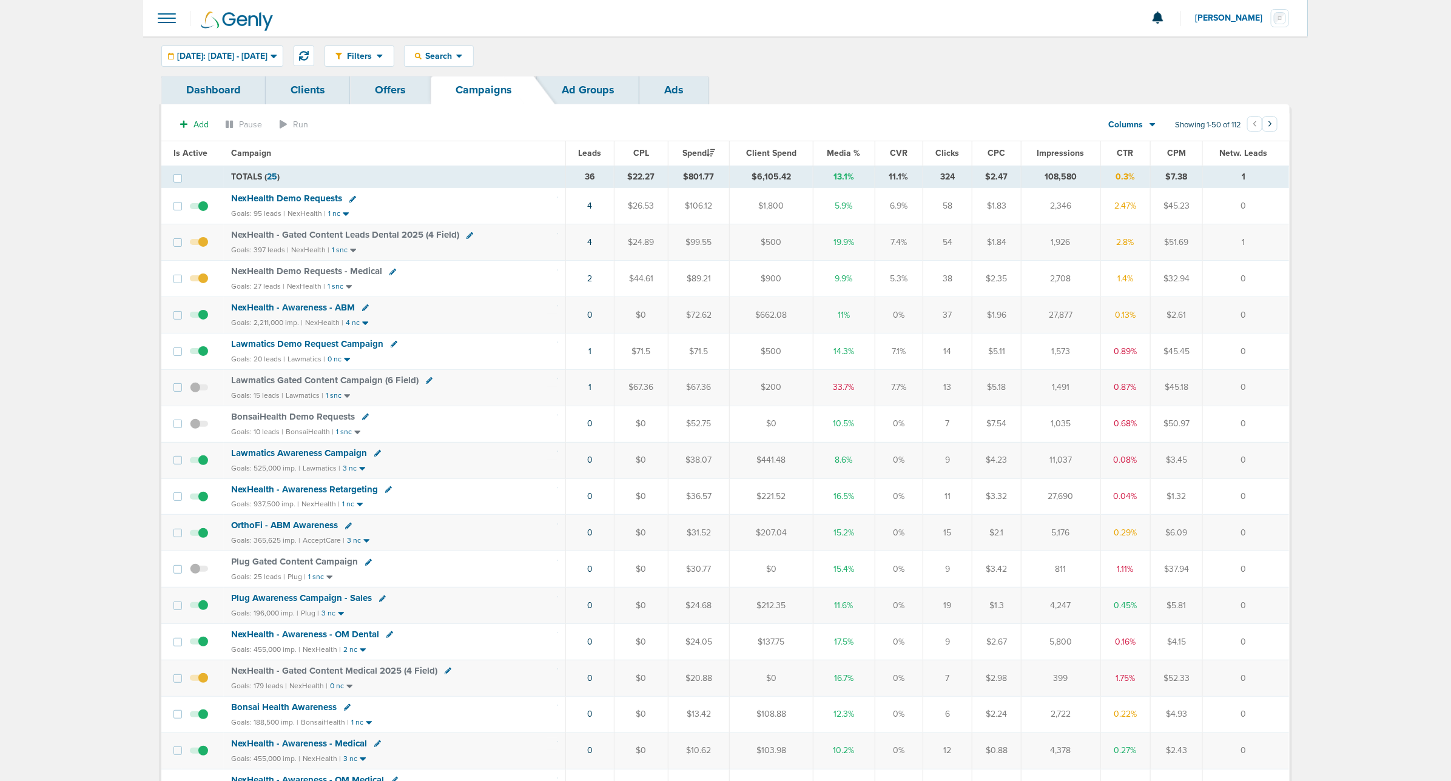
click at [848, 150] on span "Media %" at bounding box center [843, 153] width 33 height 10
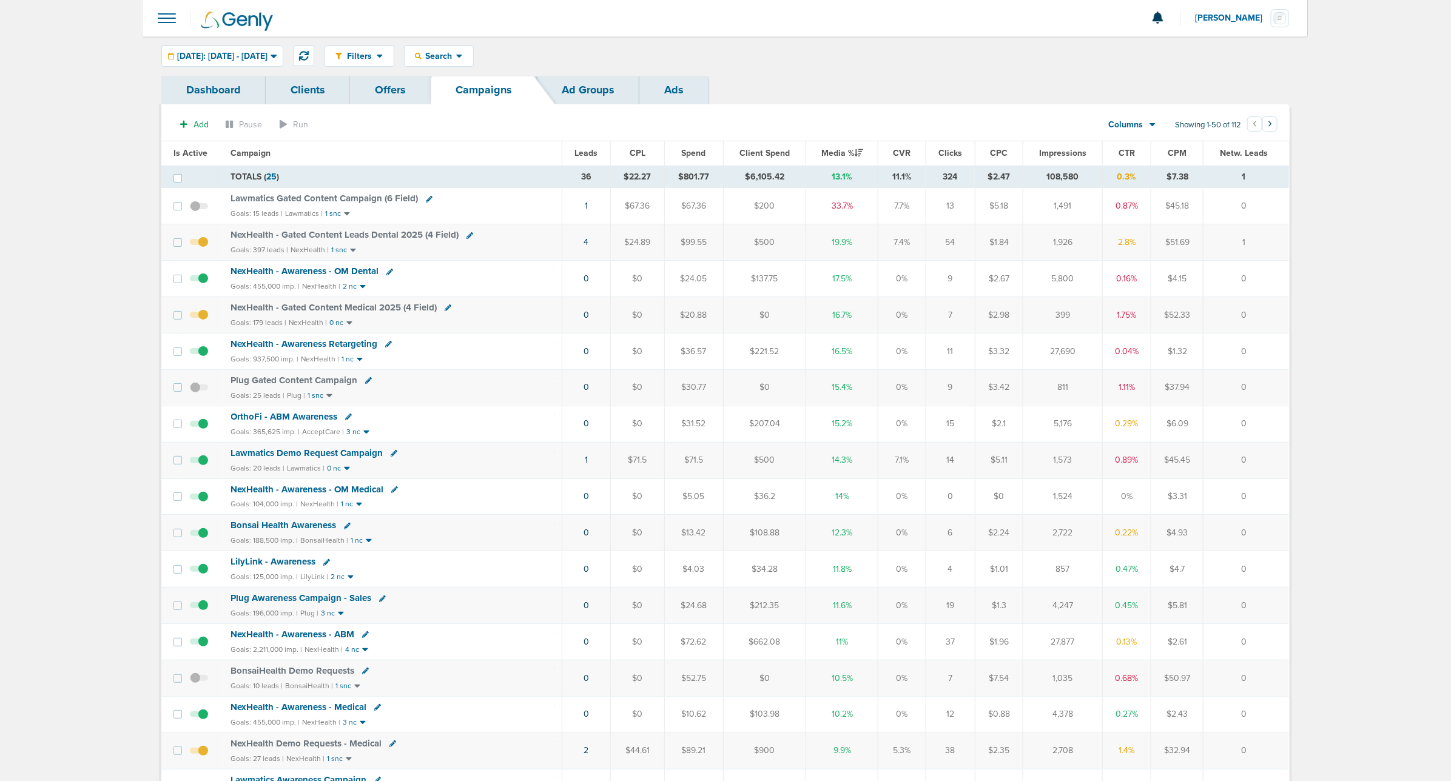
click at [307, 313] on span "NexHealth - Gated Content Medical 2025 (4 Field)" at bounding box center [334, 307] width 206 height 11
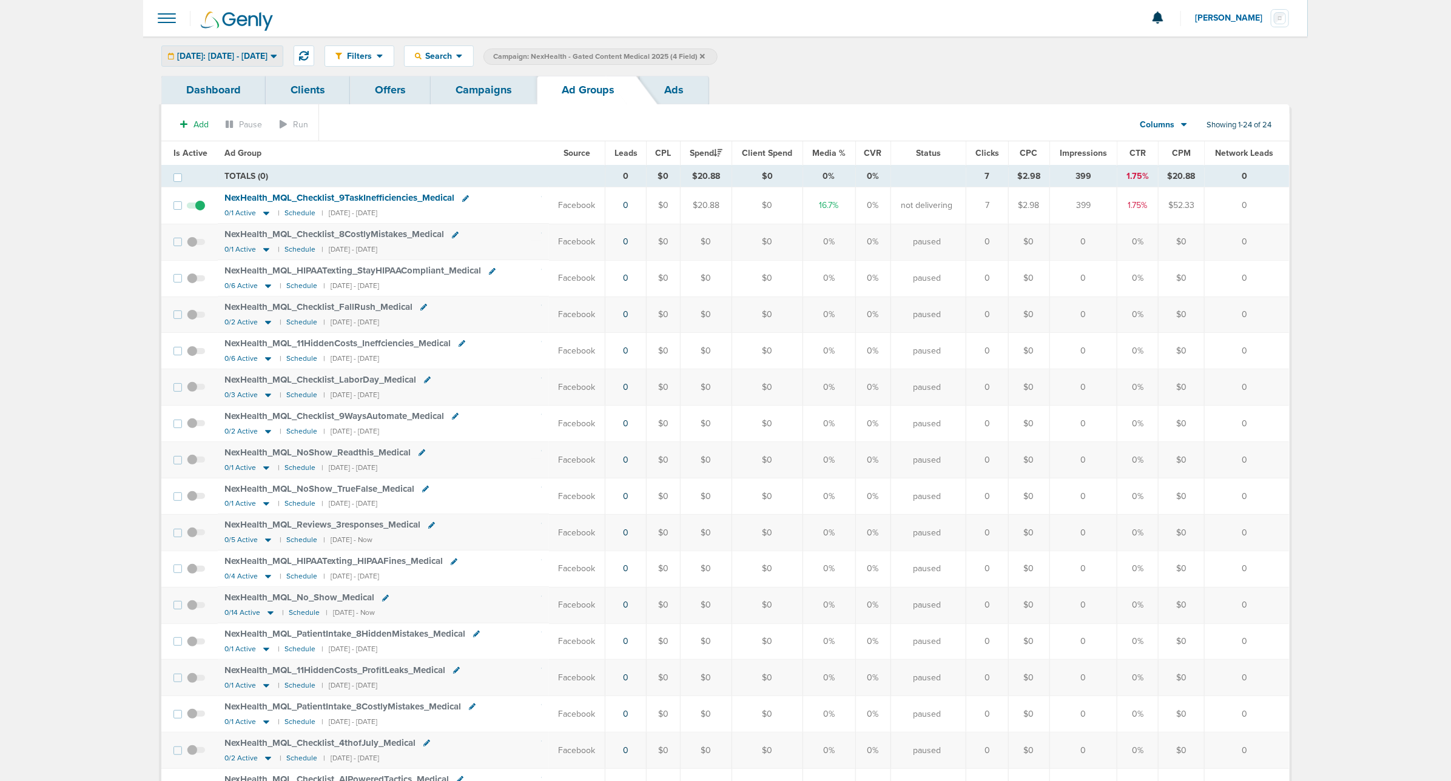
drag, startPoint x: 235, startPoint y: 70, endPoint x: 229, endPoint y: 56, distance: 15.5
click at [233, 69] on div "Filters Active Only Settings Status Active Inactive Objectives MQL SQL Traffic …" at bounding box center [725, 55] width 1164 height 39
click at [229, 56] on span "[DATE]: [DATE] - [DATE]" at bounding box center [222, 56] width 90 height 8
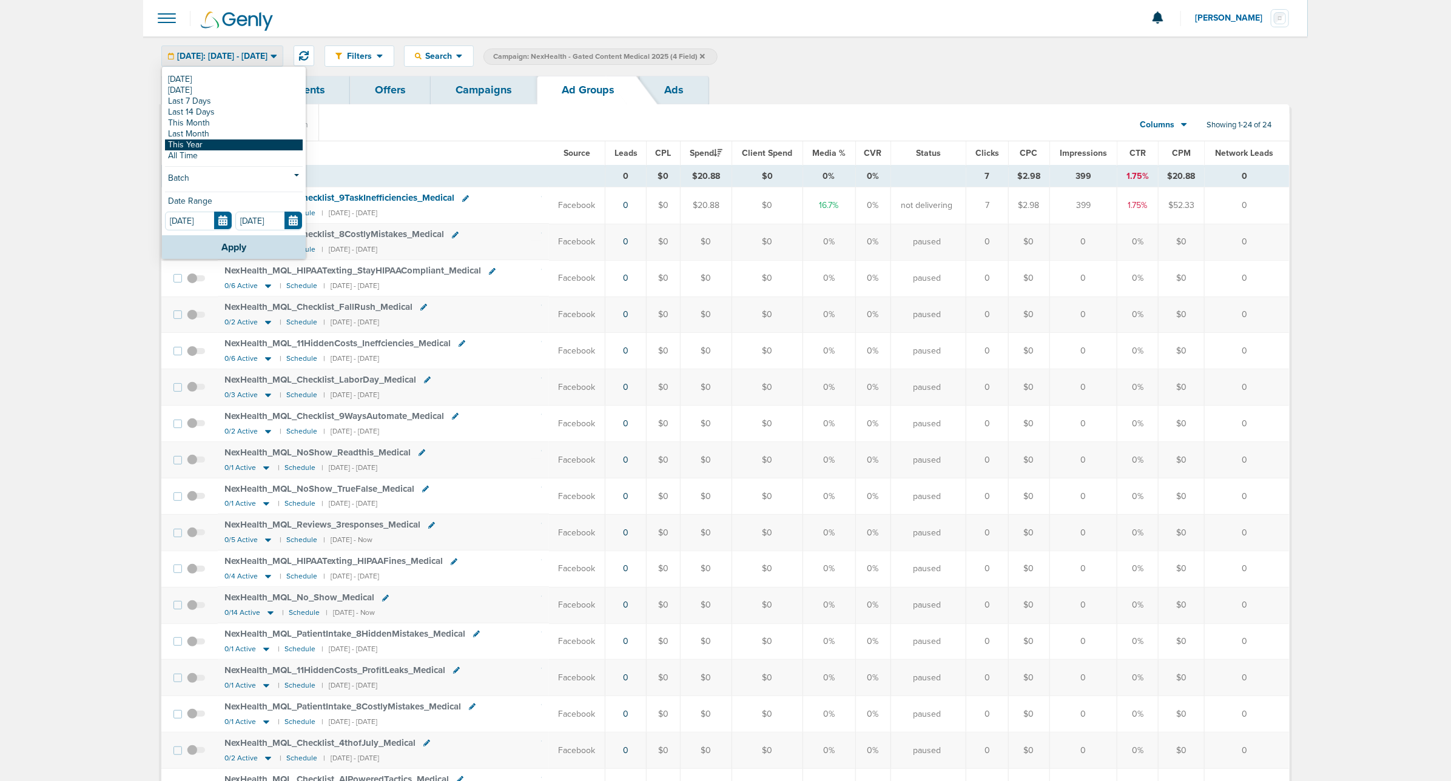
click at [213, 147] on link "This Year" at bounding box center [234, 144] width 138 height 11
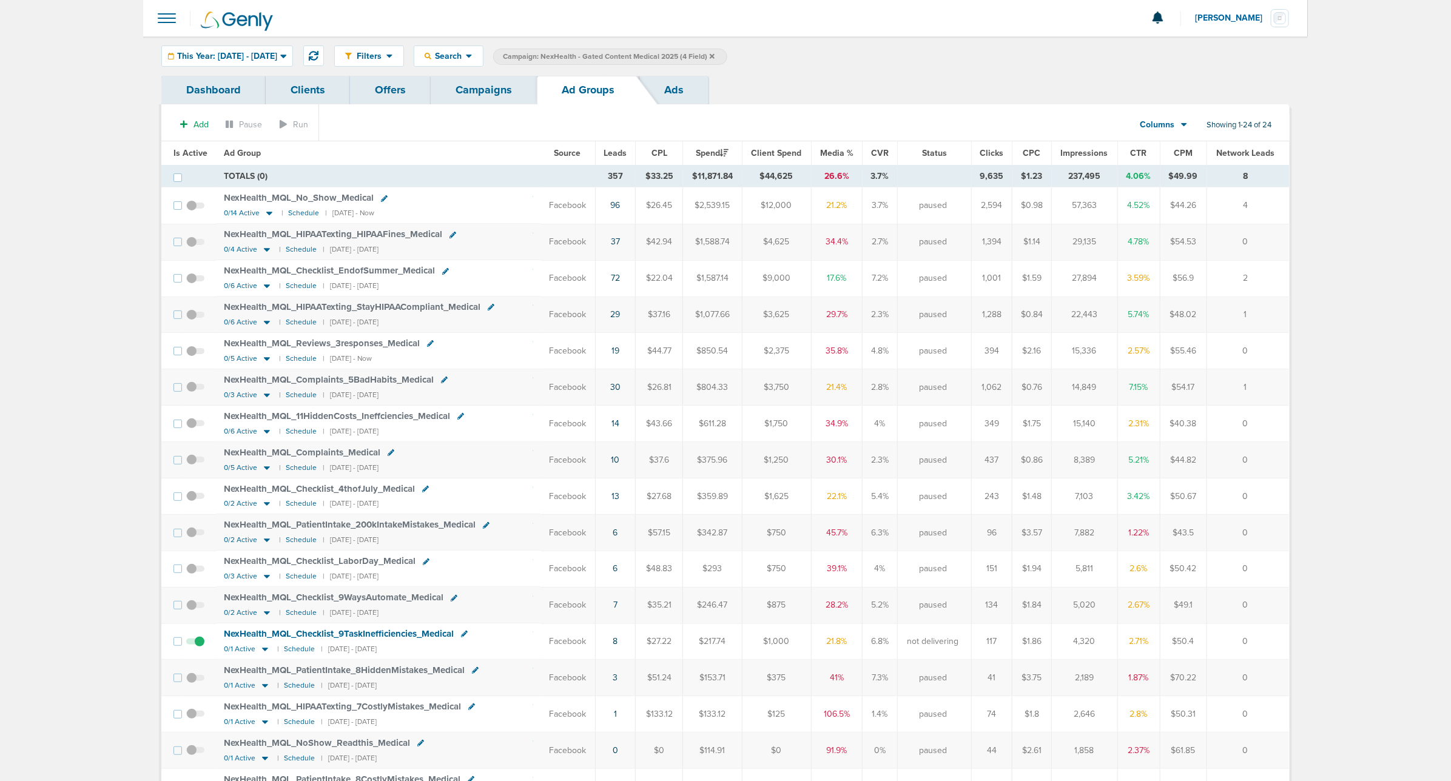
click at [614, 158] on span "Leads" at bounding box center [614, 153] width 23 height 10
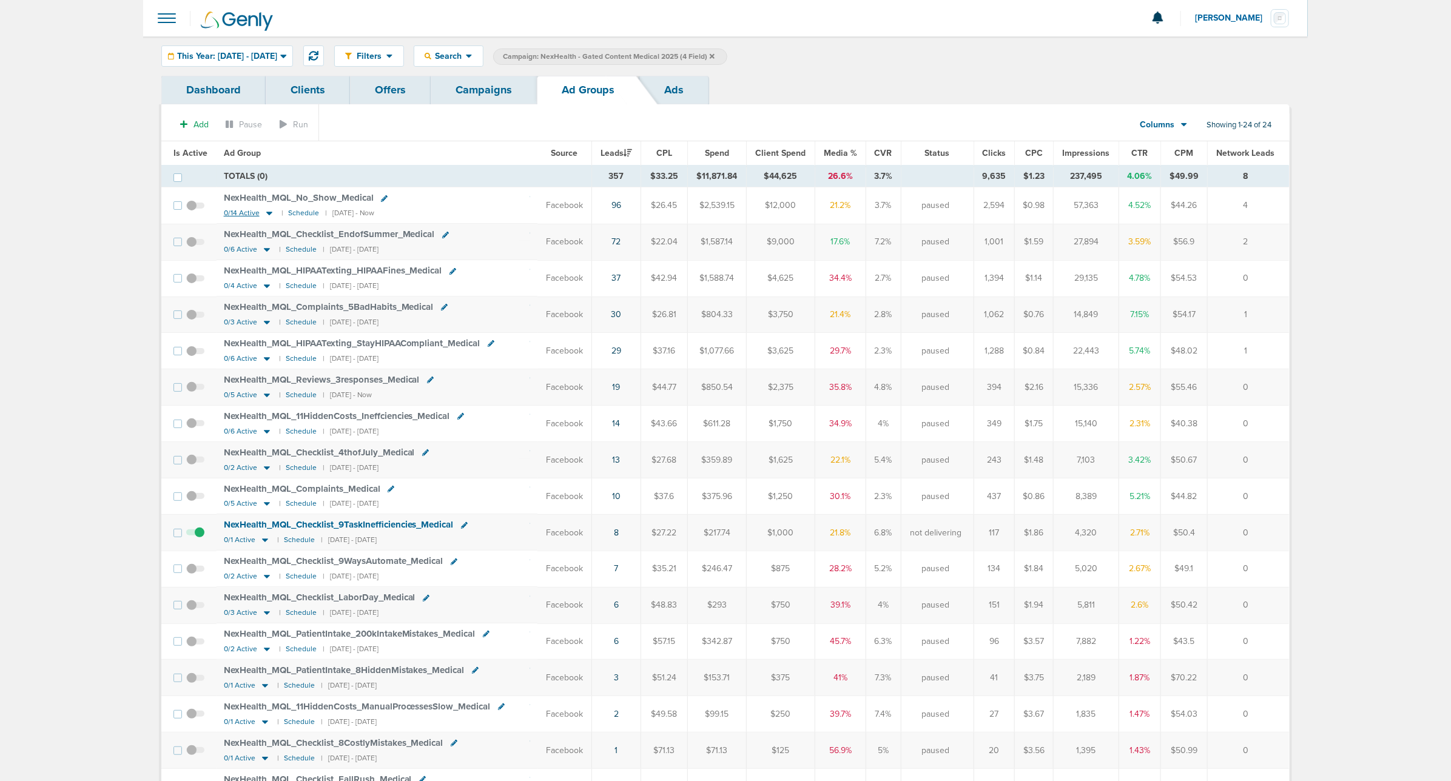
click at [266, 213] on icon at bounding box center [269, 214] width 6 height 4
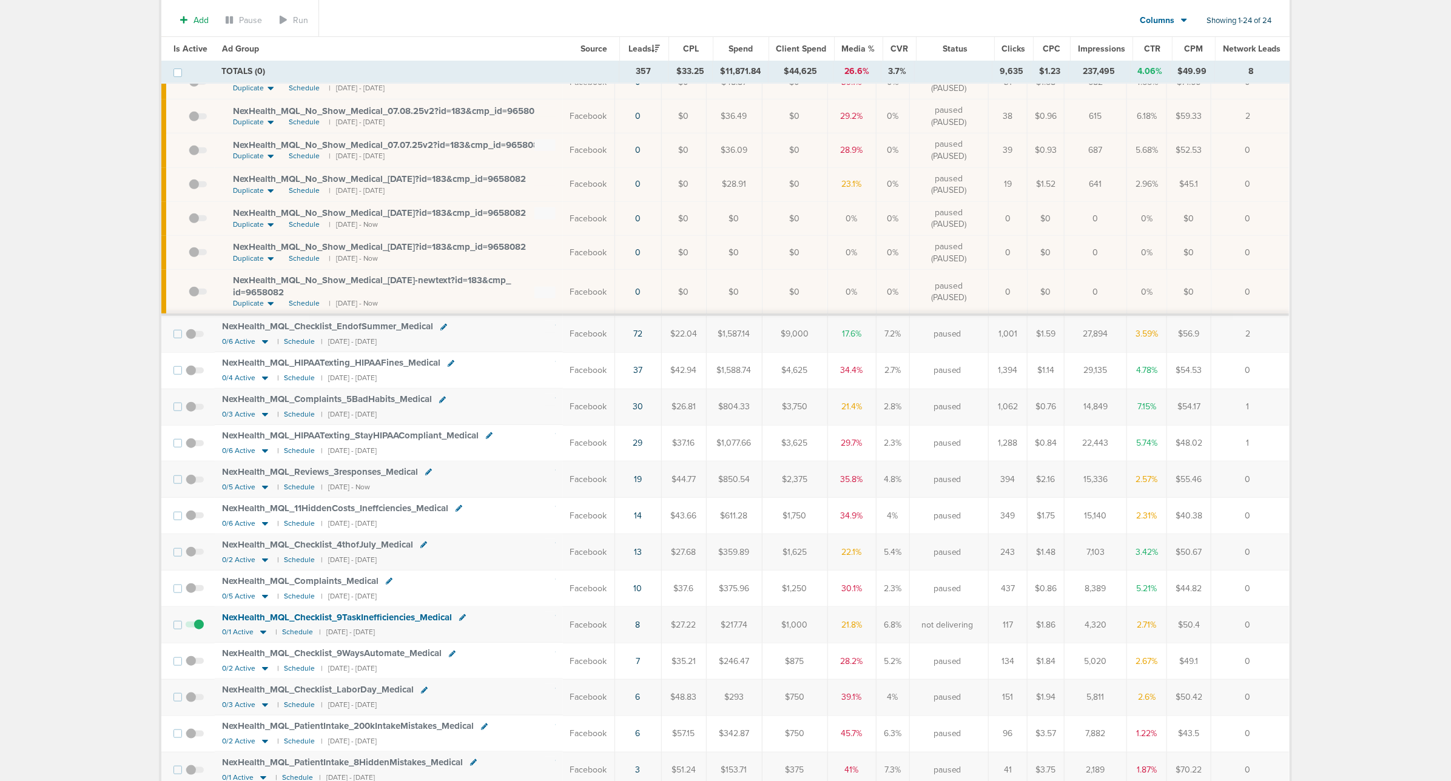
scroll to position [400, 0]
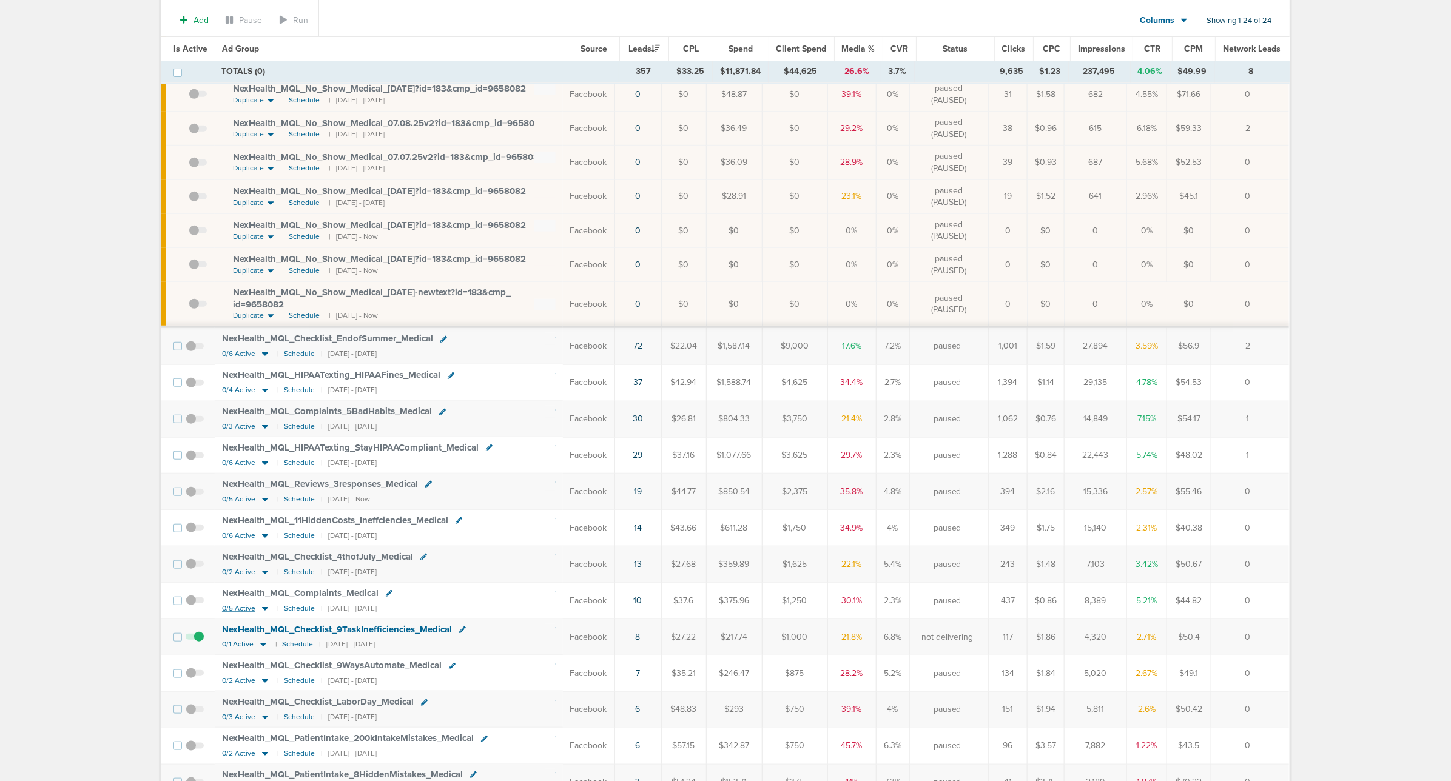
click at [264, 611] on icon at bounding box center [265, 609] width 6 height 4
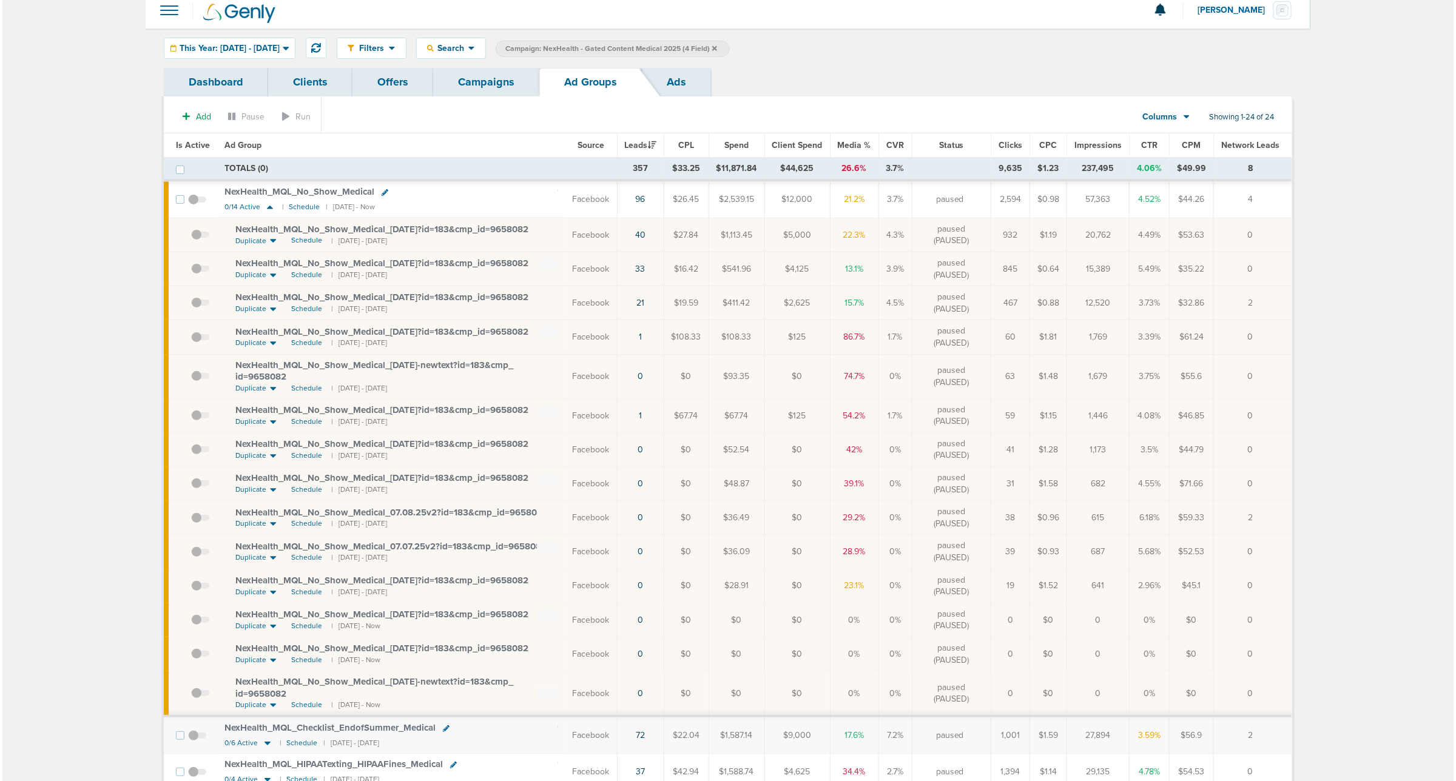
scroll to position [0, 0]
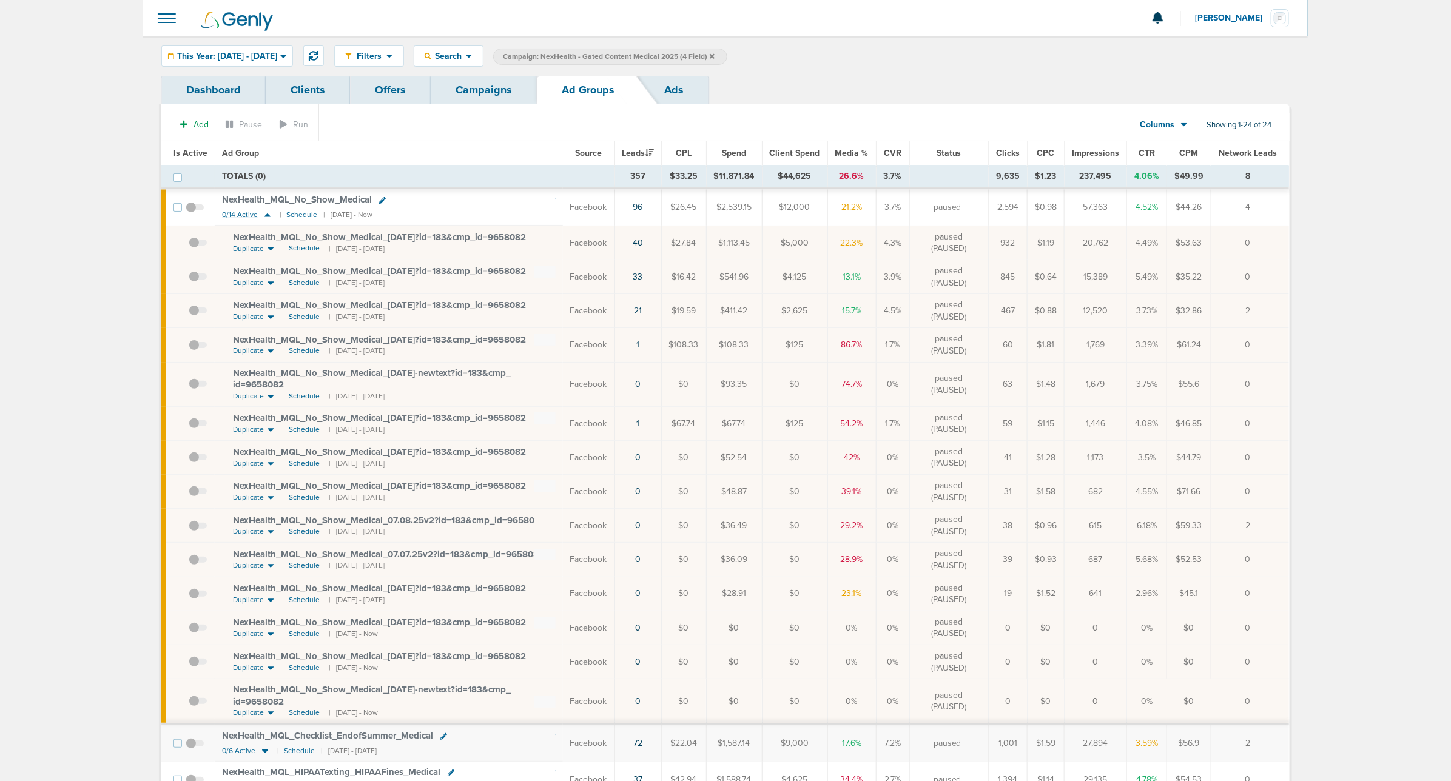
click at [268, 213] on icon at bounding box center [267, 215] width 12 height 10
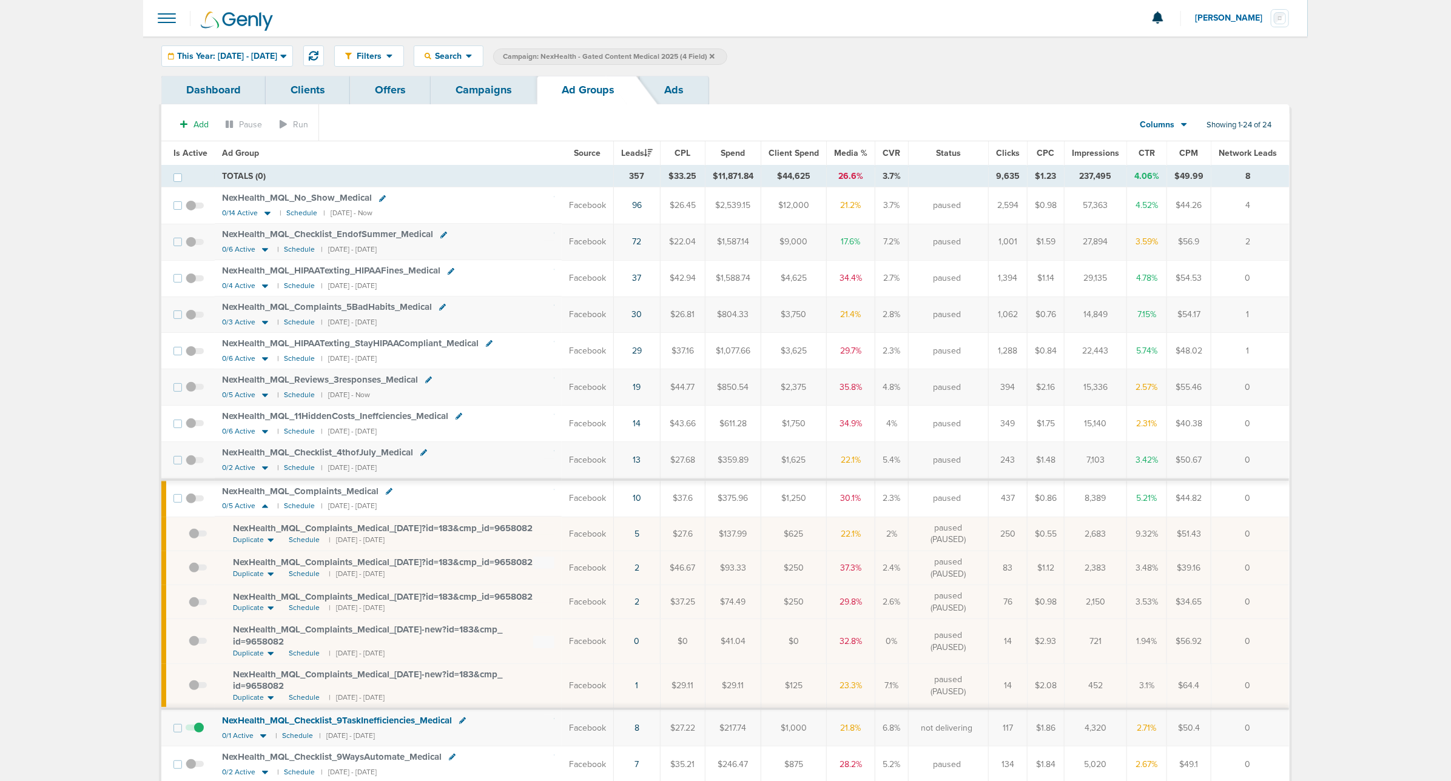
click at [1338, 237] on main "Notifications You have no unread notifications Lauren Mericle Profile Sign Out …" at bounding box center [725, 656] width 1451 height 1312
click at [292, 50] on div "This Year: 01.01.2025 - 09.10.2025" at bounding box center [227, 56] width 130 height 20
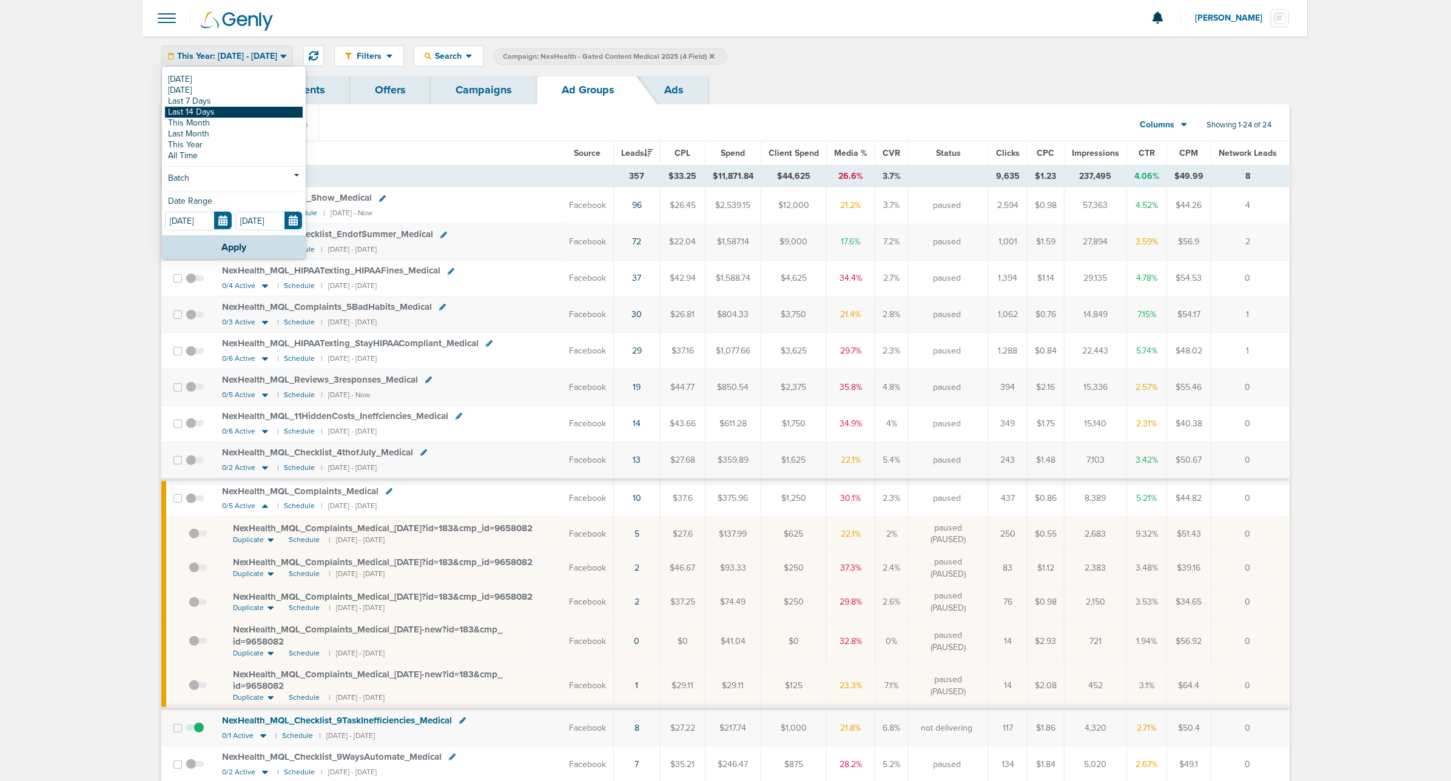
click at [213, 110] on link "Last 14 Days" at bounding box center [234, 112] width 138 height 11
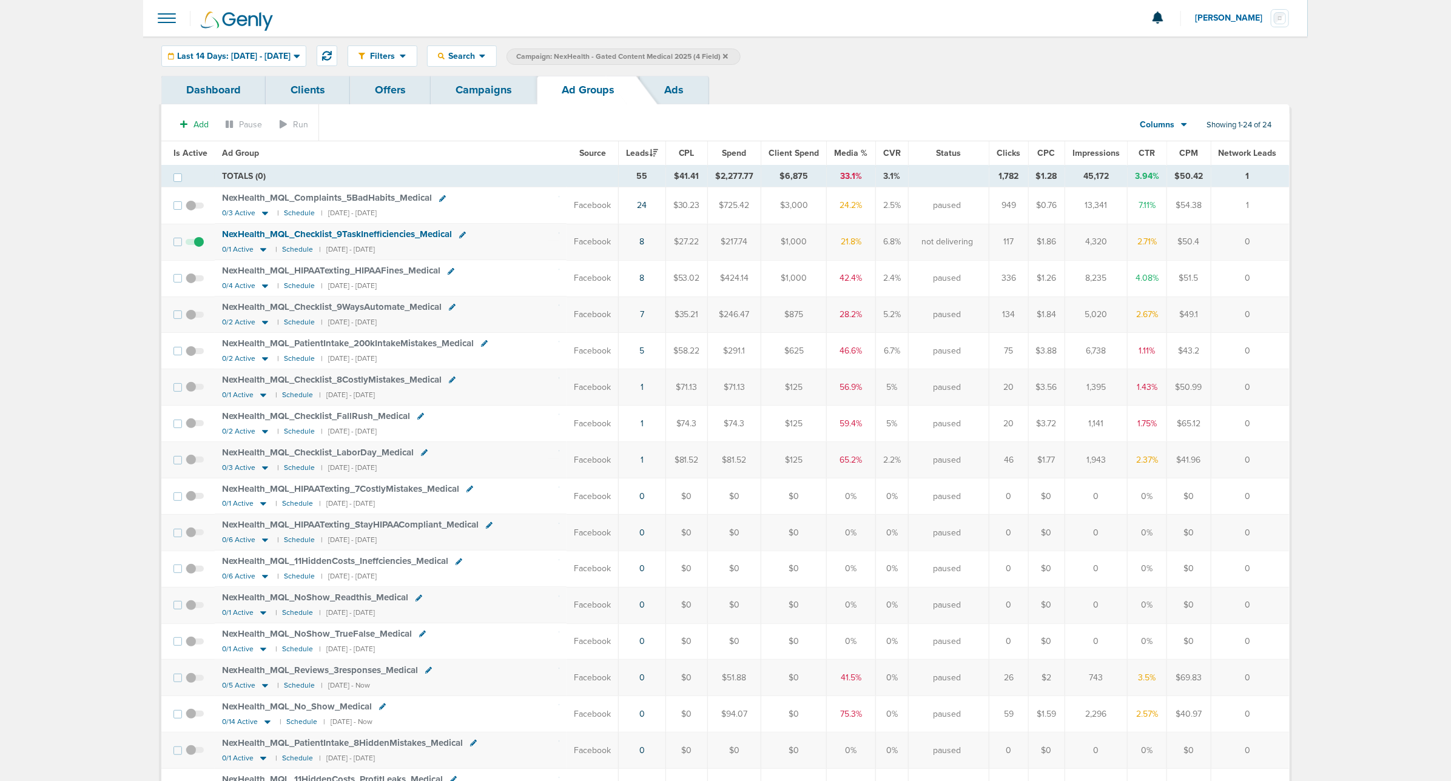
click at [857, 152] on span "Media %" at bounding box center [850, 153] width 33 height 10
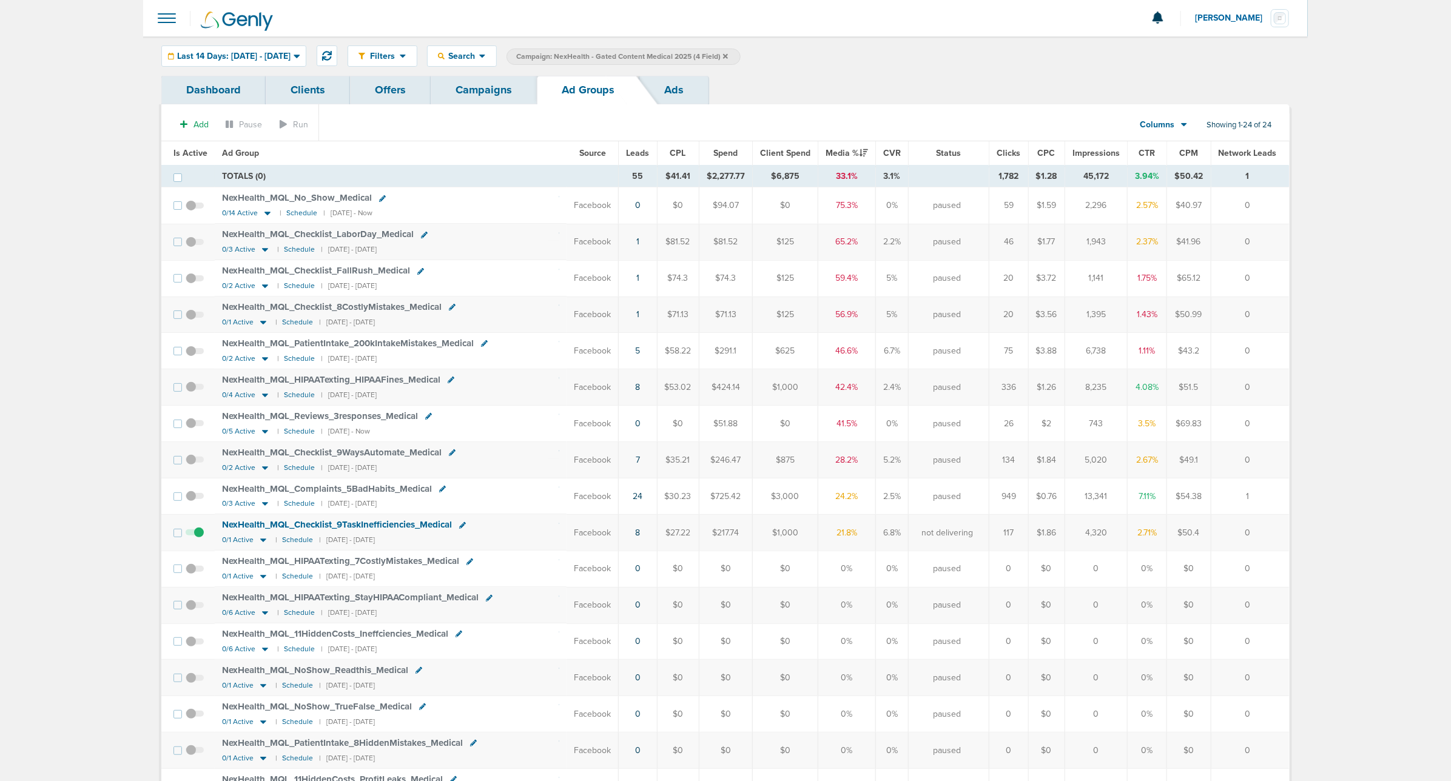
click at [484, 83] on link "Campaigns" at bounding box center [484, 90] width 106 height 29
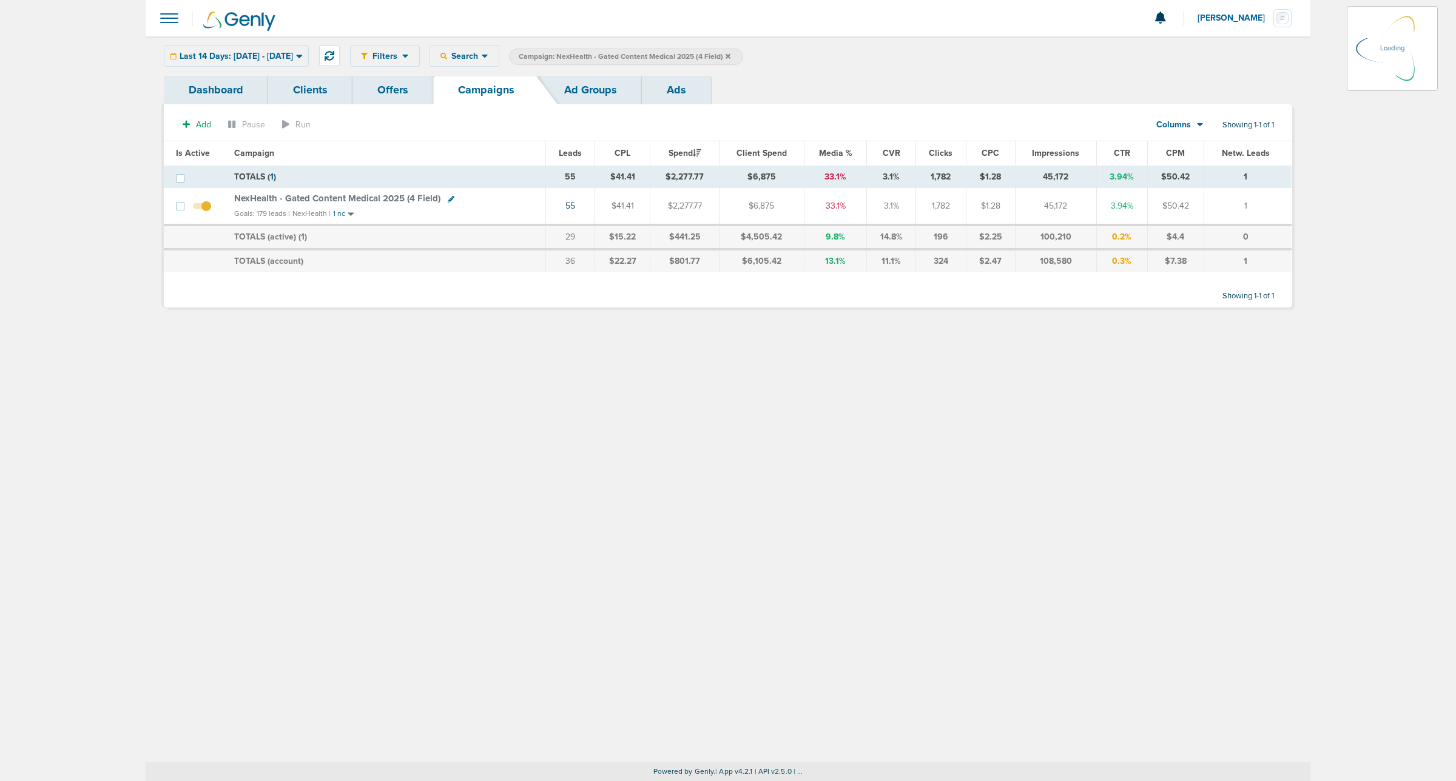
click at [730, 55] on icon at bounding box center [727, 56] width 5 height 7
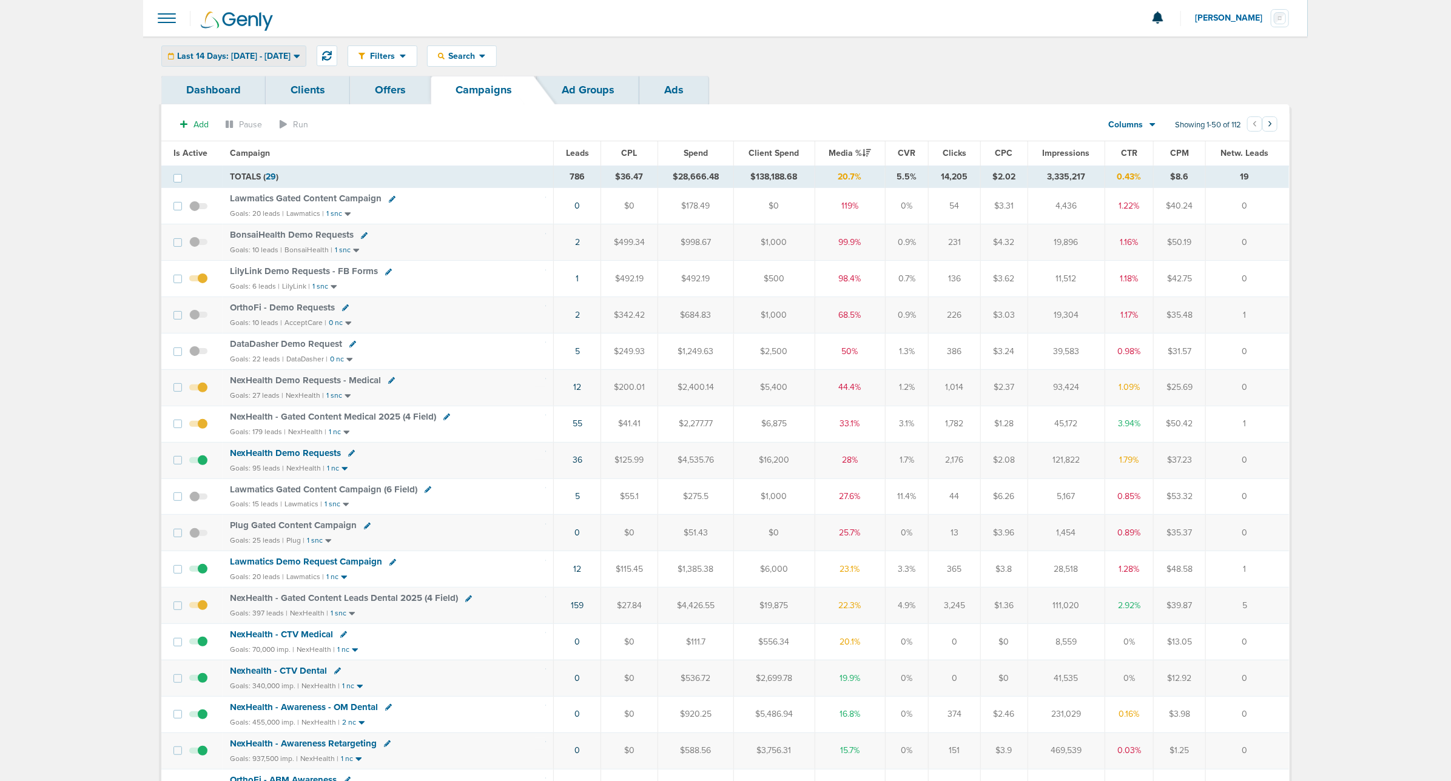
click at [271, 59] on span "Last 14 Days: 08.27.2025 - 09.10.2025" at bounding box center [233, 56] width 113 height 8
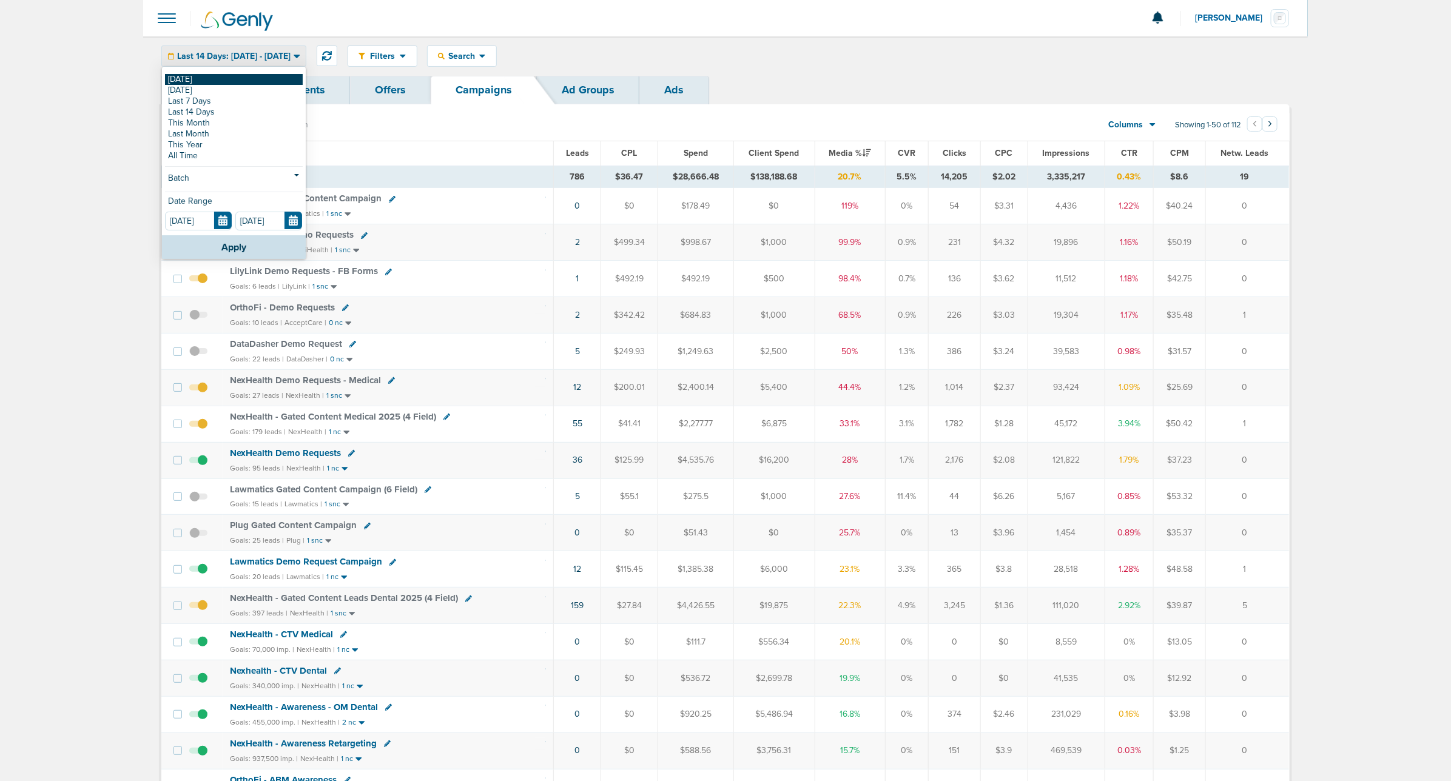
click at [219, 76] on link "[DATE]" at bounding box center [234, 79] width 138 height 11
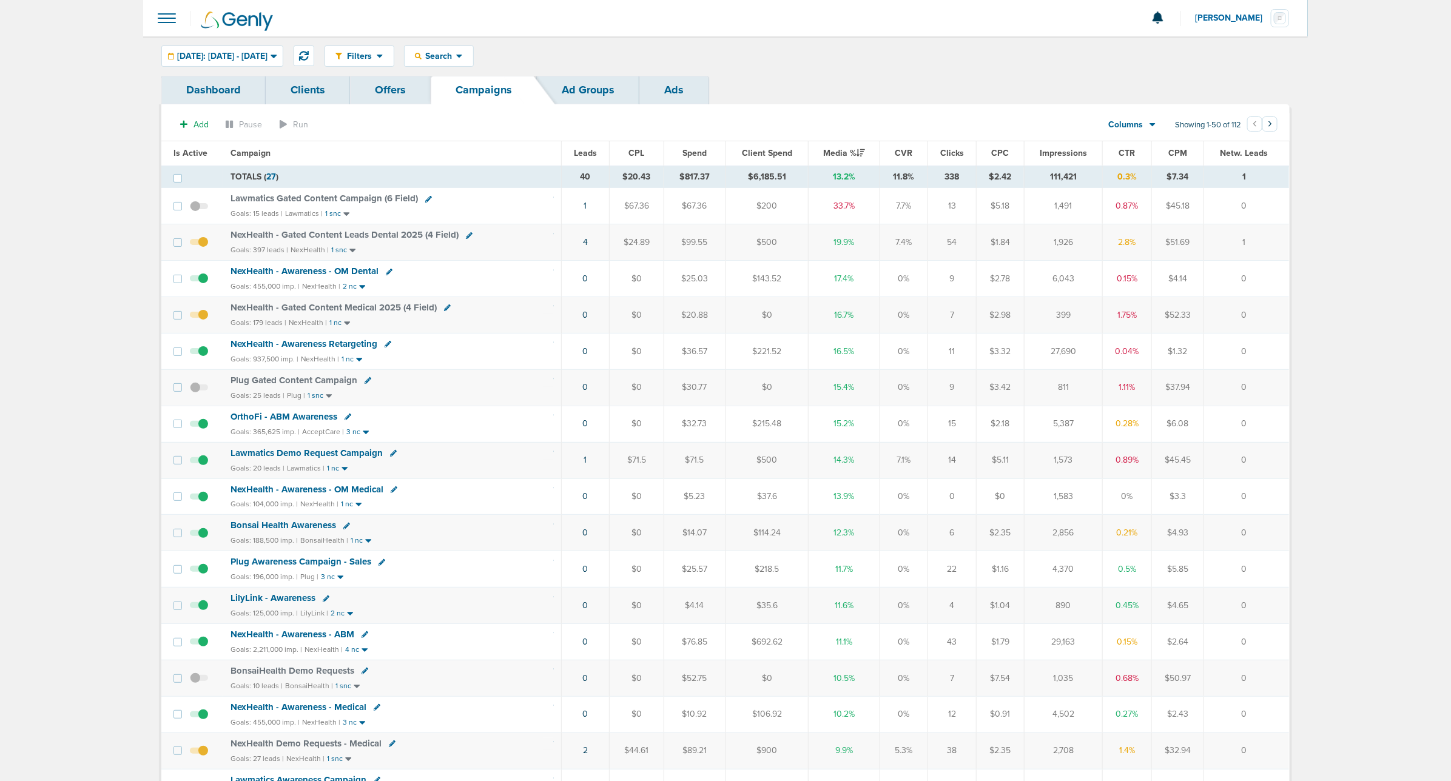
click at [334, 314] on div "NexHealth - Gated Content Medical 2025 (4 Field)" at bounding box center [391, 308] width 323 height 12
click at [340, 310] on span "NexHealth - Gated Content Medical 2025 (4 Field)" at bounding box center [333, 307] width 206 height 11
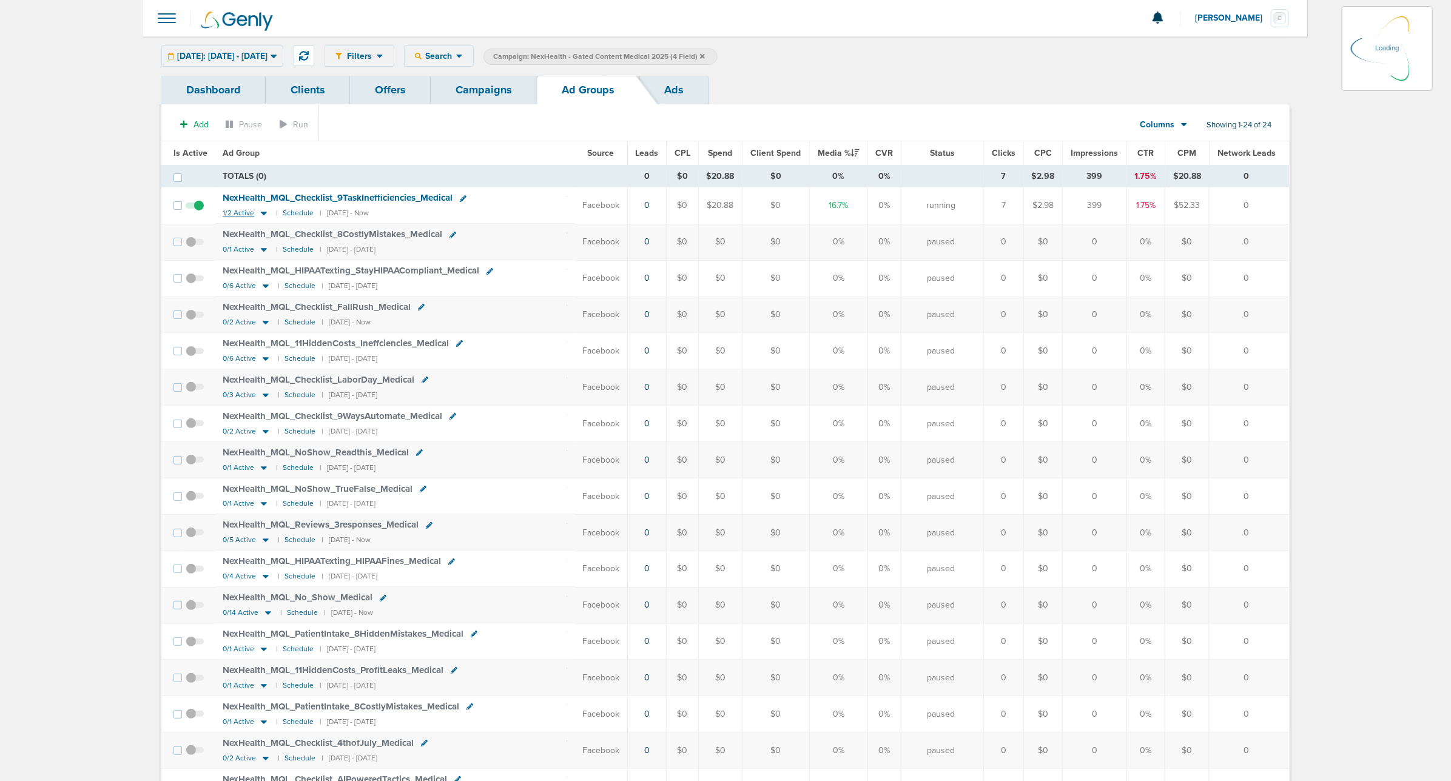
click at [261, 213] on icon at bounding box center [264, 214] width 6 height 4
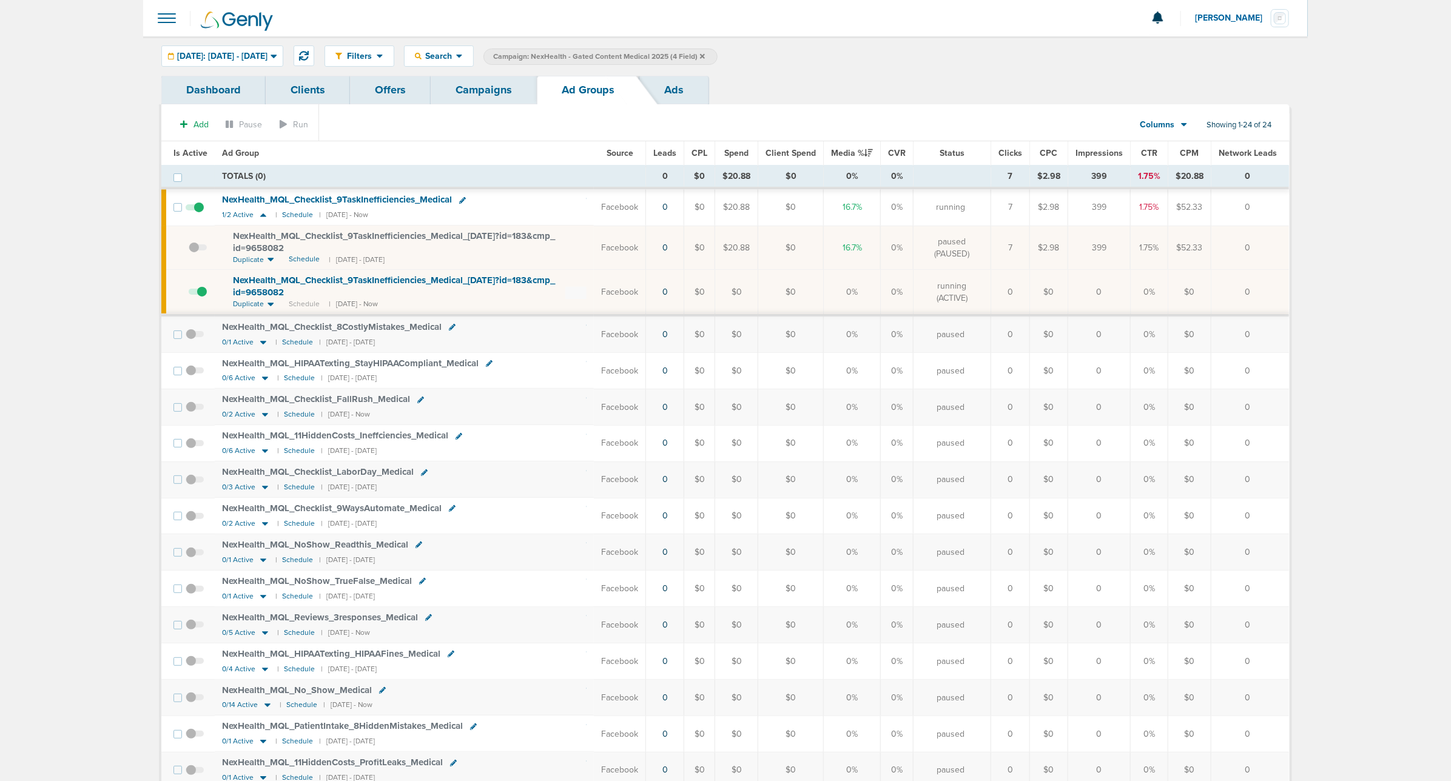
click at [495, 86] on link "Campaigns" at bounding box center [484, 90] width 106 height 29
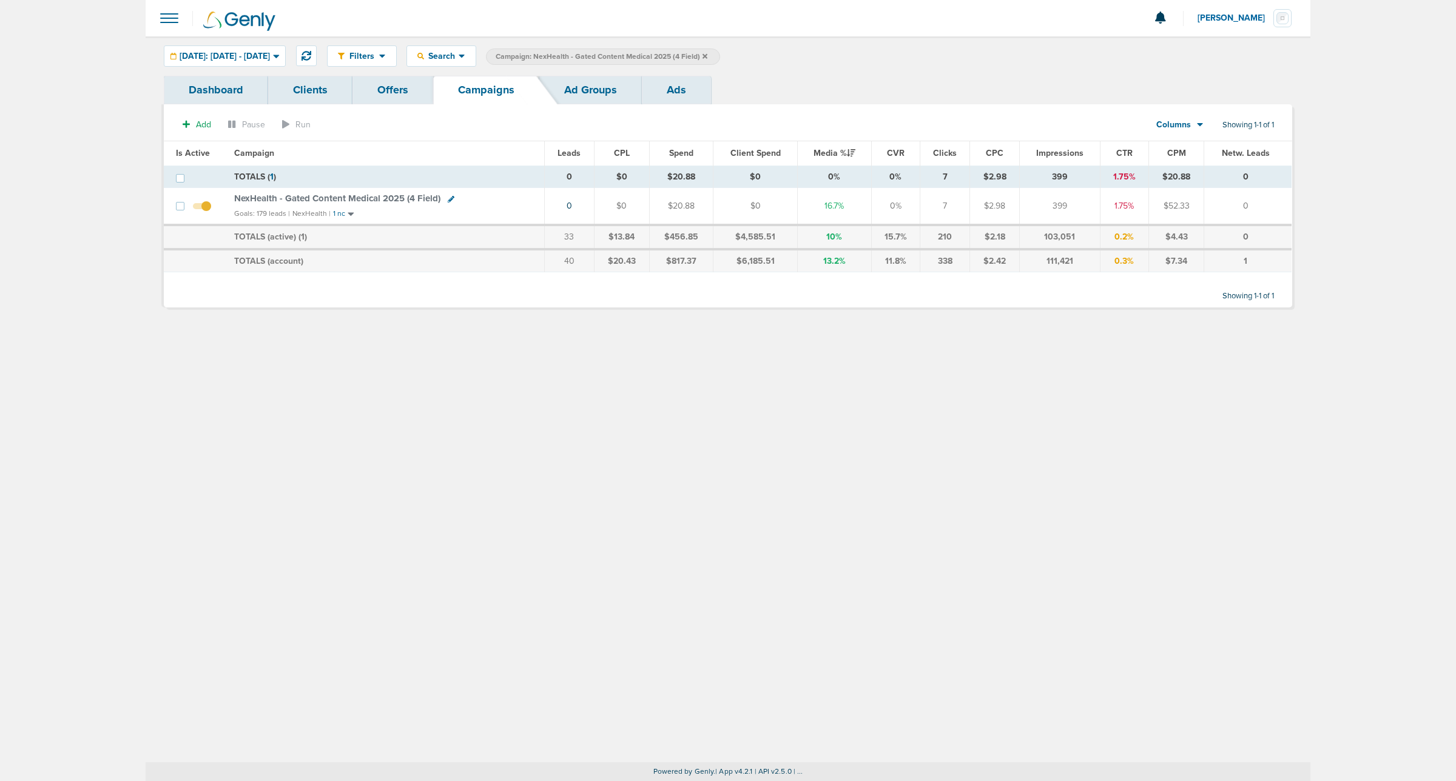
click at [448, 196] on icon at bounding box center [451, 199] width 7 height 7
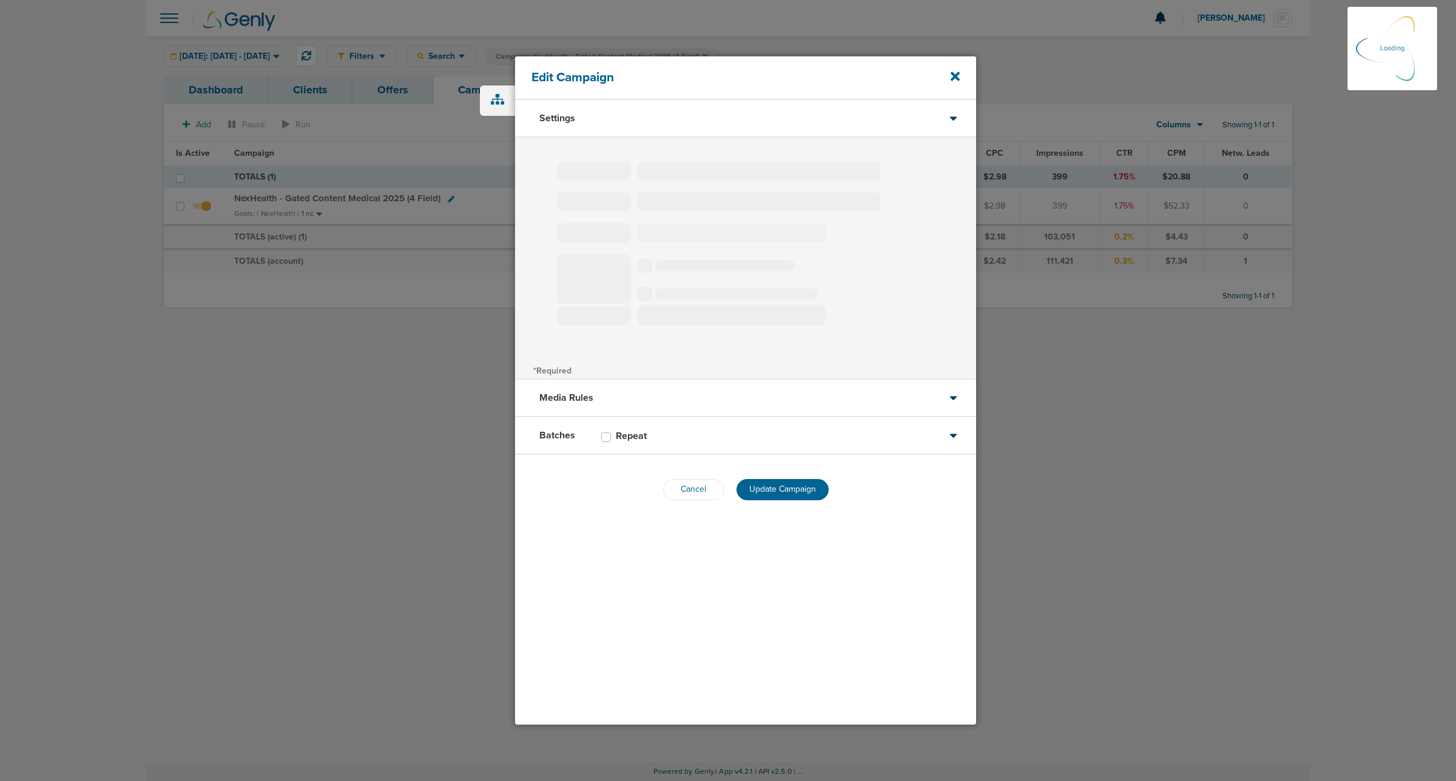
type input "NexHealth - Gated Content Medical 2025 (4 Field)"
select select "Leads"
radio input "true"
select select "readWrite"
select select "1"
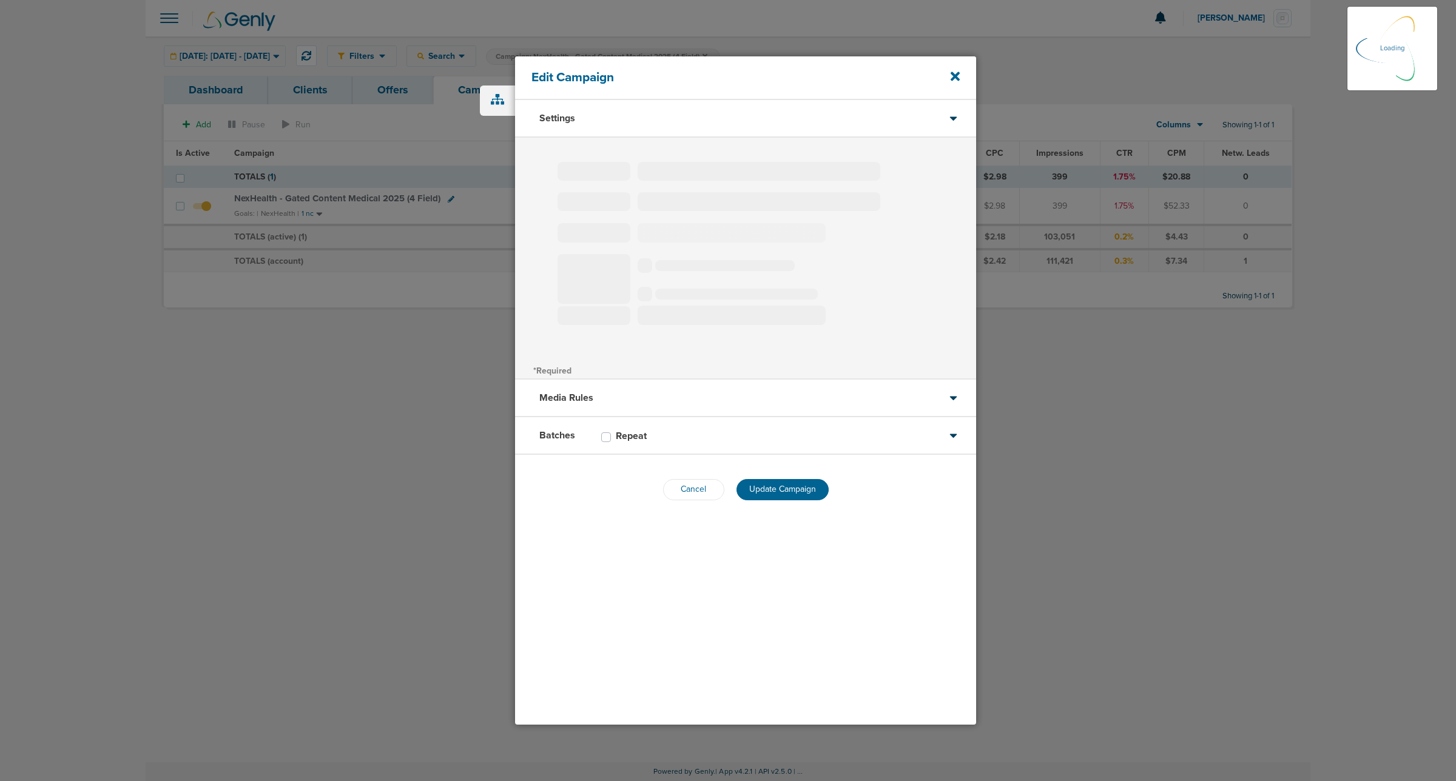
select select "1"
select select "2"
select select "3"
select select "4"
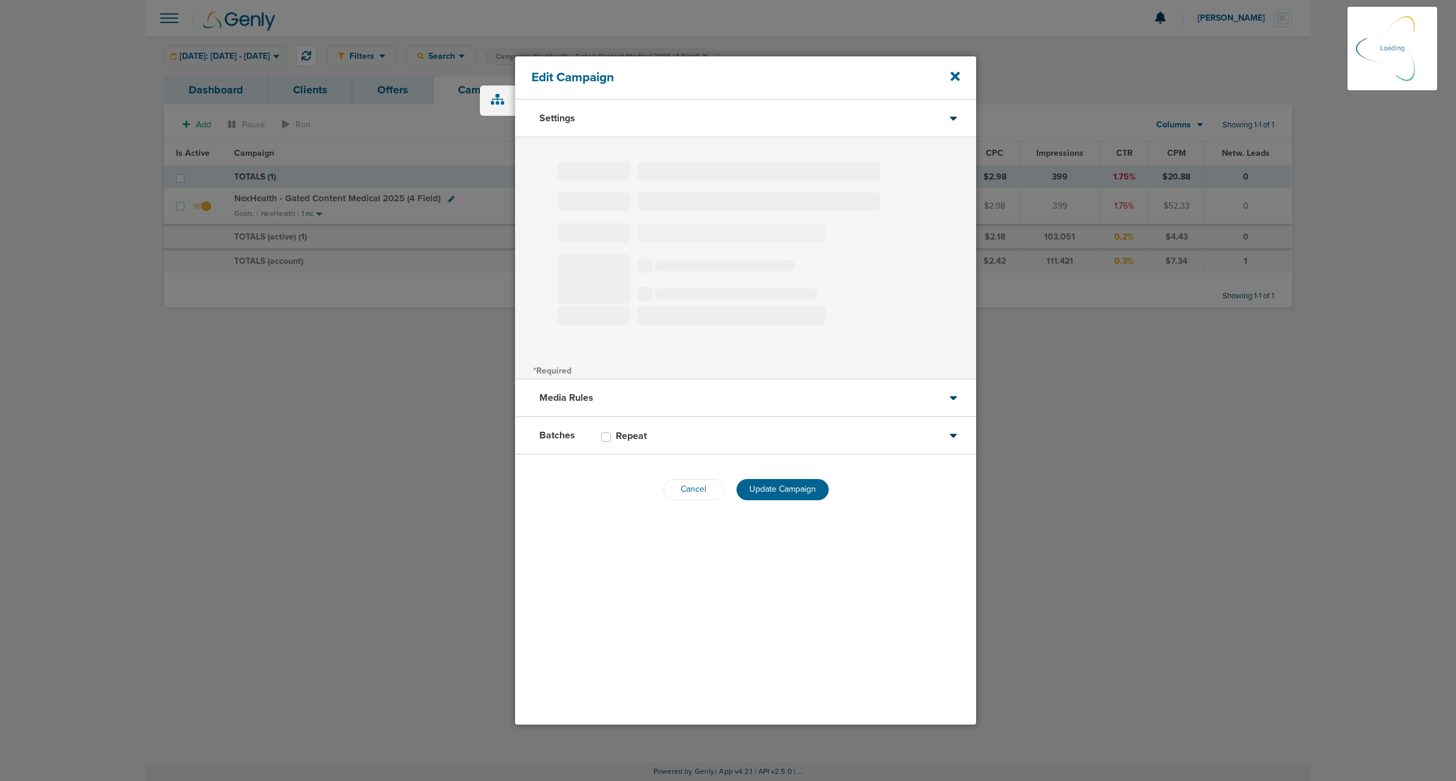
select select "6"
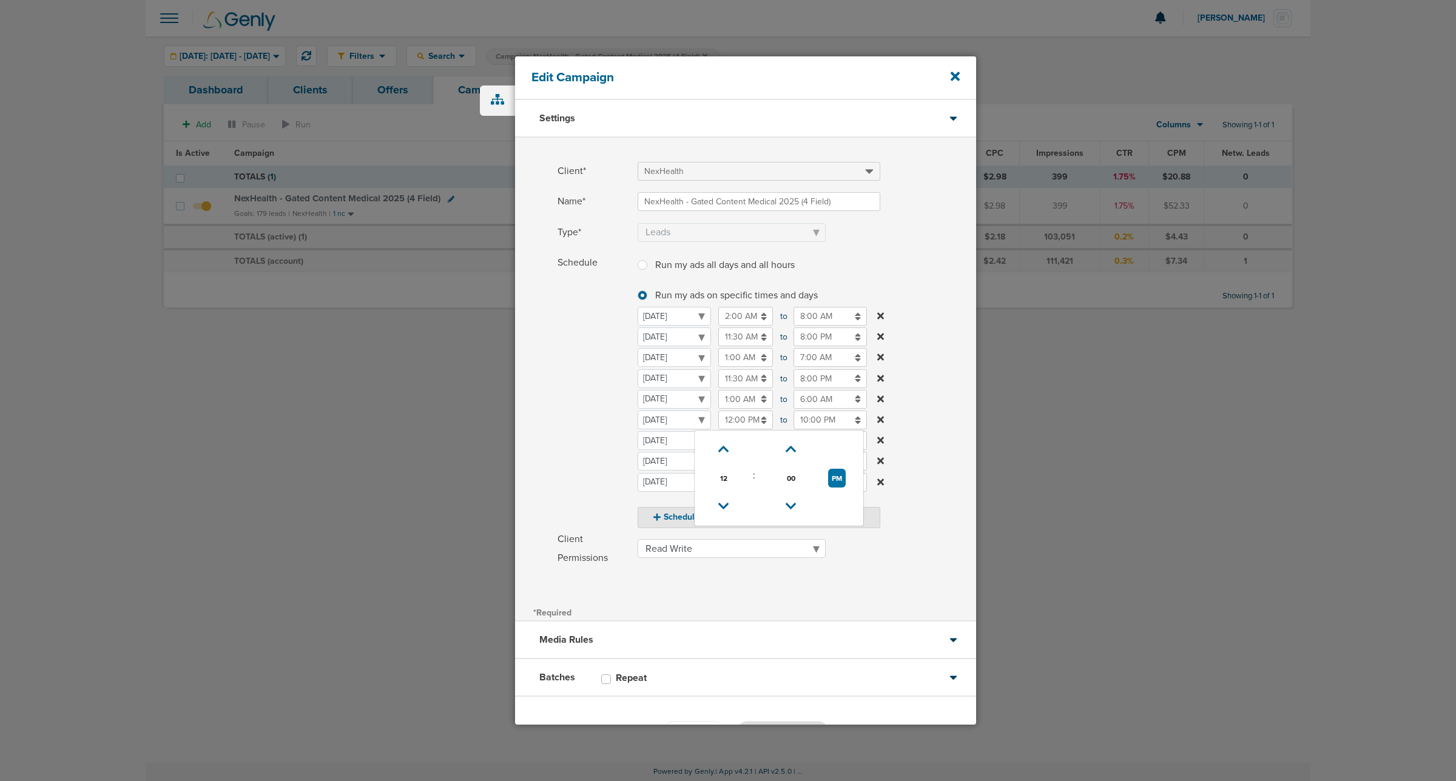
click at [743, 425] on input "12:00 PM" at bounding box center [745, 420] width 55 height 19
click at [722, 497] on link at bounding box center [723, 506] width 21 height 19
type input "11:00 AM"
click at [919, 420] on label "Schedule Run my ads all days and all hours Run my ads all days and all hours Ru…" at bounding box center [766, 391] width 418 height 275
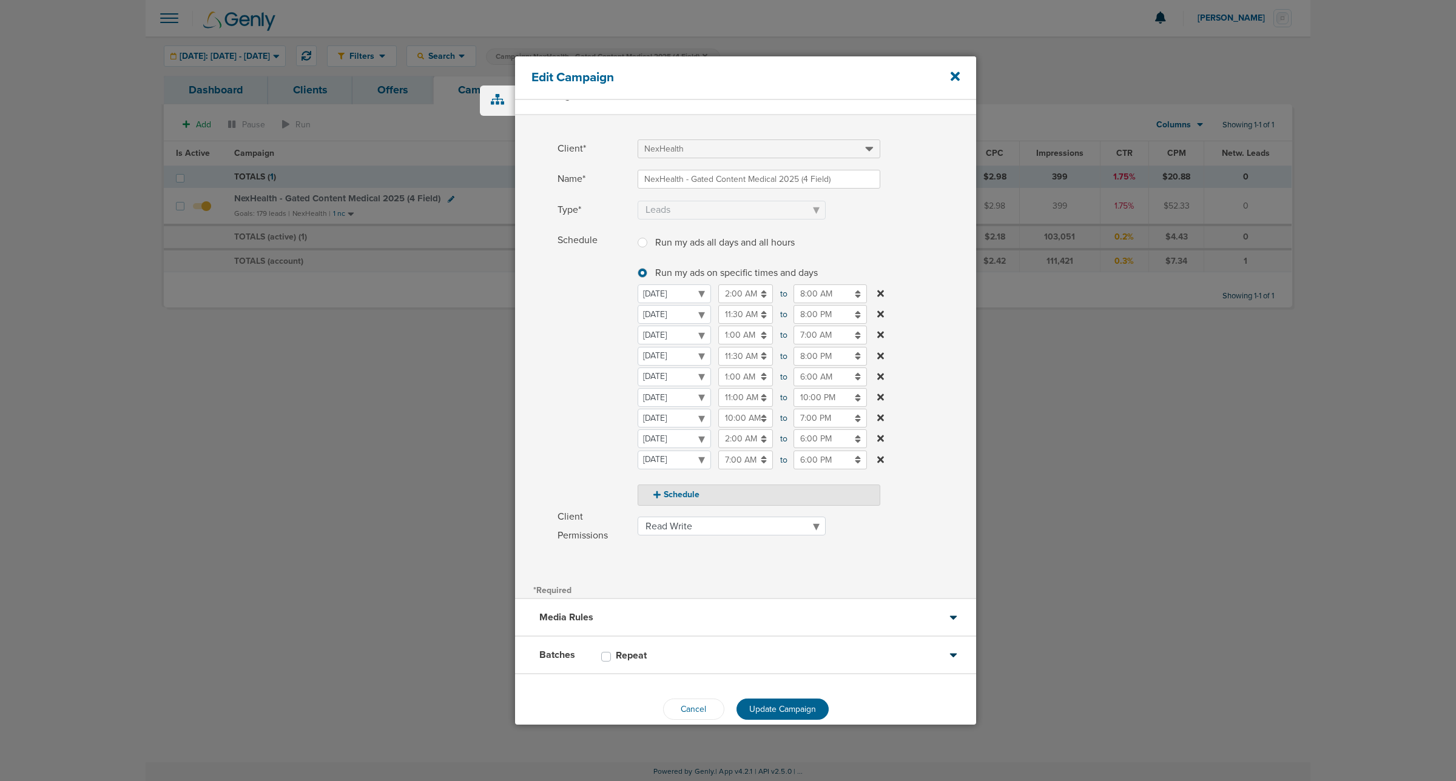
scroll to position [41, 0]
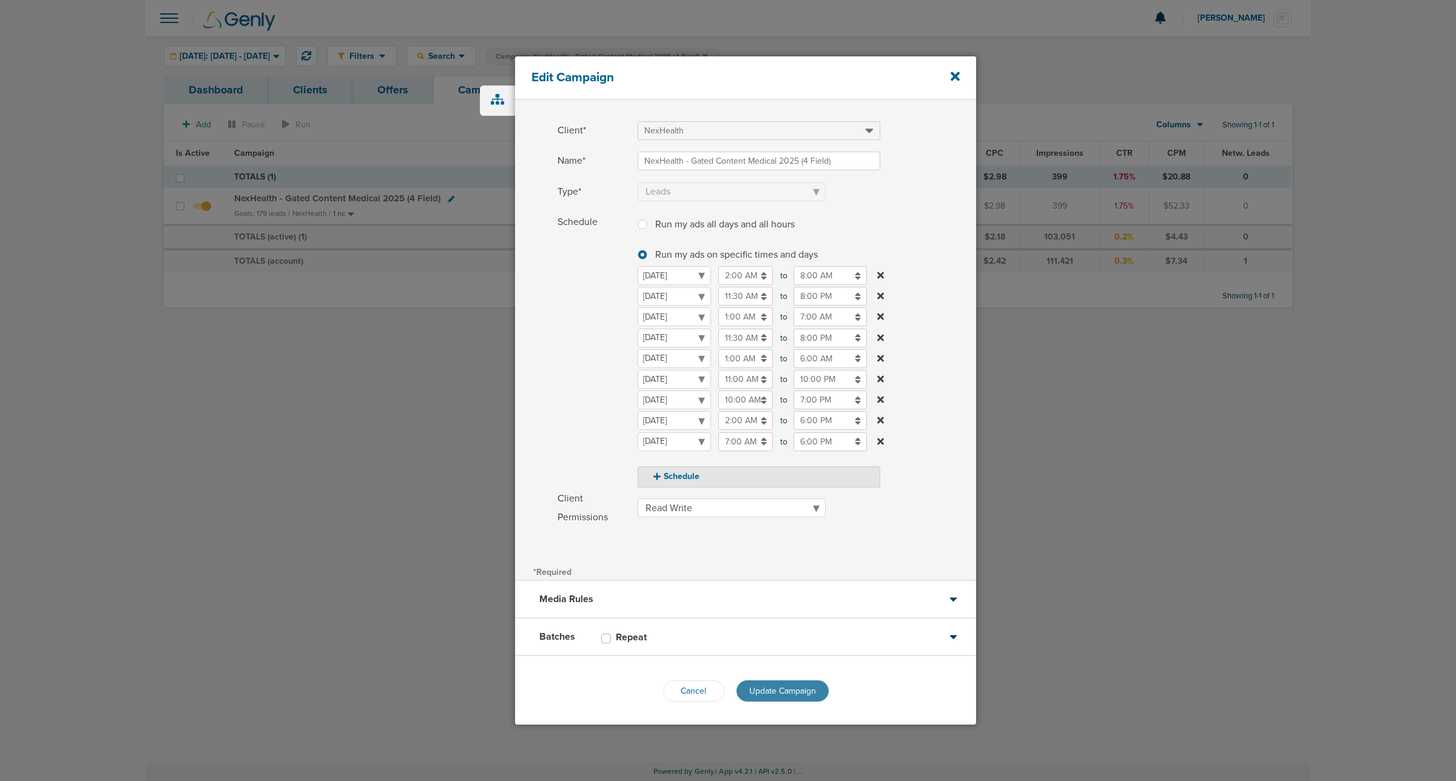
click at [798, 692] on span "Update Campaign" at bounding box center [782, 691] width 67 height 10
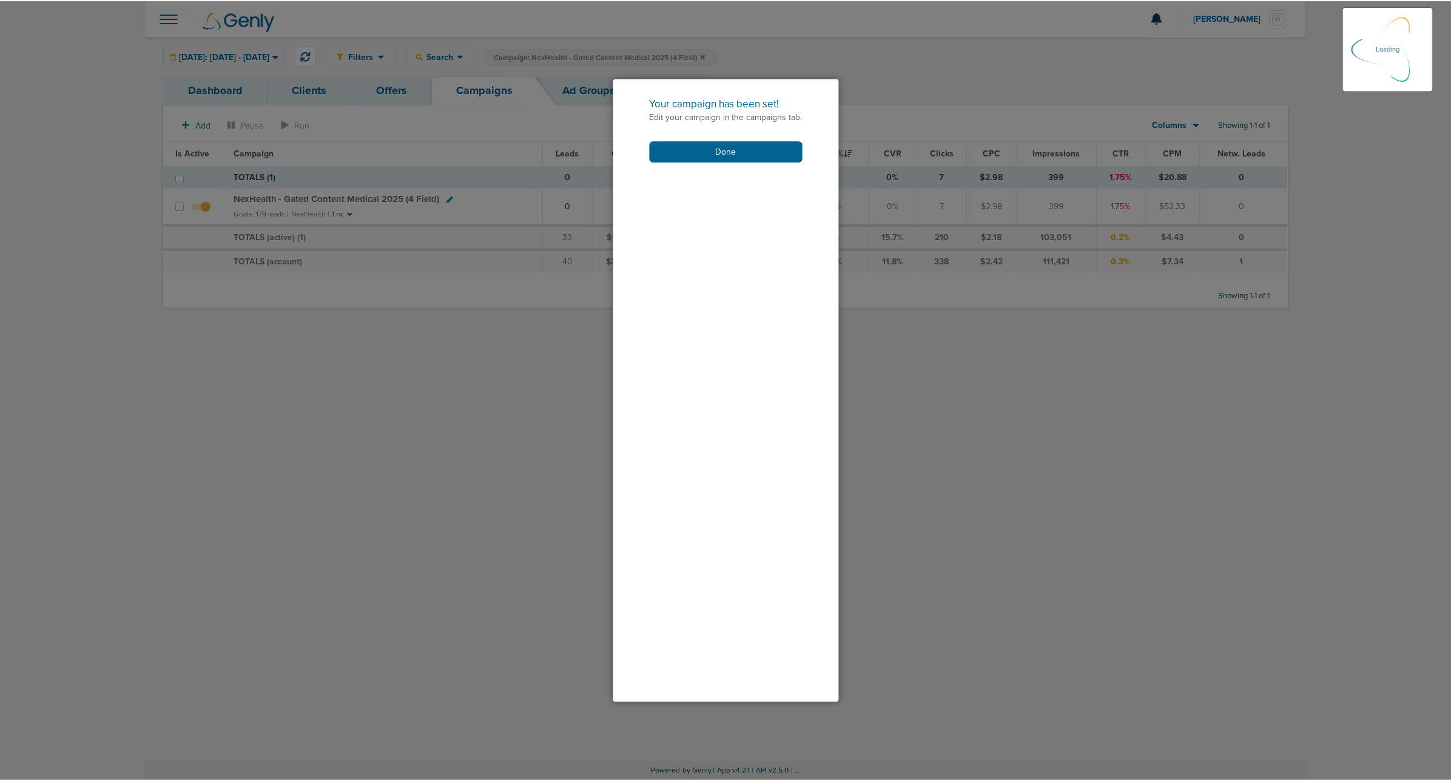
scroll to position [2, 0]
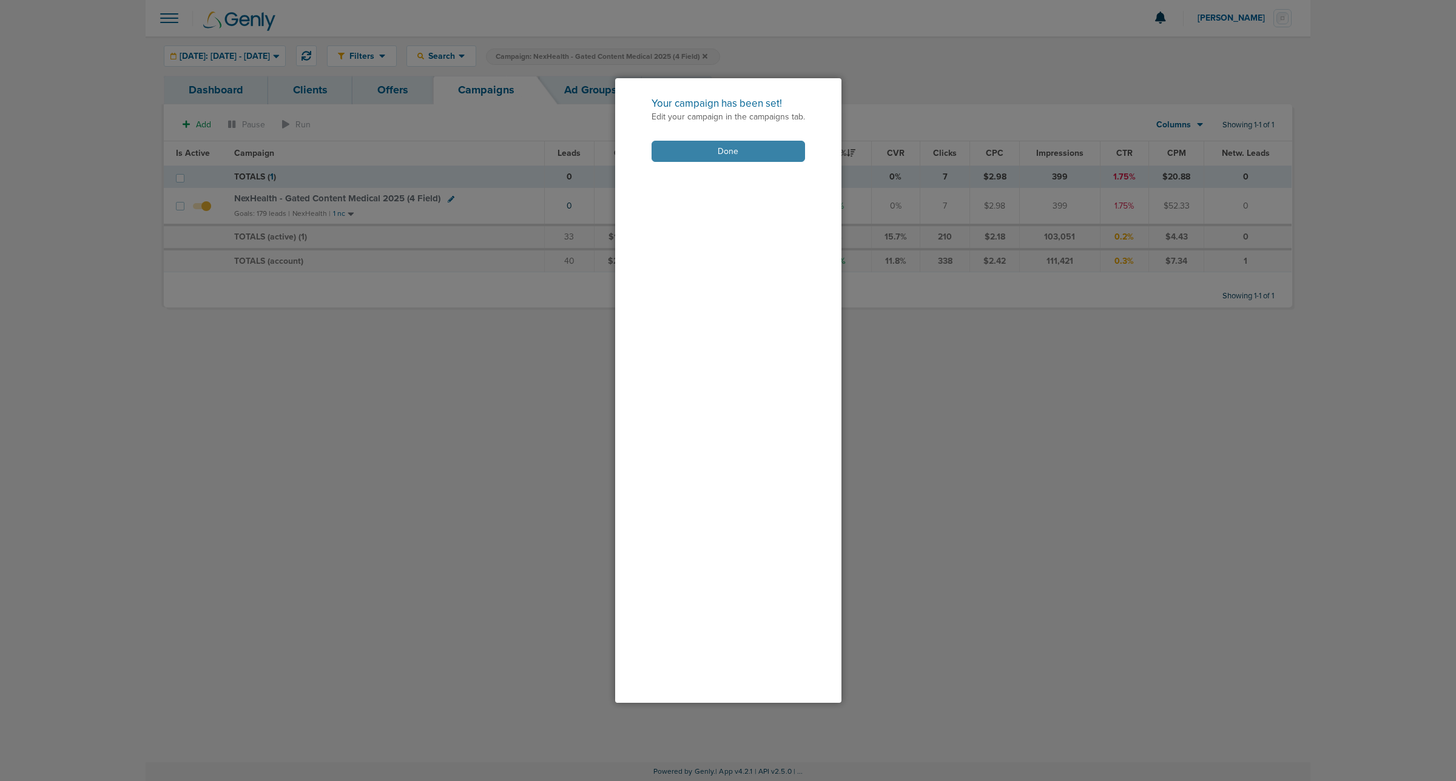
click at [717, 150] on button "Done" at bounding box center [727, 151] width 153 height 21
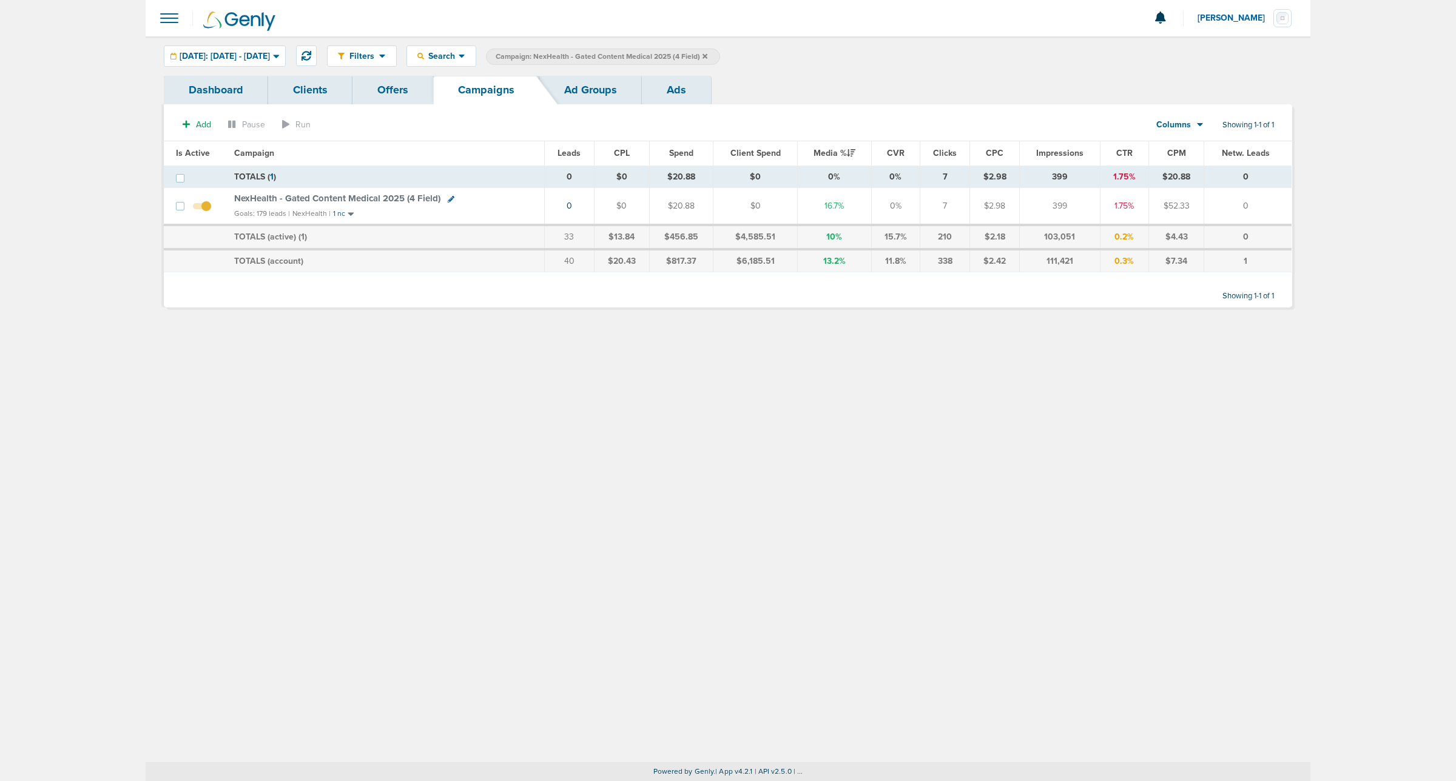
click at [707, 53] on icon at bounding box center [704, 56] width 5 height 7
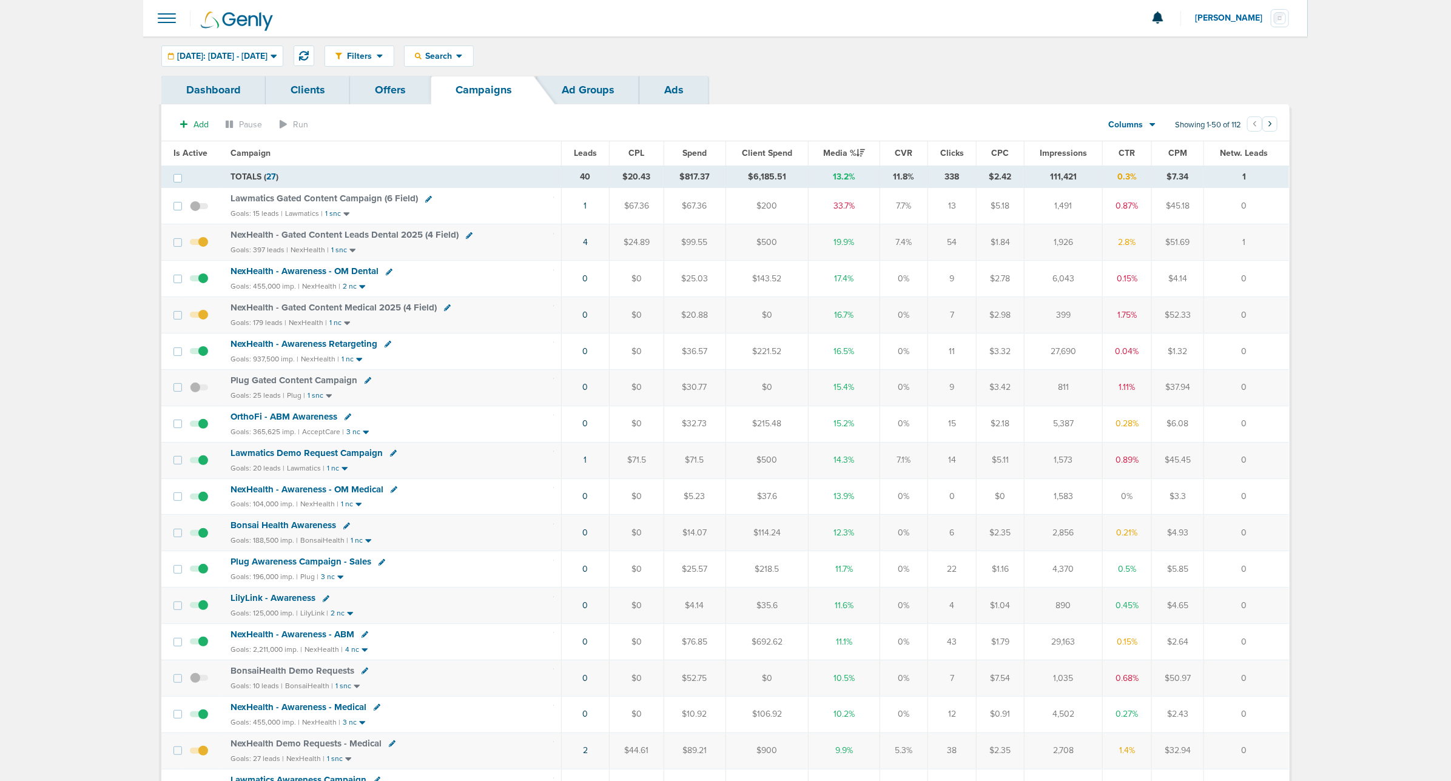
click at [455, 133] on section "Add Pause Run Columns Media Stats Sales Performance Custom Showing 1-50 of 112 …" at bounding box center [725, 127] width 1128 height 28
click at [309, 53] on icon at bounding box center [304, 56] width 10 height 10
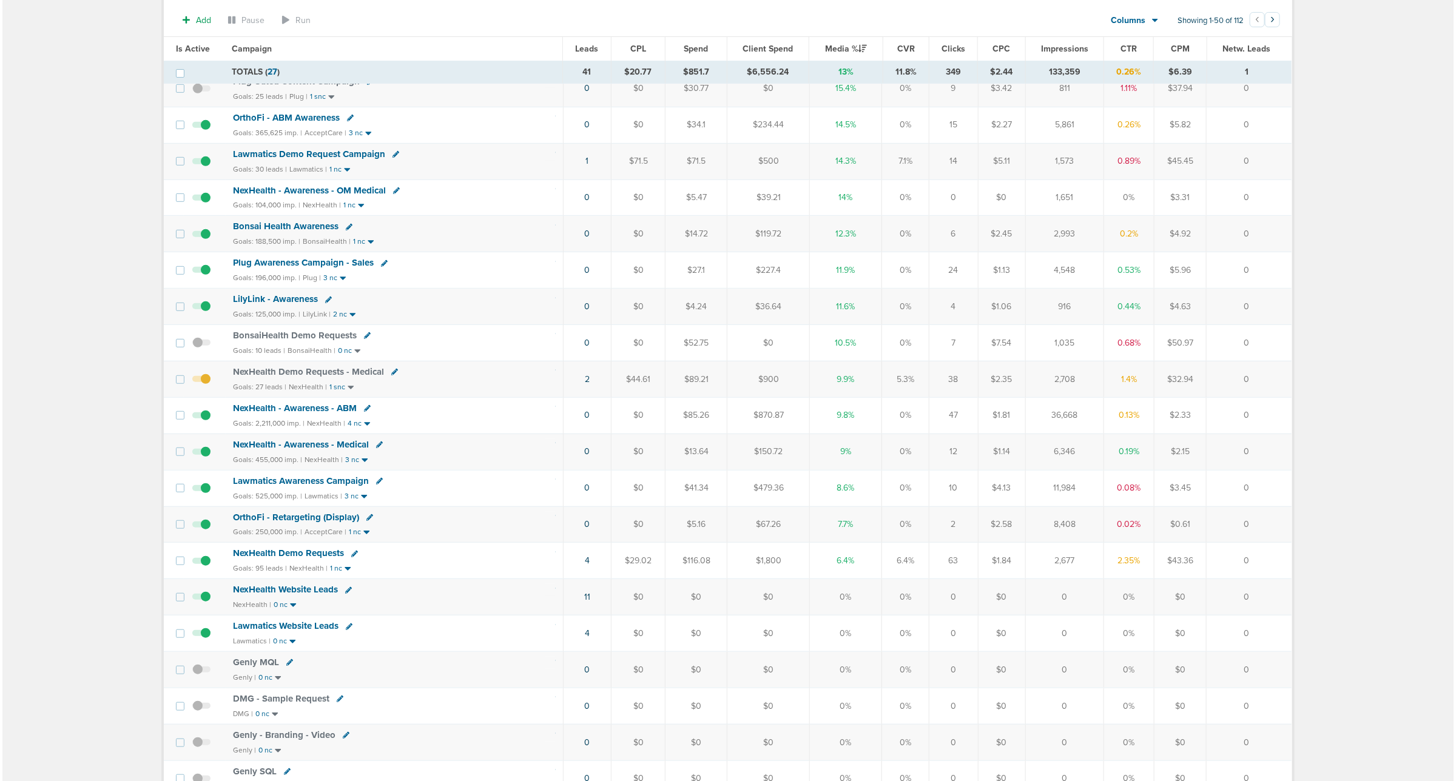
scroll to position [303, 0]
click at [583, 565] on link "4" at bounding box center [584, 559] width 5 height 10
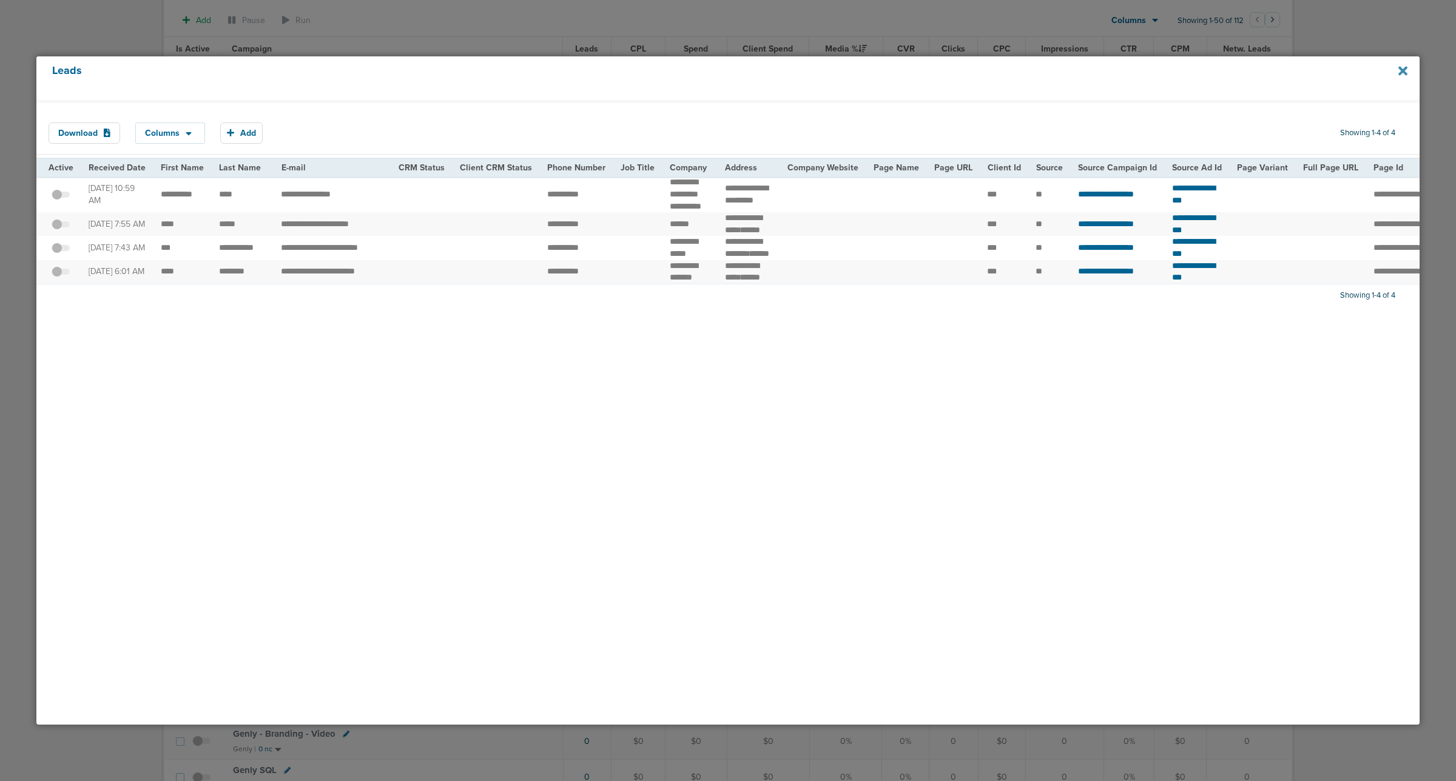
click at [1400, 74] on icon at bounding box center [1402, 70] width 9 height 9
click at [515, 34] on div at bounding box center [728, 390] width 1456 height 781
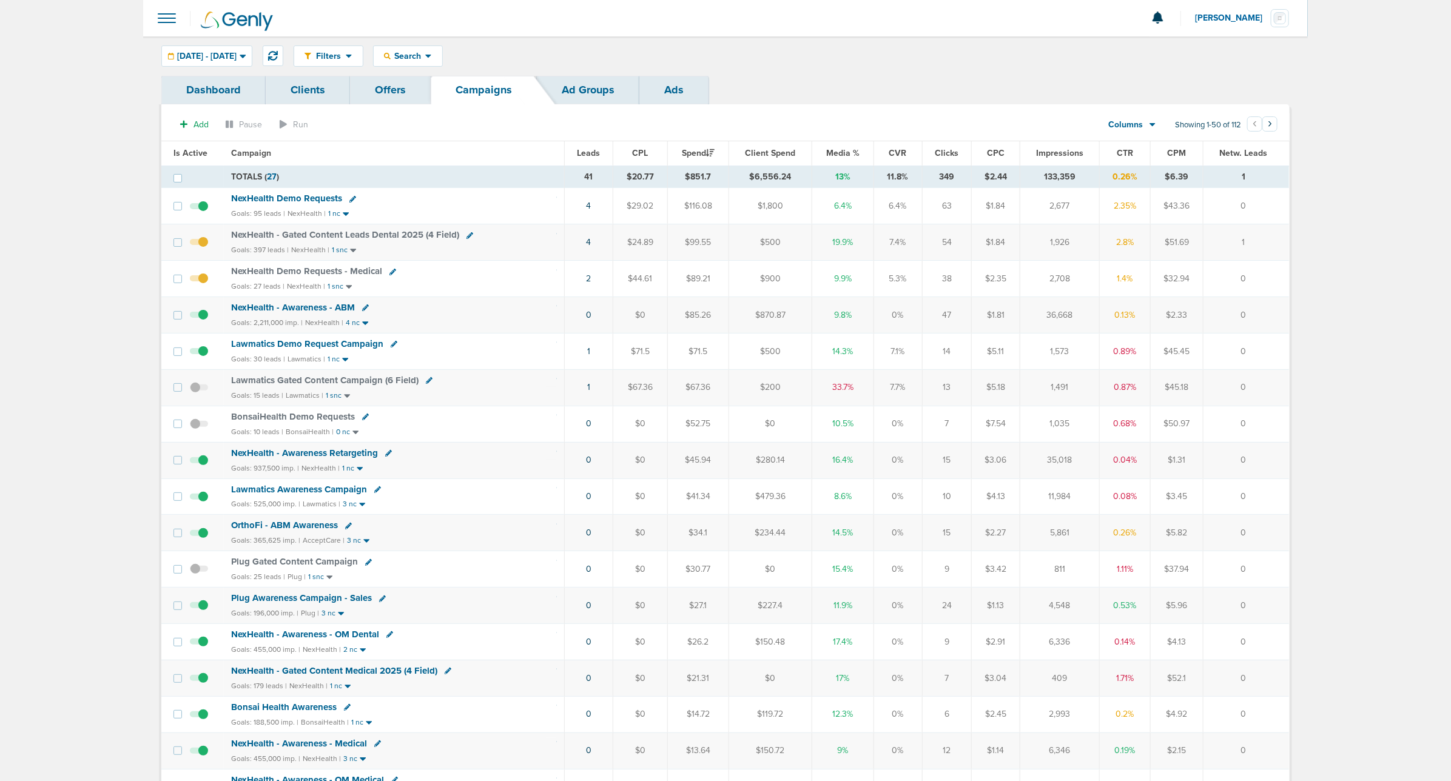
click at [841, 158] on span "Media %" at bounding box center [842, 153] width 33 height 10
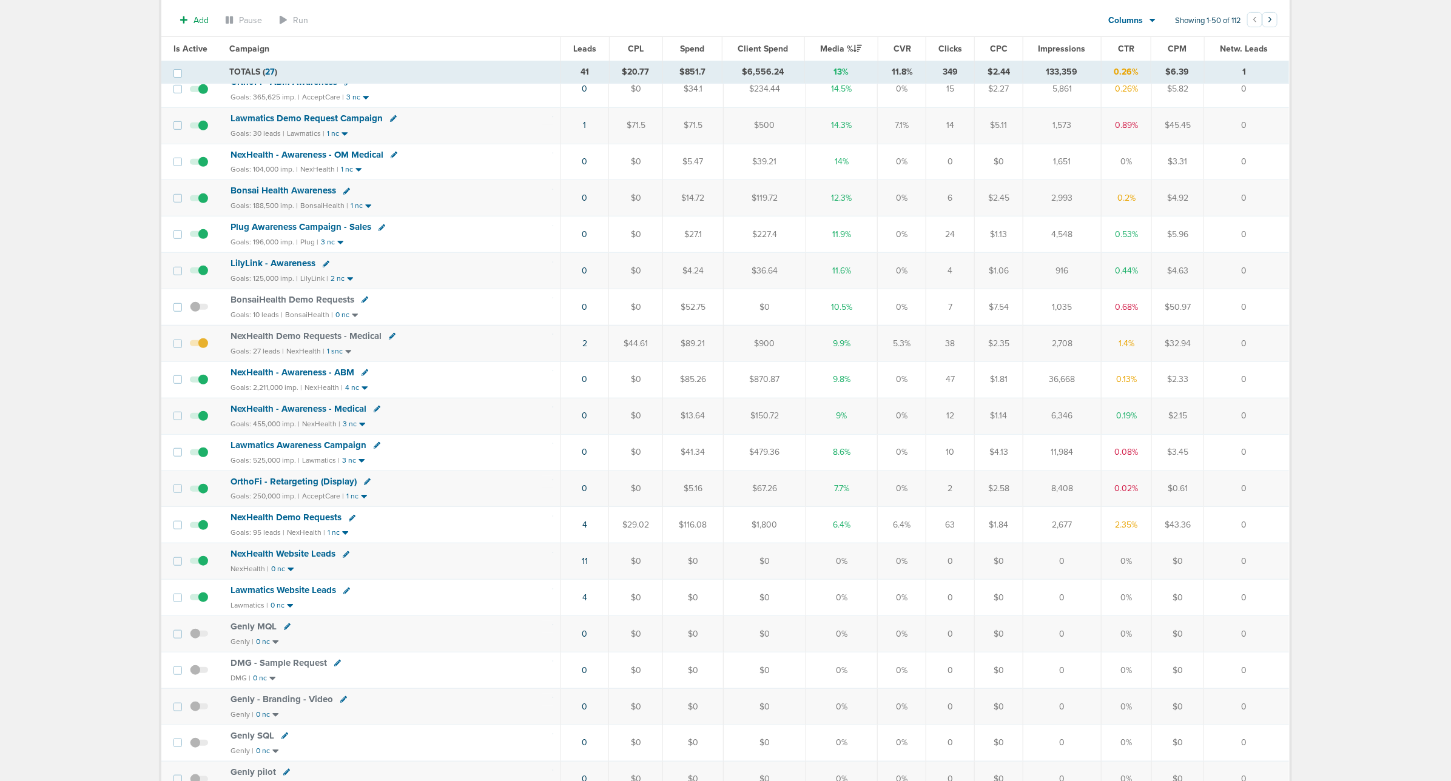
scroll to position [379, 0]
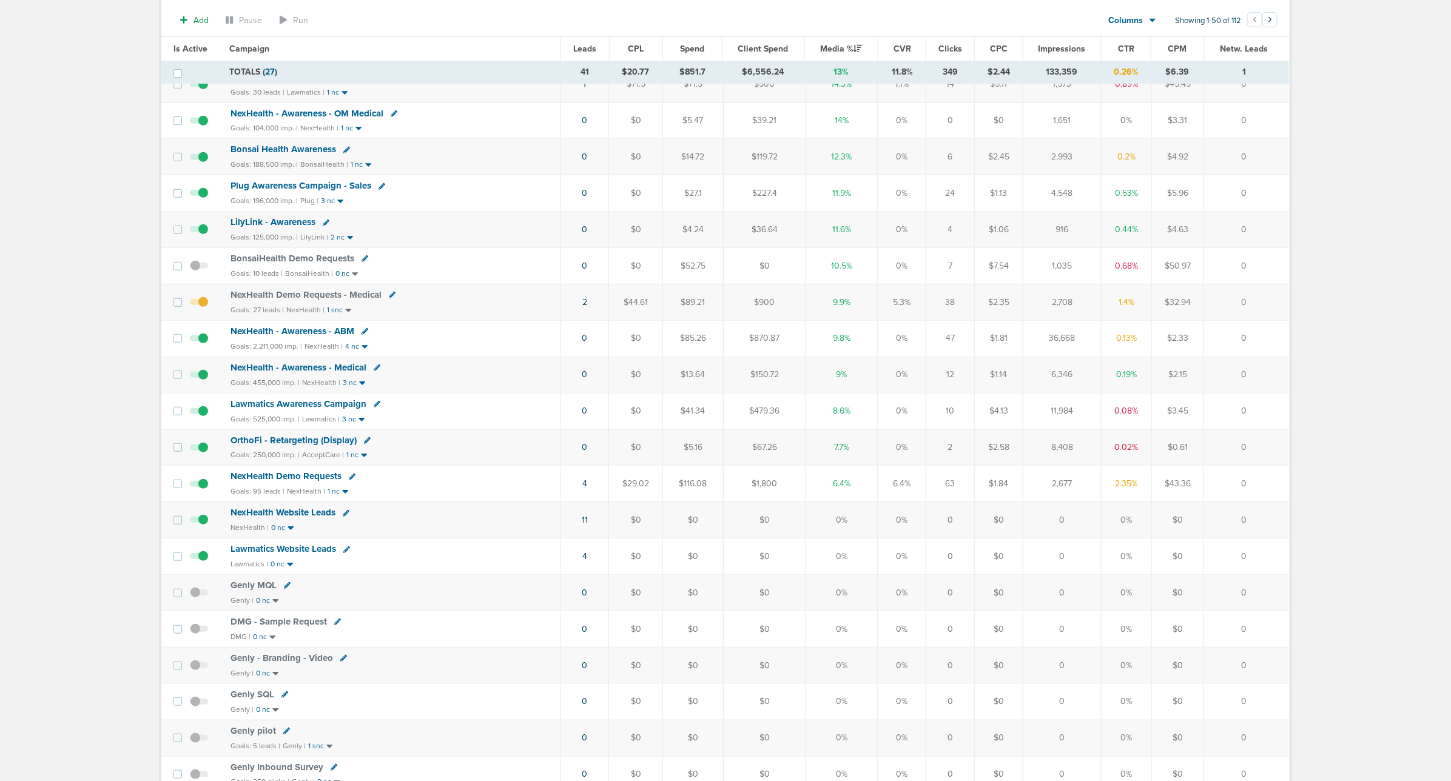
drag, startPoint x: 559, startPoint y: 570, endPoint x: 1271, endPoint y: 570, distance: 711.4
click at [1271, 570] on tr "Lawmatics Website Leads Lawmatics | 0 nc 4 $0 $0 $0 0% 0% 0 $0 0 0% $0 0" at bounding box center [724, 557] width 1127 height 36
click at [1271, 570] on td "0" at bounding box center [1247, 557] width 86 height 36
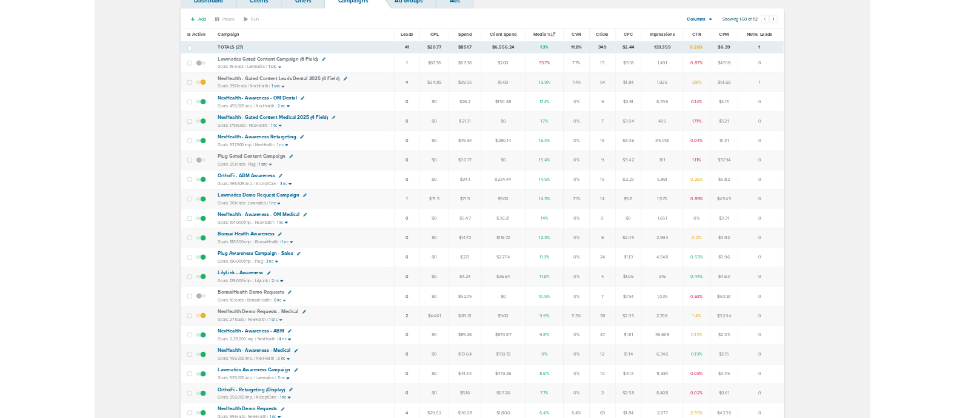
scroll to position [0, 0]
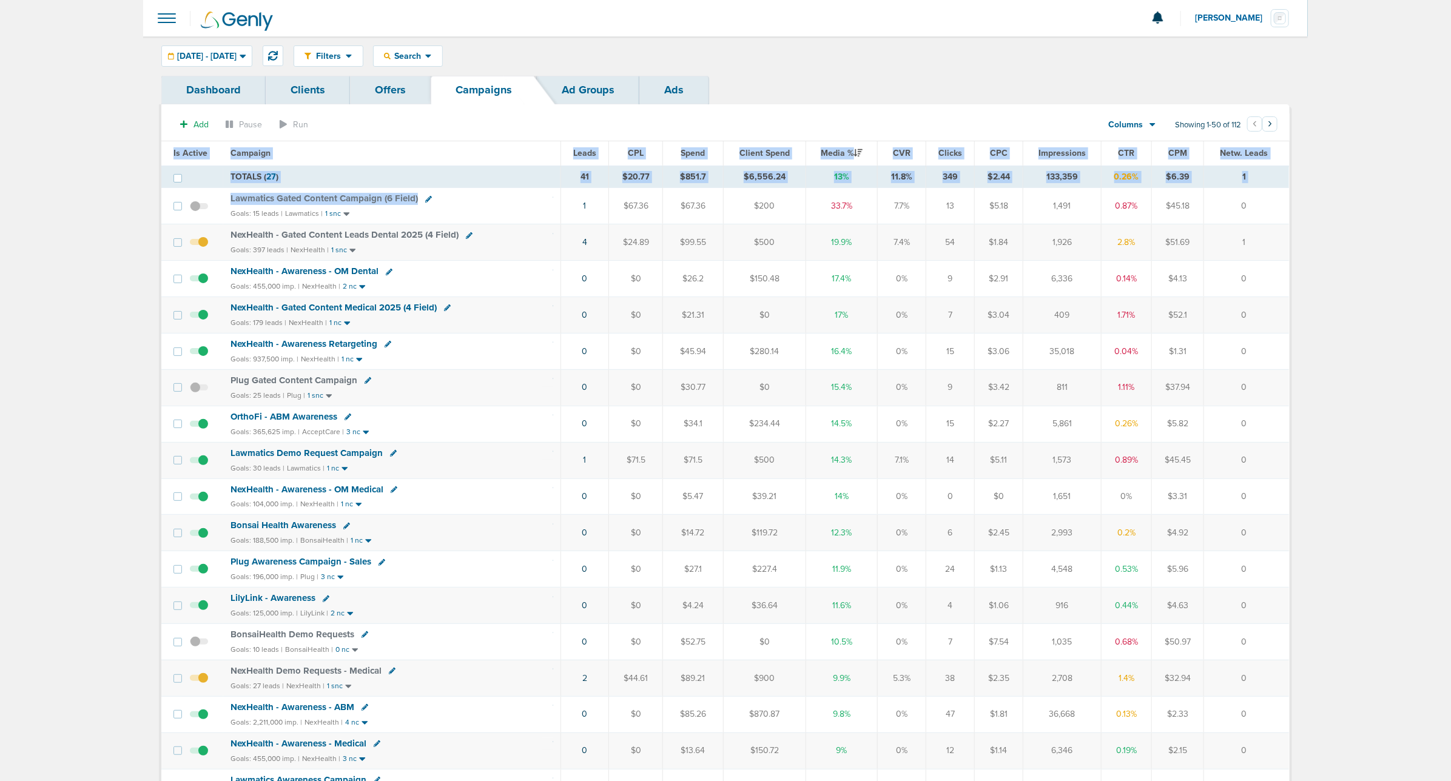
drag, startPoint x: 513, startPoint y: 205, endPoint x: 1335, endPoint y: 258, distance: 823.5
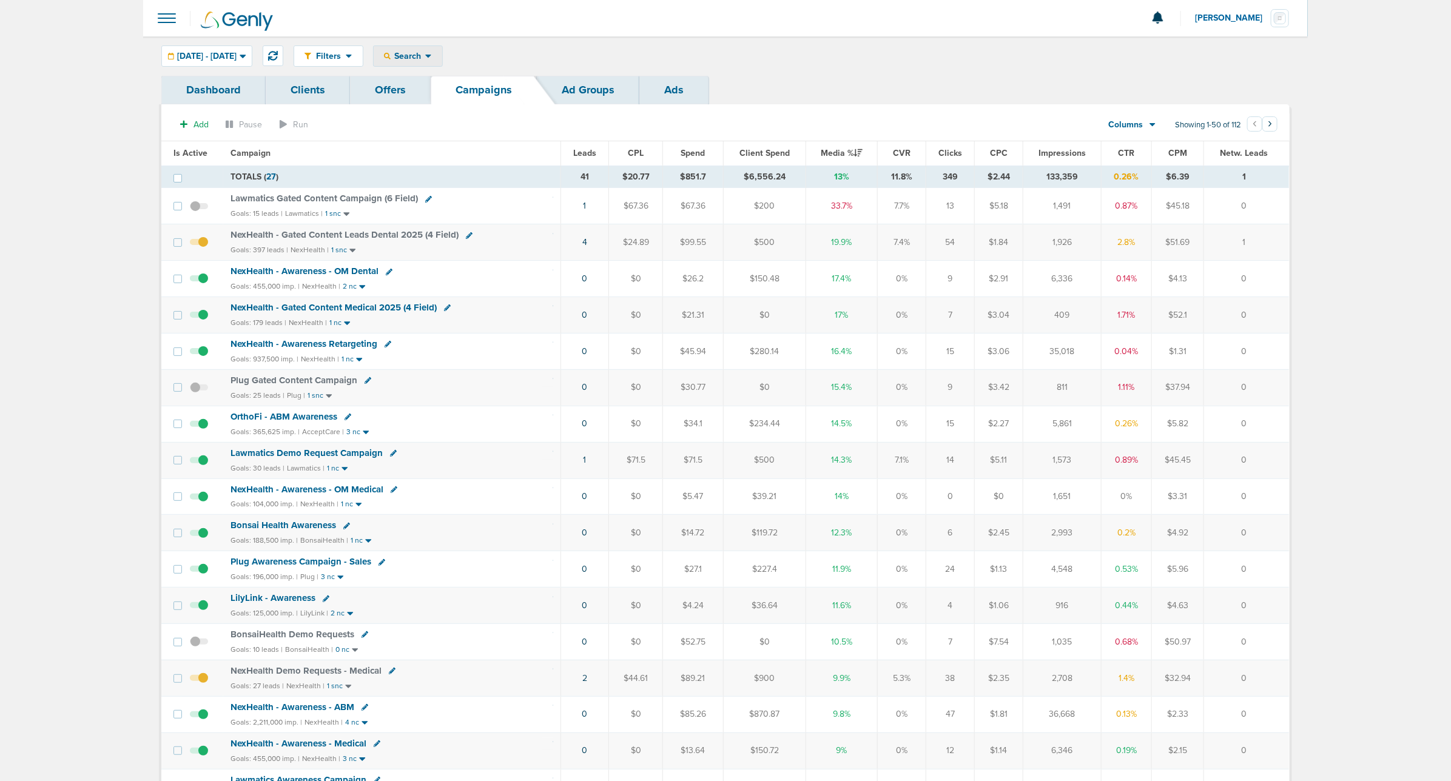
click at [425, 51] on span "Search" at bounding box center [408, 56] width 35 height 10
click at [452, 90] on link "Client" at bounding box center [437, 95] width 126 height 15
type input "law"
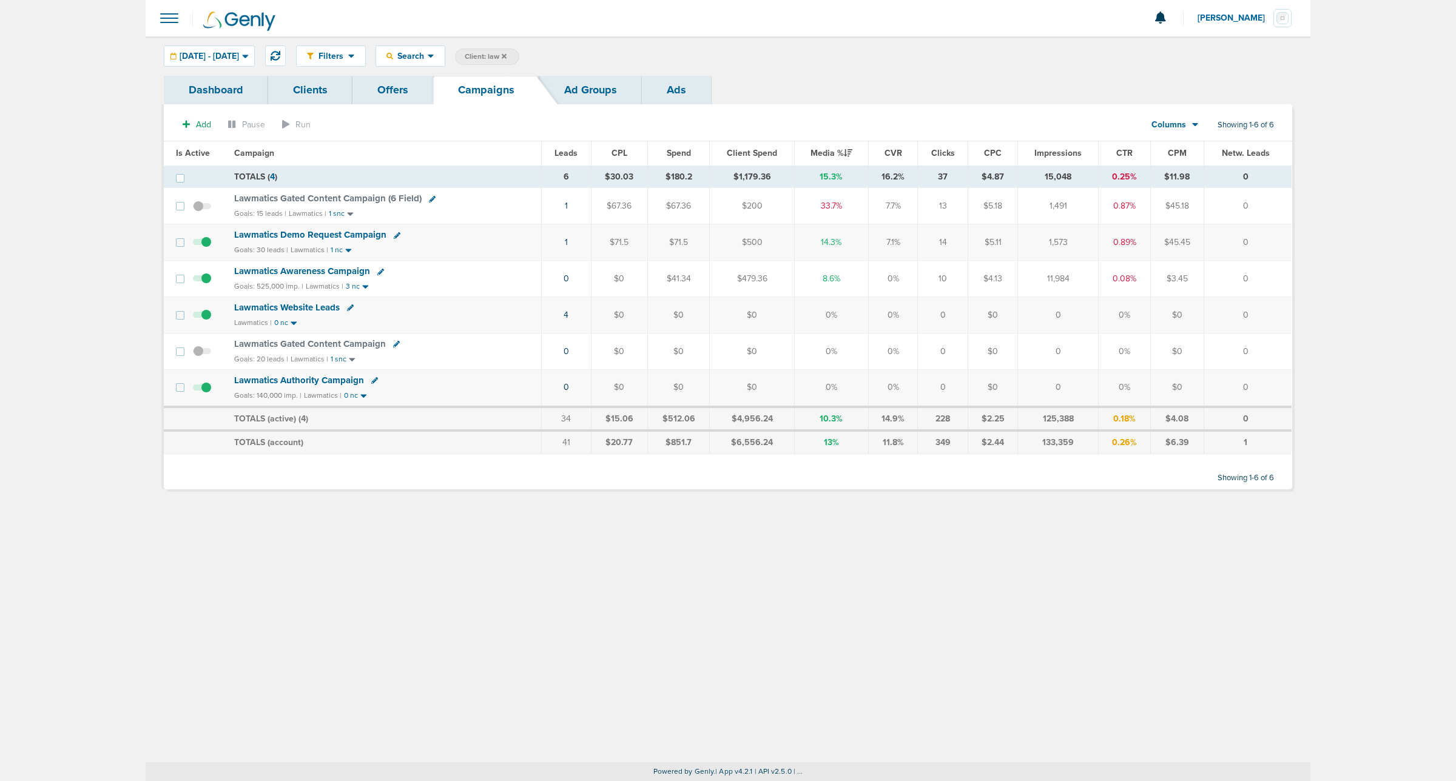
click at [315, 383] on span "Lawmatics Authority Campaign" at bounding box center [299, 380] width 130 height 11
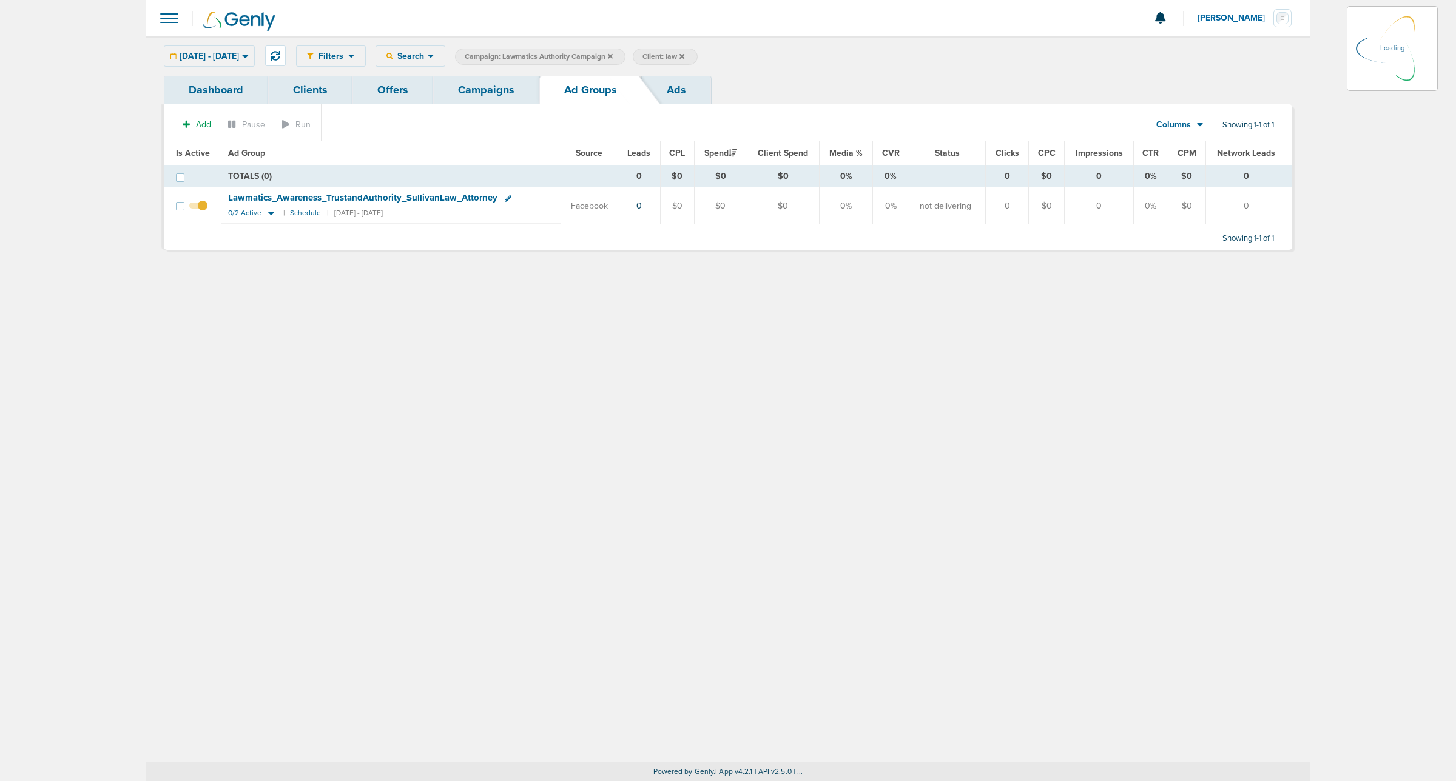
click at [267, 211] on icon at bounding box center [271, 213] width 12 height 10
click at [271, 217] on icon at bounding box center [271, 213] width 12 height 10
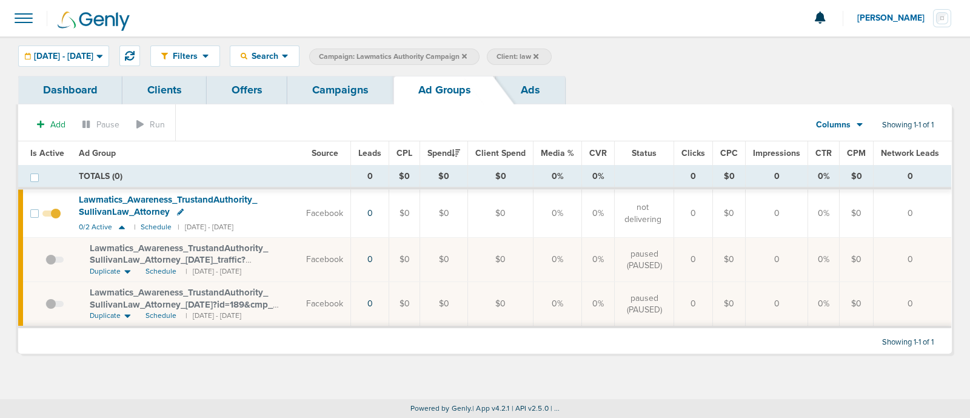
click at [273, 132] on section "Add Pause Run Columns Media Stats Sales Performance Custom Showing 1-1 of 1" at bounding box center [485, 127] width 934 height 28
click at [340, 75] on div "Filters Active Only Settings Status Active Inactive Objectives MQL SQL Traffic …" at bounding box center [485, 55] width 970 height 39
click at [343, 80] on link "Campaigns" at bounding box center [340, 90] width 106 height 29
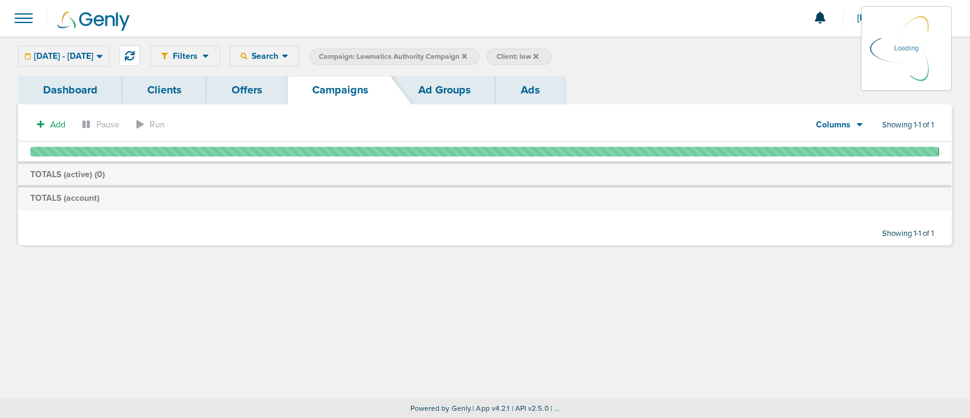
click at [480, 55] on label "Campaign: Lawmatics Authority Campaign" at bounding box center [394, 57] width 170 height 16
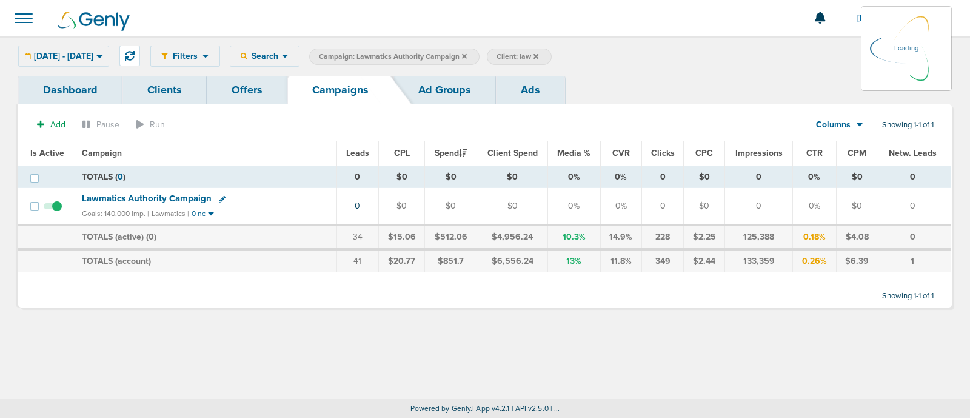
click at [467, 55] on icon at bounding box center [464, 55] width 5 height 5
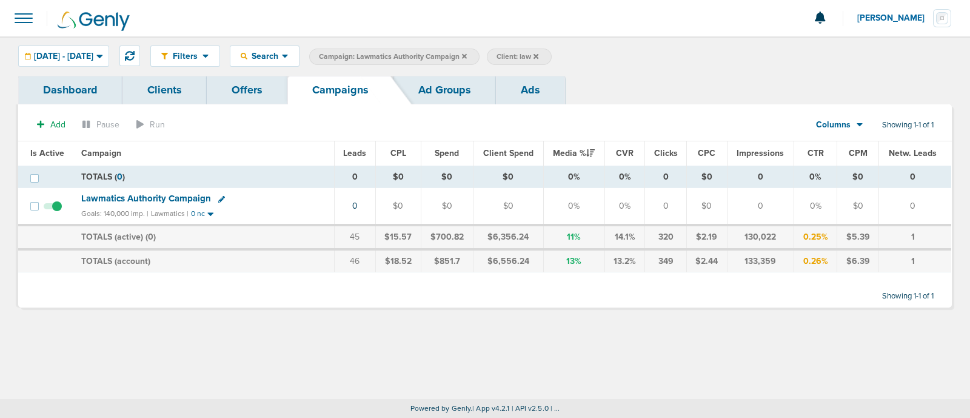
click at [467, 55] on icon at bounding box center [464, 56] width 5 height 7
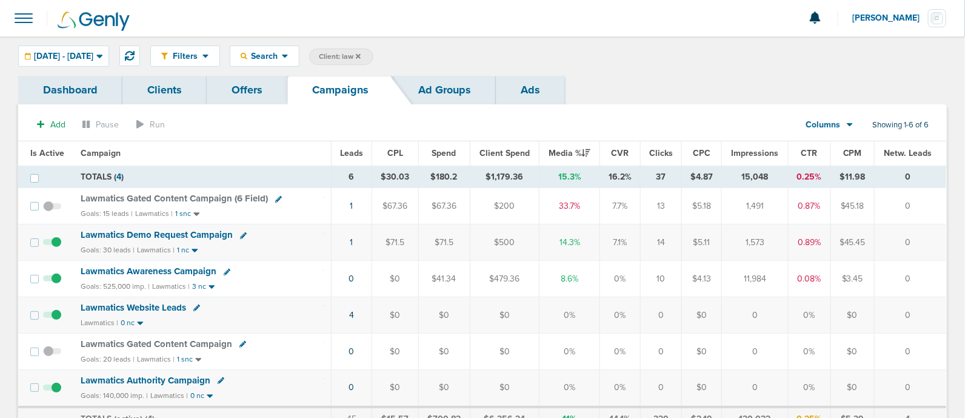
click at [374, 50] on label "Client: law" at bounding box center [341, 57] width 64 height 16
click at [361, 56] on icon at bounding box center [358, 55] width 5 height 5
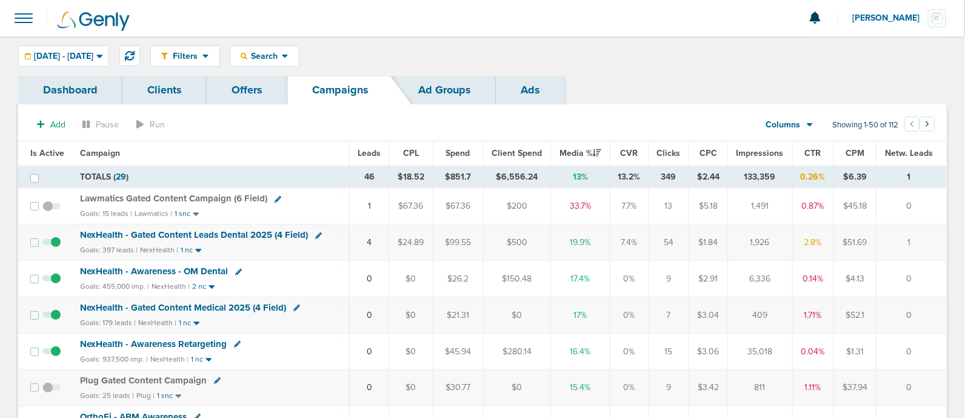
drag, startPoint x: 331, startPoint y: 244, endPoint x: 940, endPoint y: 257, distance: 609.6
click at [941, 255] on td "1" at bounding box center [912, 242] width 70 height 36
click at [140, 46] on button at bounding box center [129, 55] width 21 height 21
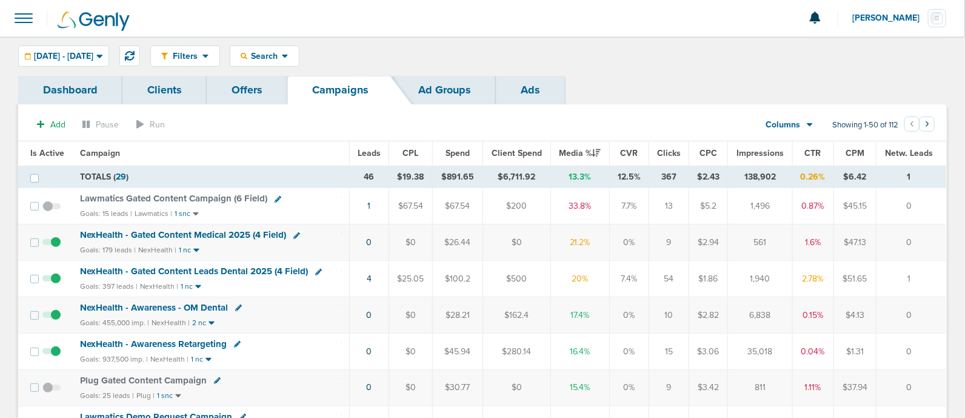
click at [576, 153] on span "Media %" at bounding box center [580, 153] width 42 height 10
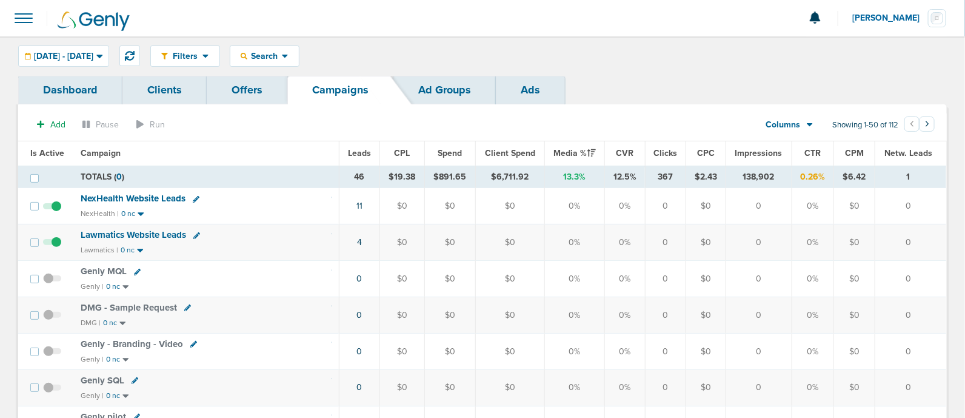
click at [576, 158] on th "Media %" at bounding box center [575, 153] width 60 height 24
click at [576, 153] on span "Media %" at bounding box center [575, 153] width 42 height 10
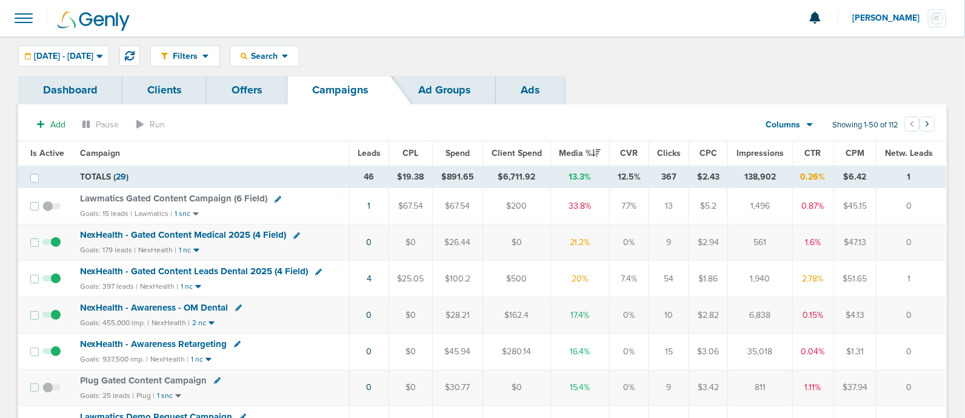
drag, startPoint x: 355, startPoint y: 239, endPoint x: 891, endPoint y: 246, distance: 535.6
click at [890, 247] on tr "NexHealth - Gated Content Medical 2025 (4 Field) Goals: 179 leads | NexHealth |…" at bounding box center [482, 242] width 929 height 36
click at [129, 232] on span "NexHealth - Gated Content Medical 2025 (4 Field)" at bounding box center [183, 234] width 206 height 11
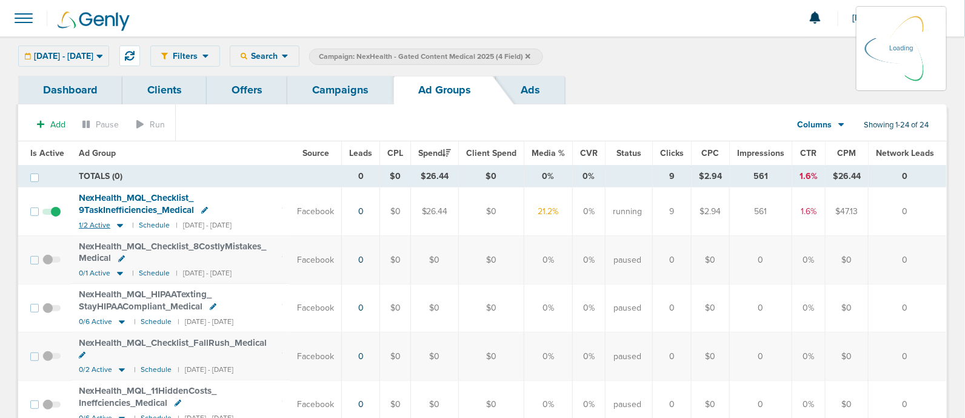
click at [117, 224] on icon at bounding box center [120, 226] width 6 height 4
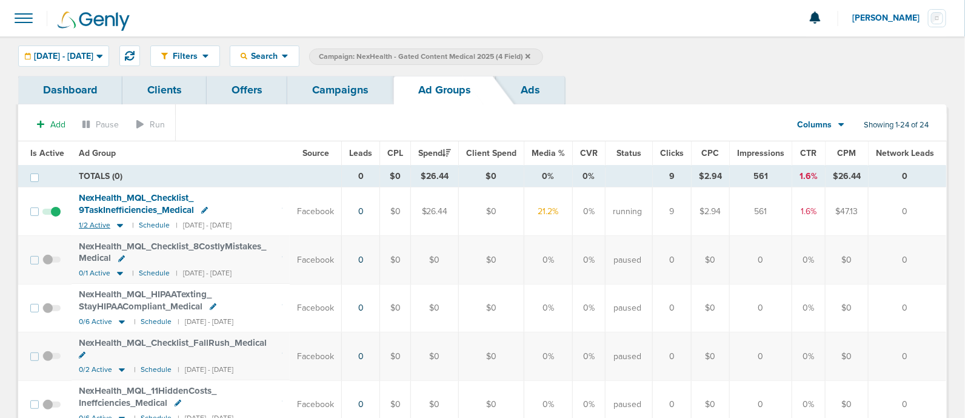
click at [118, 224] on icon at bounding box center [120, 226] width 6 height 4
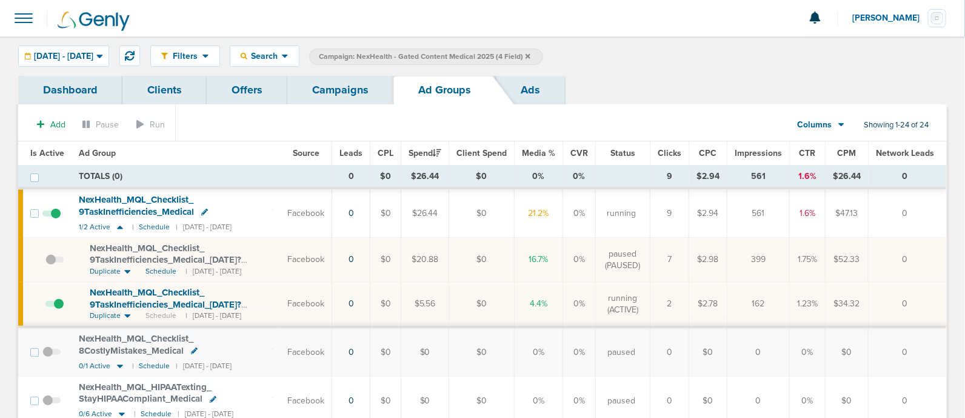
drag, startPoint x: 294, startPoint y: 302, endPoint x: 858, endPoint y: 301, distance: 564.0
click at [826, 307] on tr "NexHealth_ MQL_ Checklist_ 9TaskInefficiencies_ Medical_ 09.10.25?id=183&cmp_ i…" at bounding box center [482, 304] width 929 height 45
drag, startPoint x: 905, startPoint y: 295, endPoint x: 922, endPoint y: 295, distance: 16.4
click at [922, 295] on tr "NexHealth_ MQL_ Checklist_ 9TaskInefficiencies_ Medical_ 09.10.25?id=183&cmp_ i…" at bounding box center [482, 304] width 929 height 45
click at [922, 295] on td "0" at bounding box center [908, 304] width 78 height 45
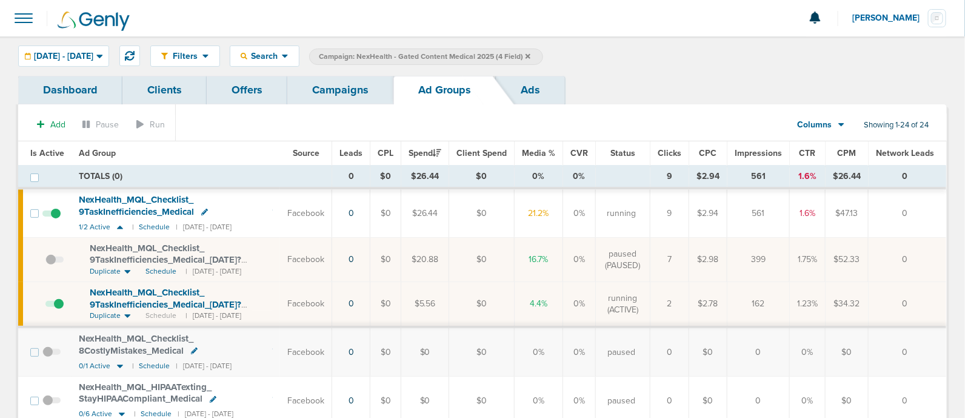
click at [338, 90] on link "Campaigns" at bounding box center [340, 90] width 106 height 29
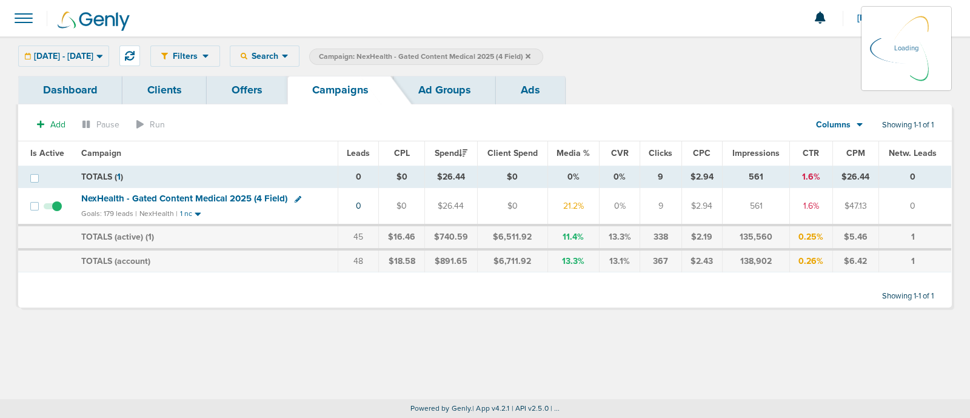
click at [543, 53] on label "Campaign: NexHealth - Gated Content Medical 2025 (4 Field)" at bounding box center [426, 57] width 234 height 16
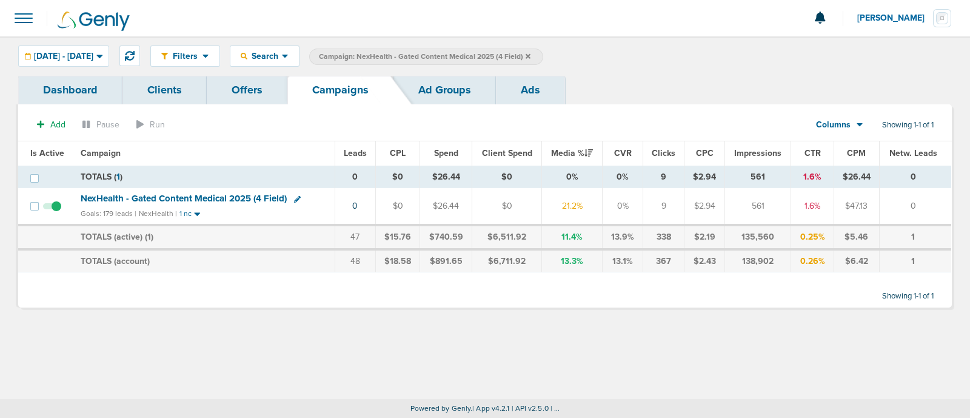
click at [543, 53] on label "Campaign: NexHealth - Gated Content Medical 2025 (4 Field)" at bounding box center [426, 57] width 234 height 16
click at [531, 56] on icon at bounding box center [528, 56] width 5 height 7
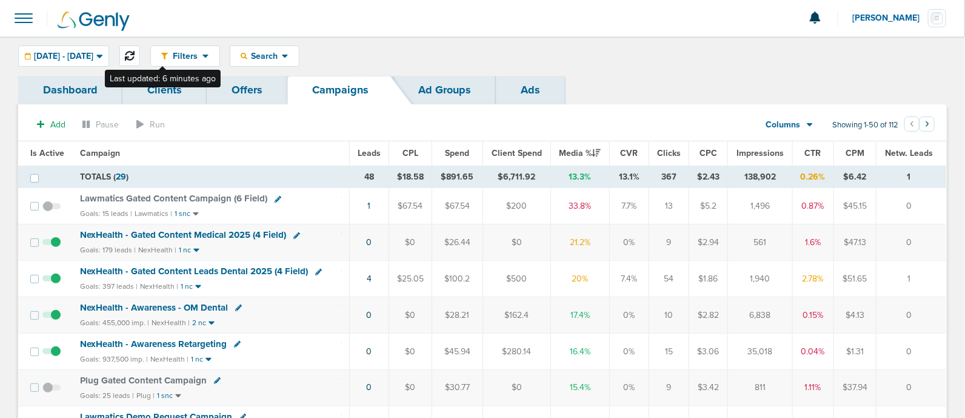
click at [135, 51] on icon at bounding box center [130, 56] width 10 height 10
drag, startPoint x: 344, startPoint y: 247, endPoint x: 922, endPoint y: 241, distance: 577.4
click at [919, 242] on tr "NexHealth - Gated Content Medical 2025 (4 Field) Goals: 179 leads | NexHealth |…" at bounding box center [482, 242] width 929 height 36
click at [922, 241] on td "0" at bounding box center [912, 242] width 70 height 36
click at [140, 52] on button at bounding box center [129, 55] width 21 height 21
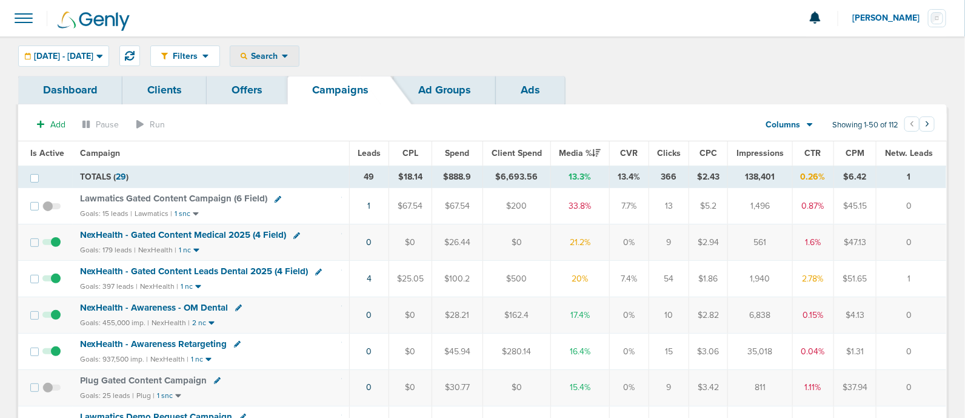
click at [282, 58] on span "Search" at bounding box center [264, 56] width 35 height 10
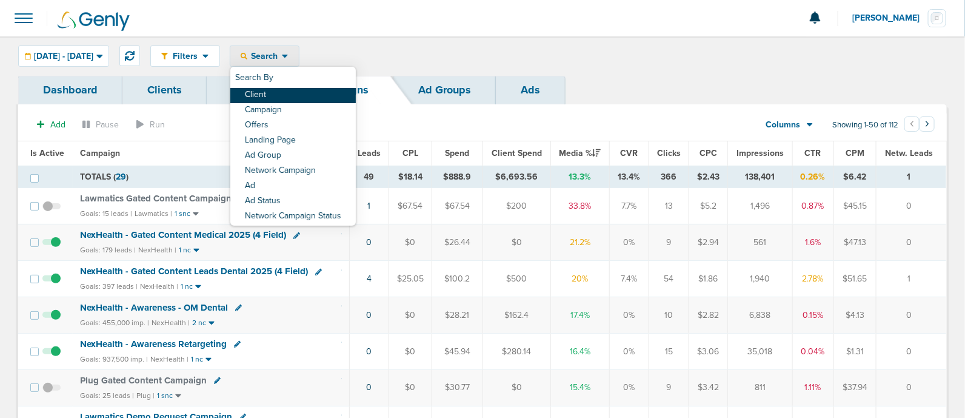
click at [317, 101] on link "Client" at bounding box center [293, 95] width 126 height 15
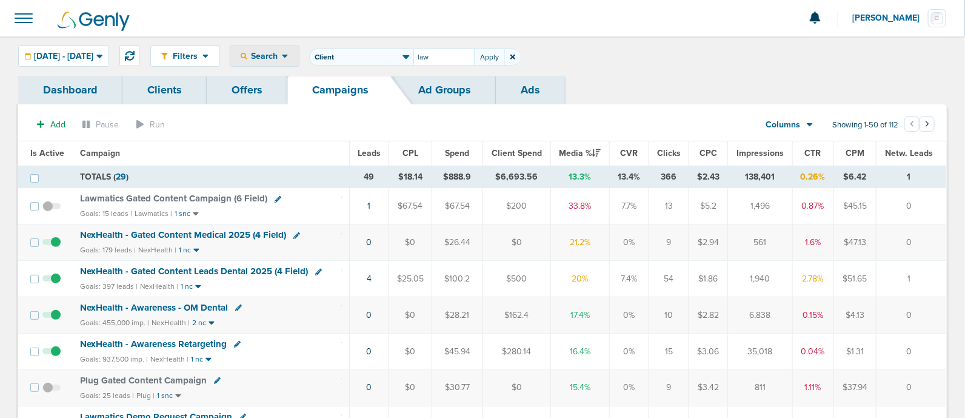
type input "law"
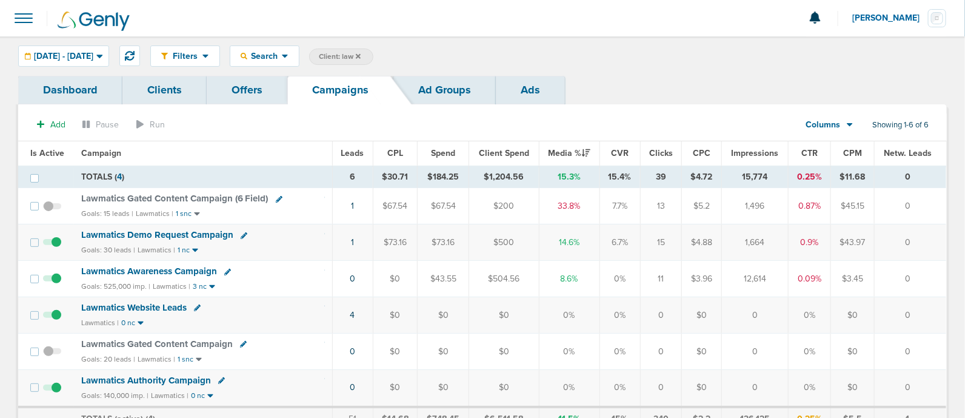
click at [209, 231] on span "Lawmatics Demo Request Campaign" at bounding box center [157, 234] width 152 height 11
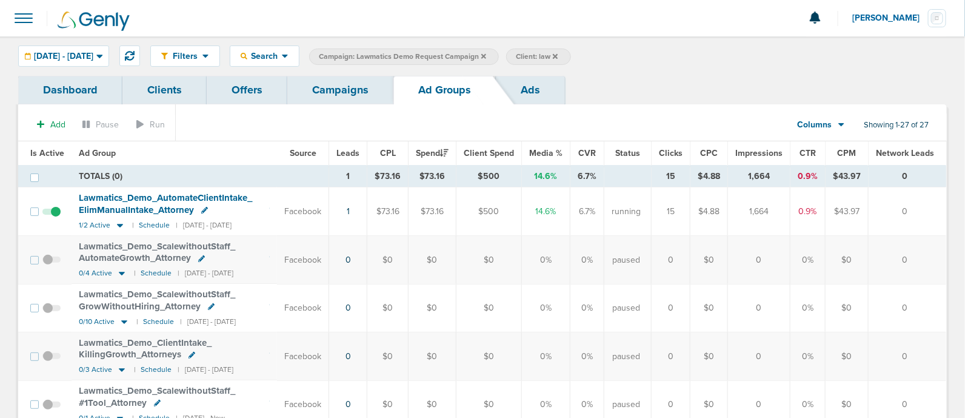
click at [340, 95] on link "Campaigns" at bounding box center [340, 90] width 106 height 29
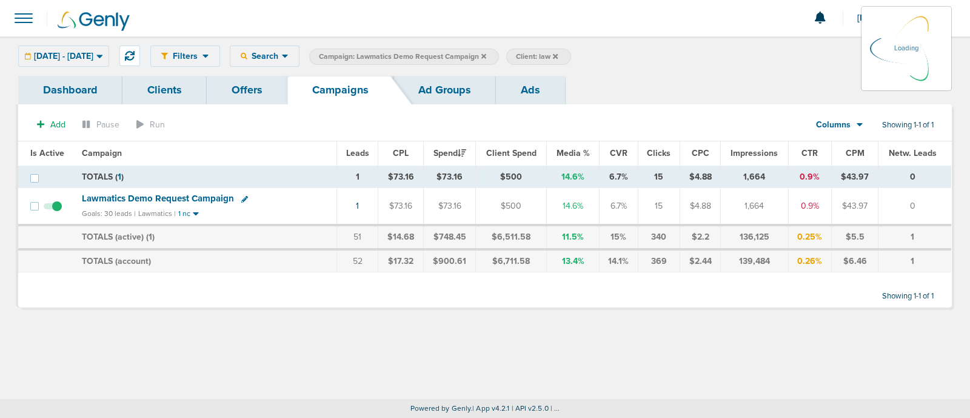
click at [486, 55] on icon at bounding box center [484, 55] width 5 height 5
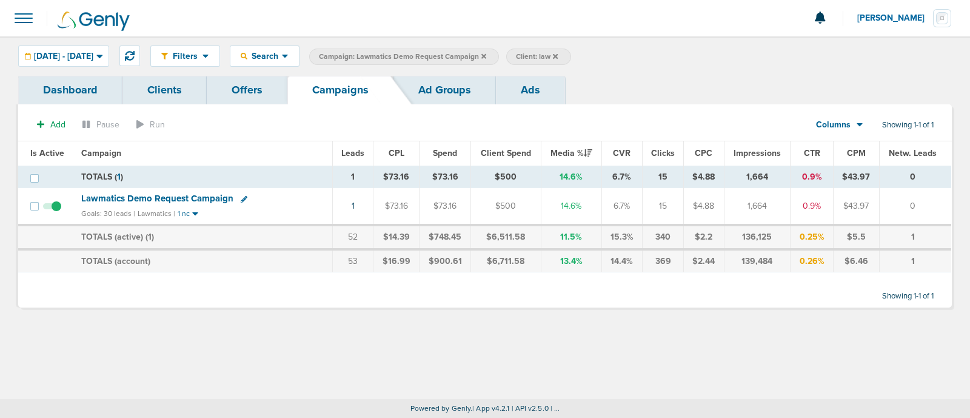
click at [486, 55] on icon at bounding box center [484, 55] width 5 height 5
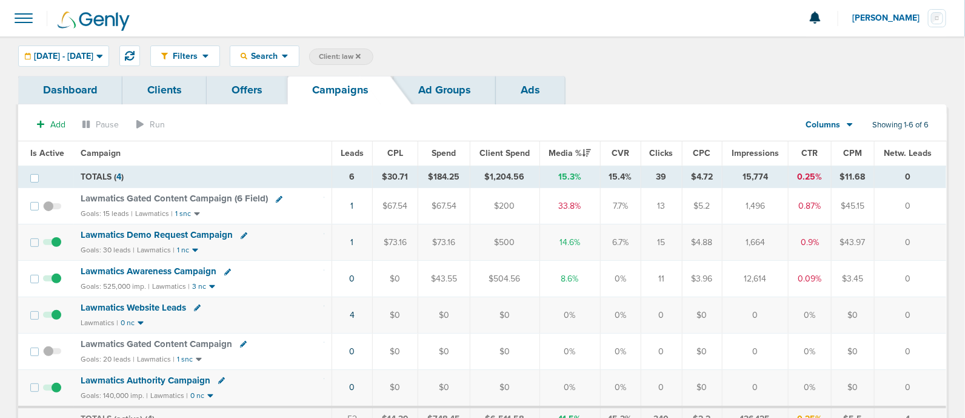
click at [361, 56] on icon at bounding box center [358, 55] width 5 height 5
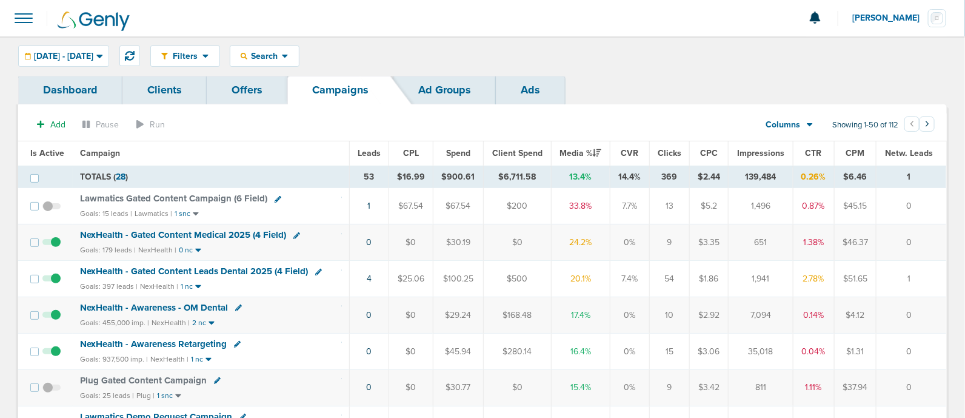
click at [229, 228] on td "NexHealth - Gated Content Medical 2025 (4 Field) Goals: 179 leads | NexHealth |…" at bounding box center [211, 242] width 277 height 36
click at [219, 230] on span "NexHealth - Gated Content Medical 2025 (4 Field)" at bounding box center [183, 234] width 206 height 11
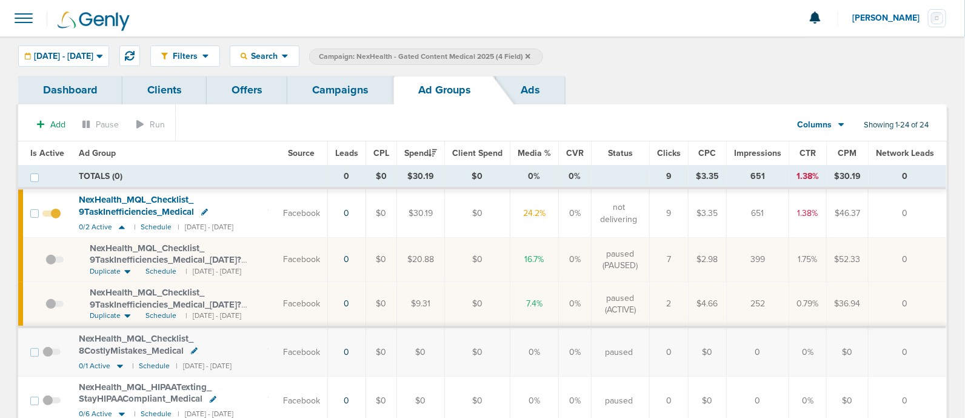
click at [344, 81] on link "Campaigns" at bounding box center [340, 90] width 106 height 29
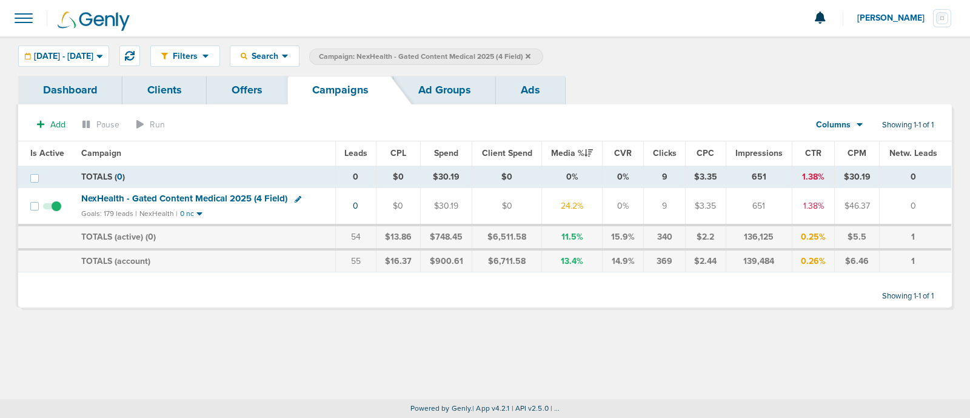
click at [531, 53] on icon at bounding box center [528, 56] width 5 height 7
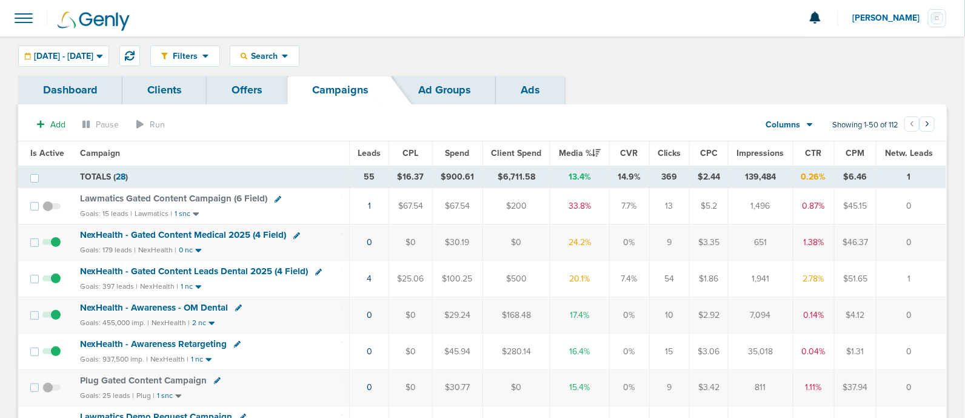
click at [248, 130] on section "Add Pause Run Columns Media Stats Sales Performance Custom Showing 1-50 of 112 …" at bounding box center [482, 127] width 929 height 28
click at [244, 230] on span "NexHealth - Gated Content Medical 2025 (4 Field)" at bounding box center [183, 234] width 206 height 11
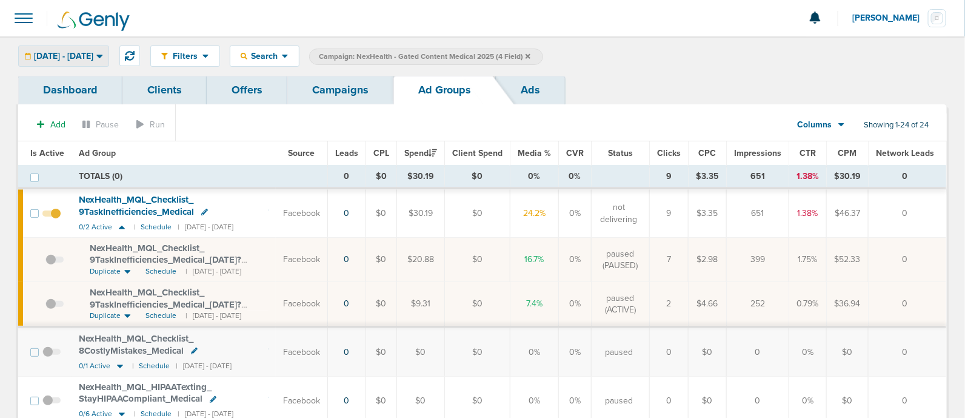
click at [109, 49] on div "09.10.2025 - 09.10.2025" at bounding box center [64, 56] width 90 height 20
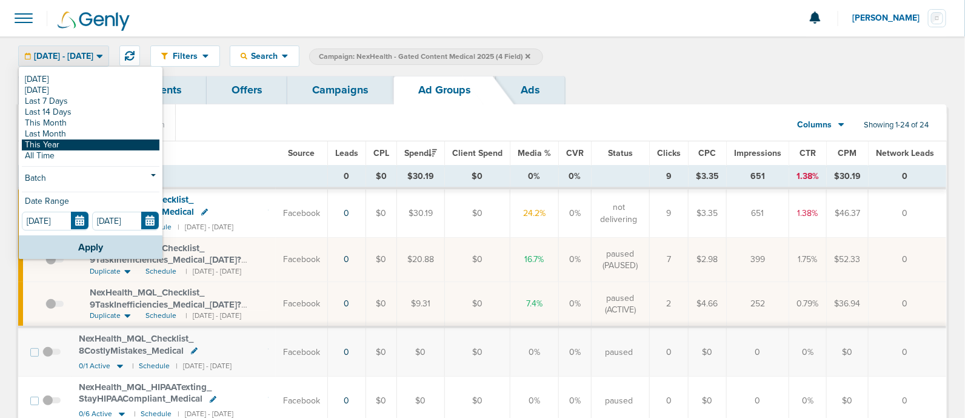
click at [69, 143] on link "This Year" at bounding box center [91, 144] width 138 height 11
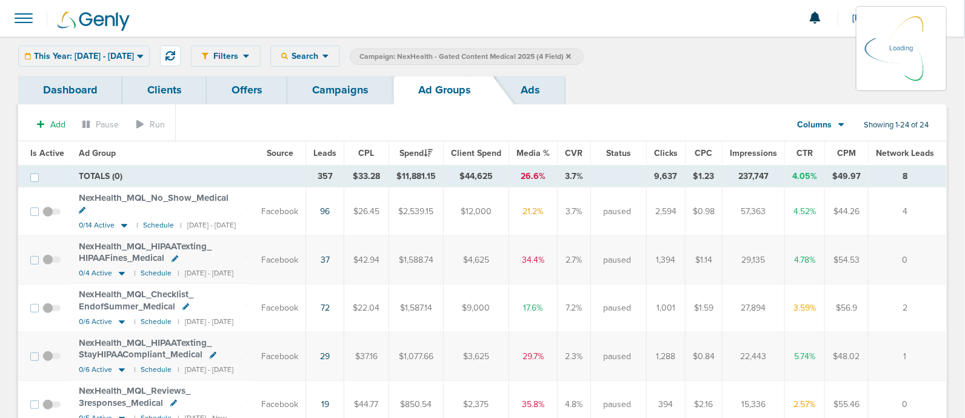
click at [337, 150] on span "Leads" at bounding box center [325, 153] width 23 height 10
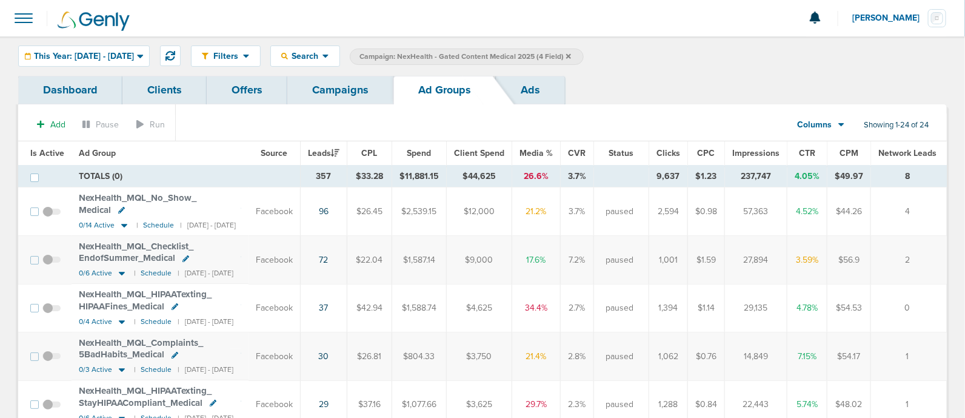
drag, startPoint x: 331, startPoint y: 201, endPoint x: 928, endPoint y: 206, distance: 597.4
click at [928, 206] on tr "NexHealth_ MQL_ No_ Show_ Medical 0/14 Active | Schedule | 09/05/2025 - 06/30/2…" at bounding box center [483, 211] width 931 height 49
click at [928, 206] on td "4" at bounding box center [910, 211] width 78 height 49
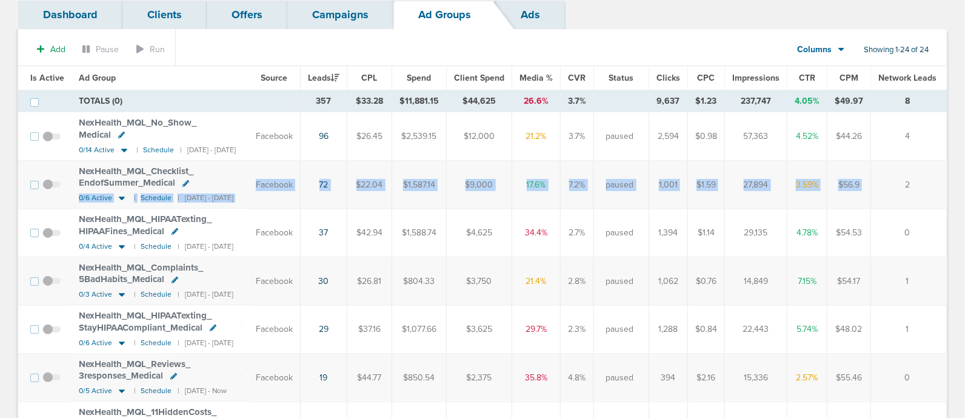
drag, startPoint x: 143, startPoint y: 169, endPoint x: 923, endPoint y: 180, distance: 780.0
click at [923, 180] on tr "NexHealth_ MQL_ Checklist_ EndofSummer_ Medical 0/6 Active | Schedule | 08/13/2…" at bounding box center [483, 185] width 931 height 48
click at [900, 175] on td "2" at bounding box center [910, 185] width 78 height 48
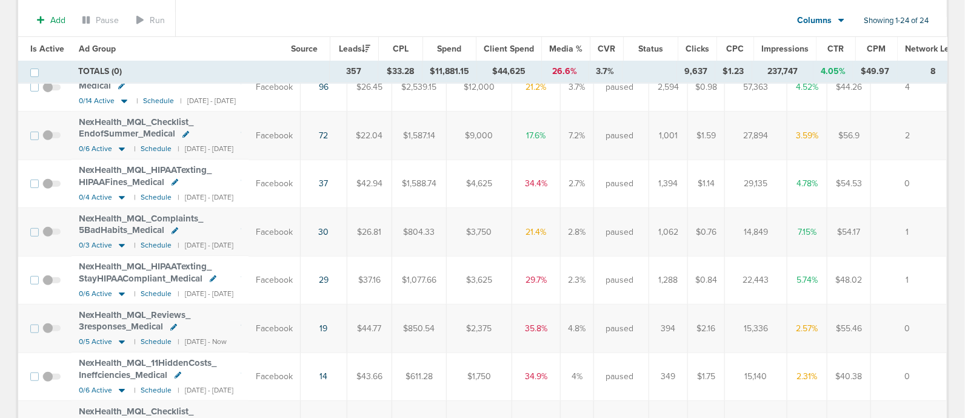
scroll to position [151, 0]
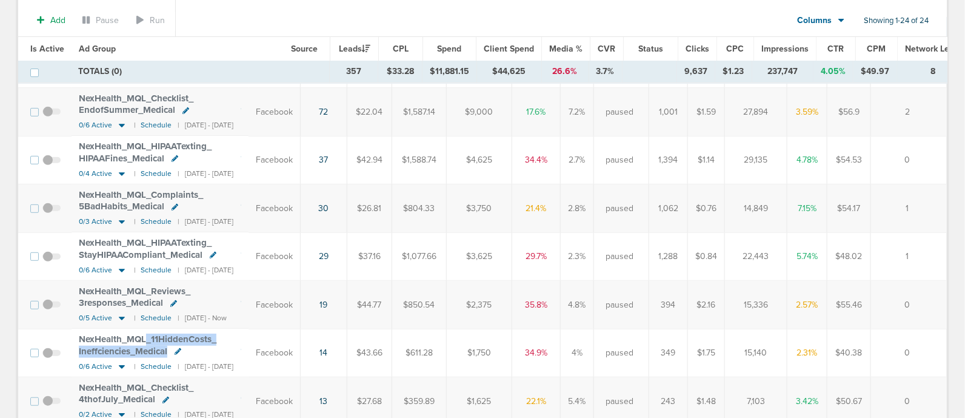
drag, startPoint x: 149, startPoint y: 322, endPoint x: 273, endPoint y: 338, distance: 125.4
click at [249, 338] on td "NexHealth_ MQL_ 11HiddenCosts_ Ineffciencies_ Medical 0/6 Active | Schedule | 0…" at bounding box center [160, 353] width 177 height 48
click at [241, 334] on div "NexHealth_ MQL_ 11HiddenCosts_ Ineffciencies_ Medical" at bounding box center [160, 346] width 163 height 24
click at [124, 361] on icon at bounding box center [122, 366] width 12 height 10
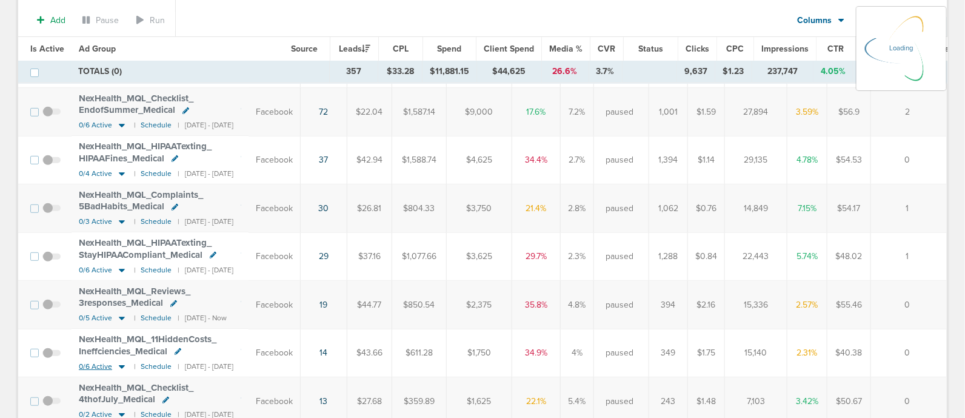
click at [121, 361] on icon at bounding box center [122, 366] width 12 height 10
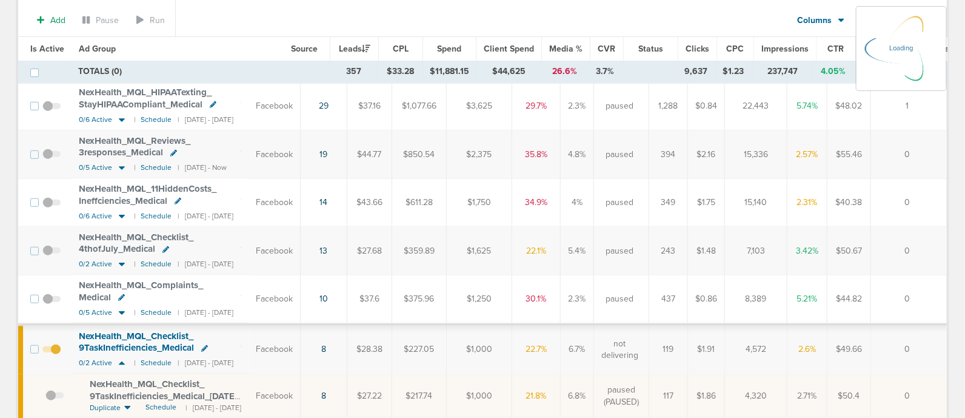
scroll to position [303, 0]
click at [120, 213] on icon at bounding box center [122, 215] width 6 height 4
click at [301, 177] on td "Facebook" at bounding box center [275, 201] width 52 height 48
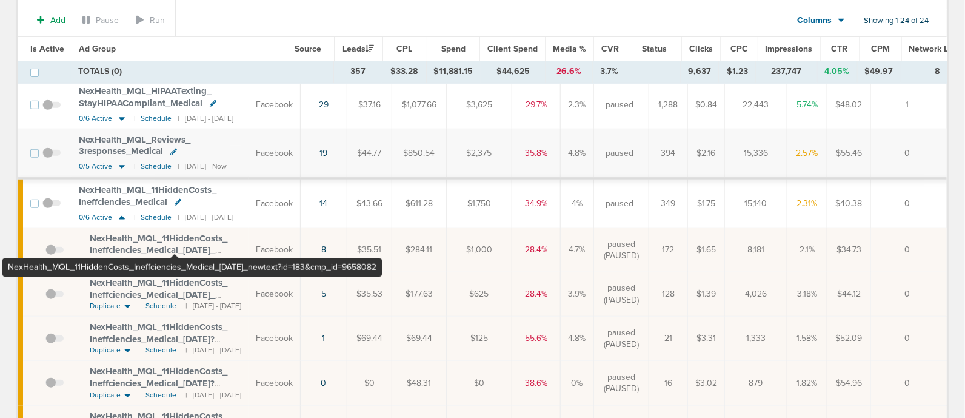
click at [174, 233] on span "NexHealth_ MQL_ 11HiddenCosts_ Ineffciencies_ Medical_ 07.02.25_ newtext?id=183…" at bounding box center [162, 250] width 144 height 35
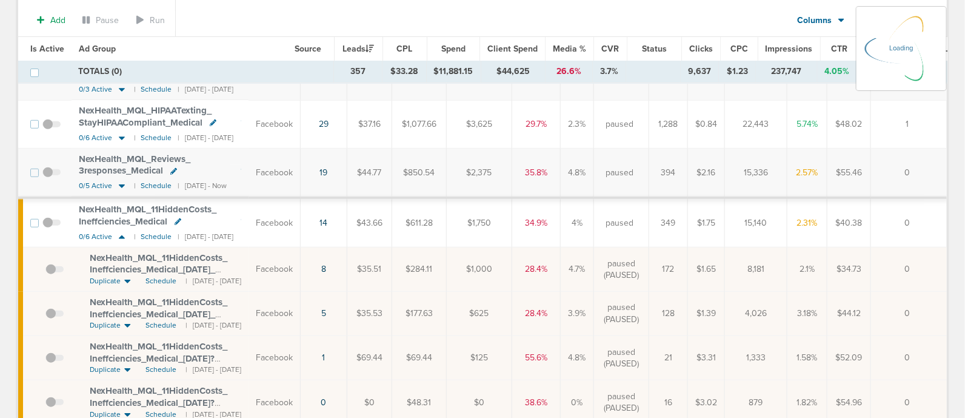
scroll to position [322, 0]
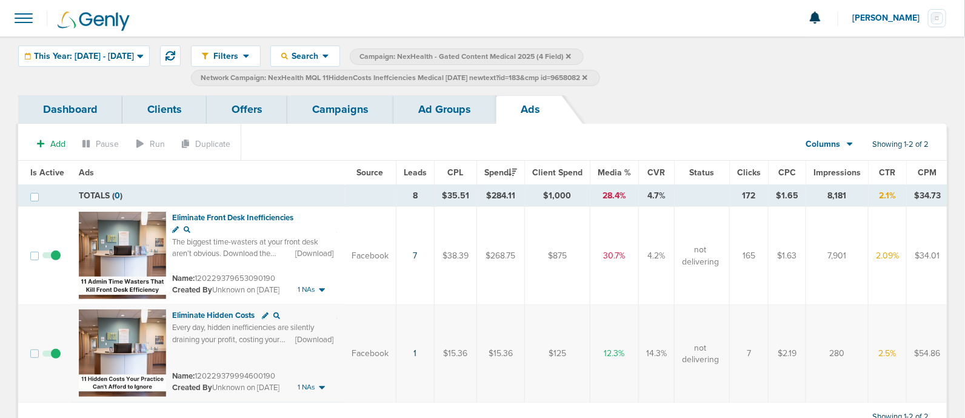
click at [357, 113] on link "Campaigns" at bounding box center [340, 109] width 106 height 29
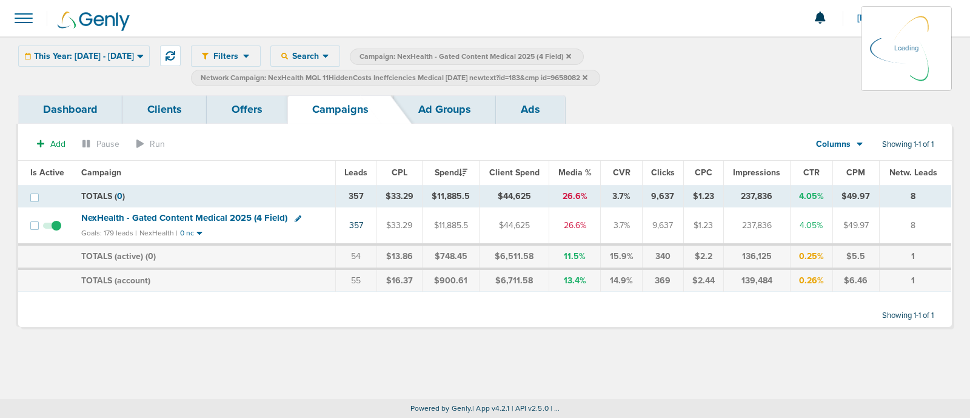
click at [588, 74] on icon at bounding box center [585, 77] width 5 height 7
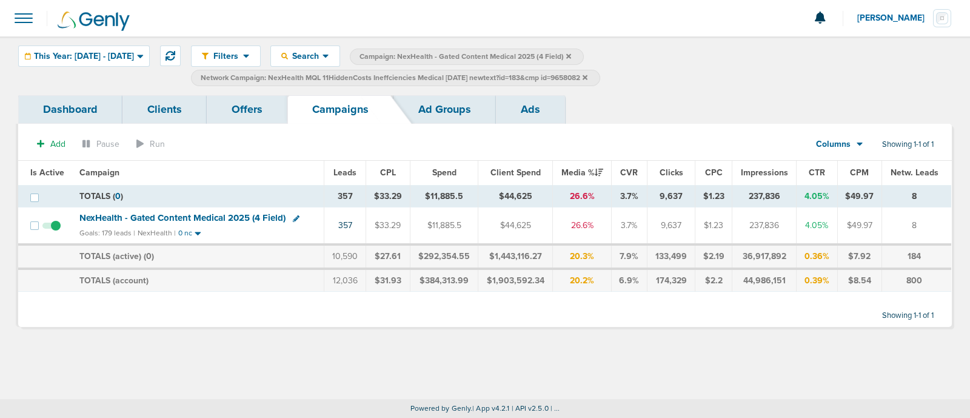
click at [588, 74] on icon at bounding box center [585, 77] width 5 height 7
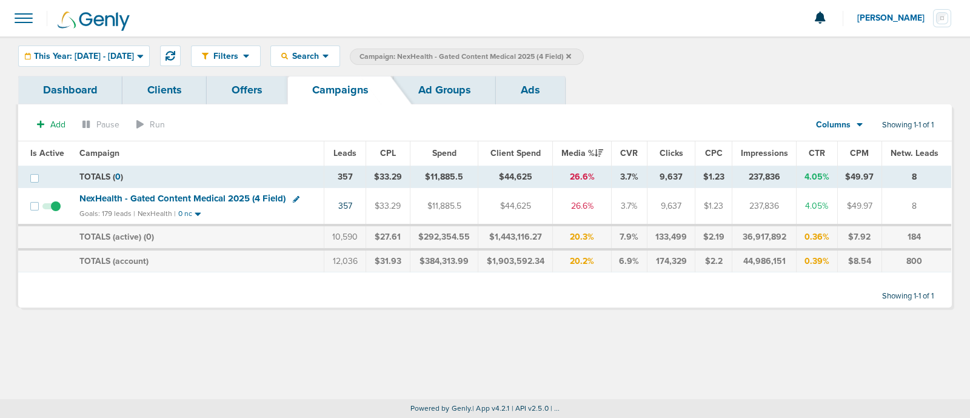
click at [571, 55] on icon at bounding box center [568, 55] width 5 height 5
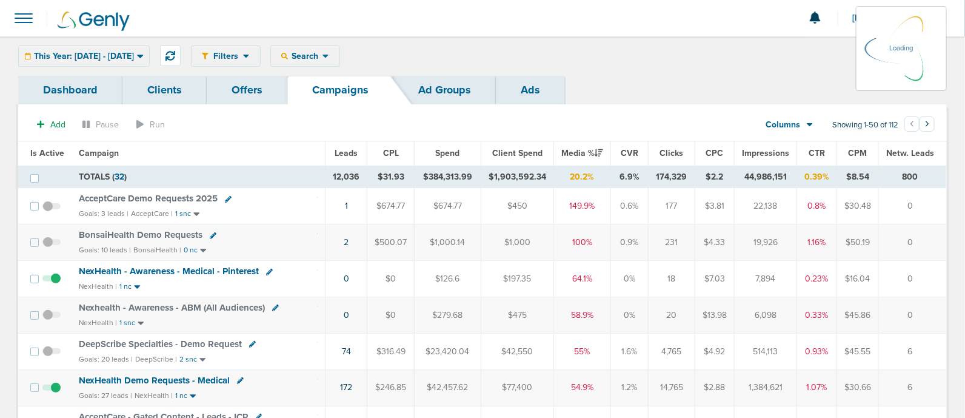
click at [143, 55] on icon at bounding box center [140, 57] width 6 height 4
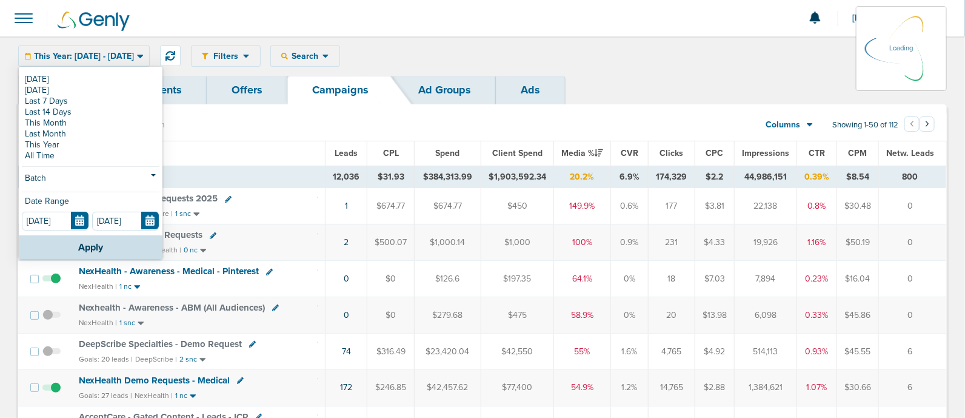
click at [43, 76] on link "Dashboard" at bounding box center [70, 90] width 104 height 29
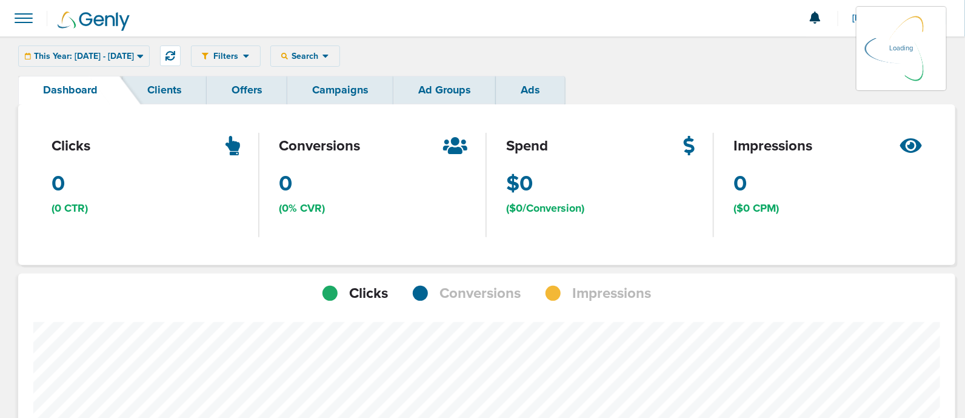
scroll to position [943, 929]
click at [78, 67] on div "Filters Active Only Settings Status Active Inactive Objectives MQL SQL Traffic …" at bounding box center [482, 55] width 965 height 39
click at [86, 58] on div "This Year: 01.01.2025 - 09.10.2025 Today Yesterday Last 7 Days Last 14 Days Thi…" at bounding box center [84, 55] width 132 height 21
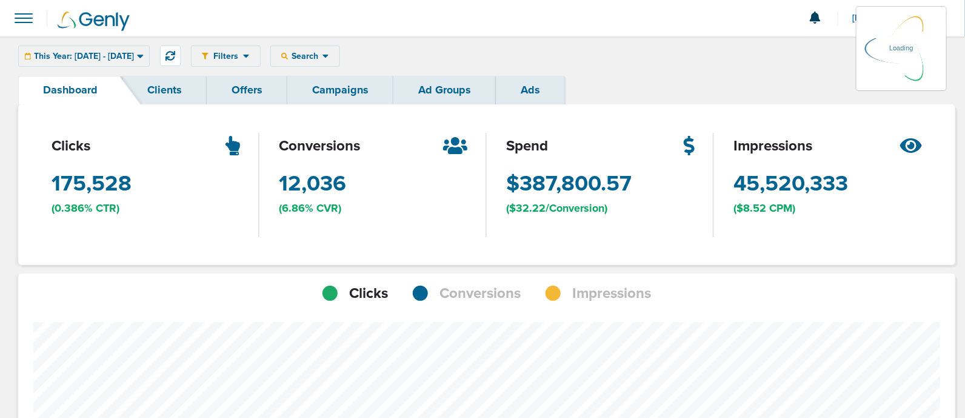
click at [150, 53] on div "This Year: 01.01.2025 - 09.10.2025 Today Yesterday Last 7 Days Last 14 Days Thi…" at bounding box center [84, 55] width 132 height 21
click at [143, 55] on icon at bounding box center [140, 57] width 6 height 4
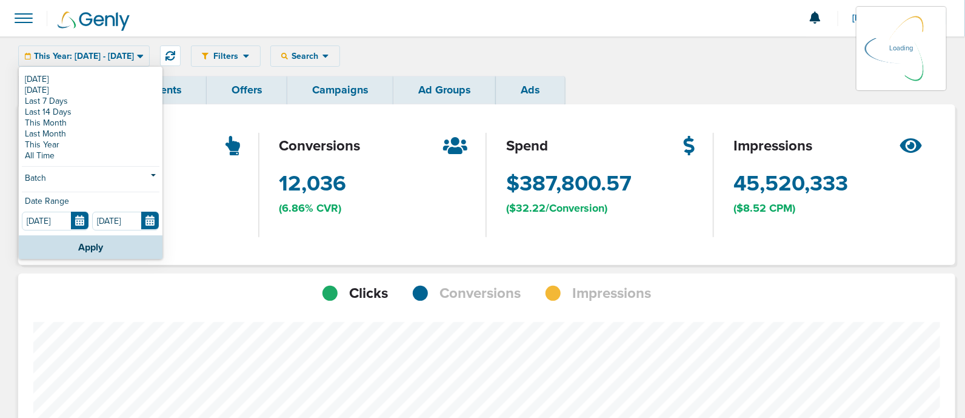
click at [35, 77] on link "Dashboard" at bounding box center [70, 90] width 104 height 29
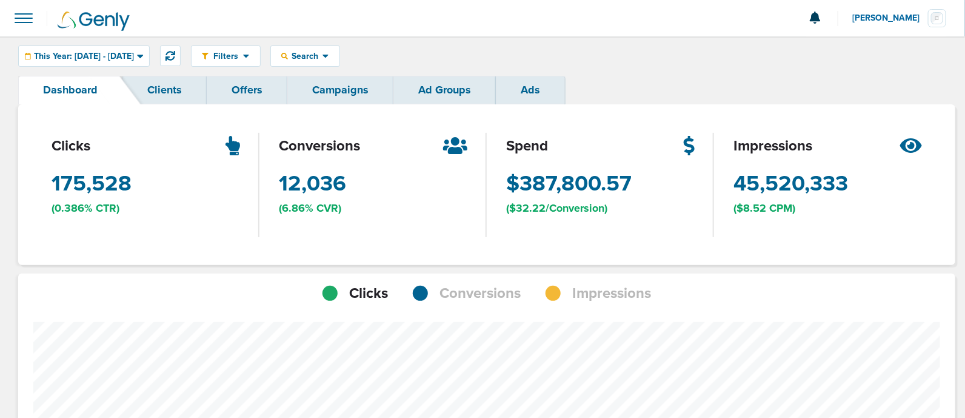
click at [330, 86] on link "Campaigns" at bounding box center [340, 90] width 106 height 29
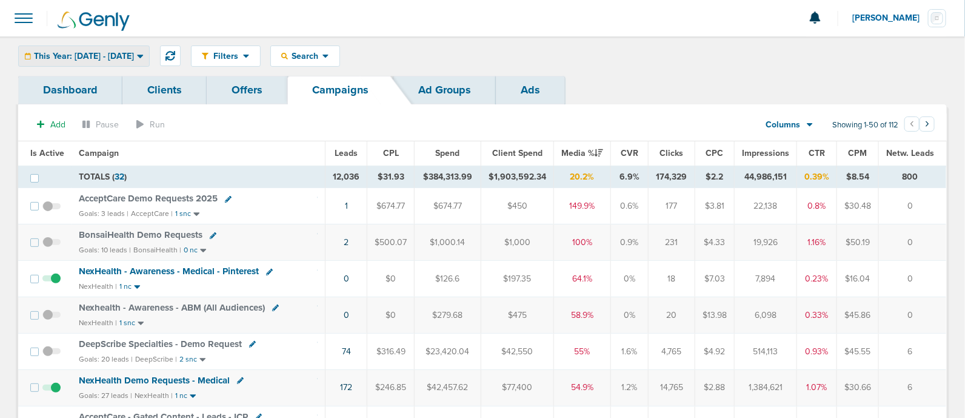
click at [143, 56] on icon at bounding box center [140, 57] width 6 height 4
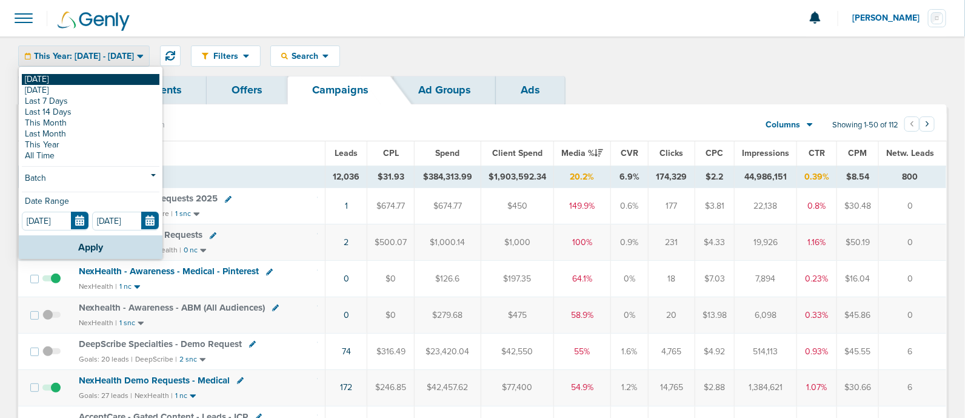
click at [55, 75] on link "[DATE]" at bounding box center [91, 79] width 138 height 11
